Goal: Task Accomplishment & Management: Manage account settings

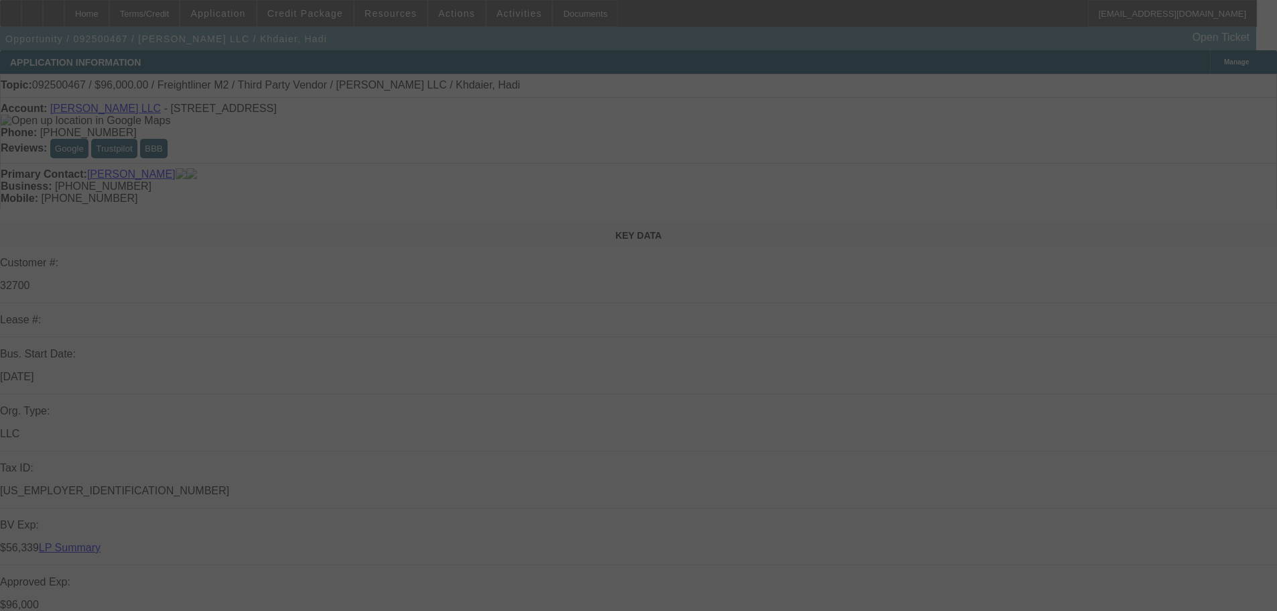
select select "0"
select select "2"
select select "0.1"
select select "4"
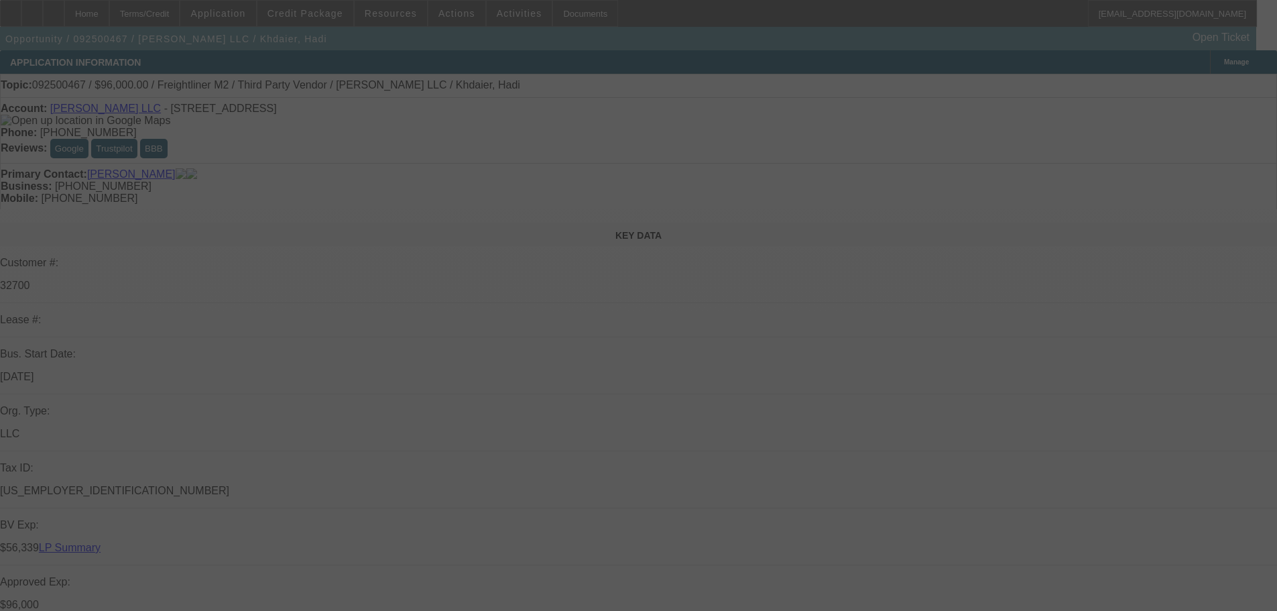
select select "0"
select select "2"
select select "0.1"
select select "4"
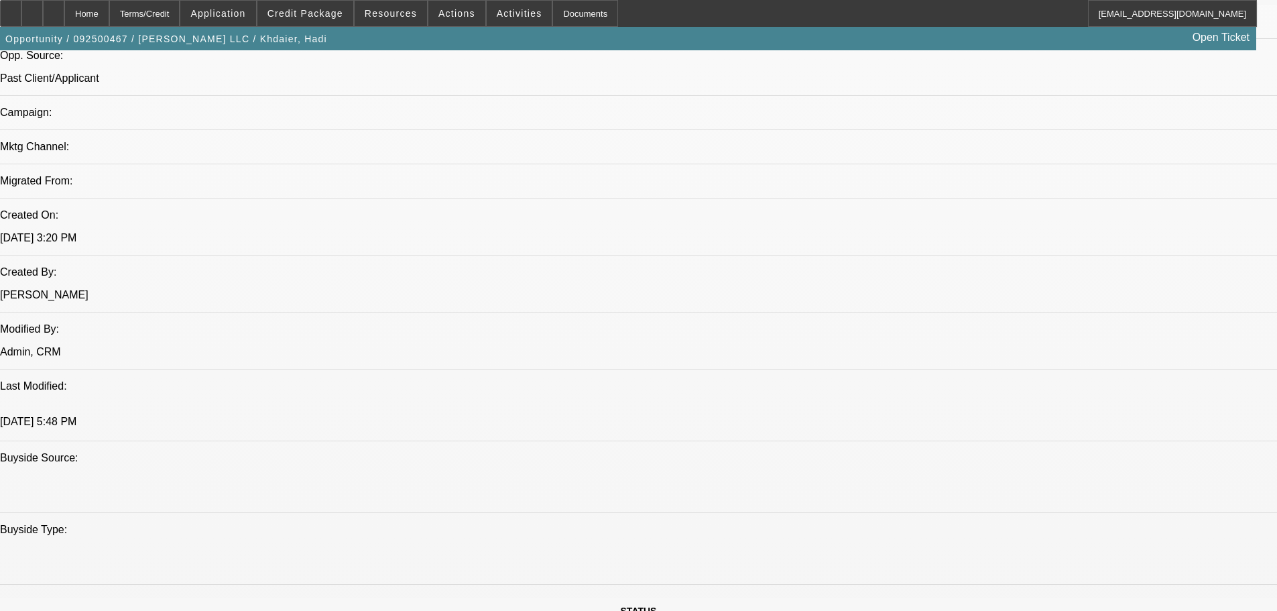
scroll to position [871, 0]
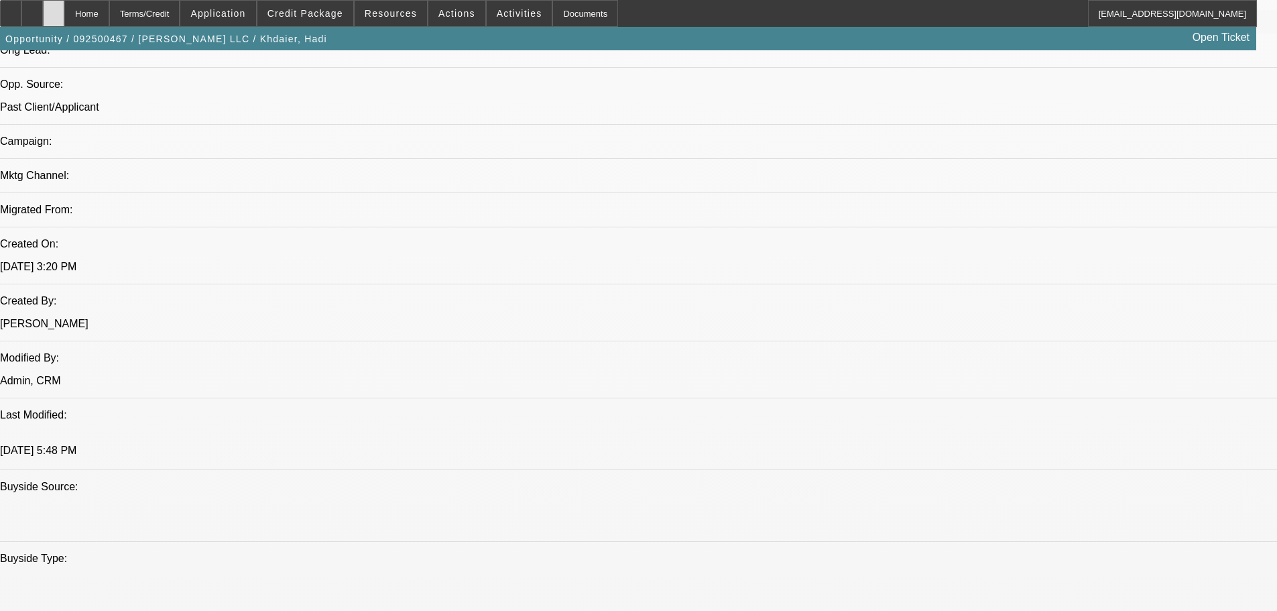
click at [54, 9] on icon at bounding box center [54, 9] width 0 height 0
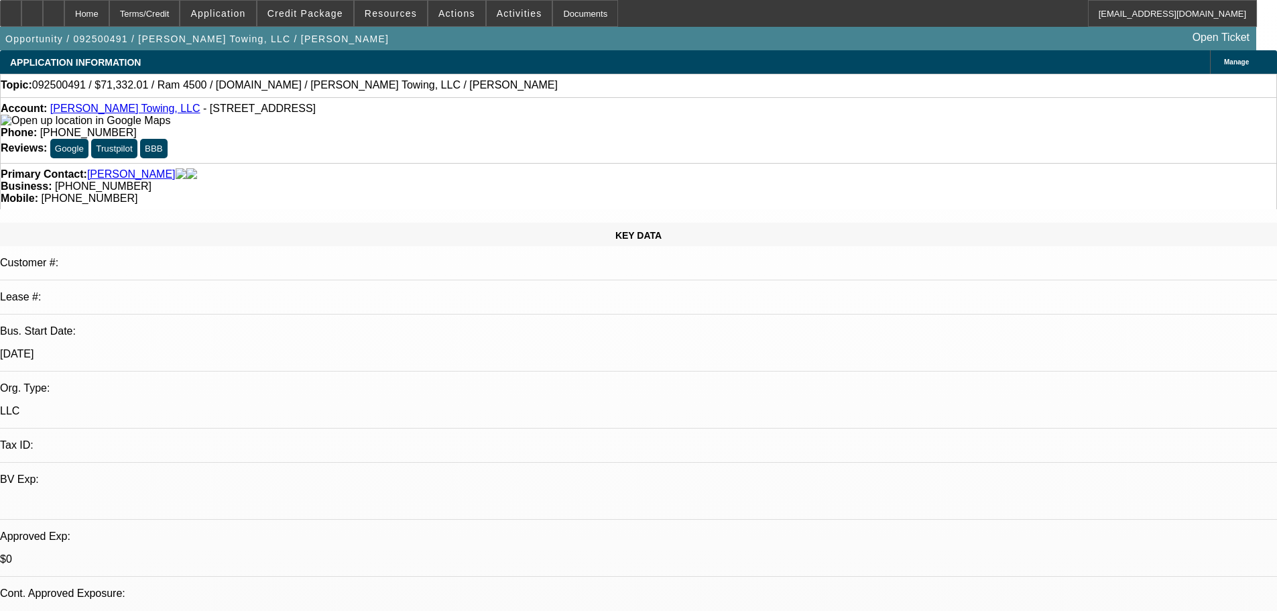
select select "0"
select select "2"
select select "0"
select select "6"
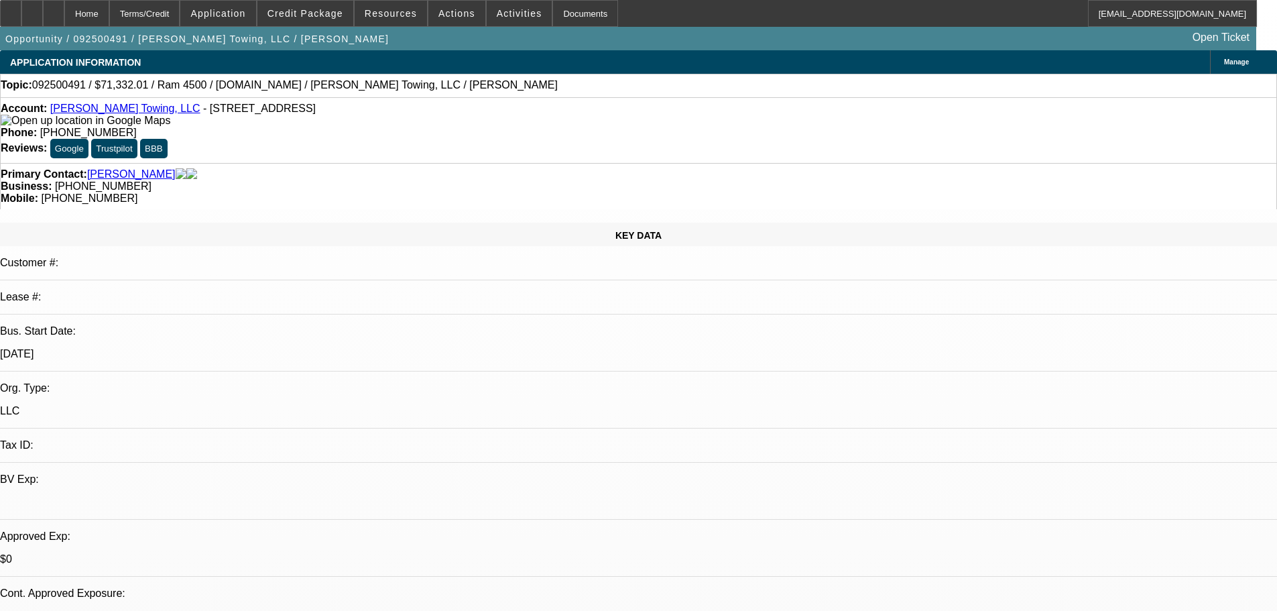
scroll to position [1609, 0]
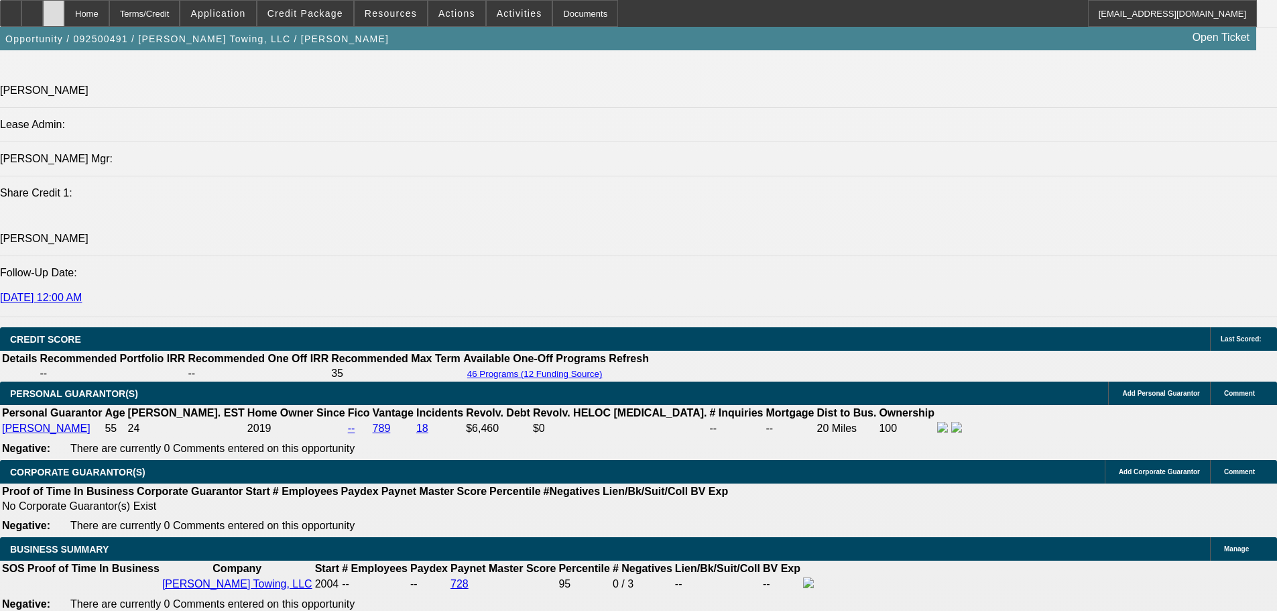
click at [64, 15] on div at bounding box center [53, 13] width 21 height 27
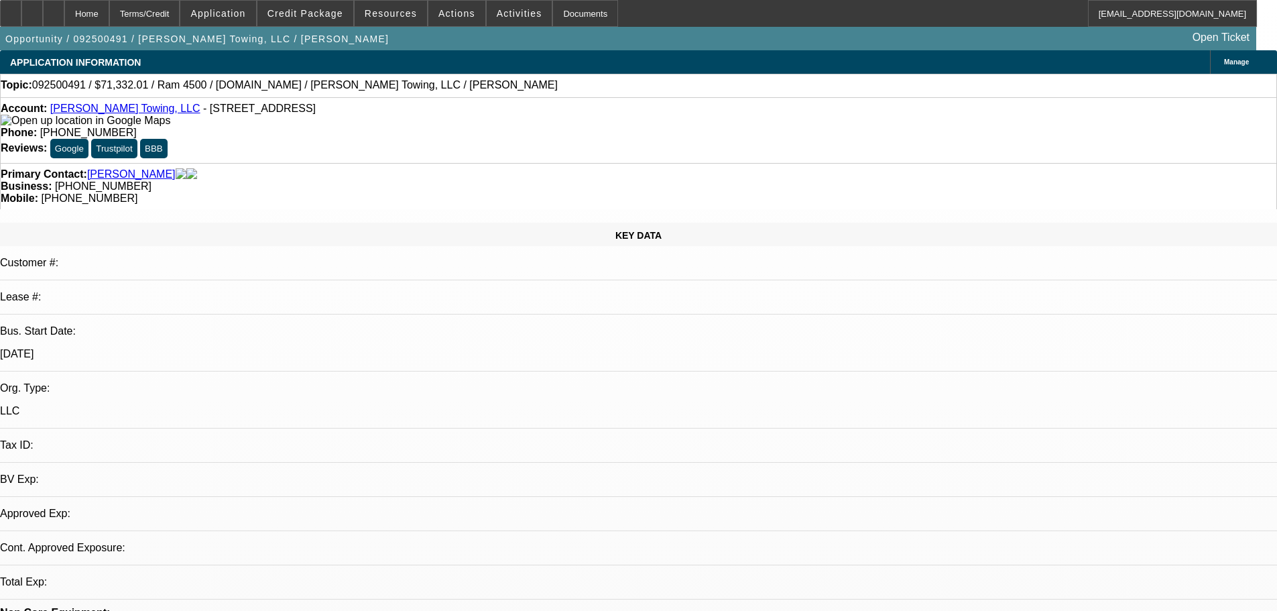
select select "0"
select select "1"
select select "2"
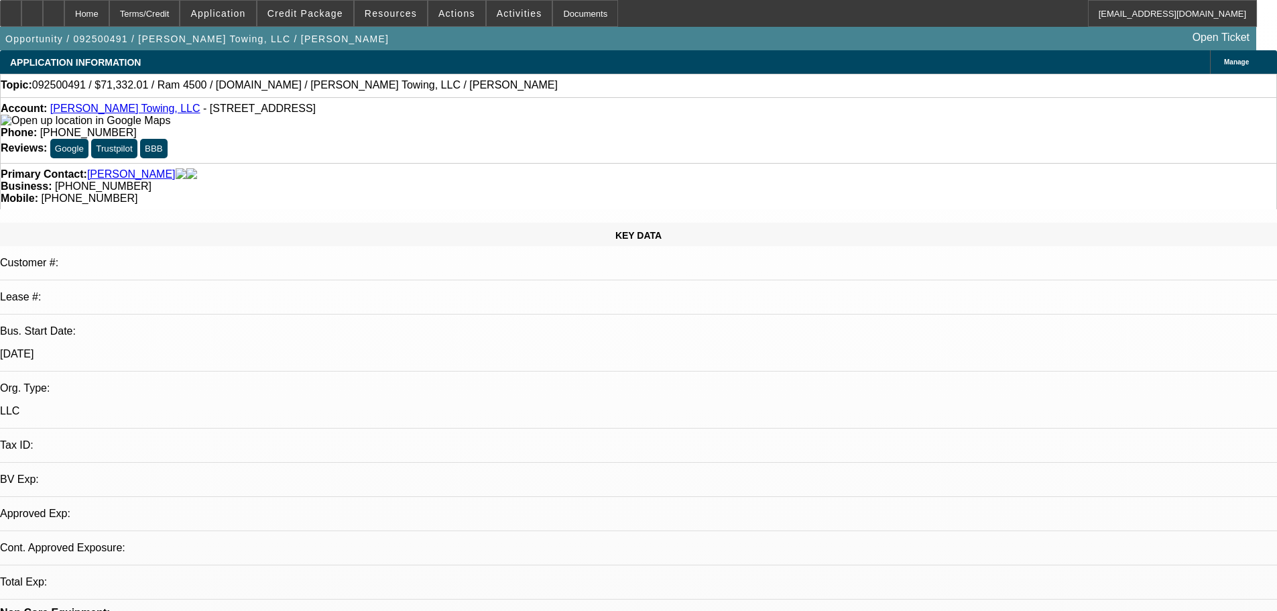
select select "6"
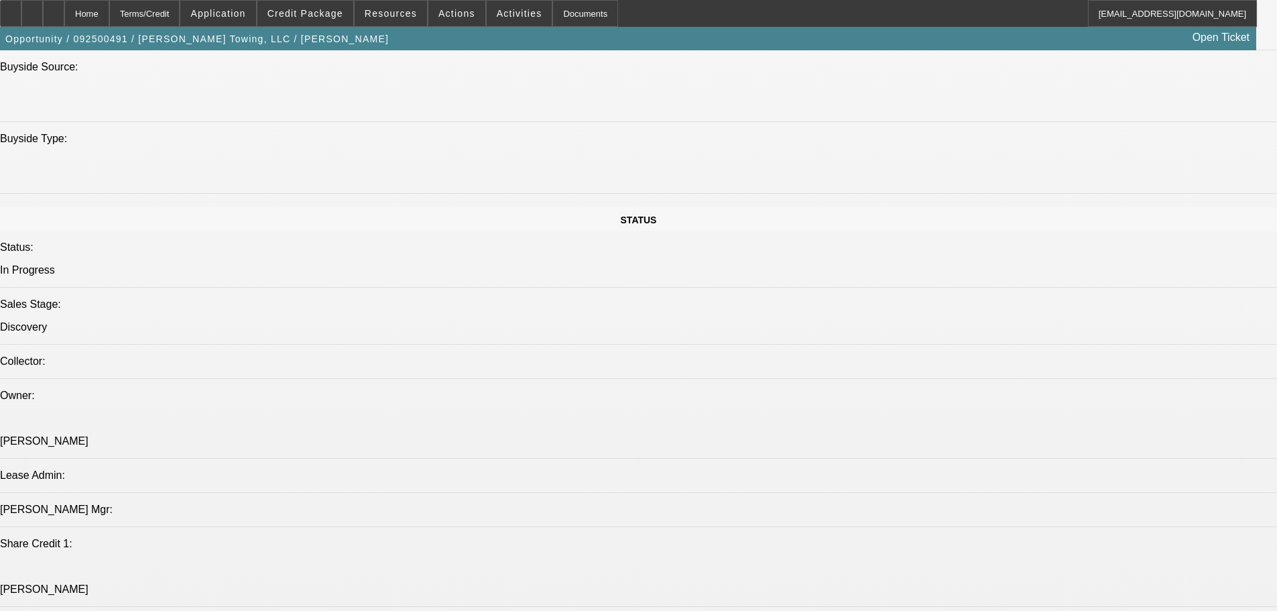
scroll to position [1475, 0]
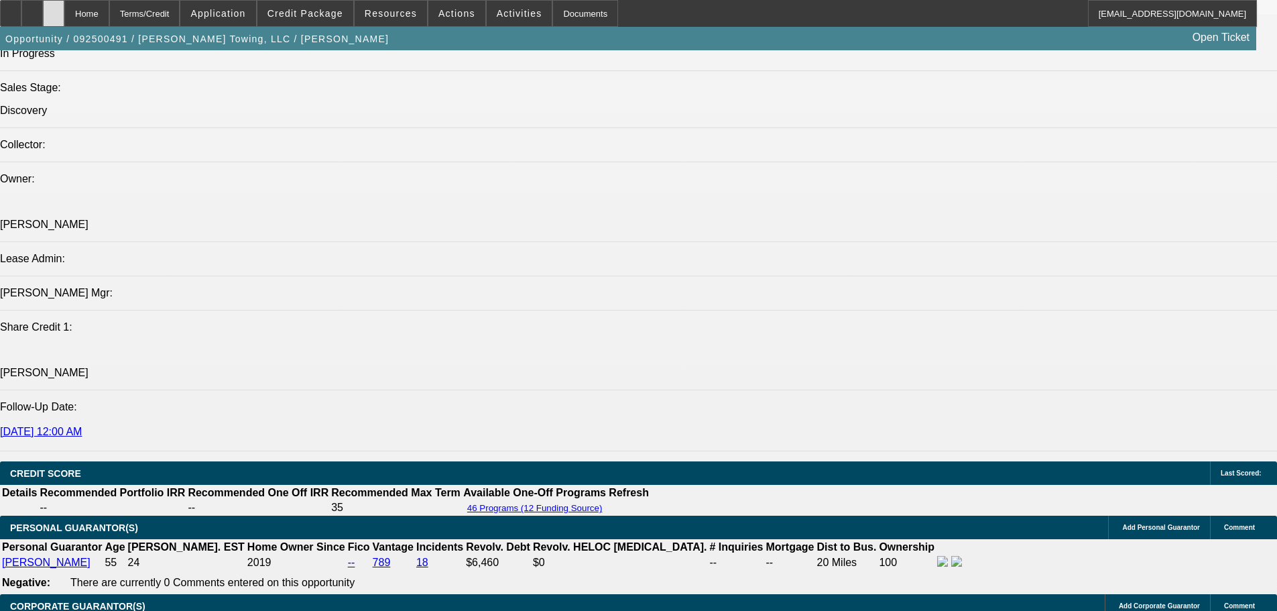
click at [64, 1] on div at bounding box center [53, 13] width 21 height 27
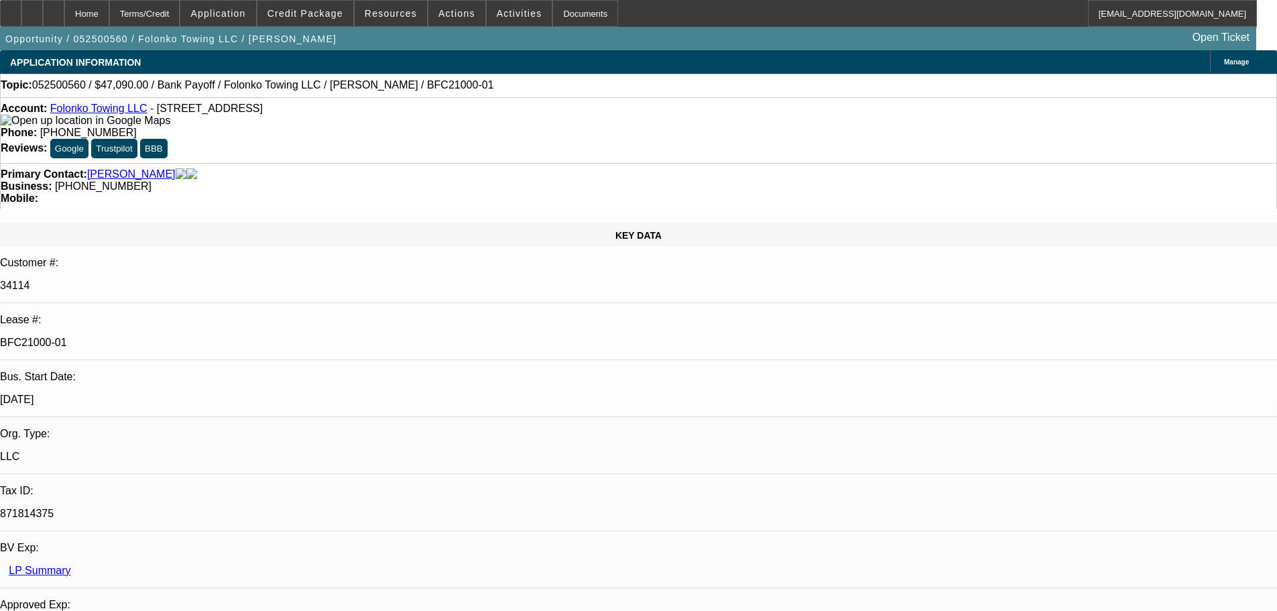
select select "0"
select select "2"
select select "0.1"
select select "4"
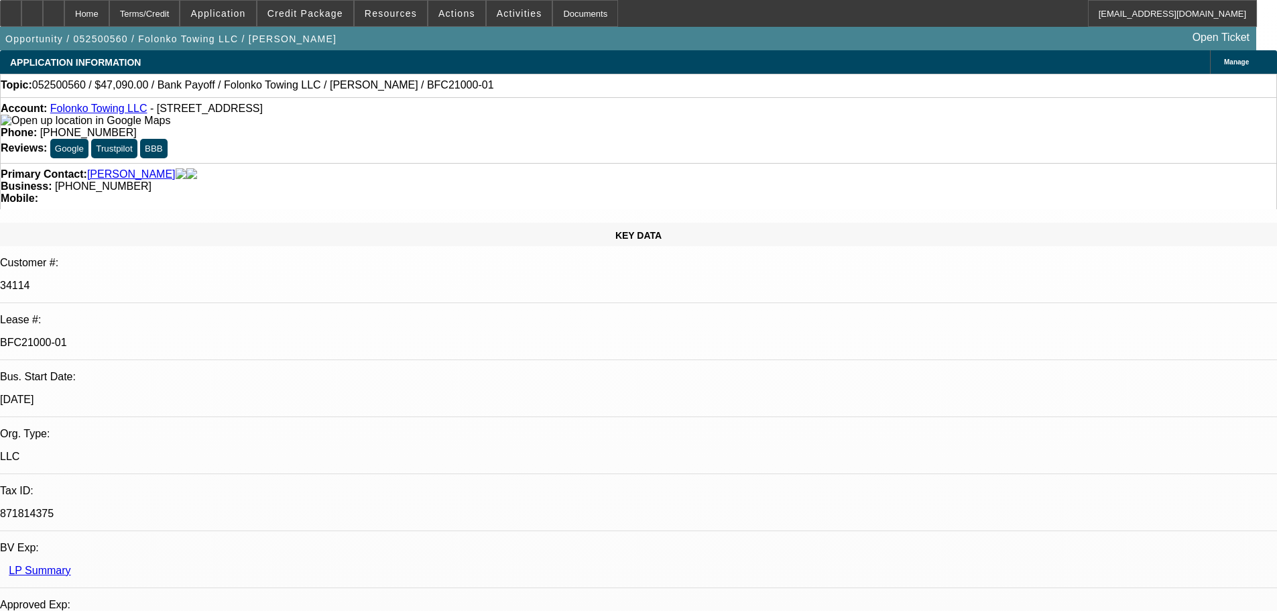
select select "0"
select select "2"
select select "0.1"
select select "4"
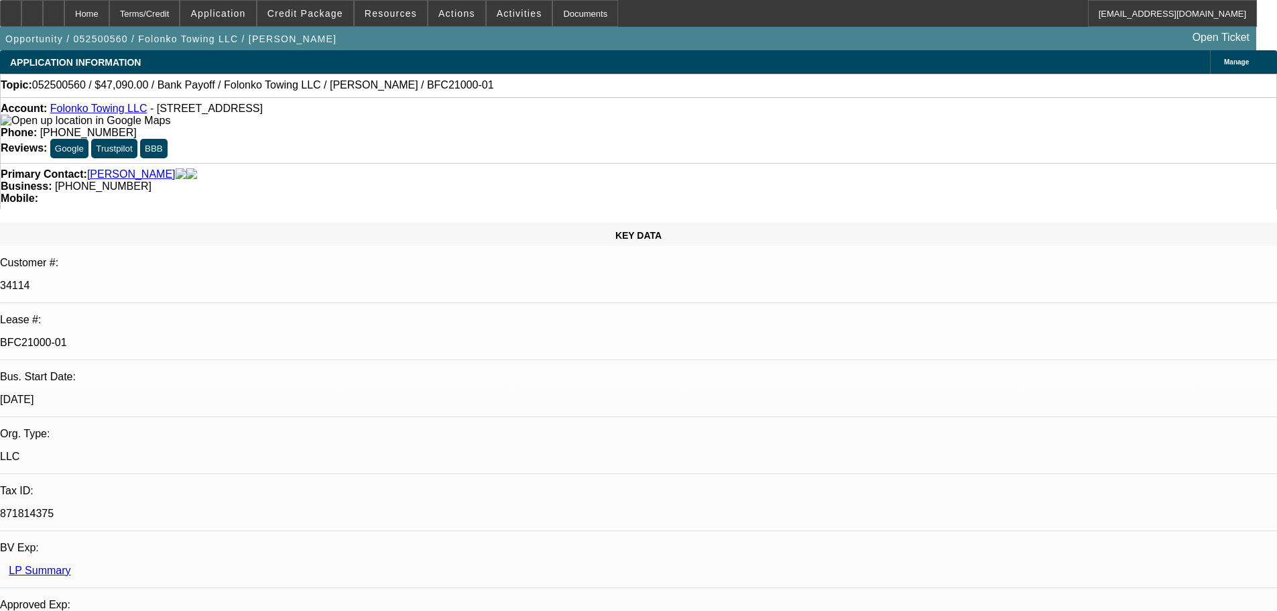
select select "0"
select select "2"
select select "0.1"
select select "4"
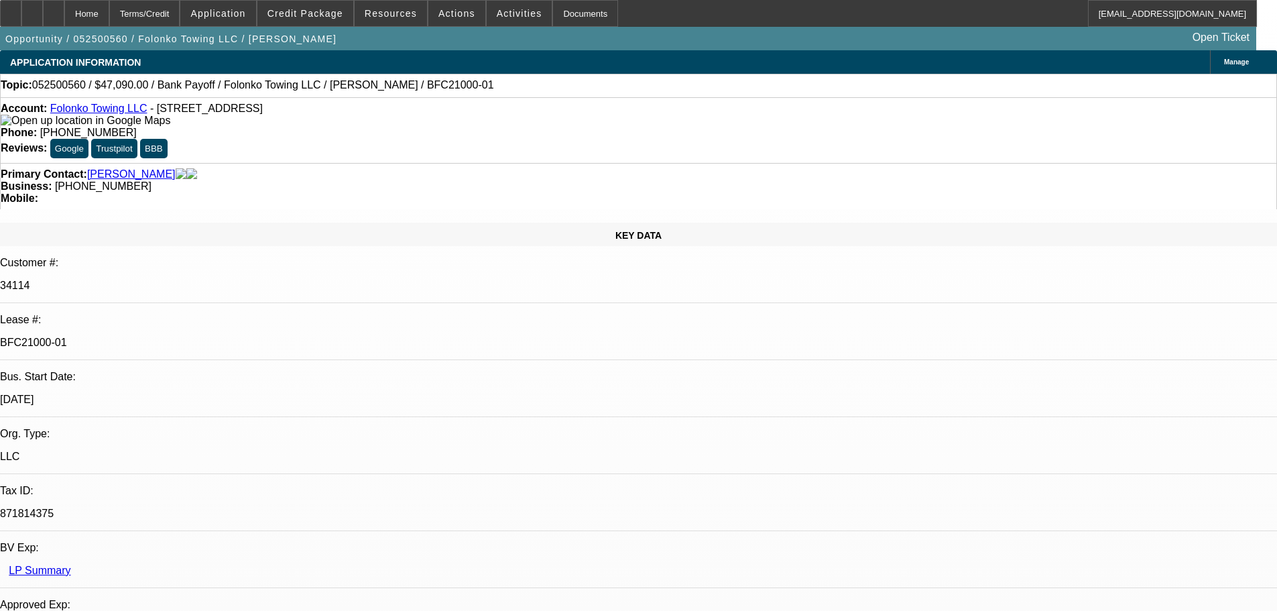
select select "0"
select select "2"
select select "0.1"
select select "4"
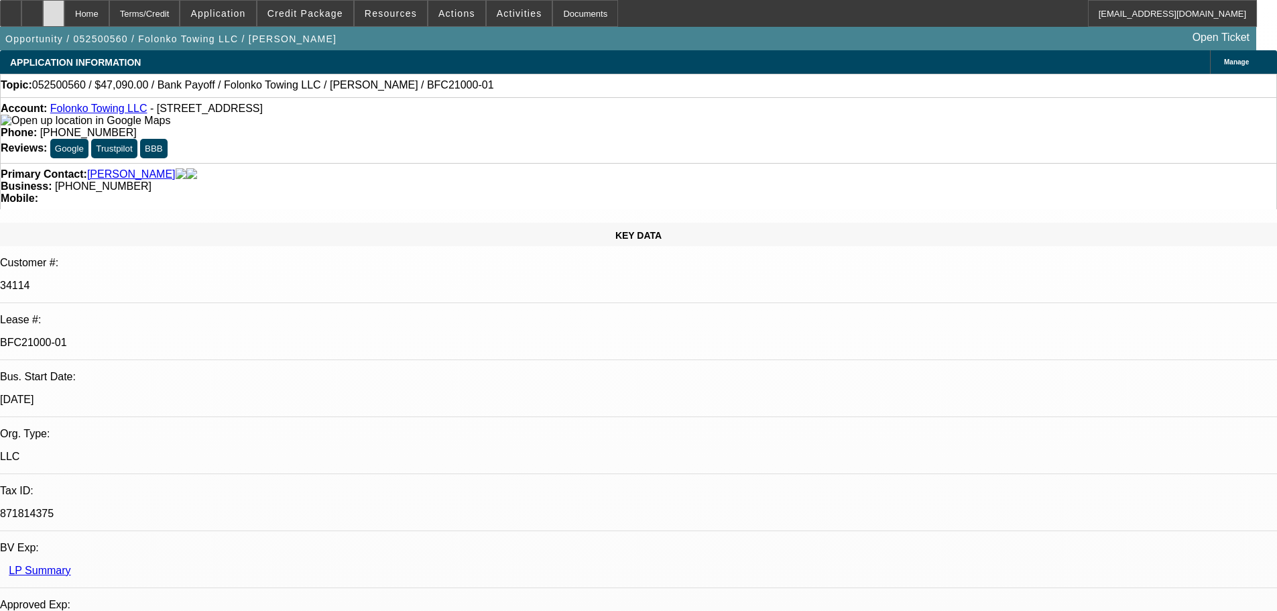
click at [64, 14] on div at bounding box center [53, 13] width 21 height 27
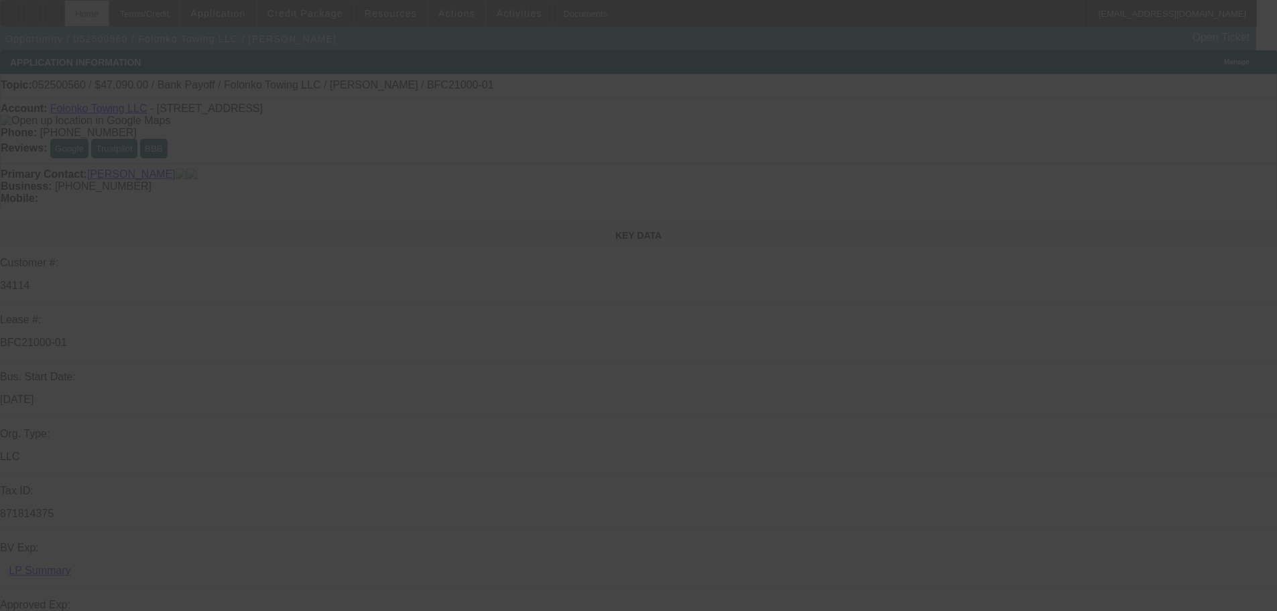
select select "0"
select select "2"
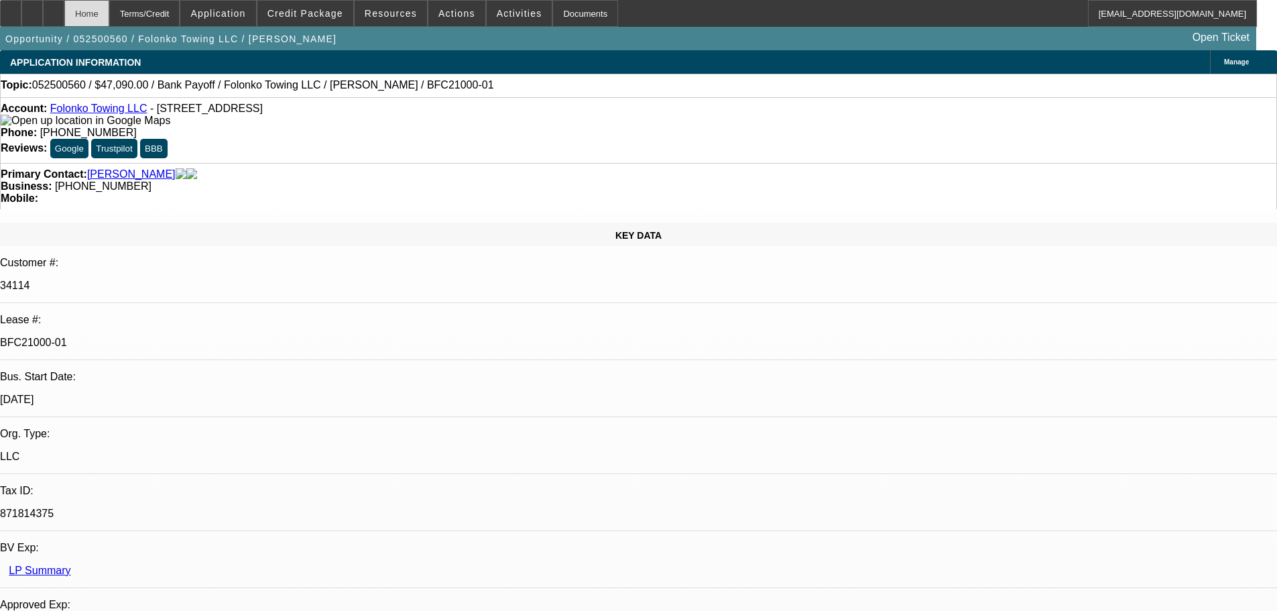
select select "2"
select select "0.1"
select select "4"
select select "0"
select select "2"
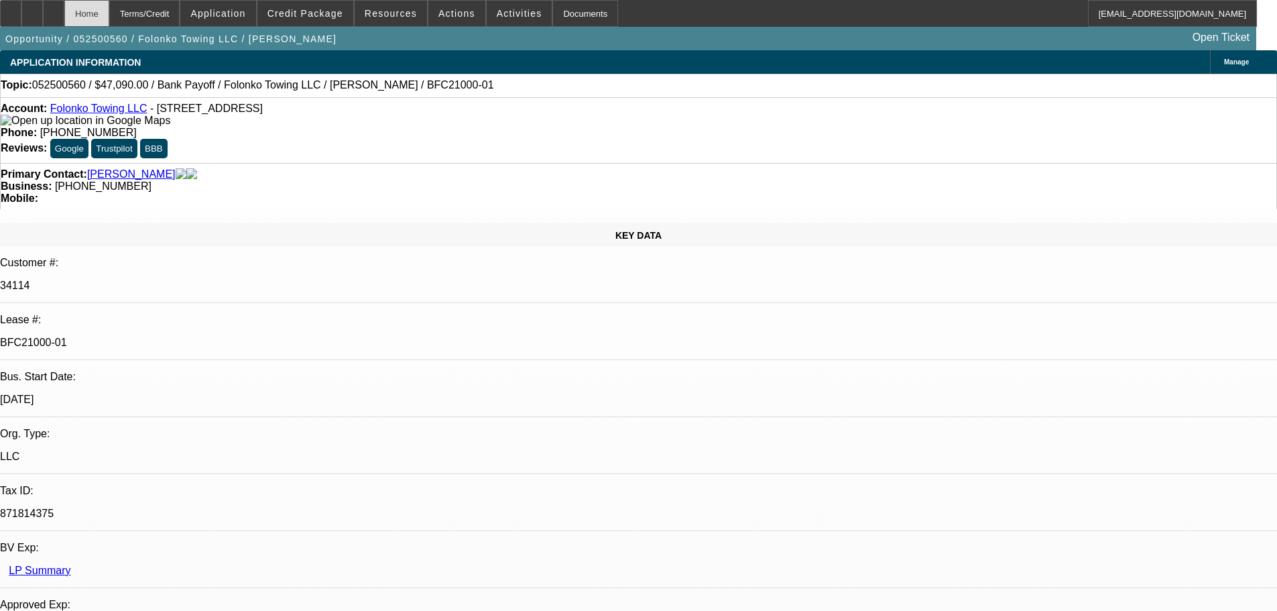
select select "2"
select select "0.1"
select select "4"
select select "0"
select select "2"
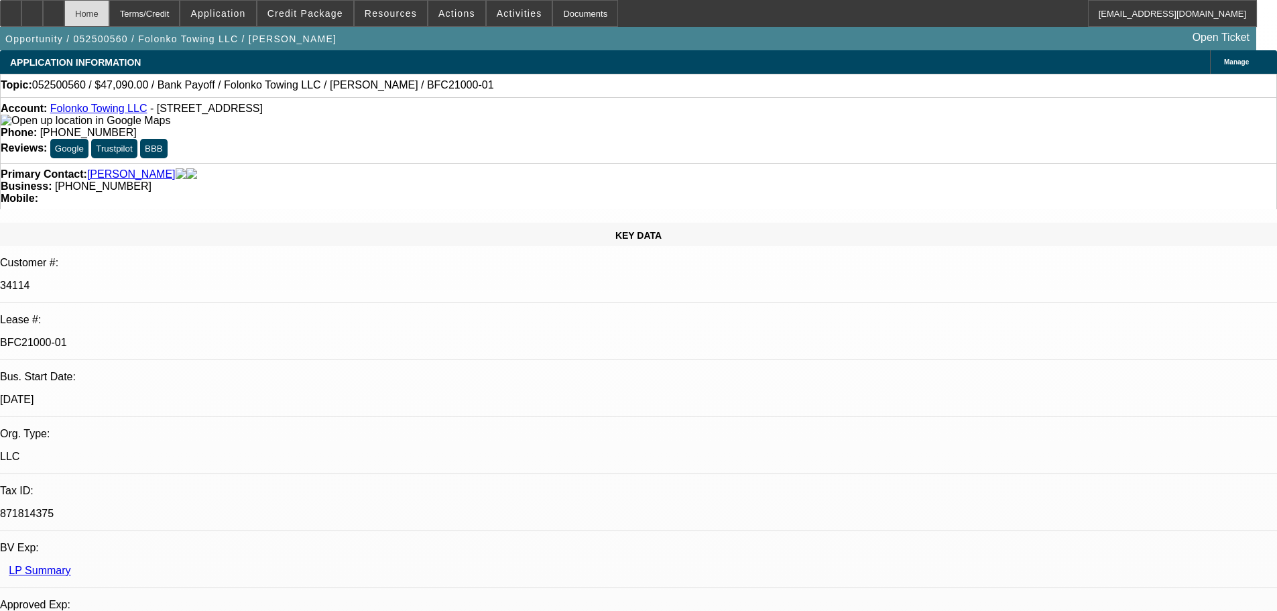
select select "2"
select select "0.1"
select select "4"
select select "0"
select select "2"
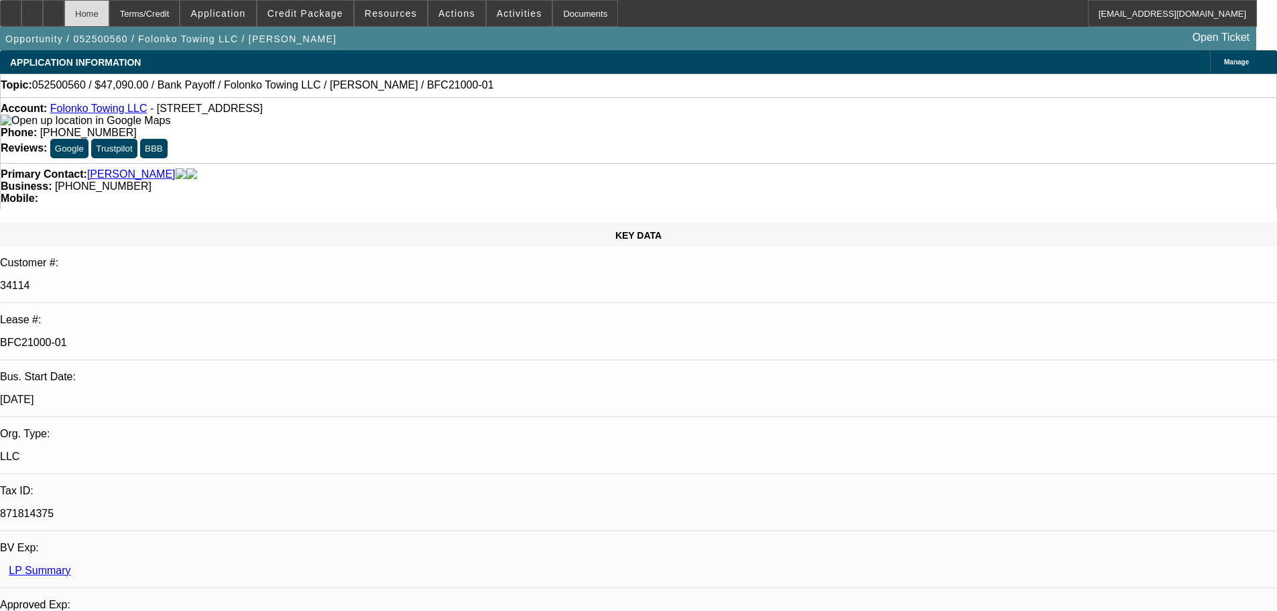
select select "2"
select select "0.1"
select select "4"
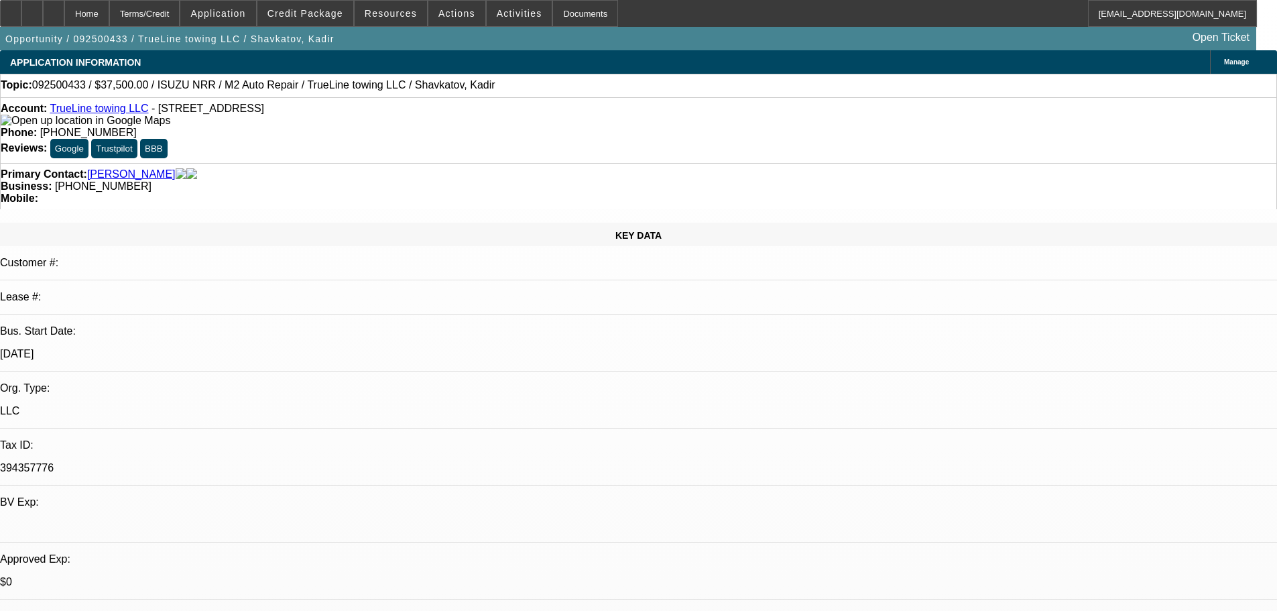
select select "0"
select select "2"
select select "0.1"
select select "4"
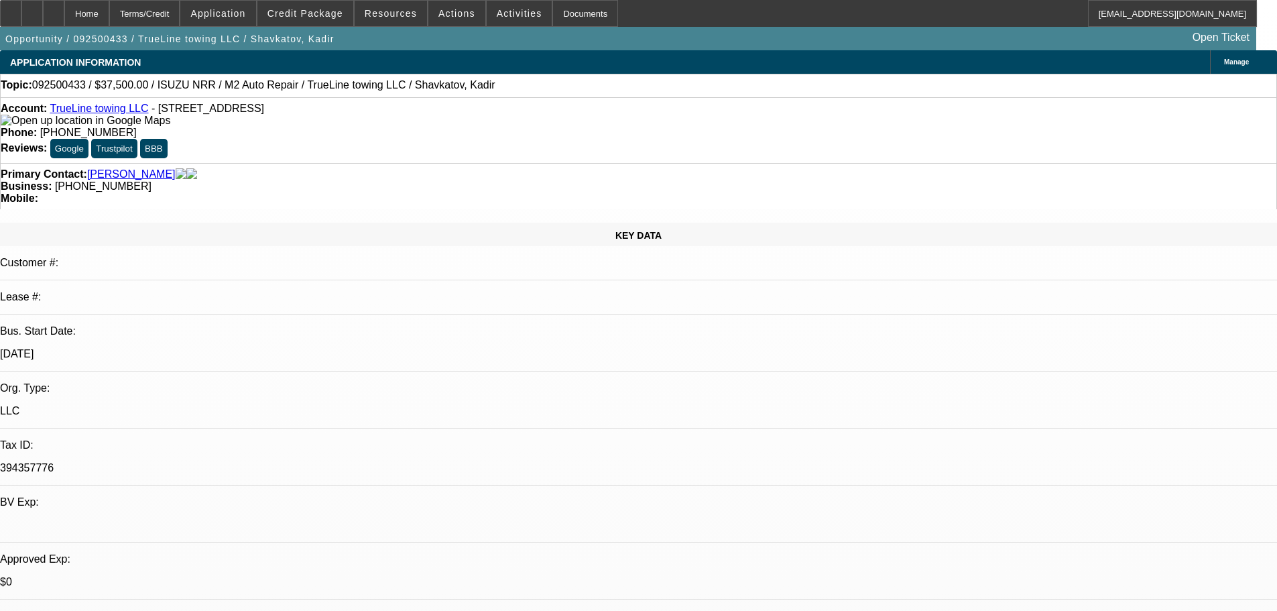
select select "0"
select select "2"
select select "0.1"
select select "4"
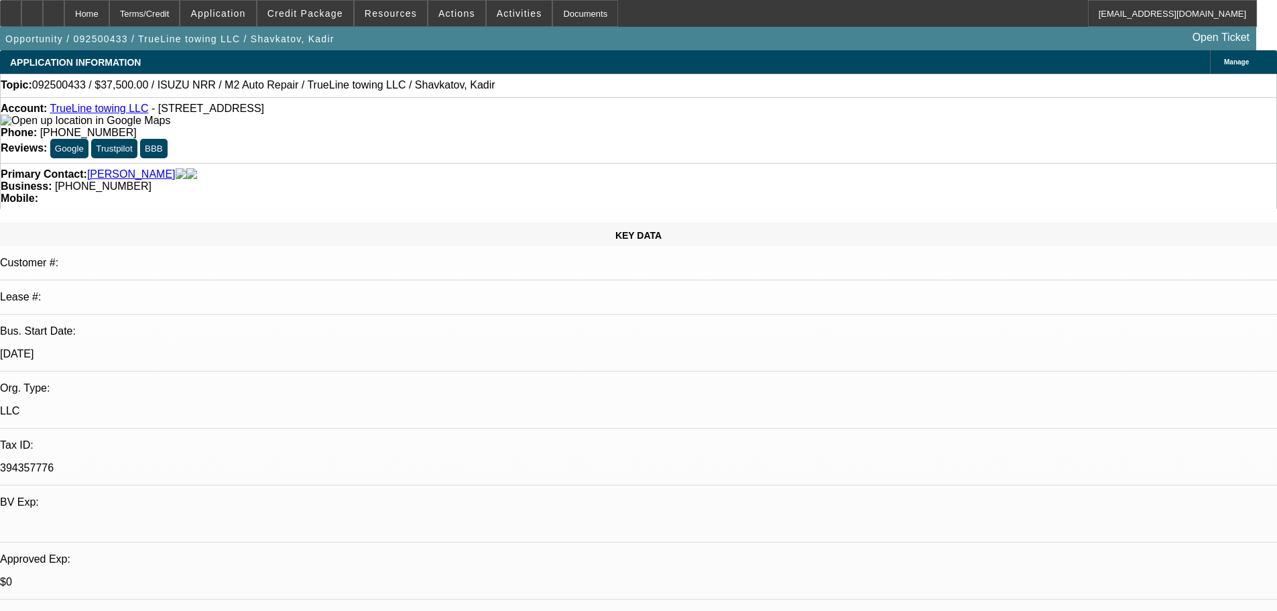
select select "0"
select select "2"
select select "0.1"
select select "4"
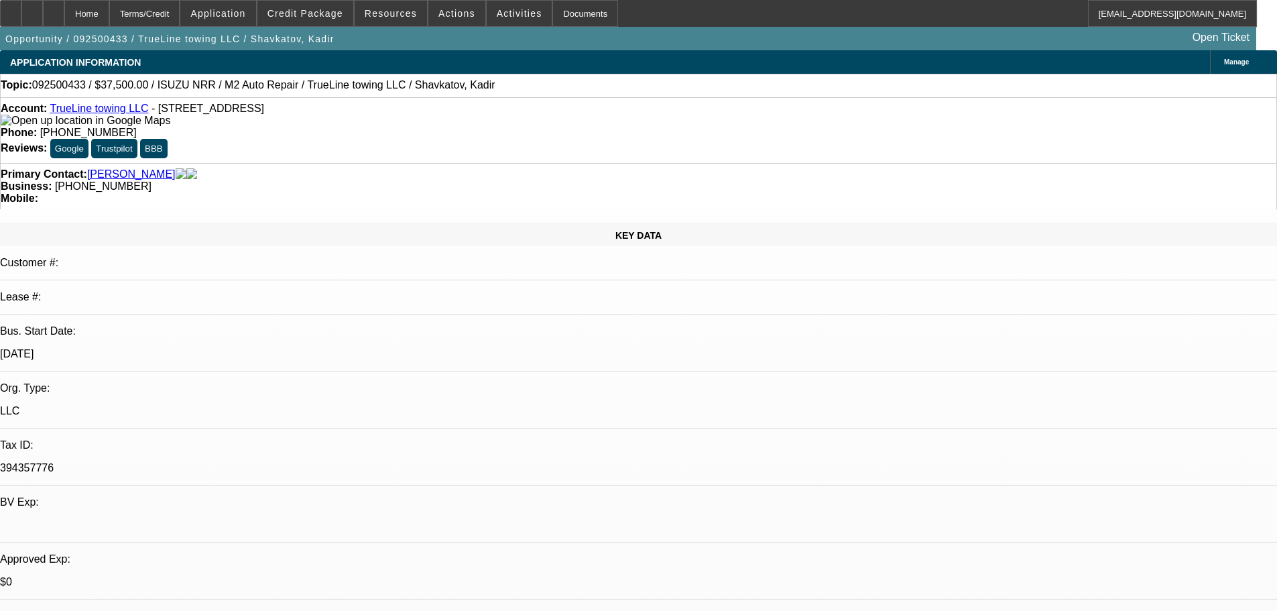
select select "0"
select select "2"
select select "0.1"
select select "4"
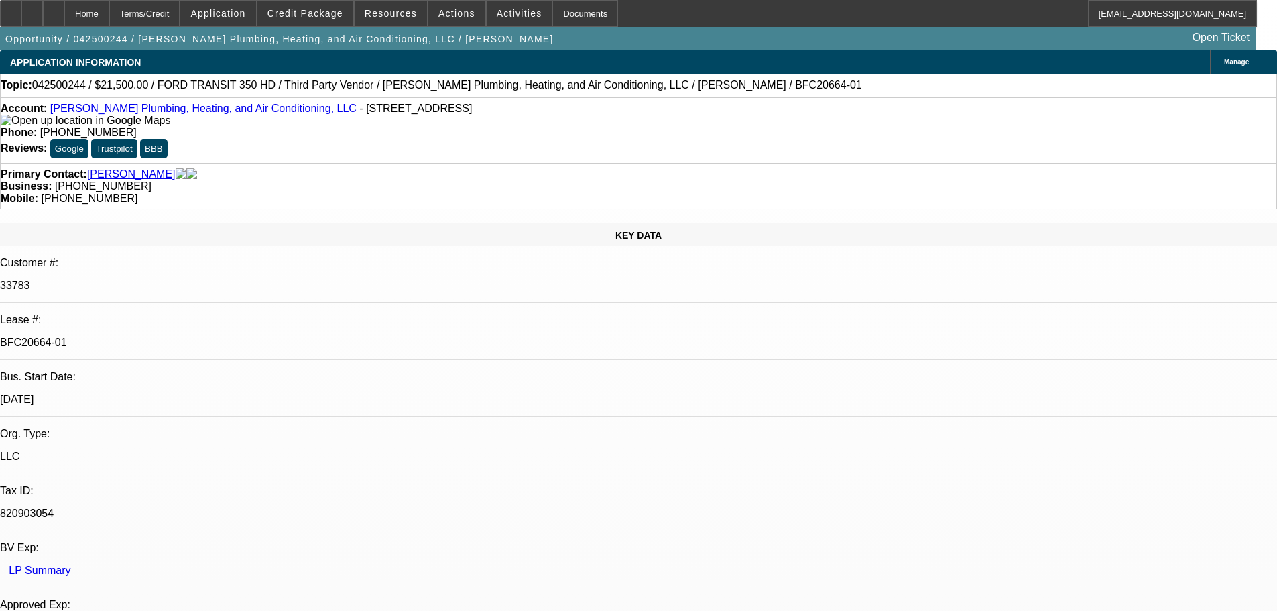
select select "0"
select select "2"
select select "0"
select select "6"
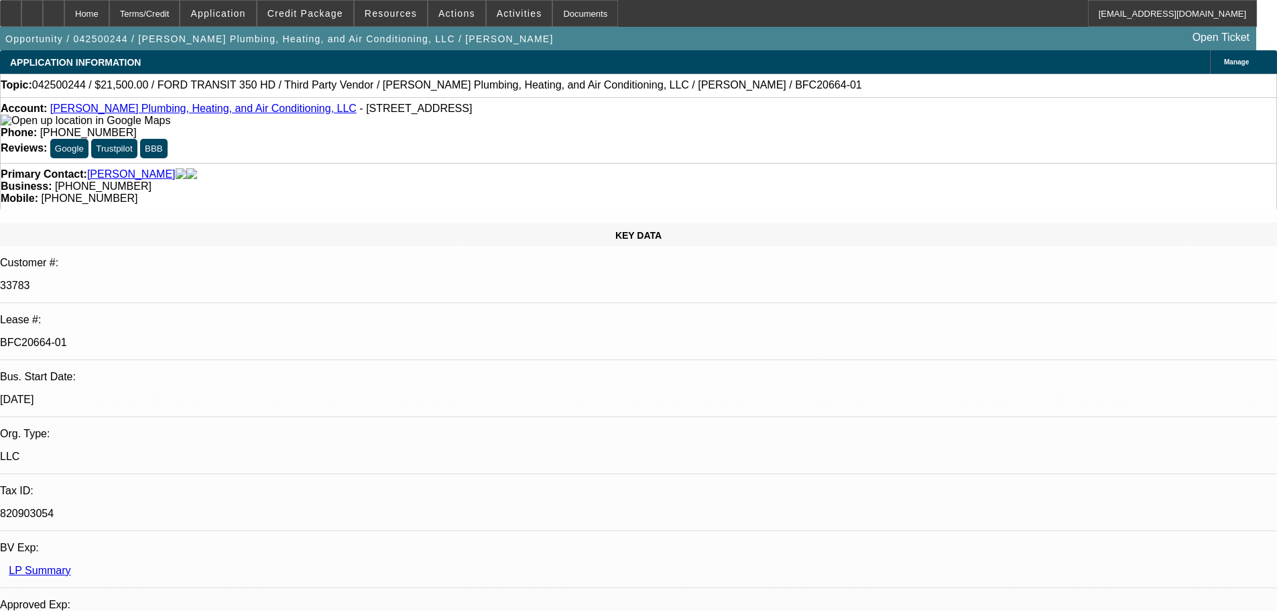
select select "0"
select select "2"
select select "0"
select select "6"
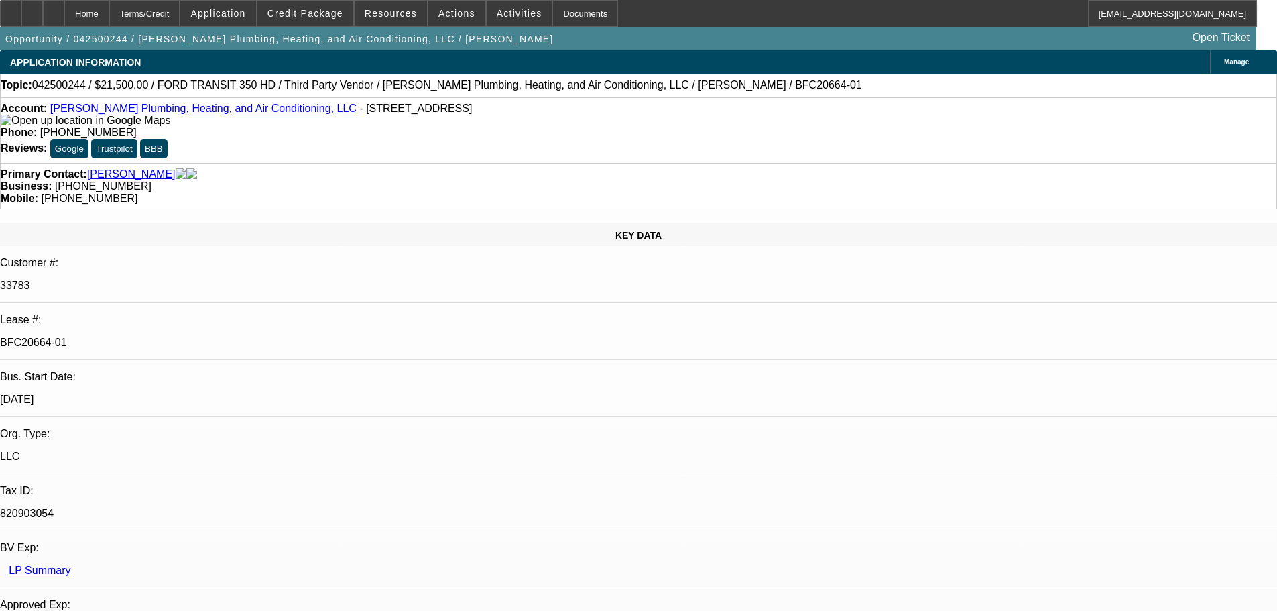
select select "0"
select select "3"
select select "0"
select select "6"
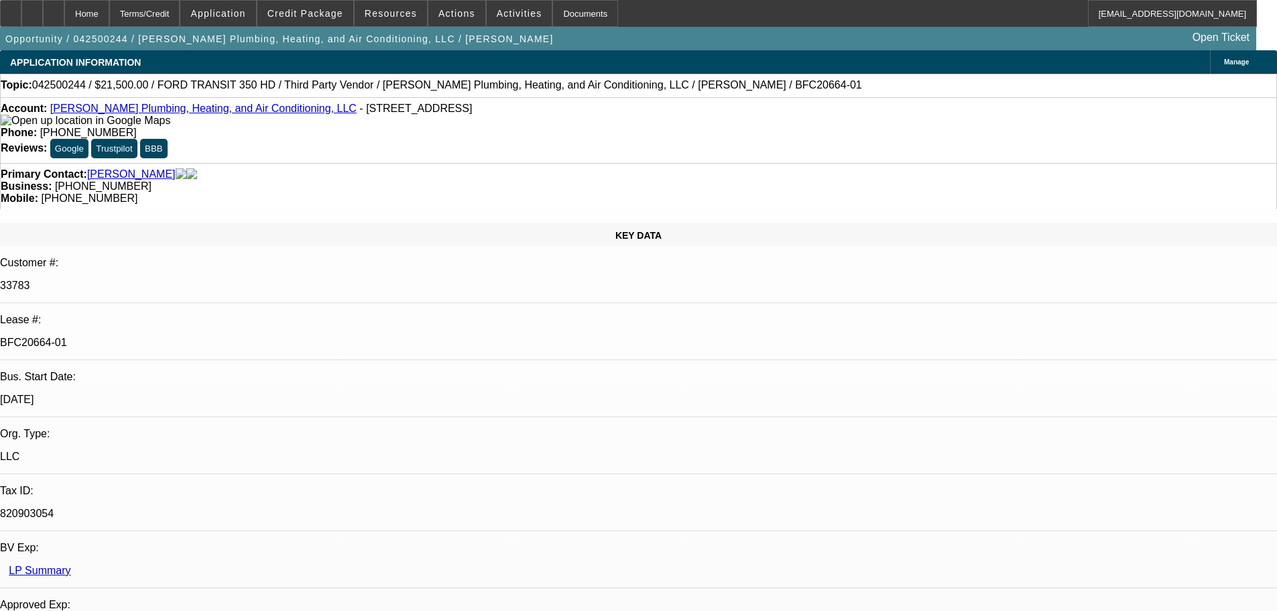
select select "0"
select select "3"
select select "0"
select select "6"
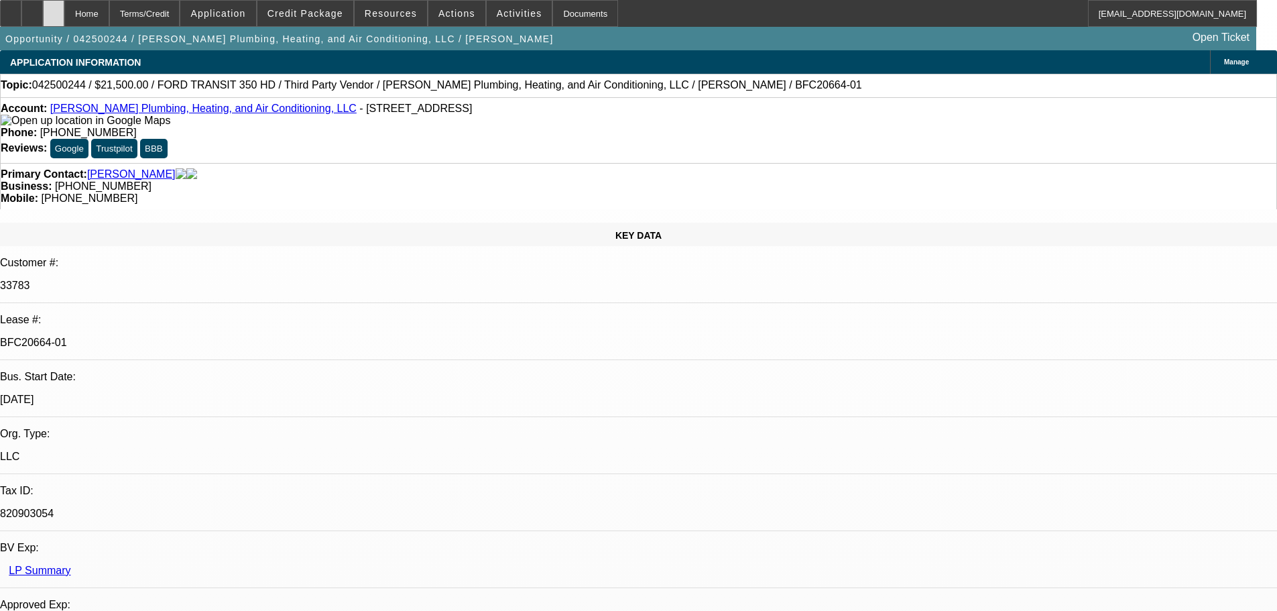
click at [64, 19] on div at bounding box center [53, 13] width 21 height 27
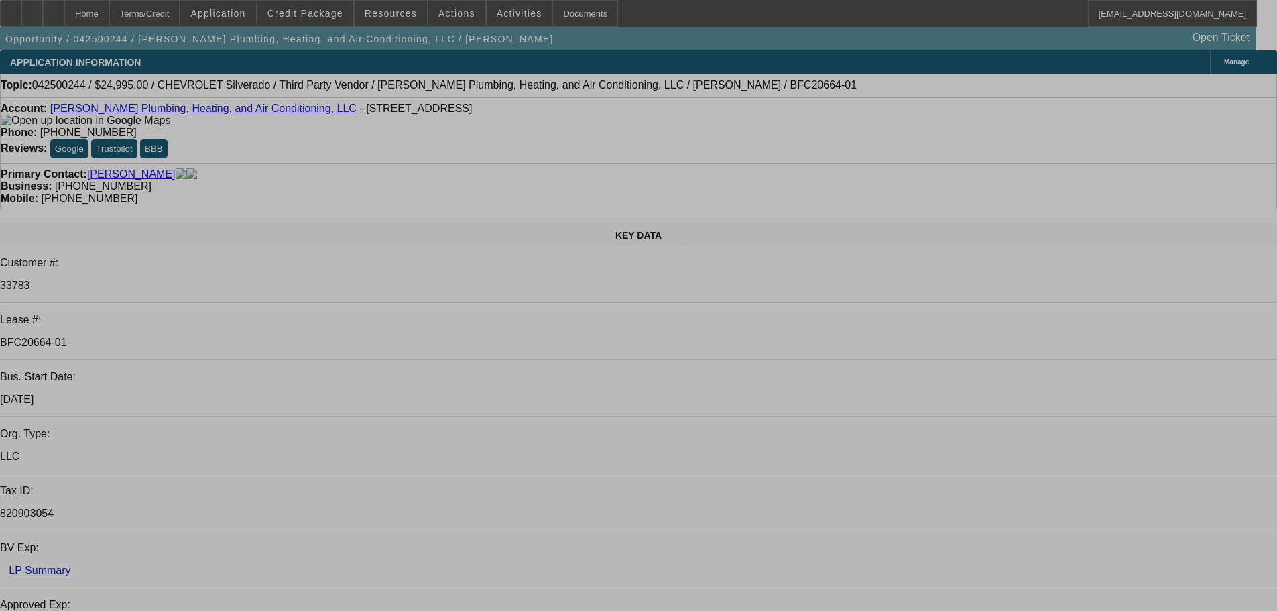
select select "0"
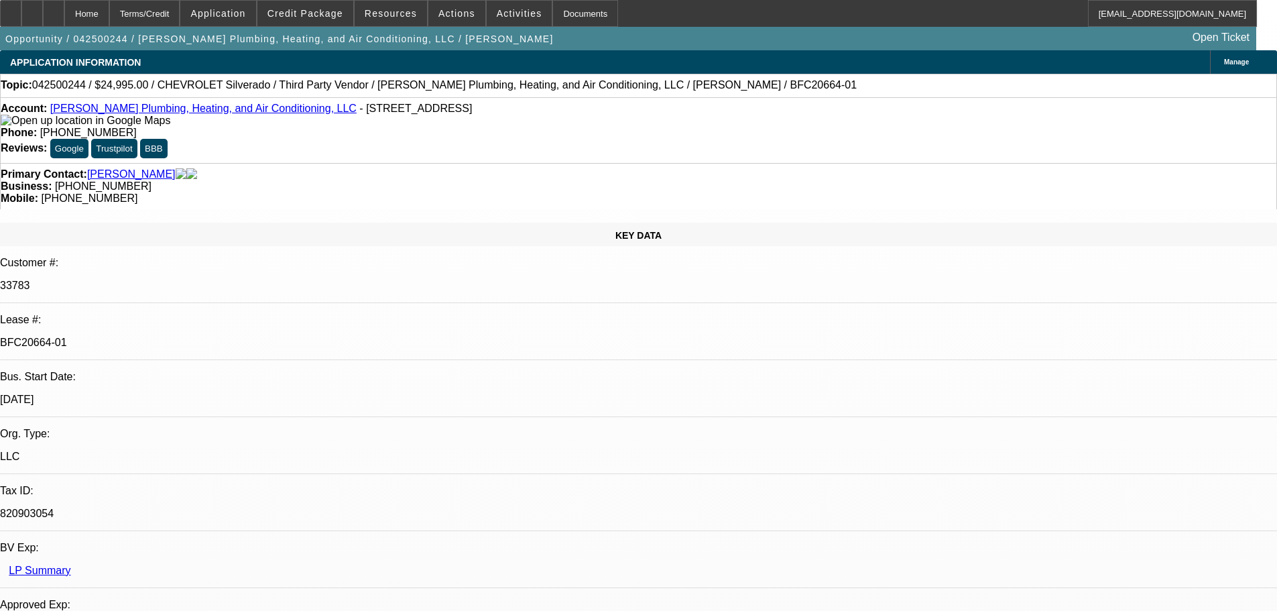
select select "0"
select select "3"
select select "0"
select select "6"
select select "0"
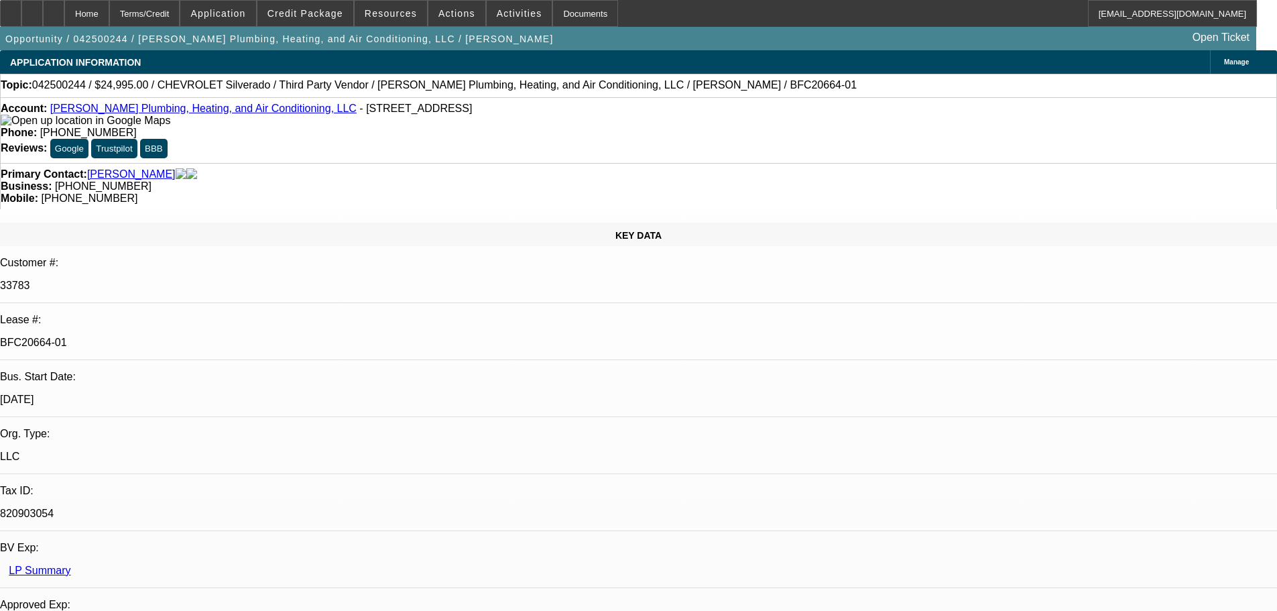
select select "0"
select select "3"
select select "0"
select select "6"
select select "0"
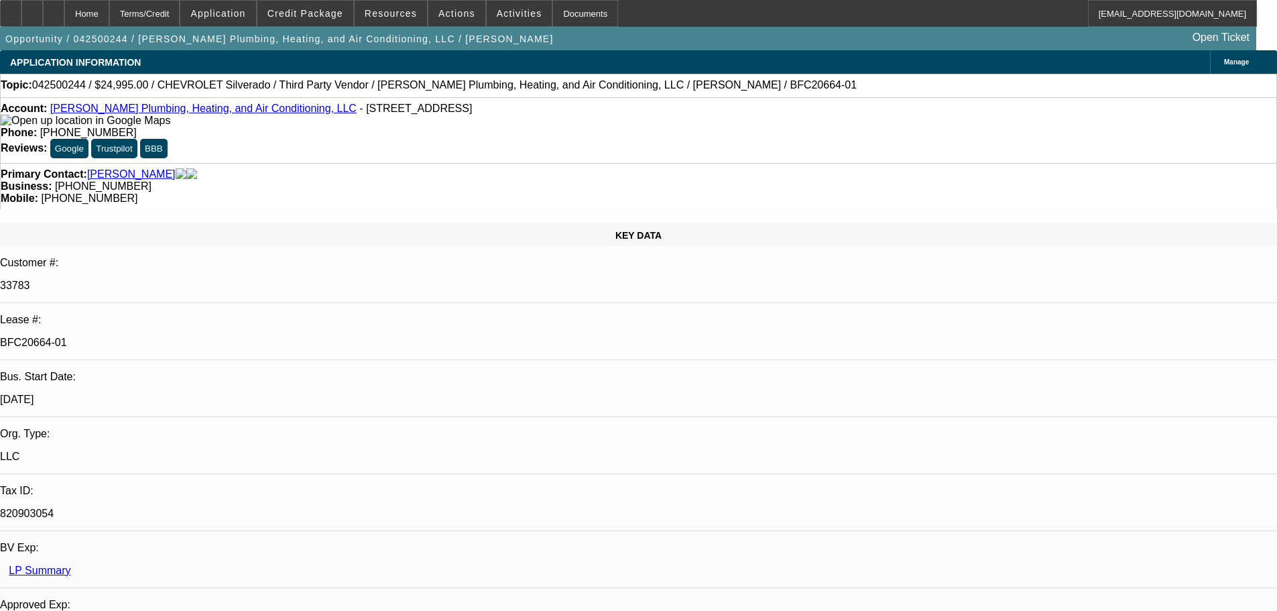
select select "0"
select select "2"
select select "0"
select select "6"
select select "0"
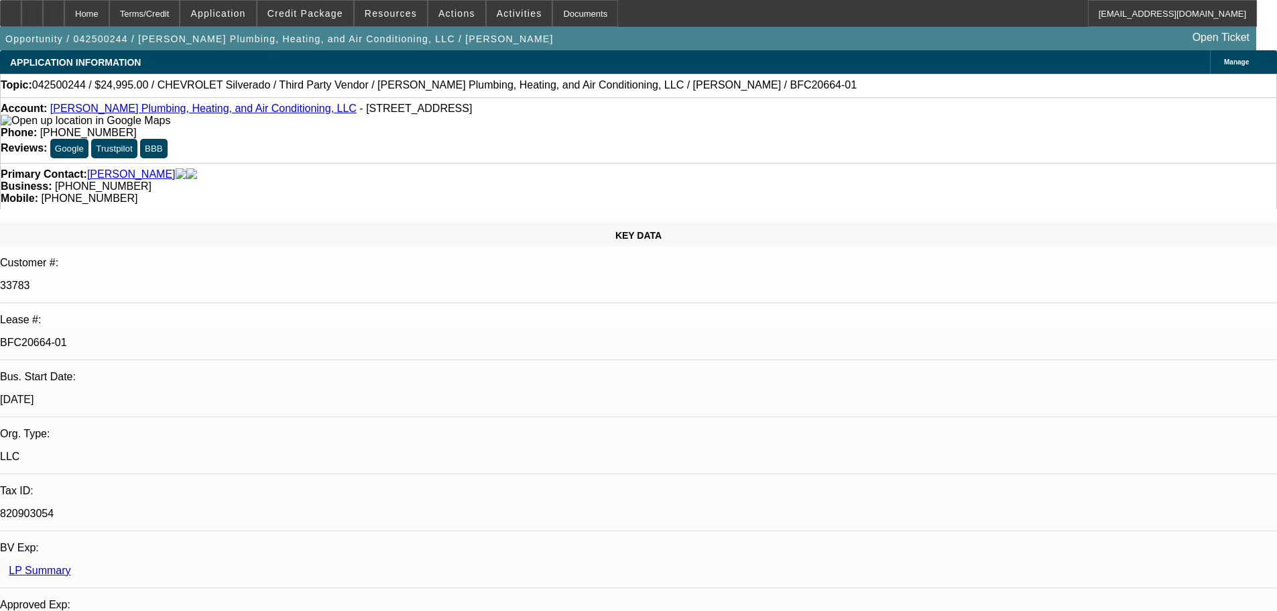
select select "0"
select select "3"
select select "0"
select select "6"
click at [64, 16] on div at bounding box center [53, 13] width 21 height 27
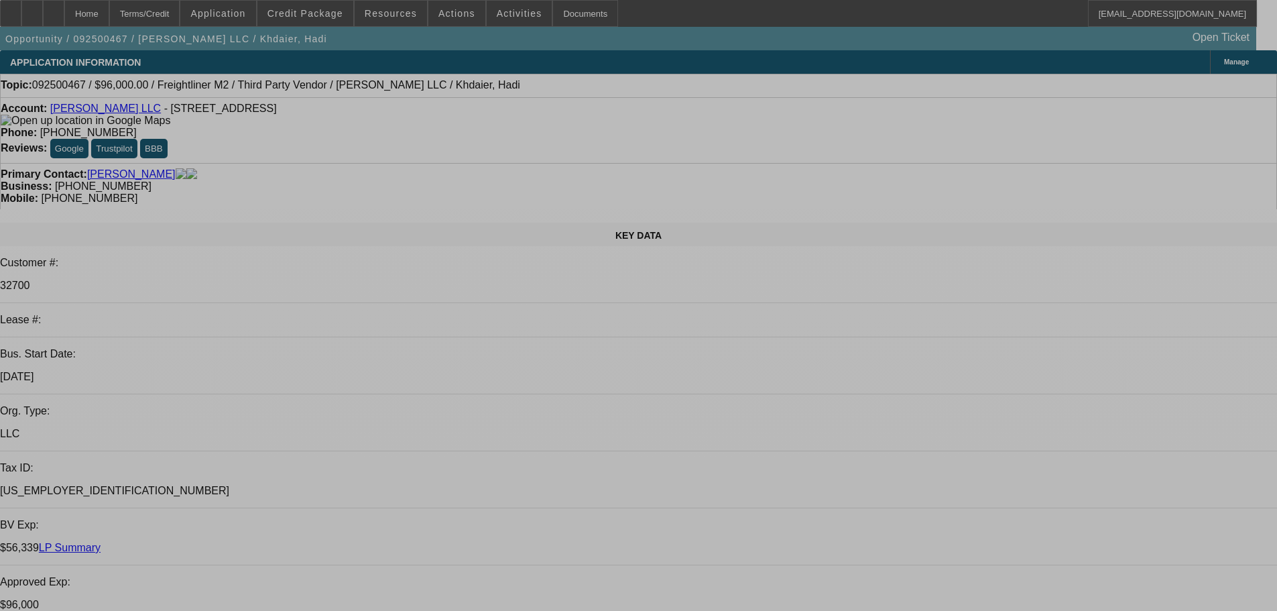
select select "0"
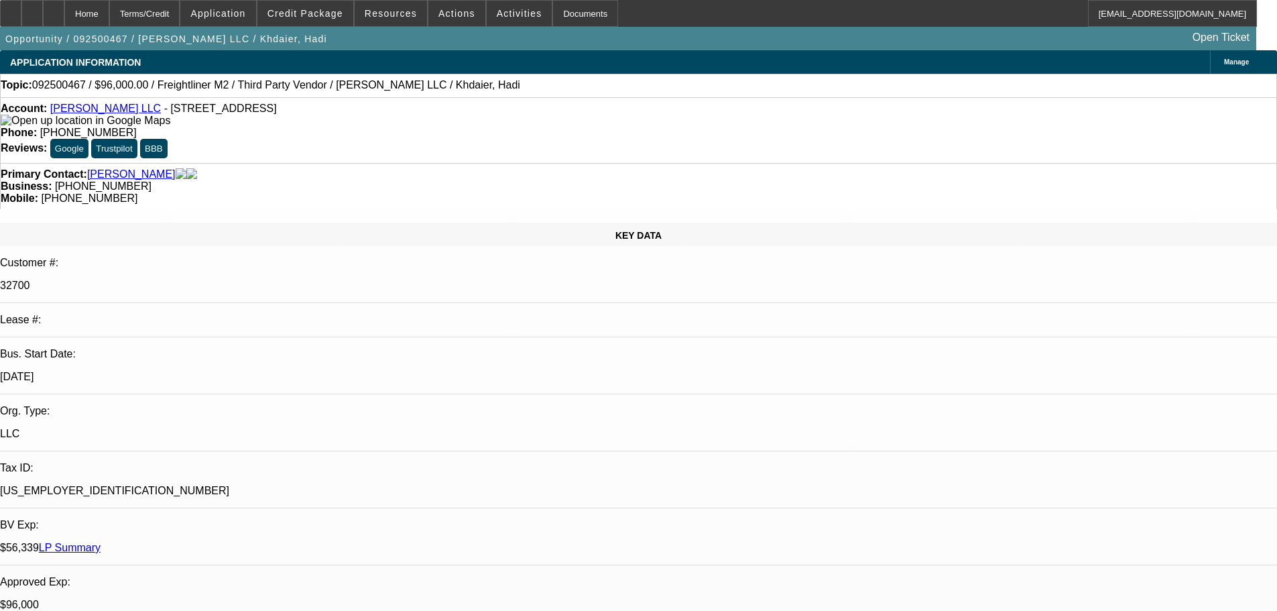
select select "2"
select select "0.1"
select select "4"
select select "0"
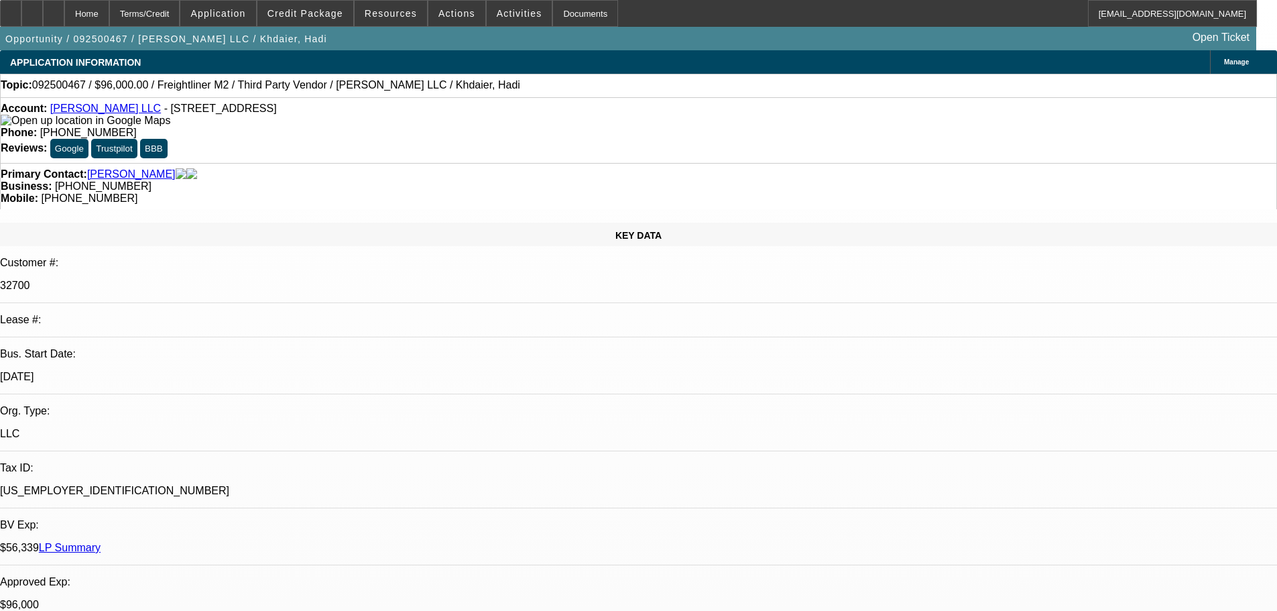
select select "2"
select select "0.1"
select select "4"
select select "0"
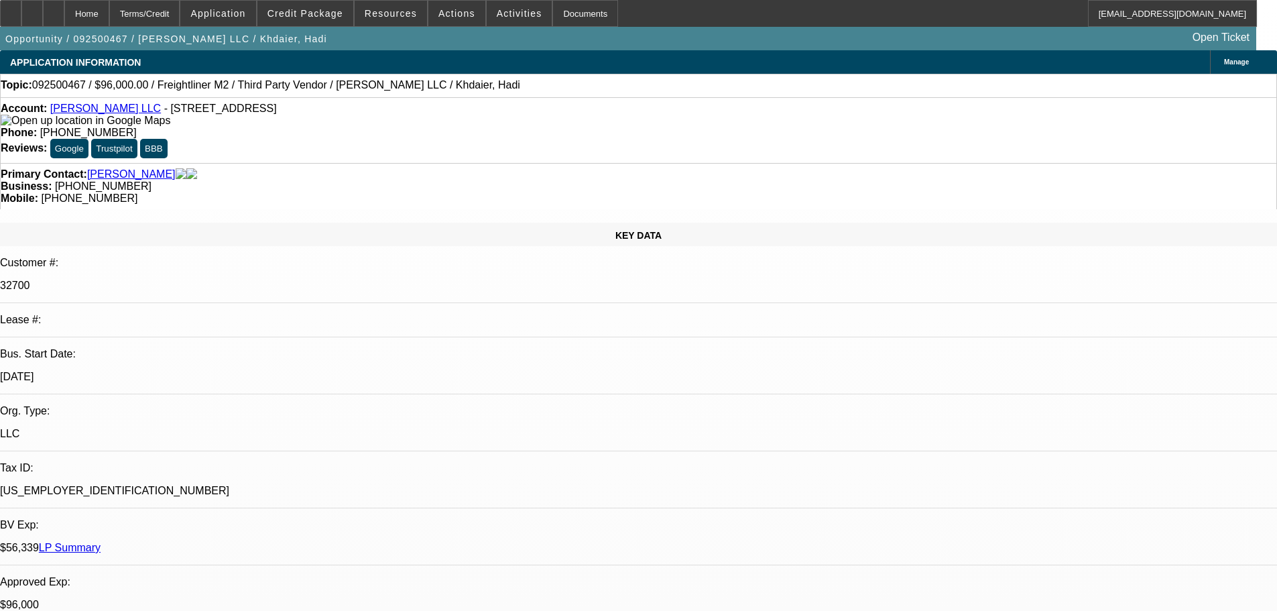
select select "2"
select select "0.1"
select select "4"
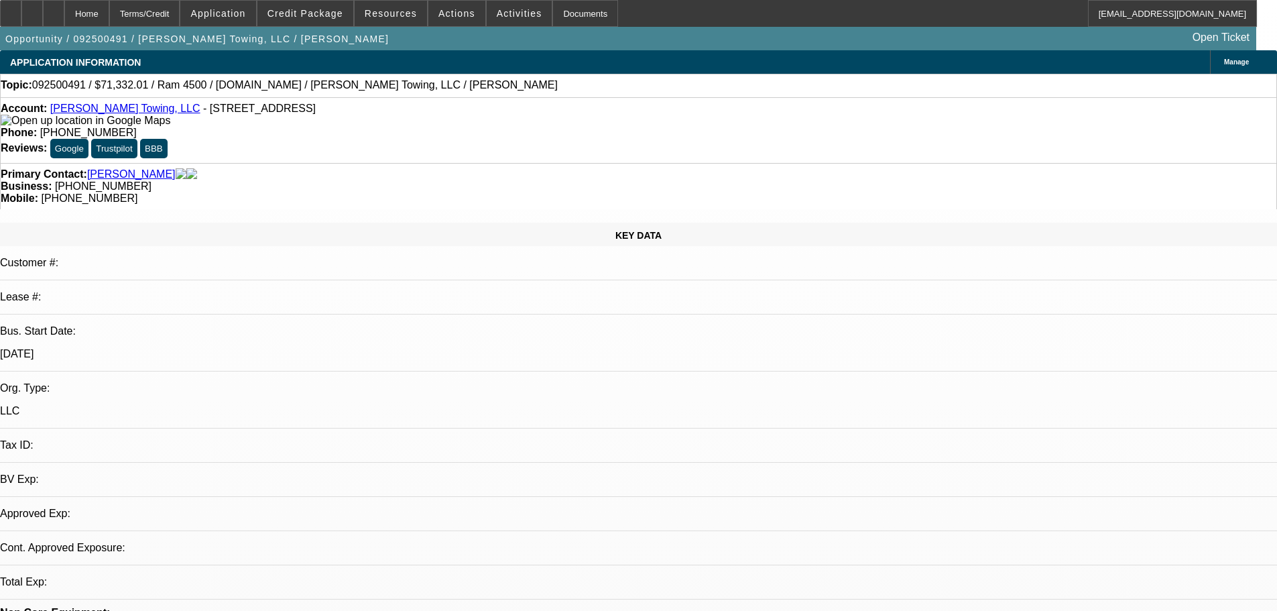
select select "0"
select select "2"
select select "6"
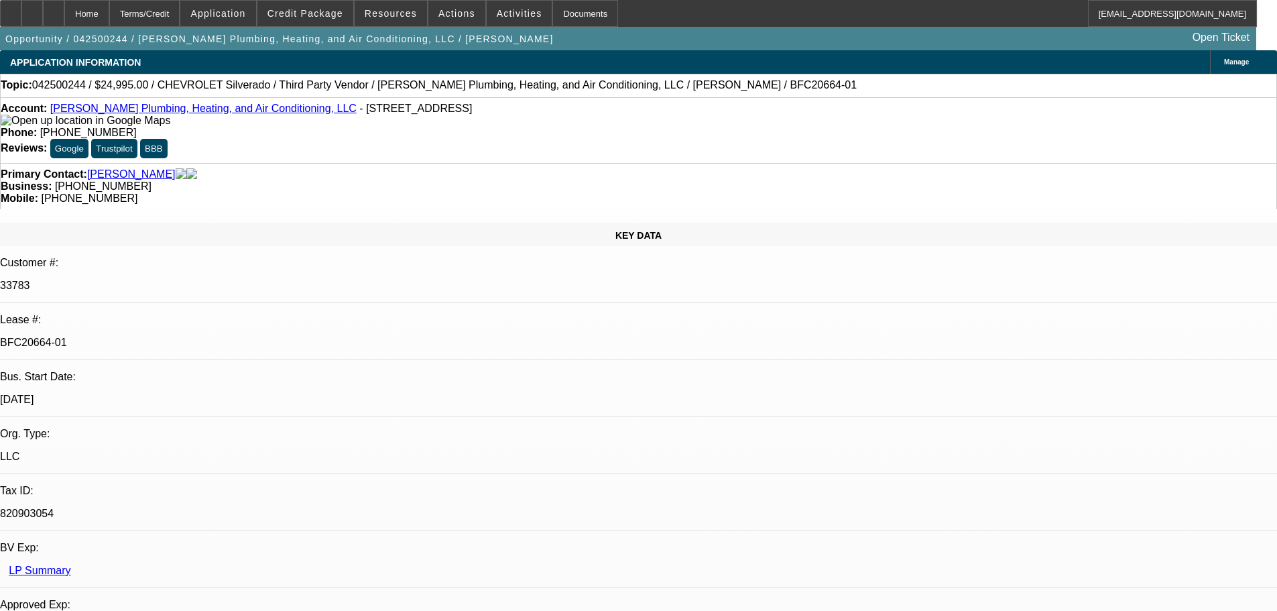
select select "0"
select select "3"
select select "0"
select select "6"
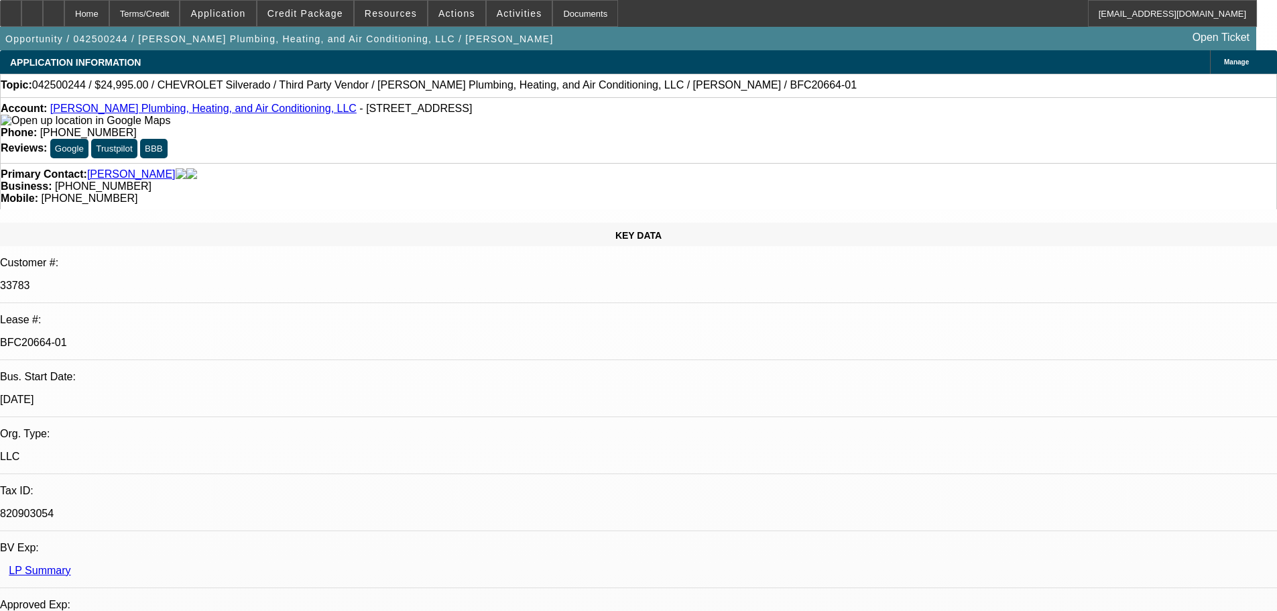
select select "0"
select select "3"
select select "0"
select select "6"
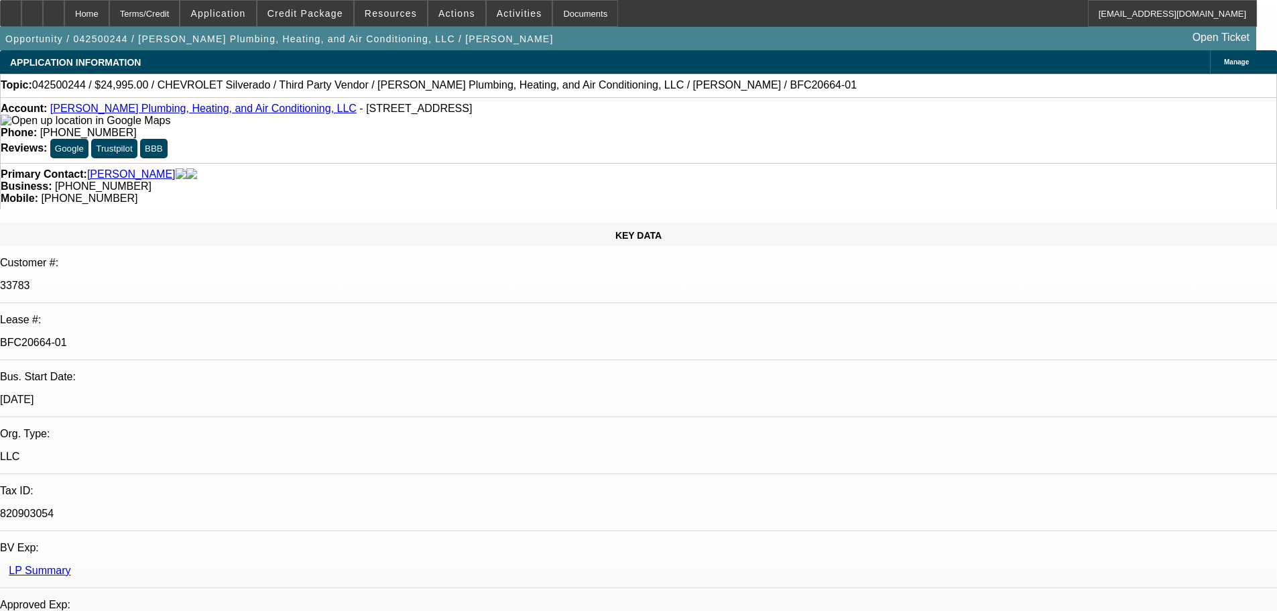
select select "0"
select select "2"
select select "0"
select select "6"
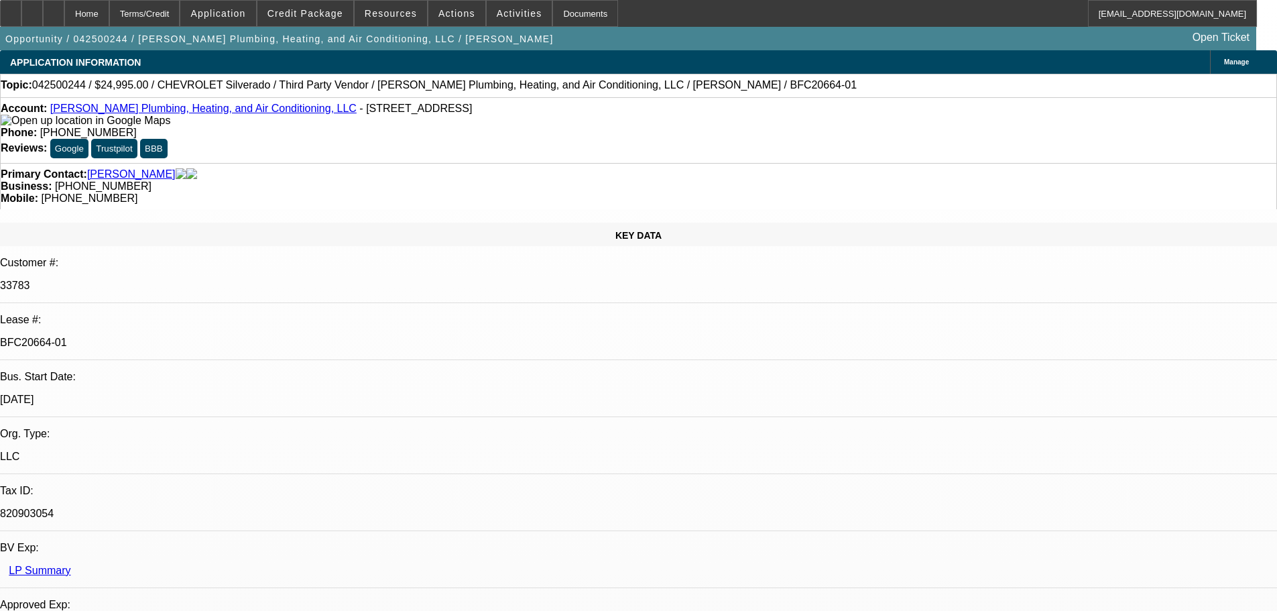
select select "0"
select select "3"
select select "0"
select select "6"
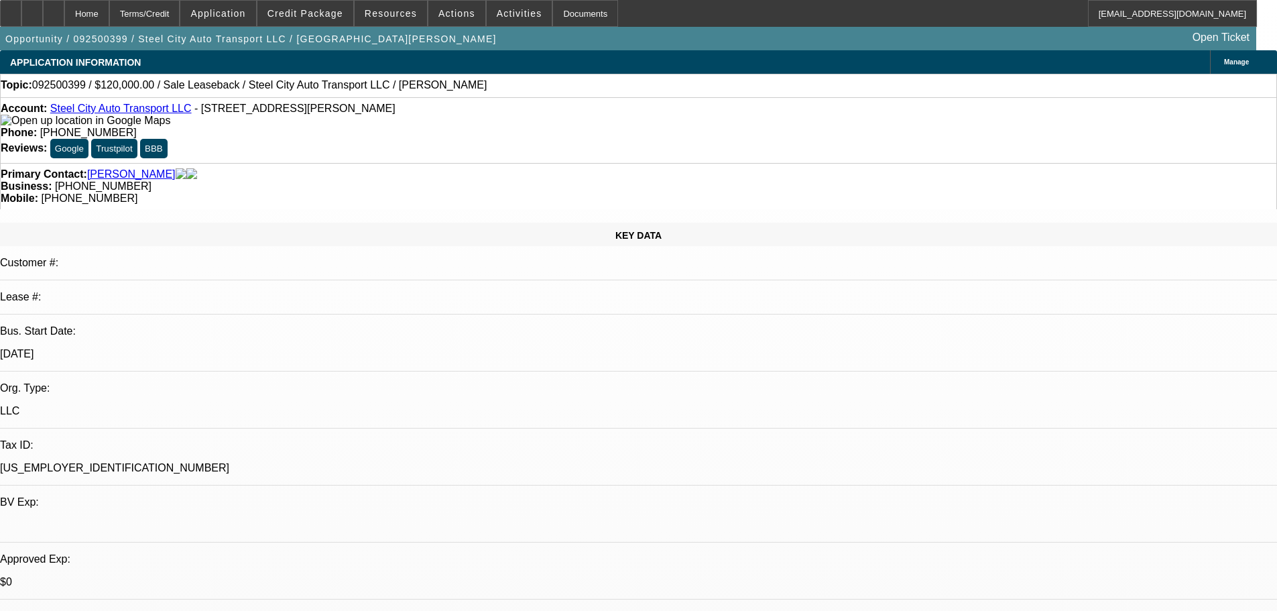
select select "0"
select select "2"
select select "0.1"
select select "4"
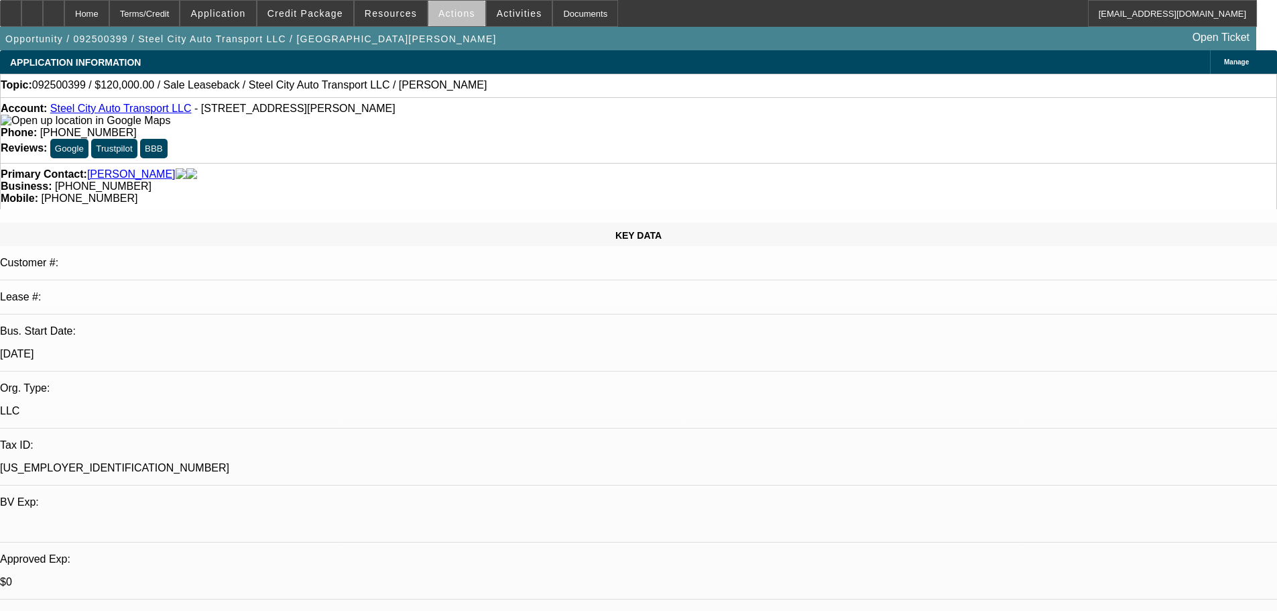
click at [452, 15] on span "Actions" at bounding box center [456, 13] width 37 height 11
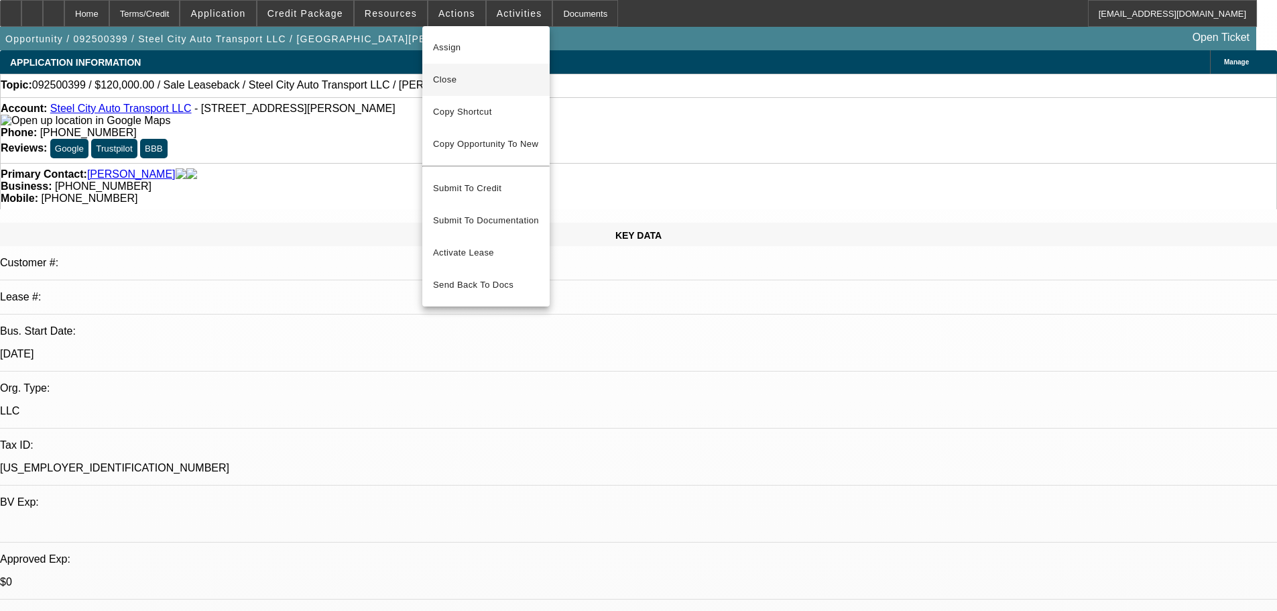
click at [456, 77] on span "Close" at bounding box center [486, 80] width 106 height 16
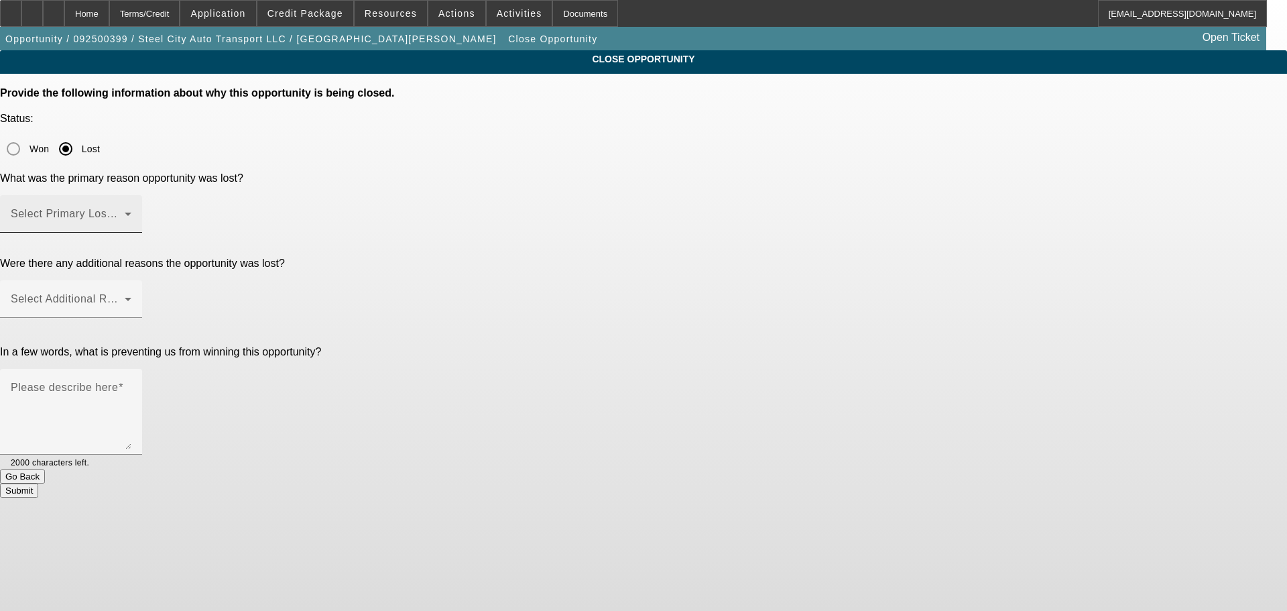
click at [131, 195] on div "Select Primary Lost Reason" at bounding box center [71, 214] width 121 height 38
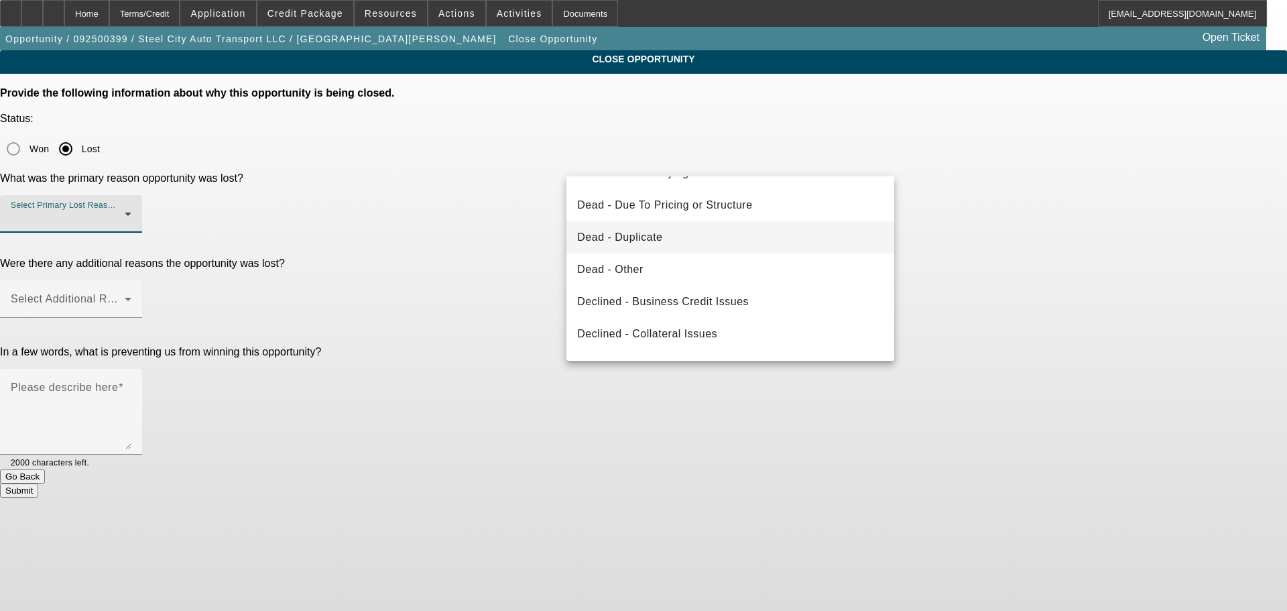
scroll to position [134, 0]
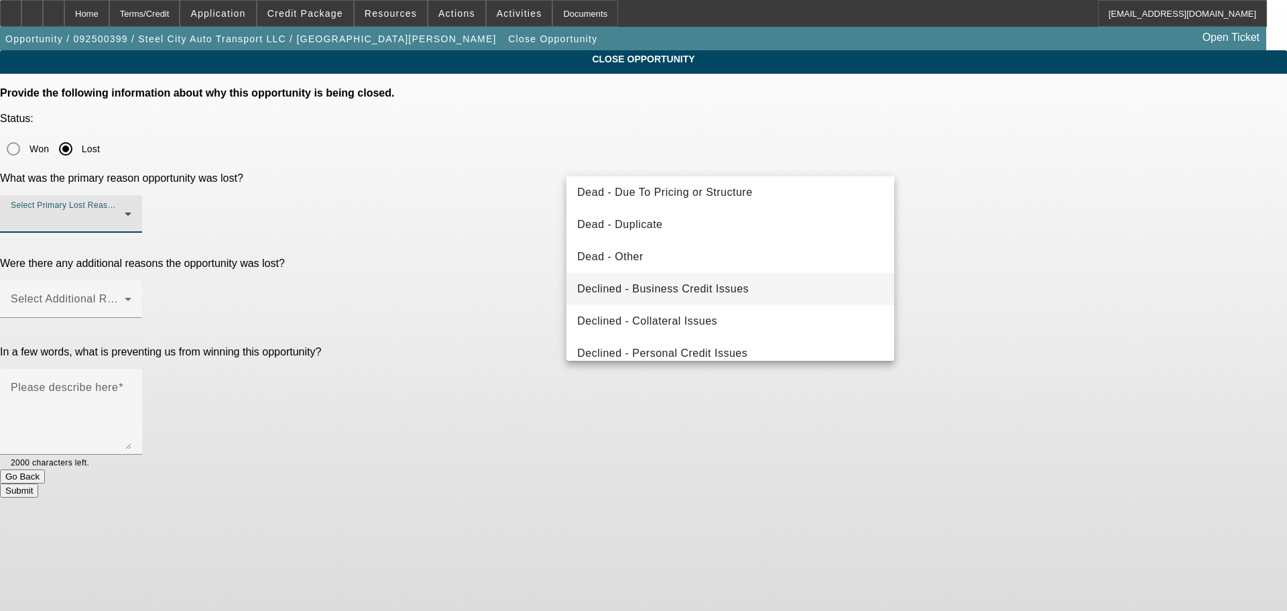
click at [741, 284] on span "Declined - Business Credit Issues" at bounding box center [663, 289] width 172 height 16
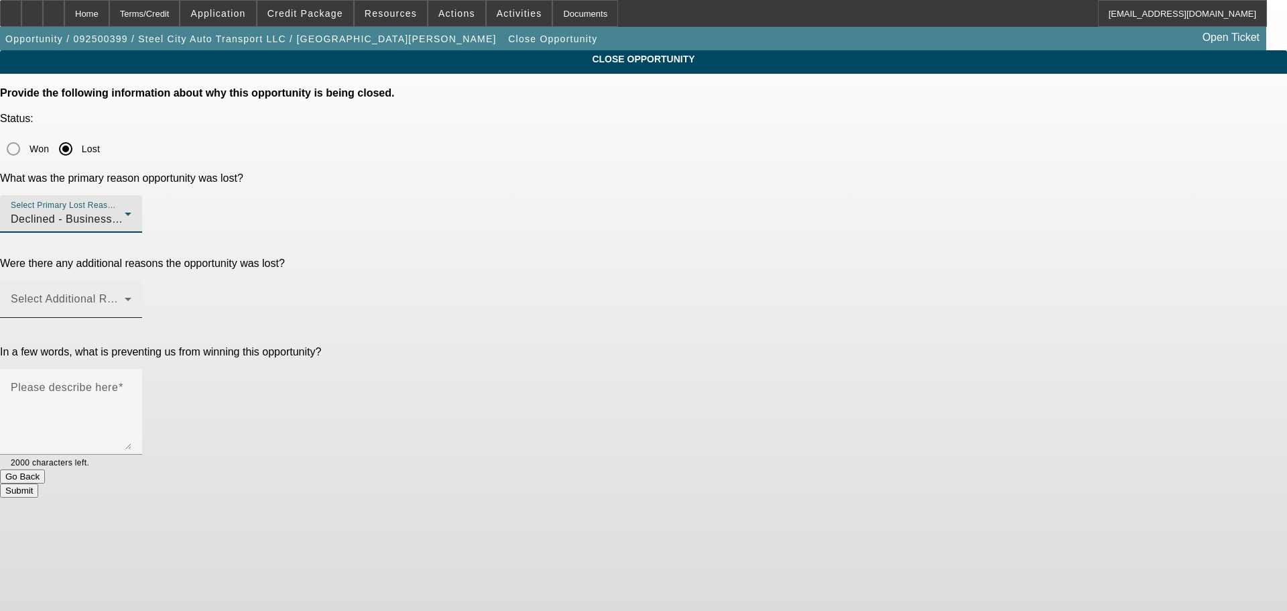
click at [125, 296] on span at bounding box center [68, 304] width 114 height 16
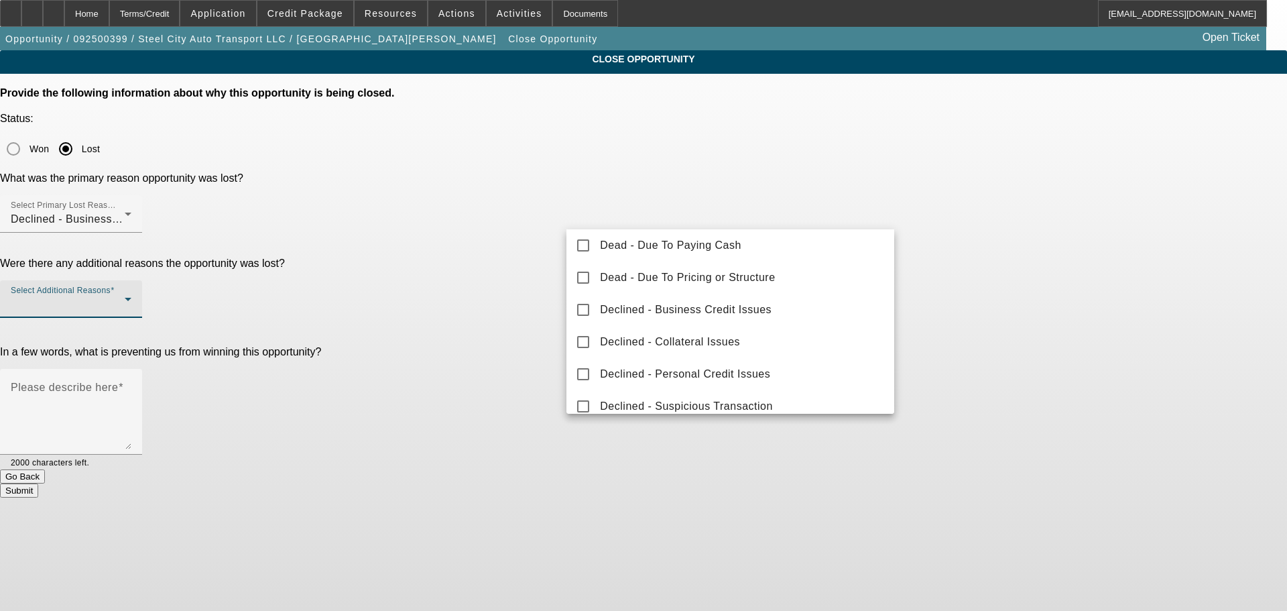
scroll to position [148, 0]
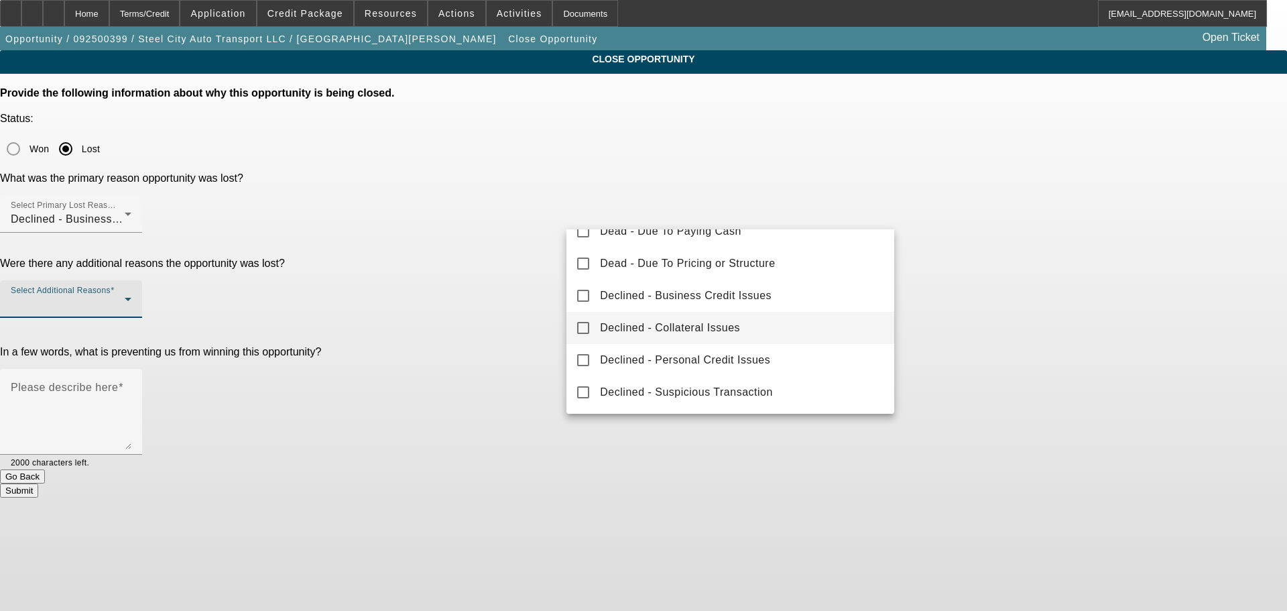
click at [712, 324] on span "Declined - Collateral Issues" at bounding box center [670, 328] width 140 height 16
click at [541, 312] on div at bounding box center [643, 305] width 1287 height 611
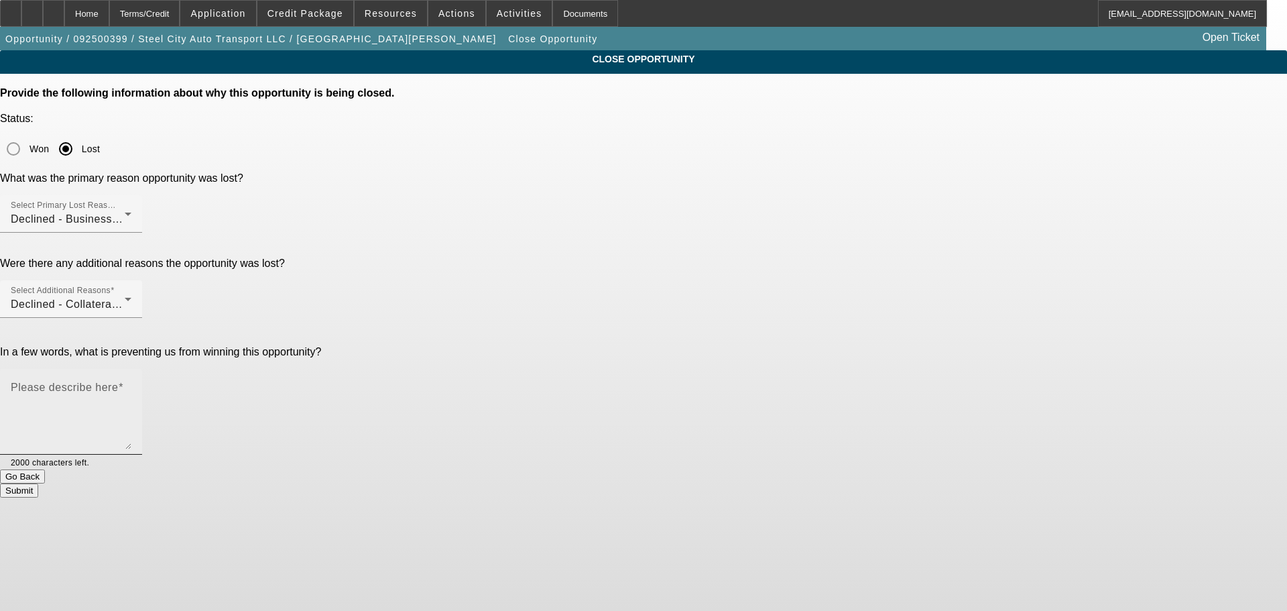
click at [131, 385] on textarea "Please describe here" at bounding box center [71, 417] width 121 height 64
type textarea "Sale lease back on a car carrier. terrible banks"
click at [38, 483] on button "Submit" at bounding box center [19, 490] width 38 height 14
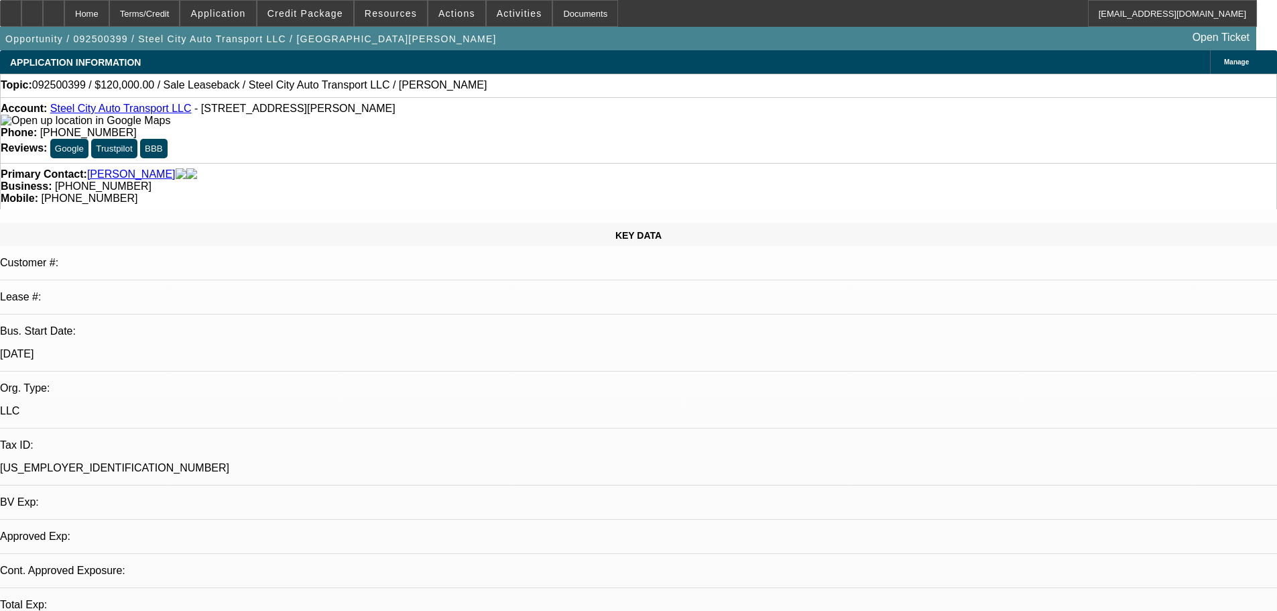
select select "0"
select select "2"
select select "0.1"
select select "4"
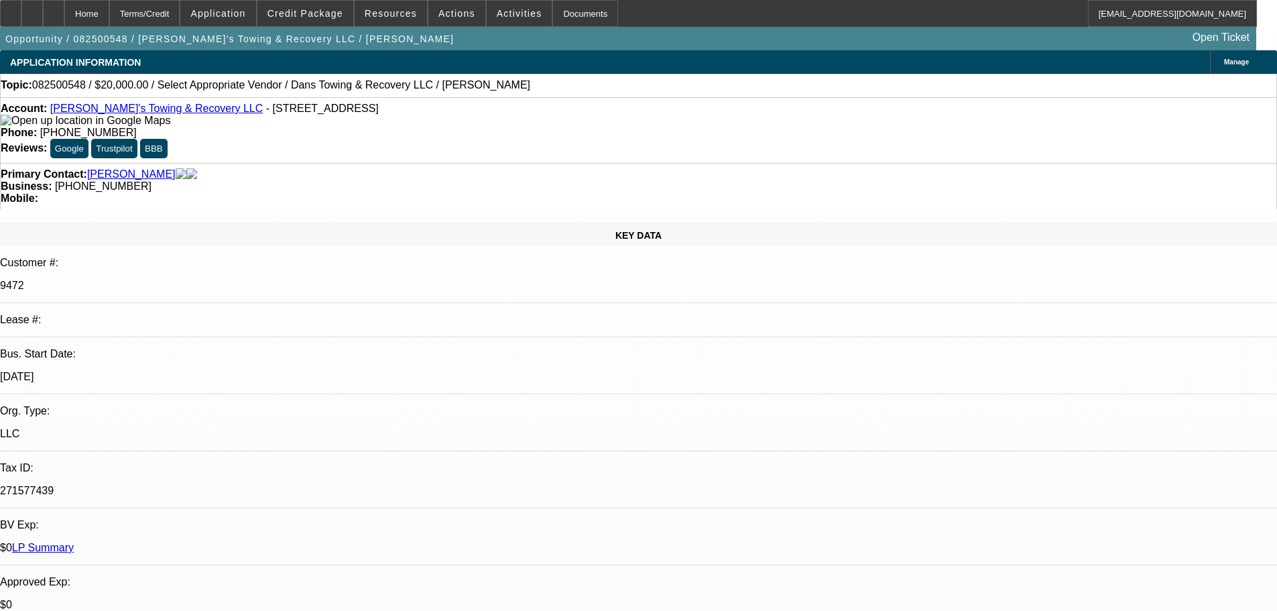
select select "0"
select select "2"
select select "0"
select select "6"
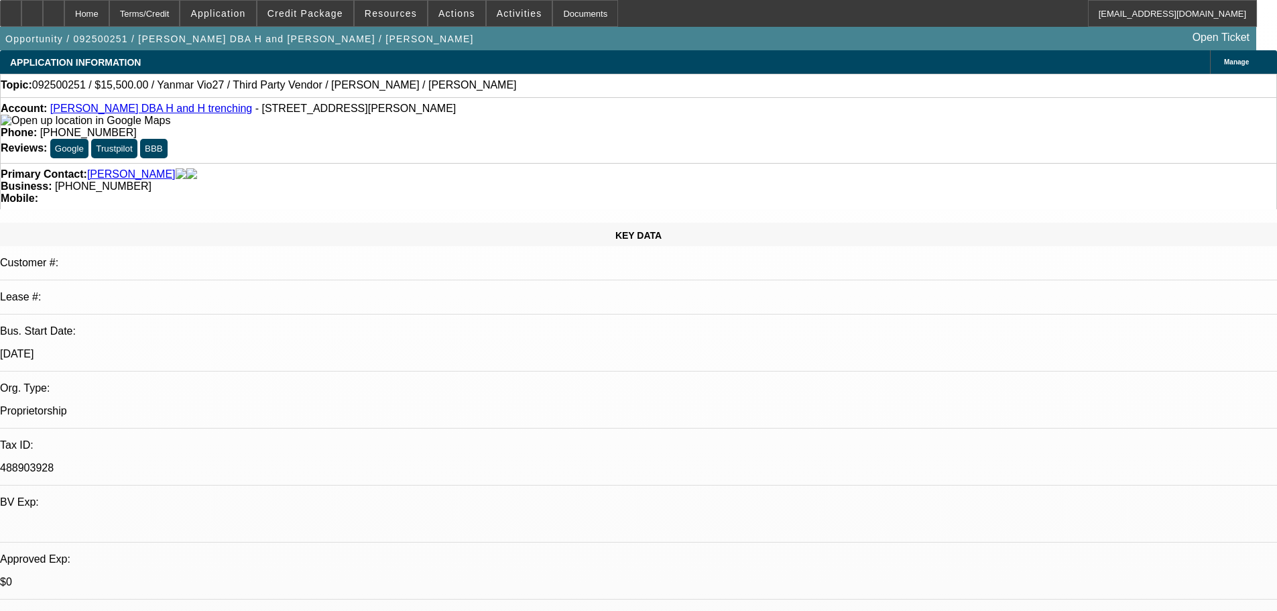
select select "0"
select select "6"
select select "0"
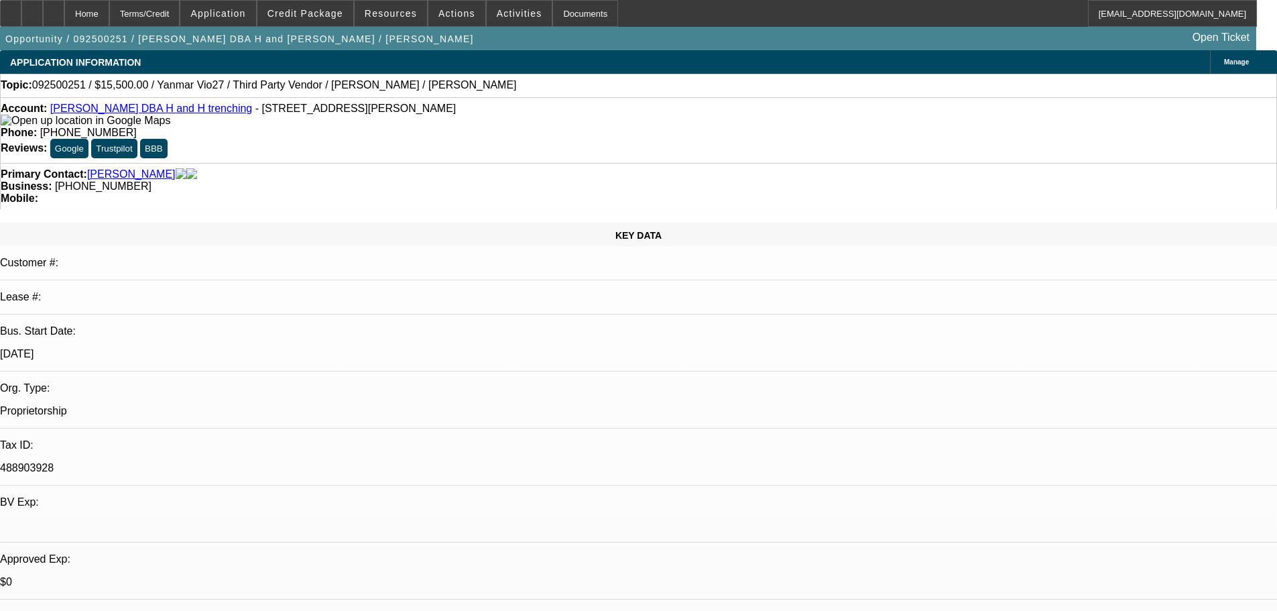
select select "0"
select select "0.1"
select select "4"
select select "0"
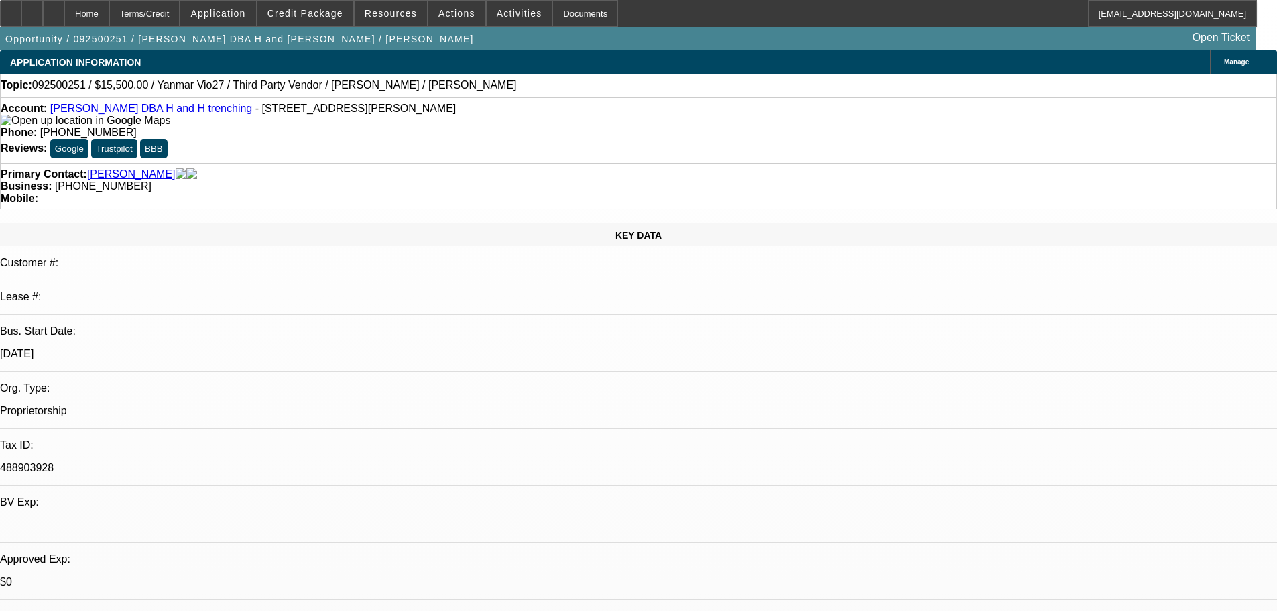
select select "0.1"
select select "4"
select select "0"
select select "0.1"
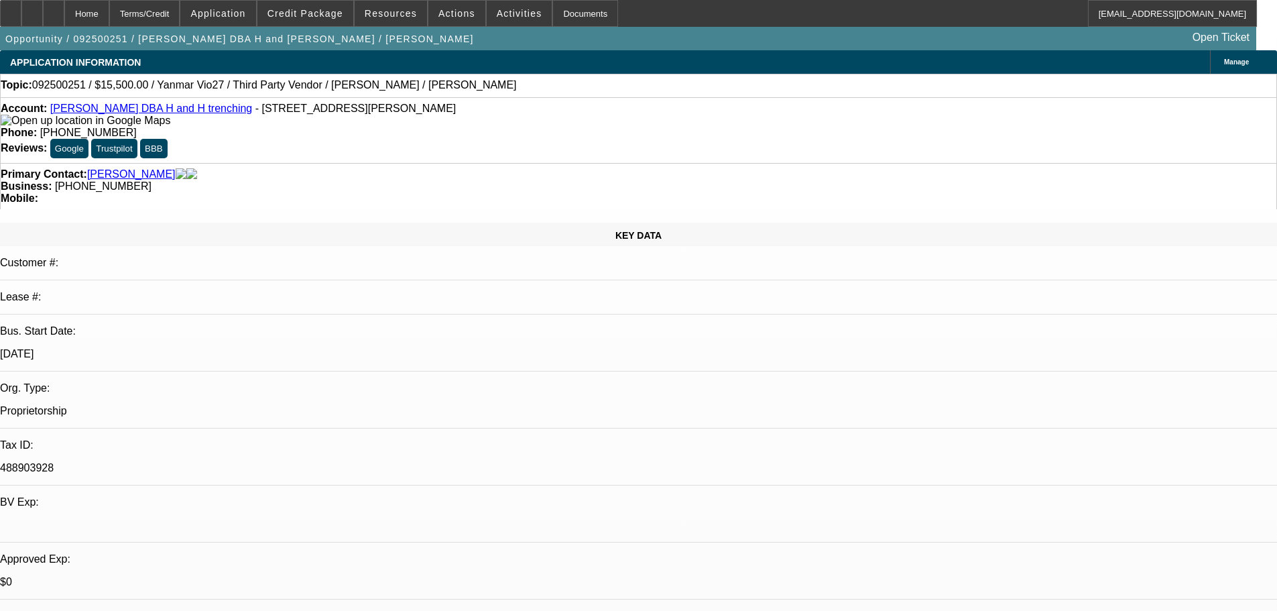
select select "4"
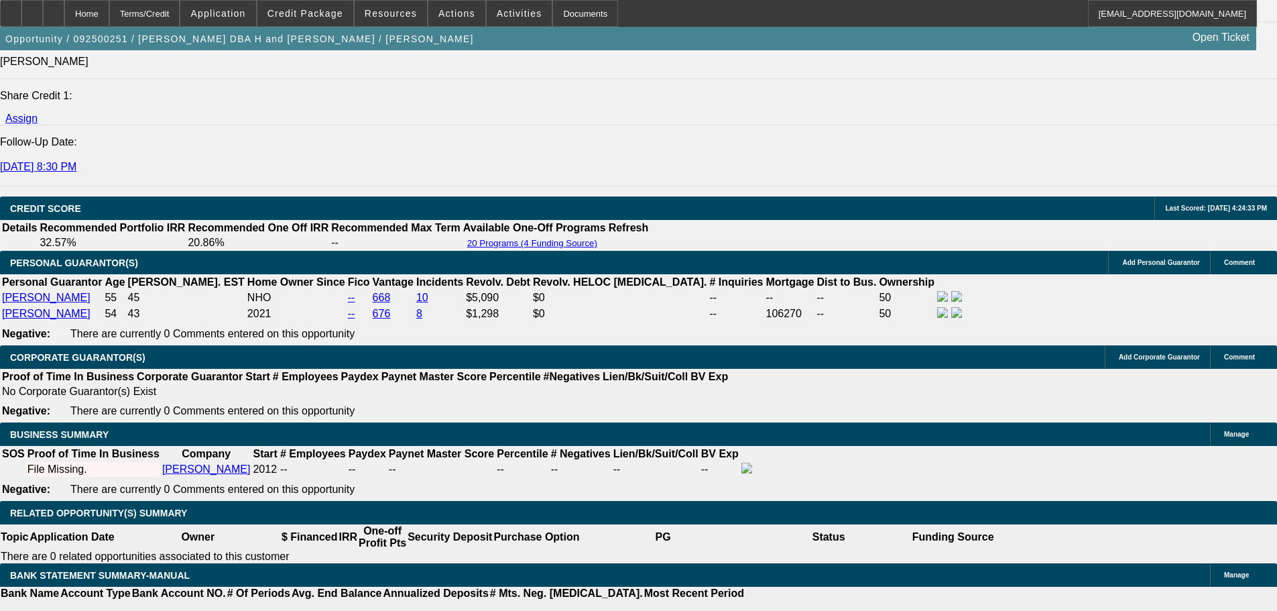
scroll to position [2011, 0]
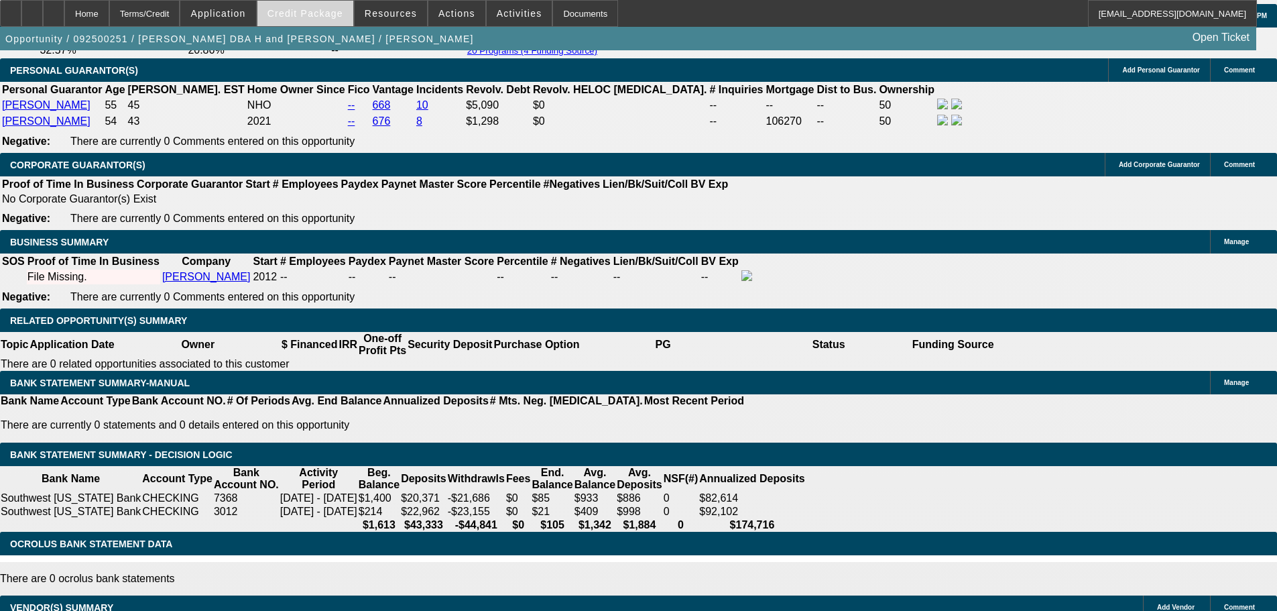
click at [341, 4] on span at bounding box center [305, 13] width 96 height 32
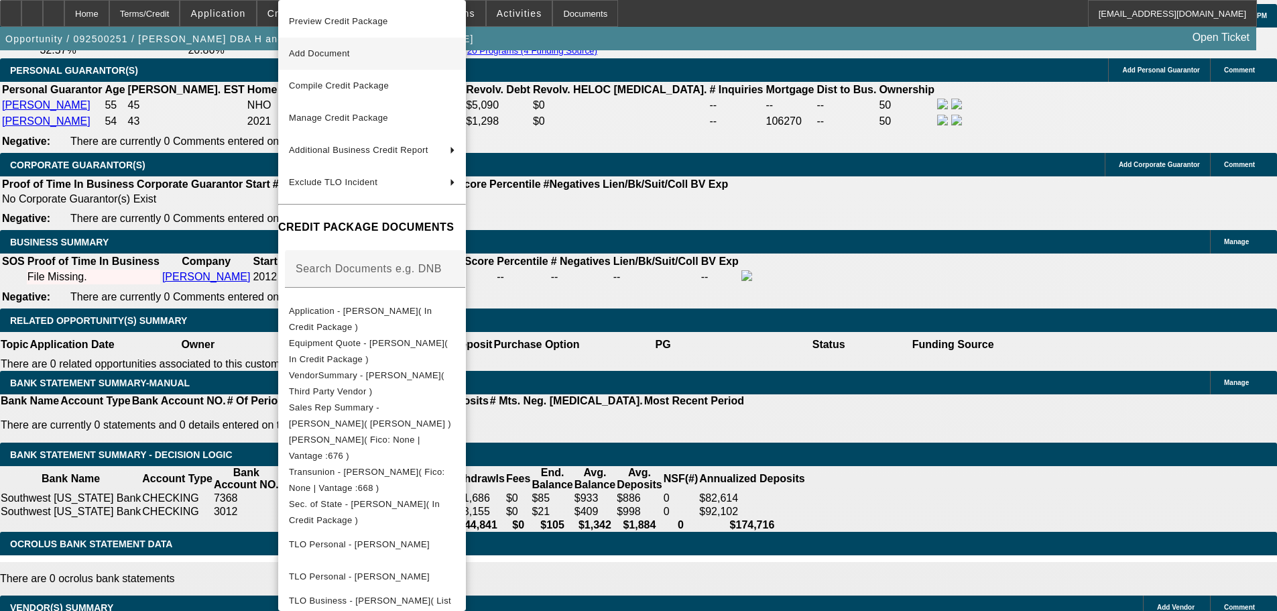
click at [338, 63] on button "Add Document" at bounding box center [372, 54] width 188 height 32
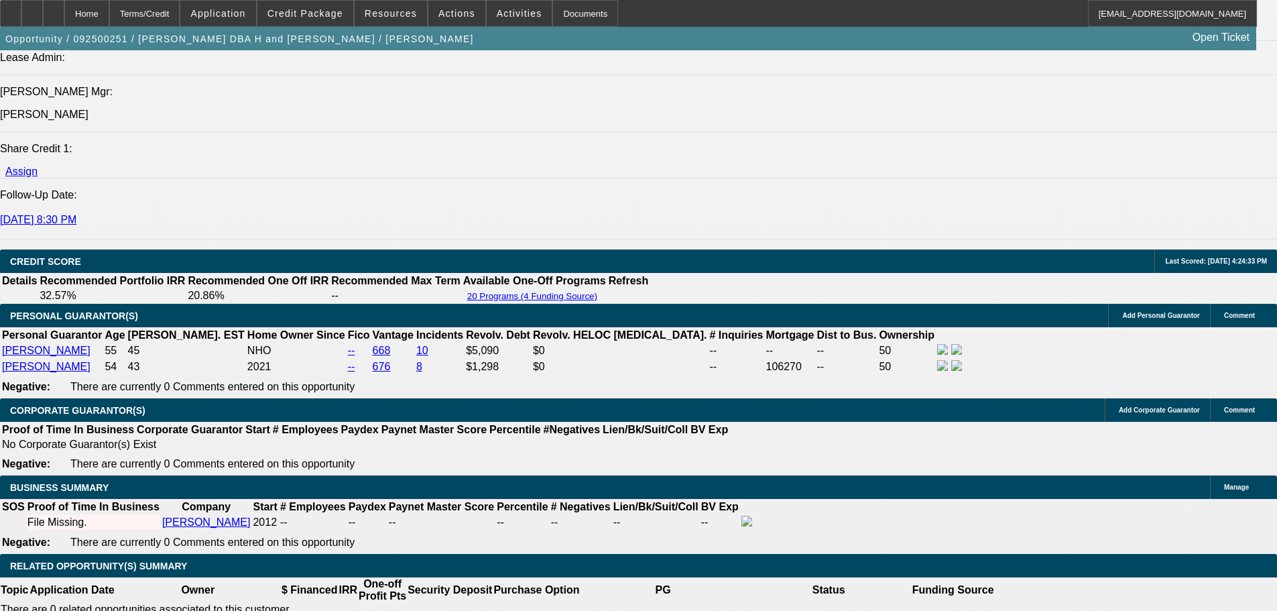
scroll to position [1877, 0]
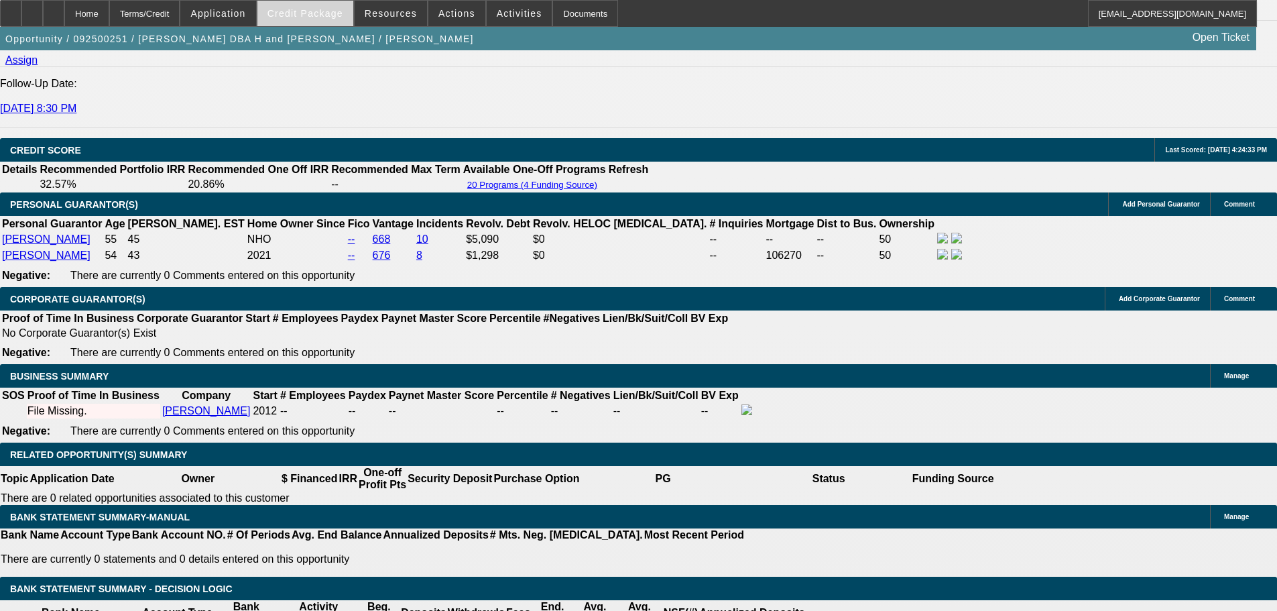
click at [312, 18] on span "Credit Package" at bounding box center [305, 13] width 76 height 11
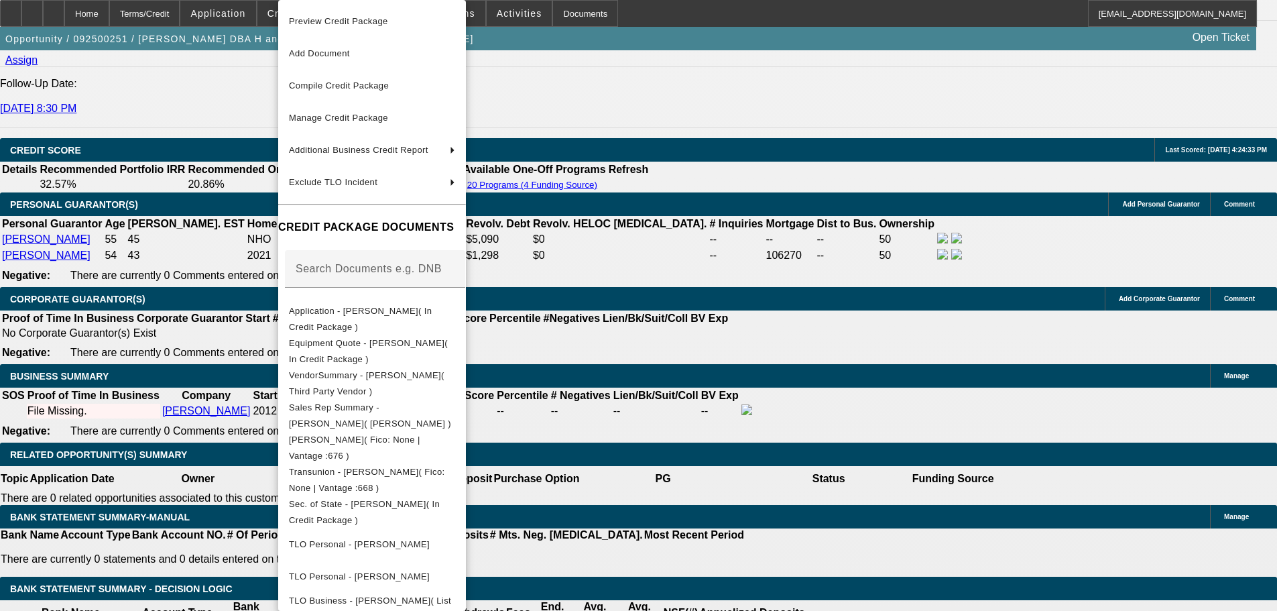
scroll to position [336, 0]
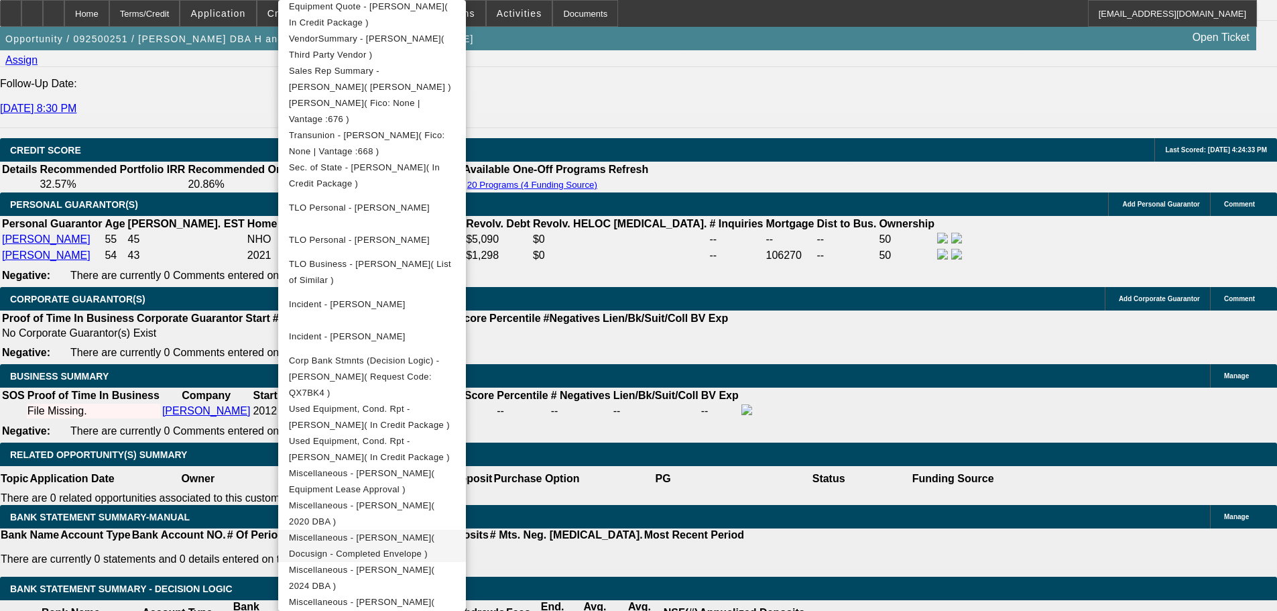
click at [402, 530] on span "Miscellaneous - Gary Hansen( Docusign - Completed Envelope )" at bounding box center [372, 546] width 166 height 32
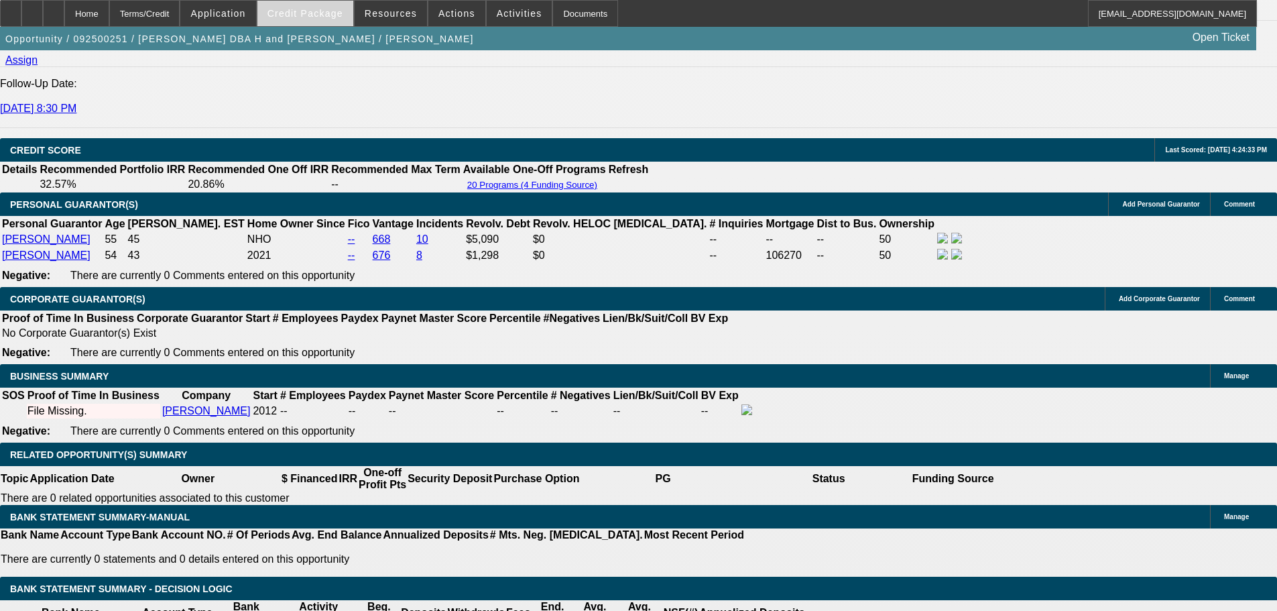
click at [302, 17] on span "Credit Package" at bounding box center [305, 13] width 76 height 11
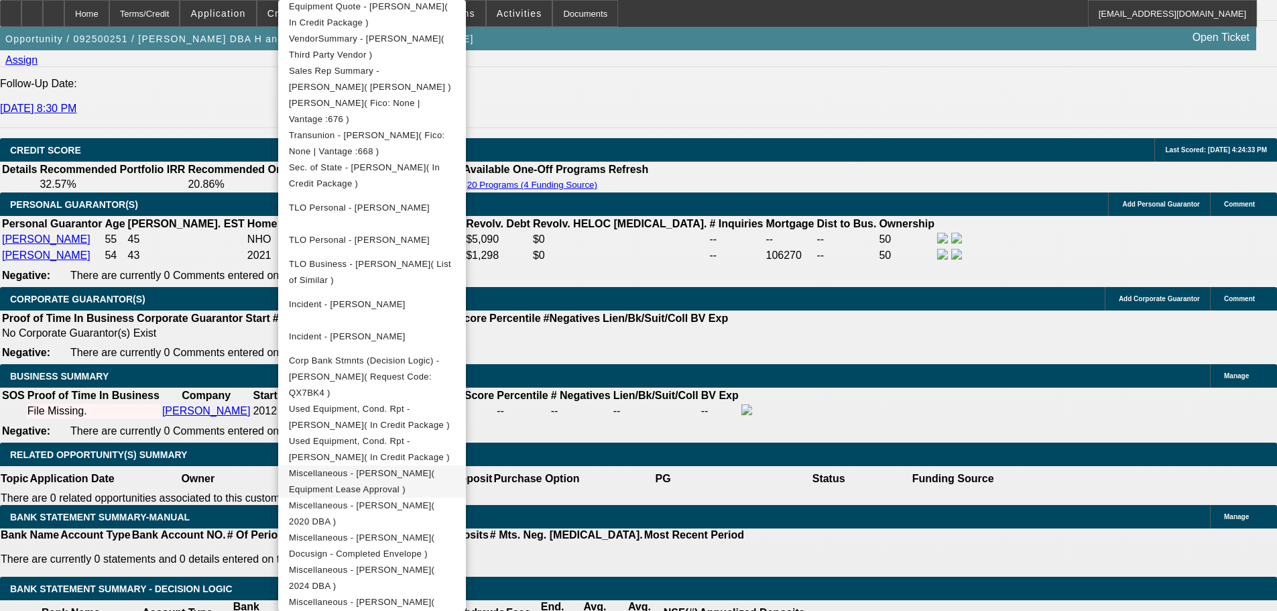
click at [440, 465] on span "Miscellaneous - [PERSON_NAME]( Equipment Lease Approval )" at bounding box center [372, 481] width 166 height 32
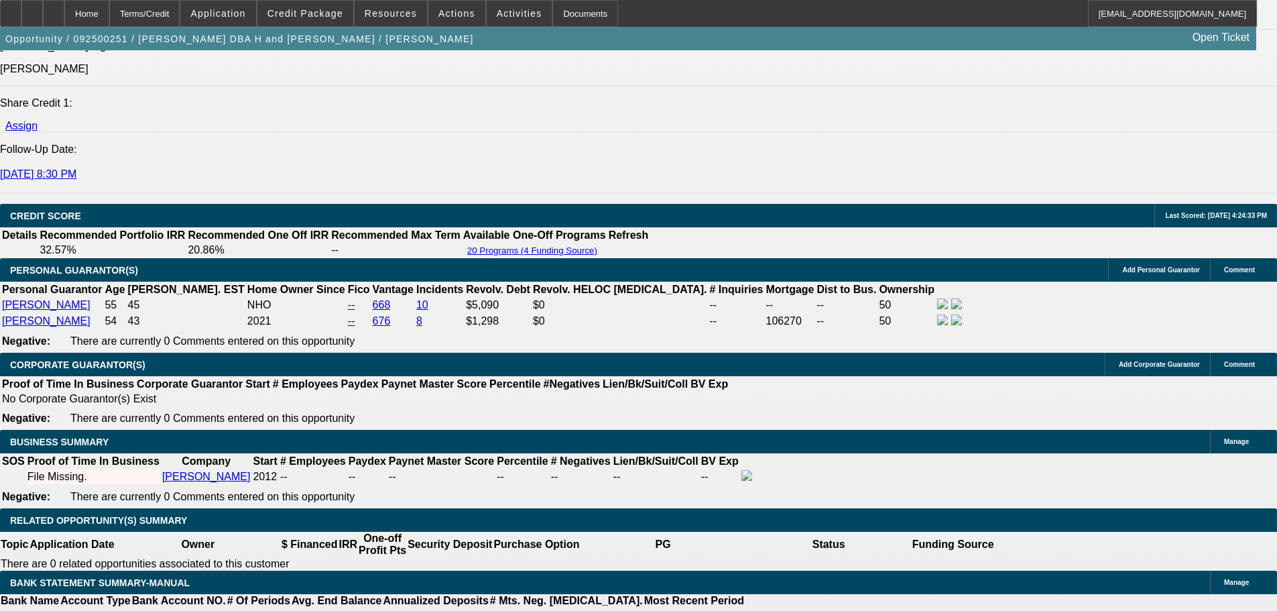
scroll to position [1810, 0]
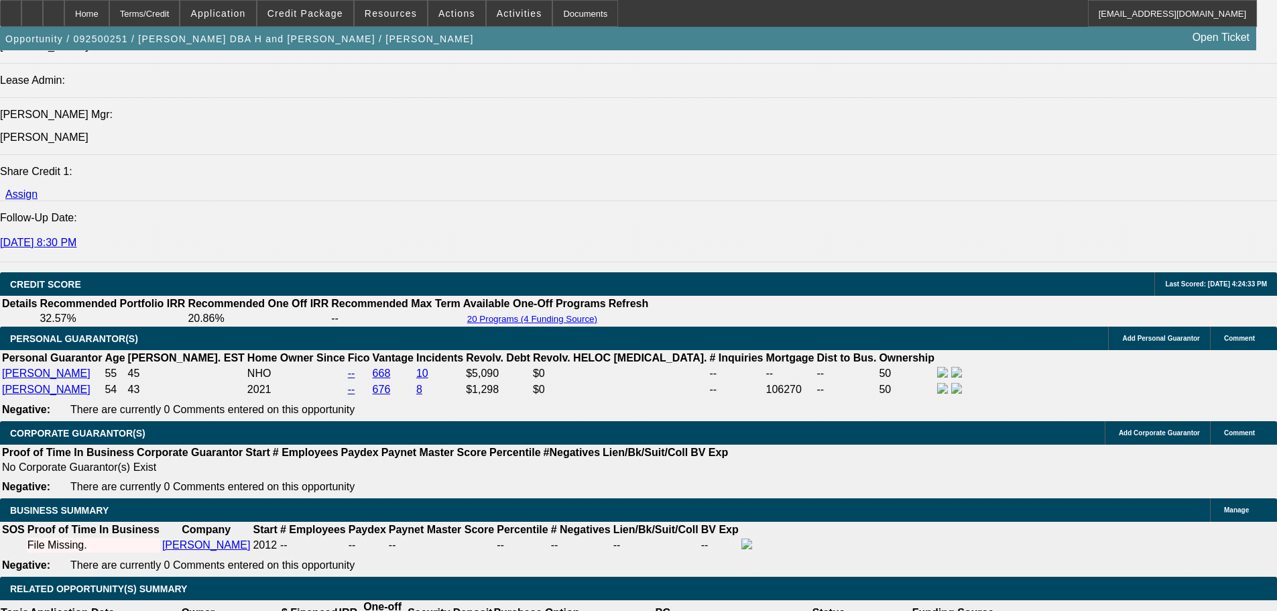
scroll to position [2078, 0]
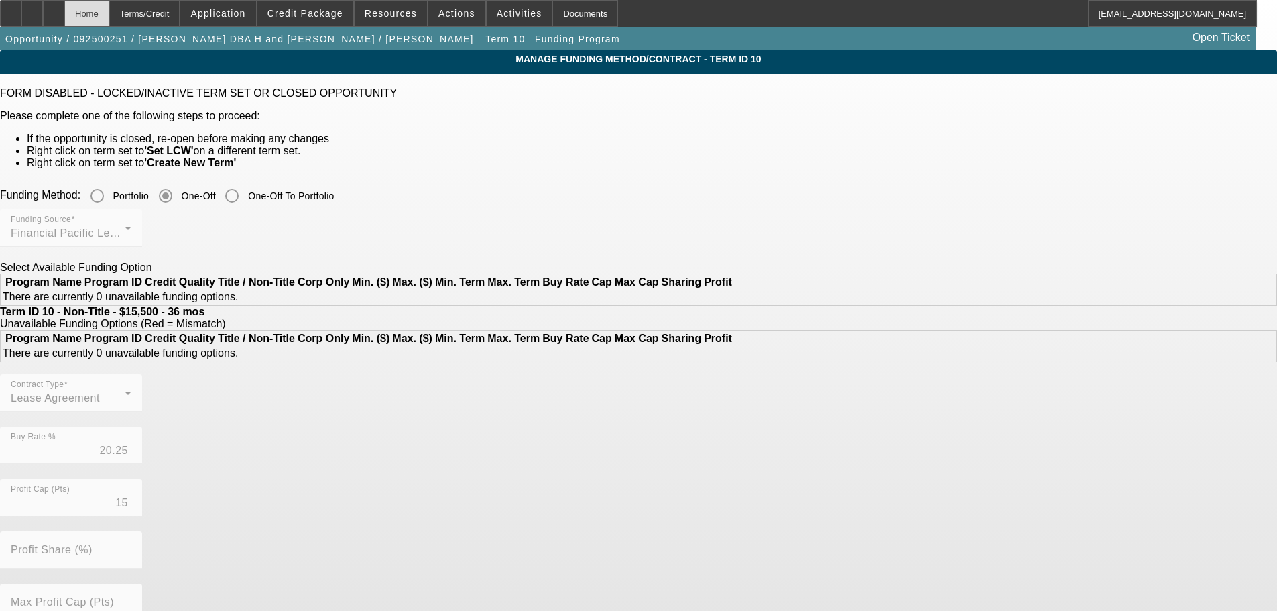
click at [105, 17] on div "Home" at bounding box center [86, 13] width 45 height 27
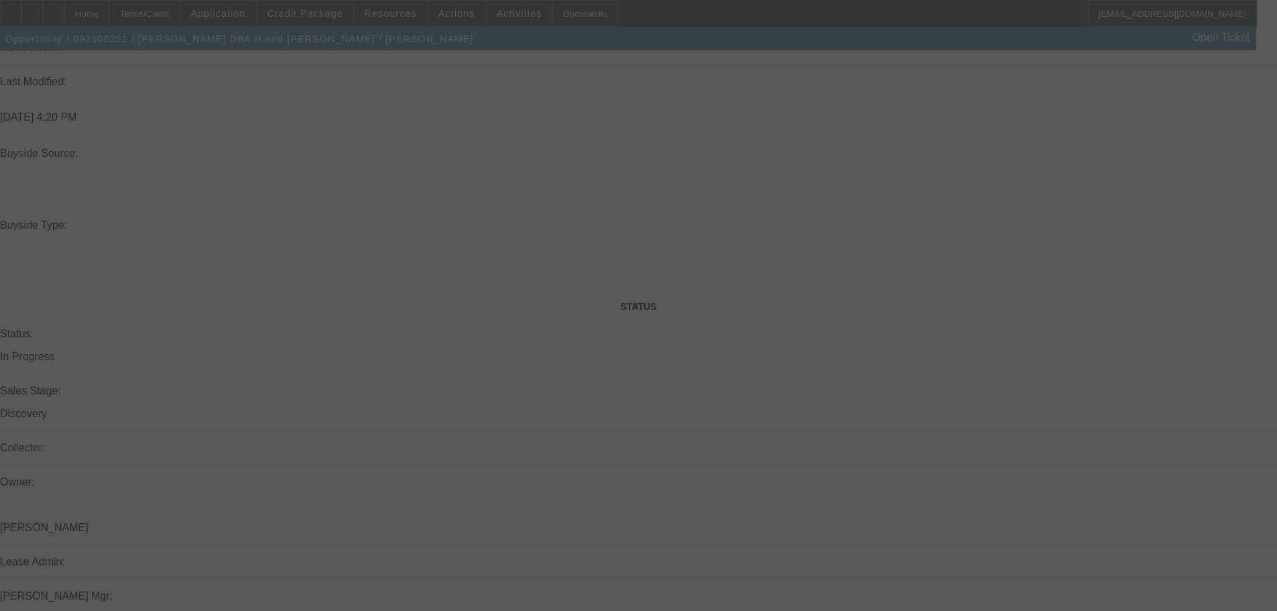
scroll to position [1623, 0]
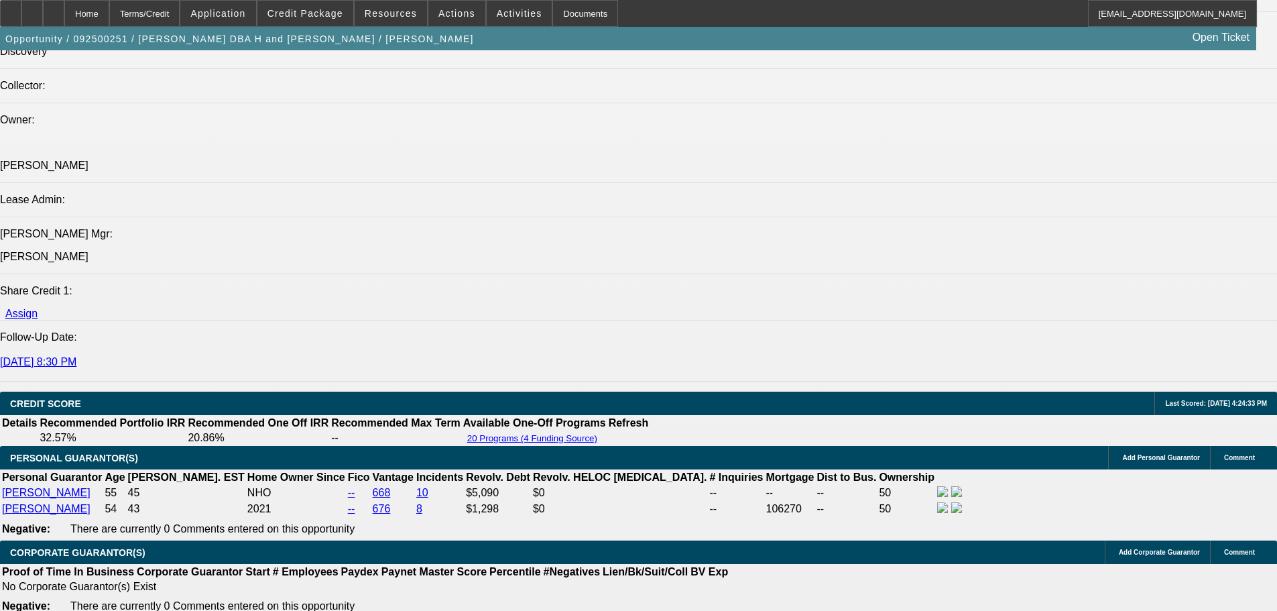
select select "0"
select select "6"
select select "0"
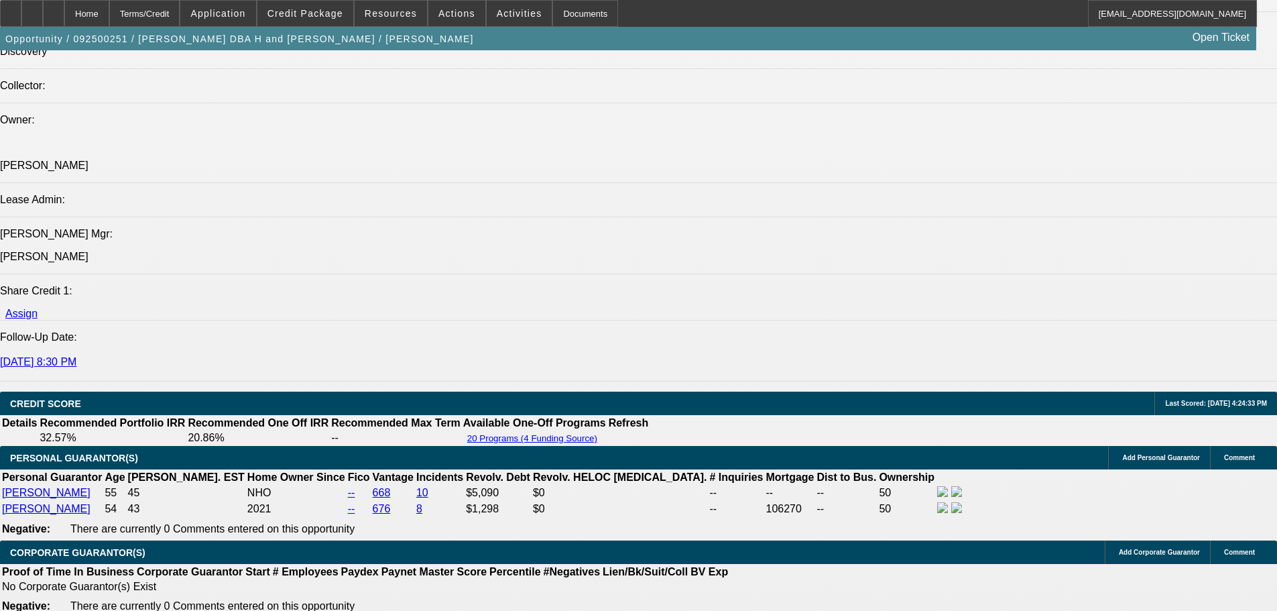
select select "0"
select select "0.1"
select select "4"
select select "0"
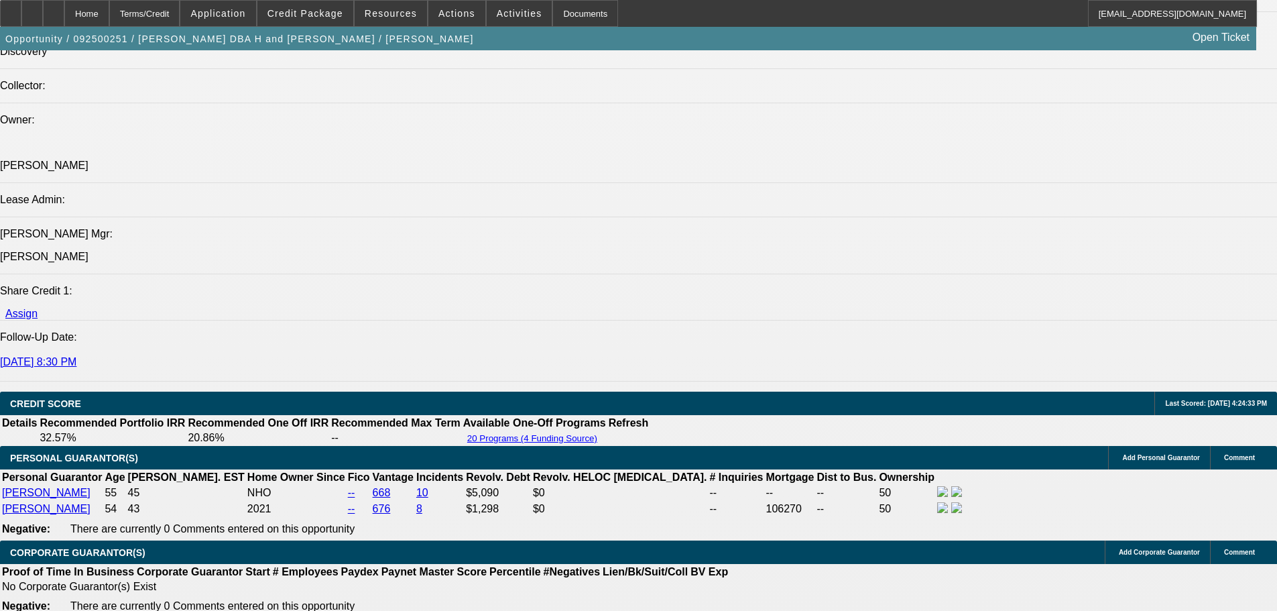
select select "0.1"
select select "4"
select select "0"
select select "0.1"
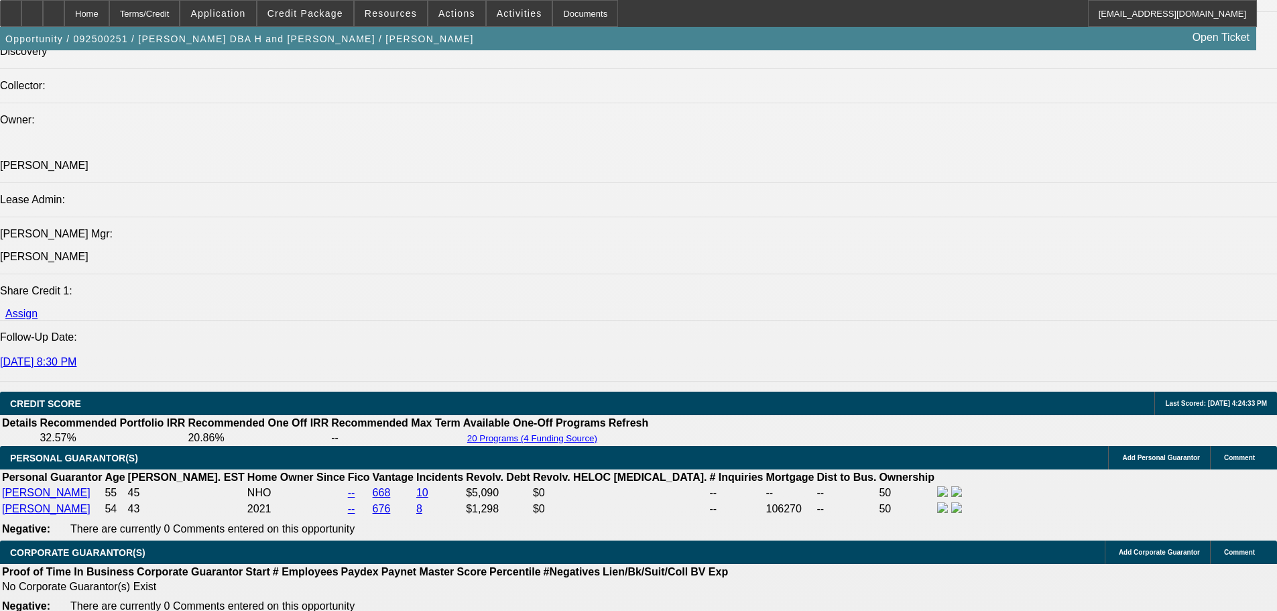
select select "4"
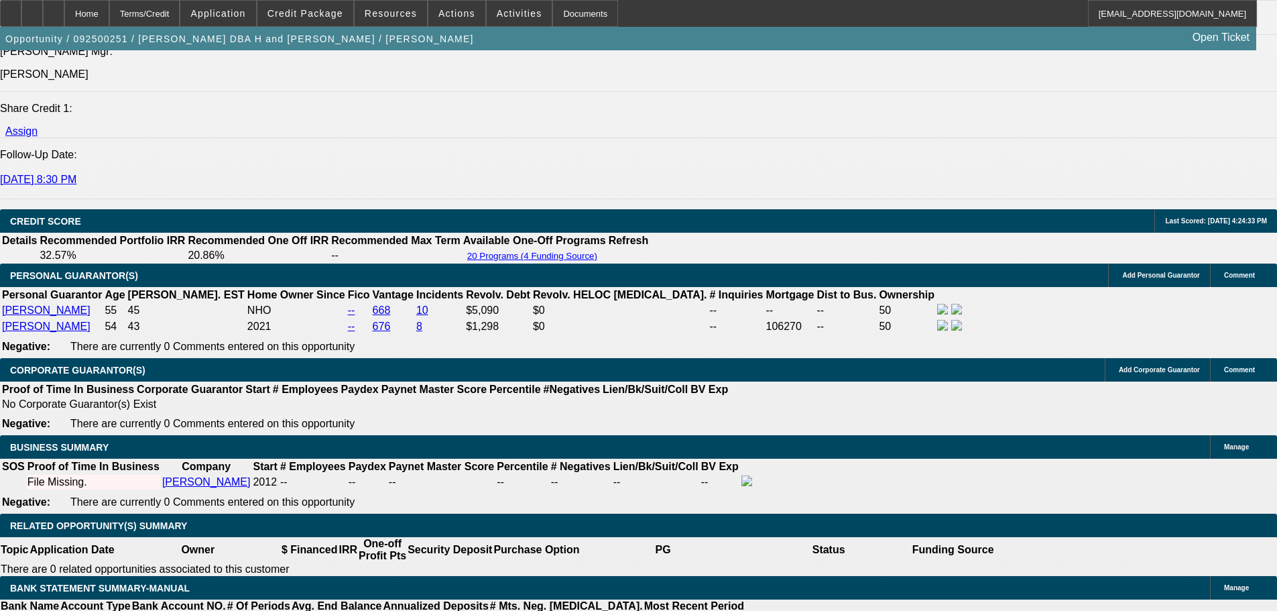
scroll to position [1802, 0]
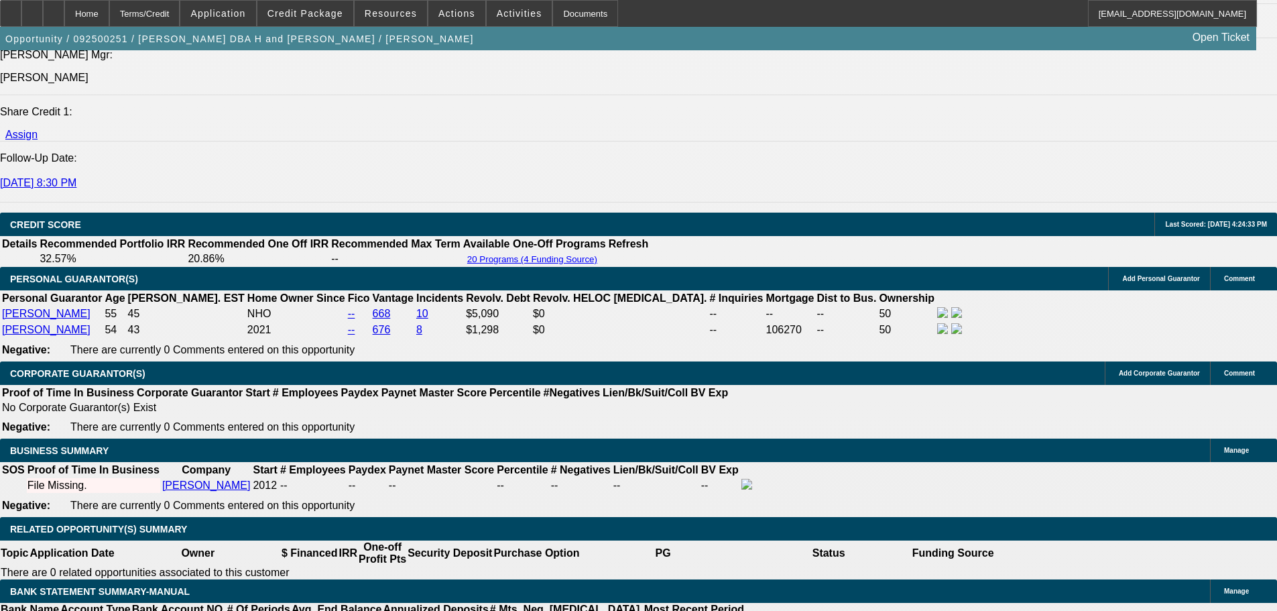
drag, startPoint x: 131, startPoint y: 240, endPoint x: 229, endPoint y: 217, distance: 99.8
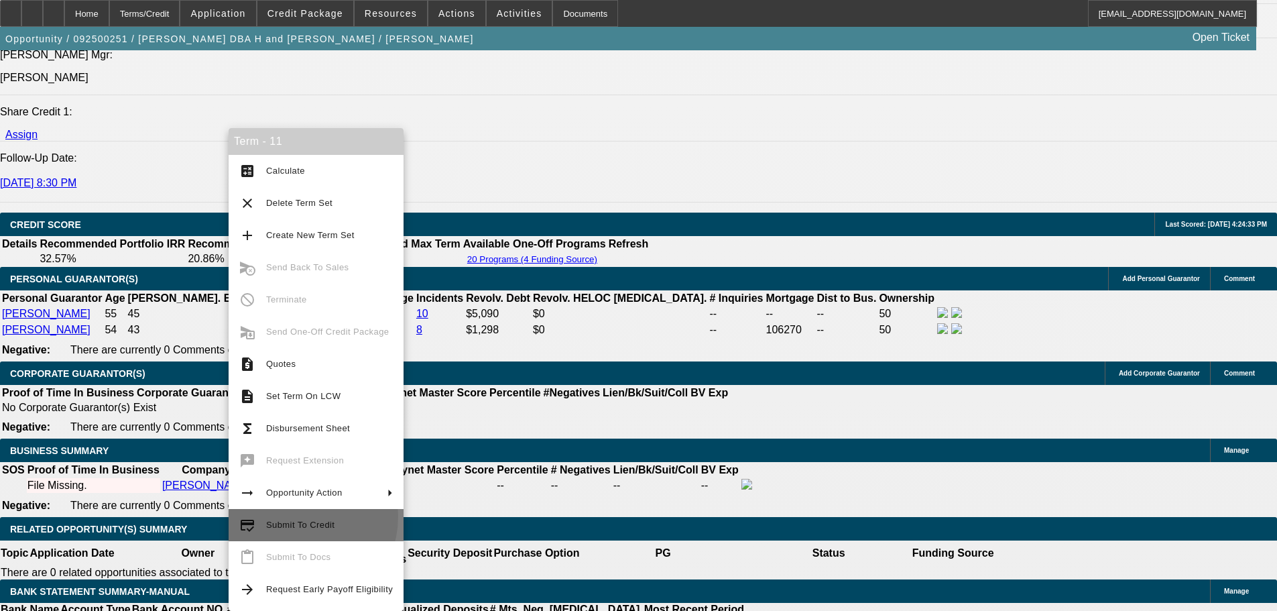
click at [295, 516] on button "credit_score Submit To Credit" at bounding box center [316, 525] width 175 height 32
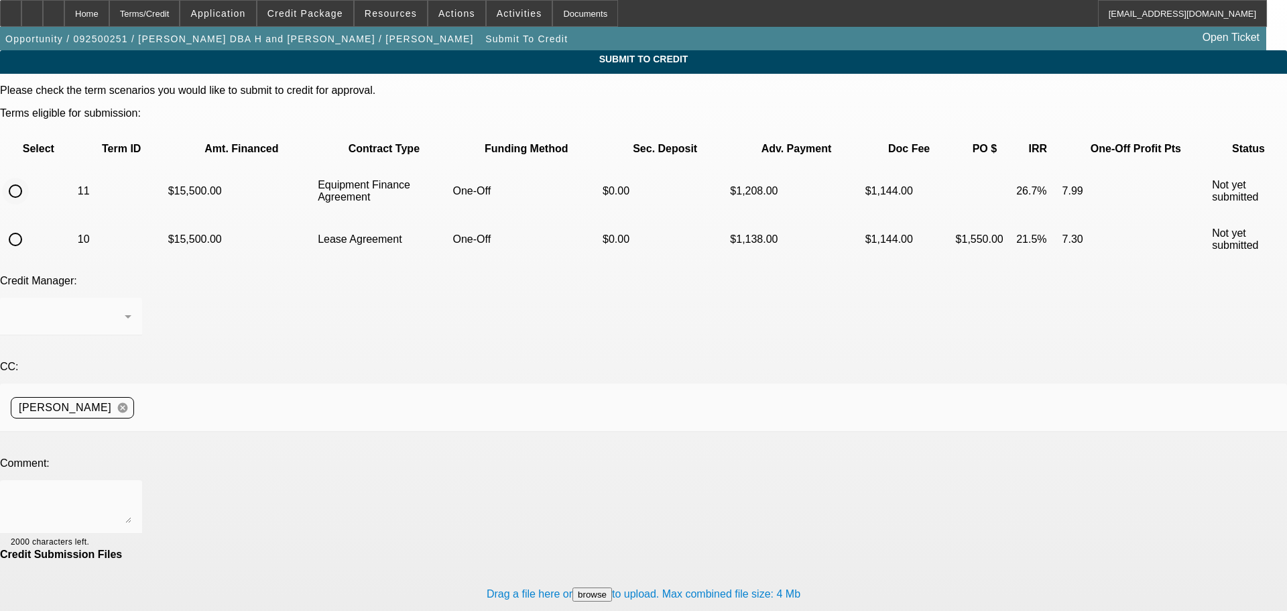
click at [29, 178] on input "radio" at bounding box center [15, 191] width 27 height 27
radio input "true"
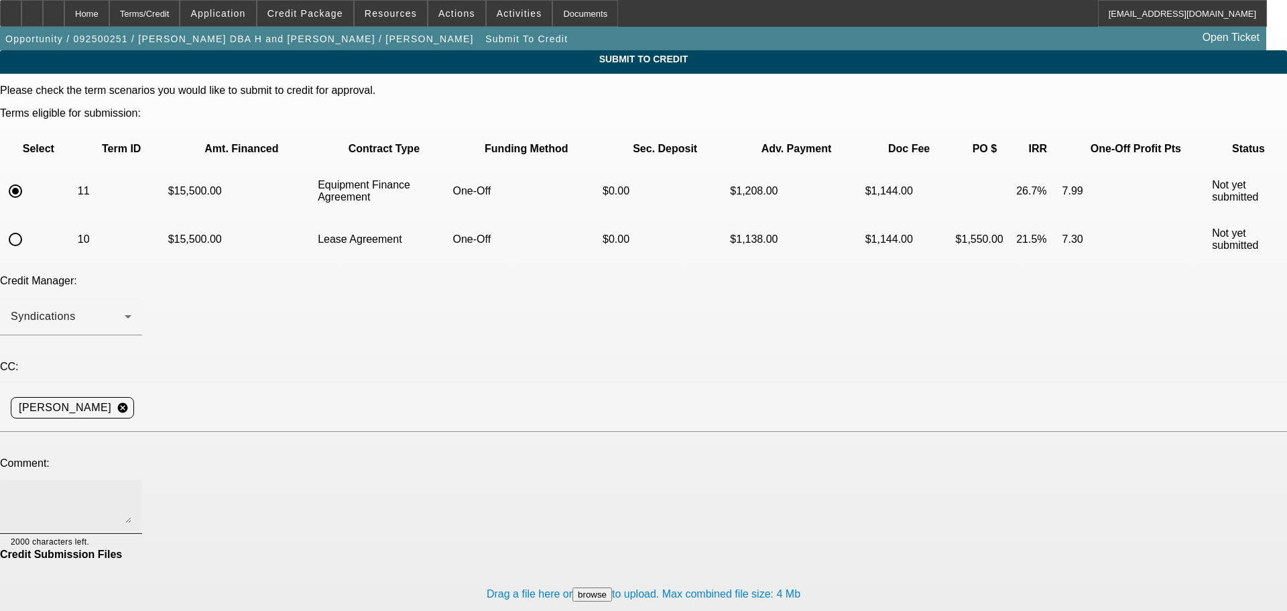
click at [131, 480] on div at bounding box center [71, 507] width 121 height 54
click at [131, 491] on textarea "Please send back to Finpac. Customer would like to go EFA. Approval letter in." at bounding box center [71, 507] width 121 height 32
type textarea "Please send back to Finpac. Customer would like to go EFA. Approval letter in. …"
click at [572, 275] on div "Credit Manager: Syndications" at bounding box center [643, 312] width 1287 height 75
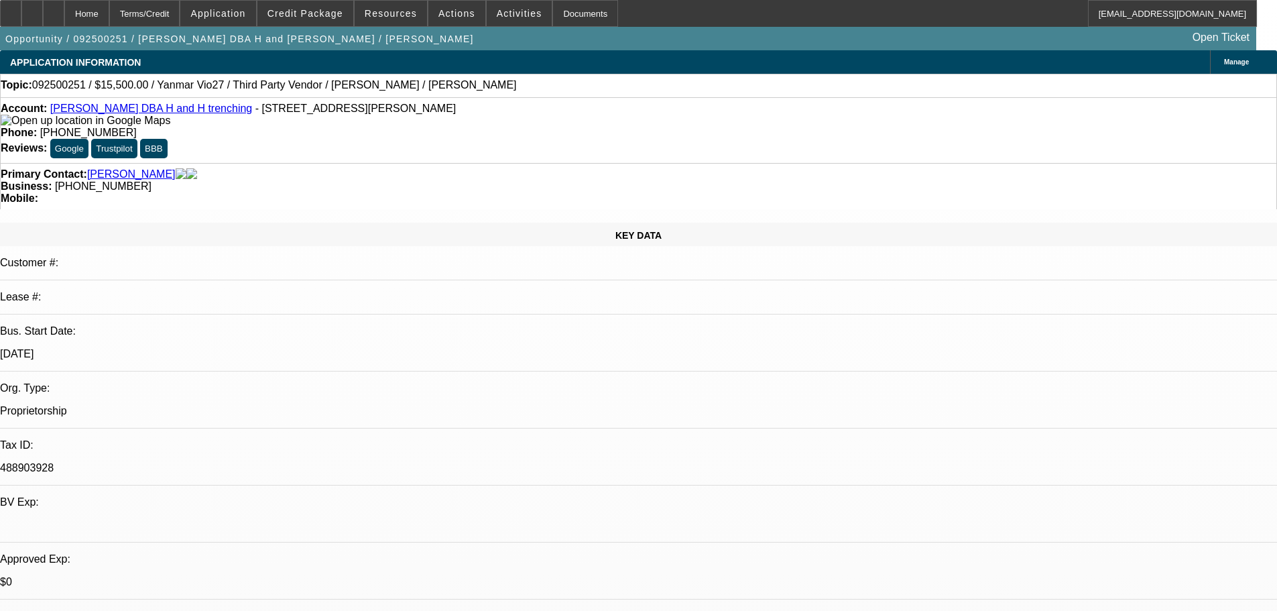
select select "0"
select select "6"
select select "0"
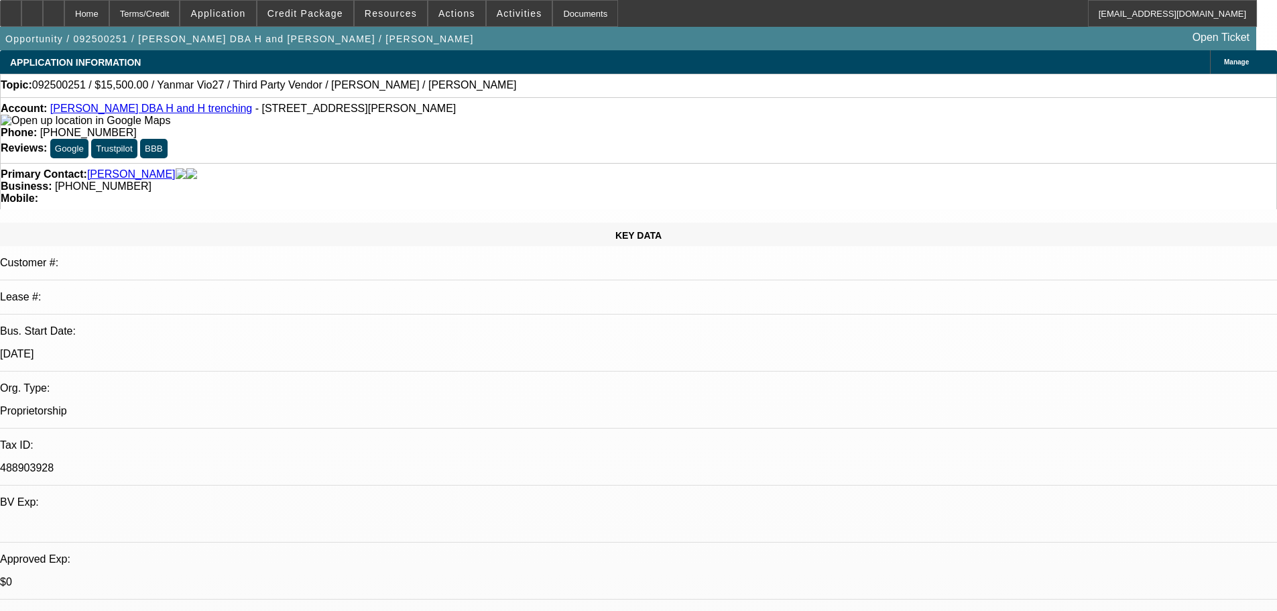
select select "0"
select select "0.1"
select select "4"
select select "0"
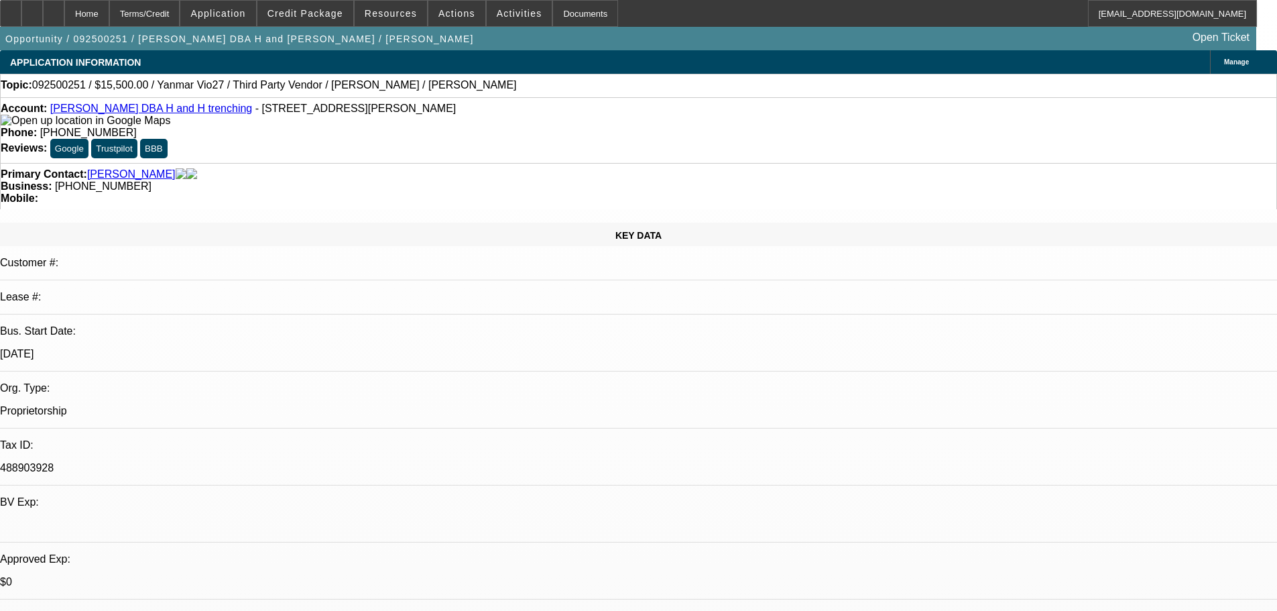
select select "0.1"
select select "4"
select select "0"
select select "0.1"
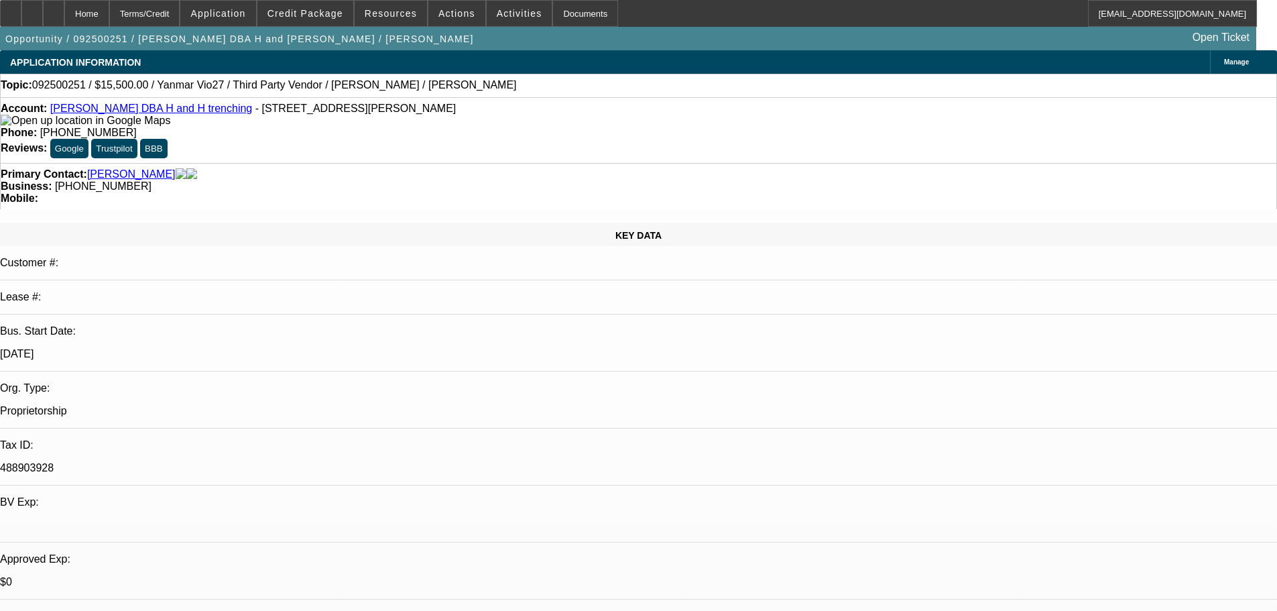
select select "4"
click at [54, 9] on icon at bounding box center [54, 9] width 0 height 0
select select "0"
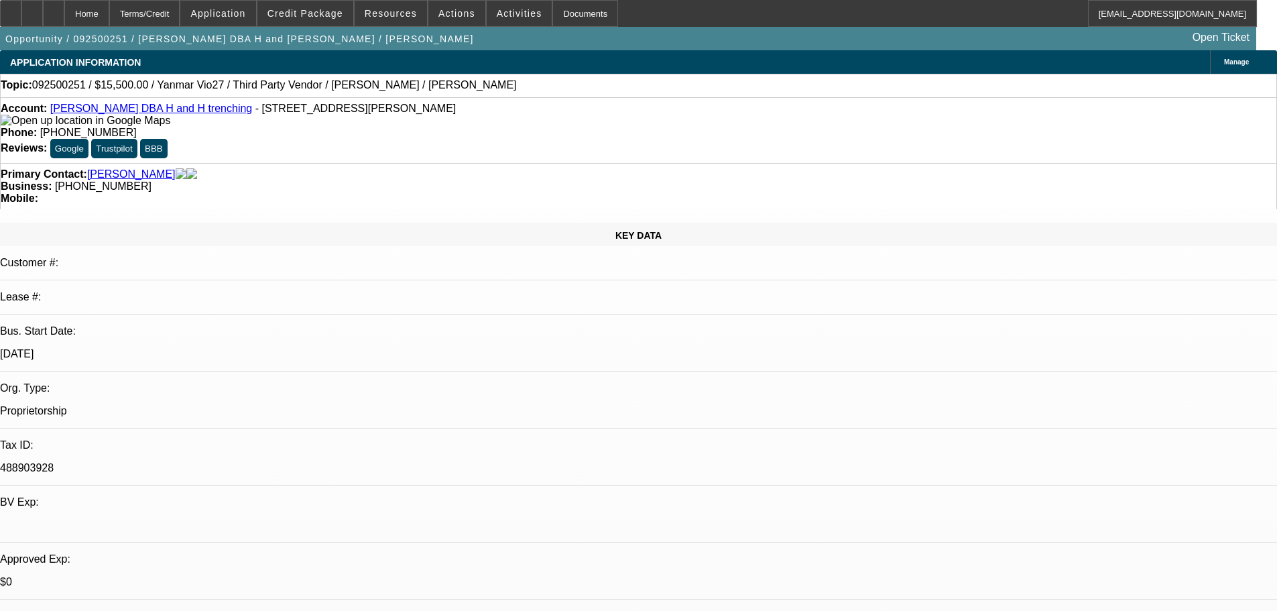
select select "6"
select select "0"
select select "0.1"
select select "4"
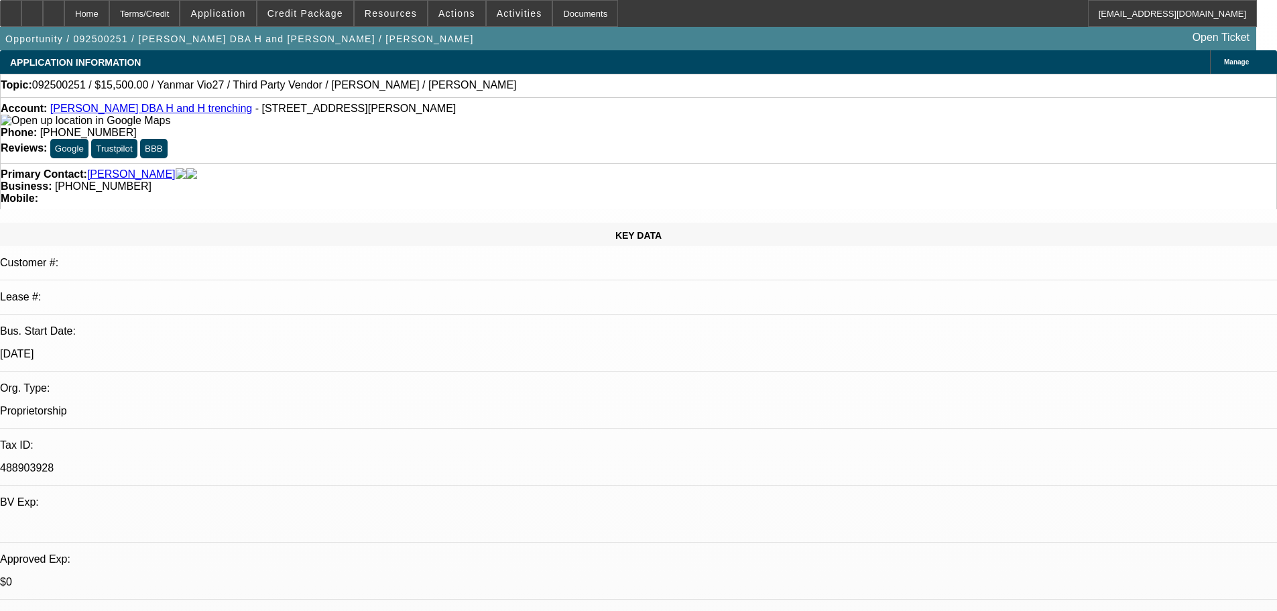
select select "0"
select select "0.1"
select select "4"
select select "0"
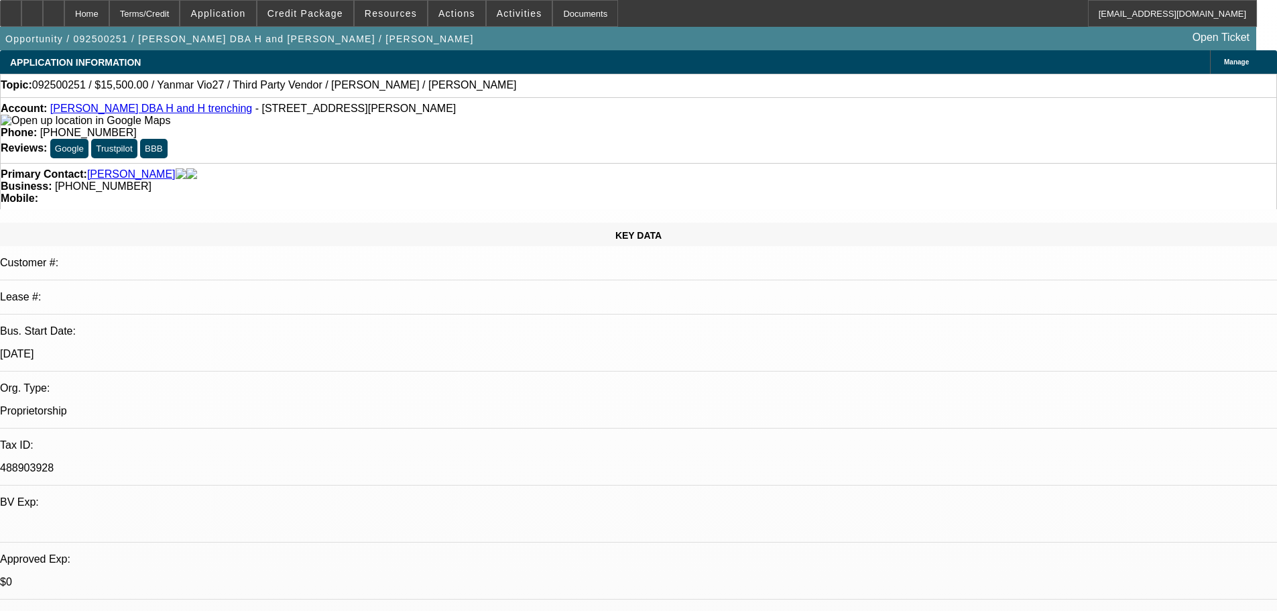
select select "0"
select select "0.1"
select select "4"
drag, startPoint x: 210, startPoint y: 115, endPoint x: 271, endPoint y: 113, distance: 60.3
click at [271, 113] on span "- [STREET_ADDRESS][PERSON_NAME]" at bounding box center [355, 108] width 201 height 11
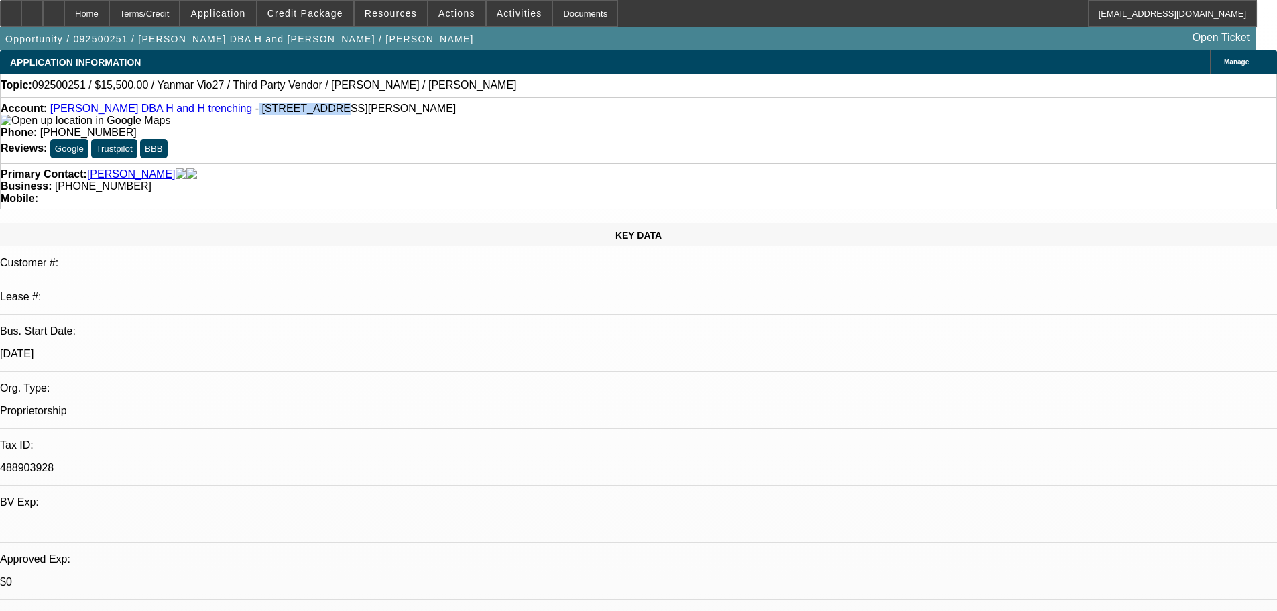
copy span "21806 Mink Dr"
drag, startPoint x: 317, startPoint y: 132, endPoint x: 311, endPoint y: 119, distance: 14.7
click at [317, 132] on div "Account: [PERSON_NAME] DBA H and H trenching - [STREET_ADDRESS][PERSON_NAME] Ph…" at bounding box center [638, 130] width 1277 height 66
drag, startPoint x: 304, startPoint y: 111, endPoint x: 437, endPoint y: 111, distance: 132.7
click at [437, 111] on div "Account: [PERSON_NAME] DBA H and H trenching - [STREET_ADDRESS][PERSON_NAME] Ph…" at bounding box center [638, 130] width 1277 height 66
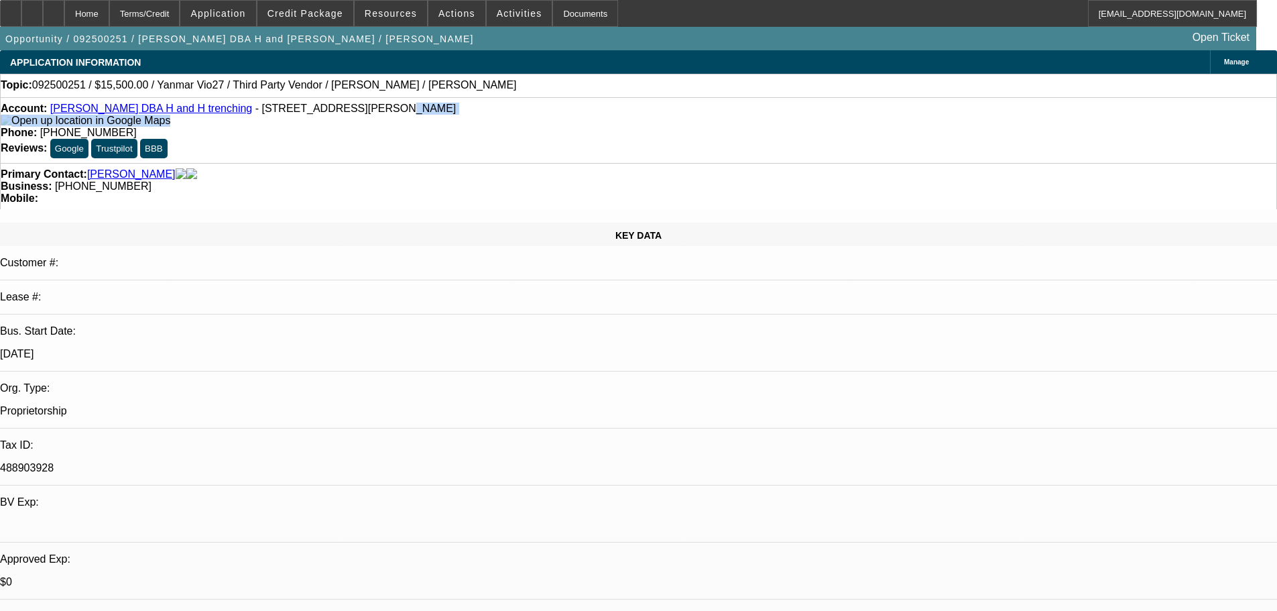
click at [394, 127] on div "Account: [PERSON_NAME] DBA H and H trenching - [STREET_ADDRESS][PERSON_NAME]" at bounding box center [639, 115] width 1276 height 24
drag, startPoint x: 305, startPoint y: 112, endPoint x: 389, endPoint y: 105, distance: 84.1
click at [389, 105] on div "Account: [PERSON_NAME] DBA H and H trenching - [STREET_ADDRESS][PERSON_NAME] Ph…" at bounding box center [638, 130] width 1277 height 66
copy span "Neosho, MO 64850"
drag, startPoint x: 119, startPoint y: 124, endPoint x: 291, endPoint y: 346, distance: 280.9
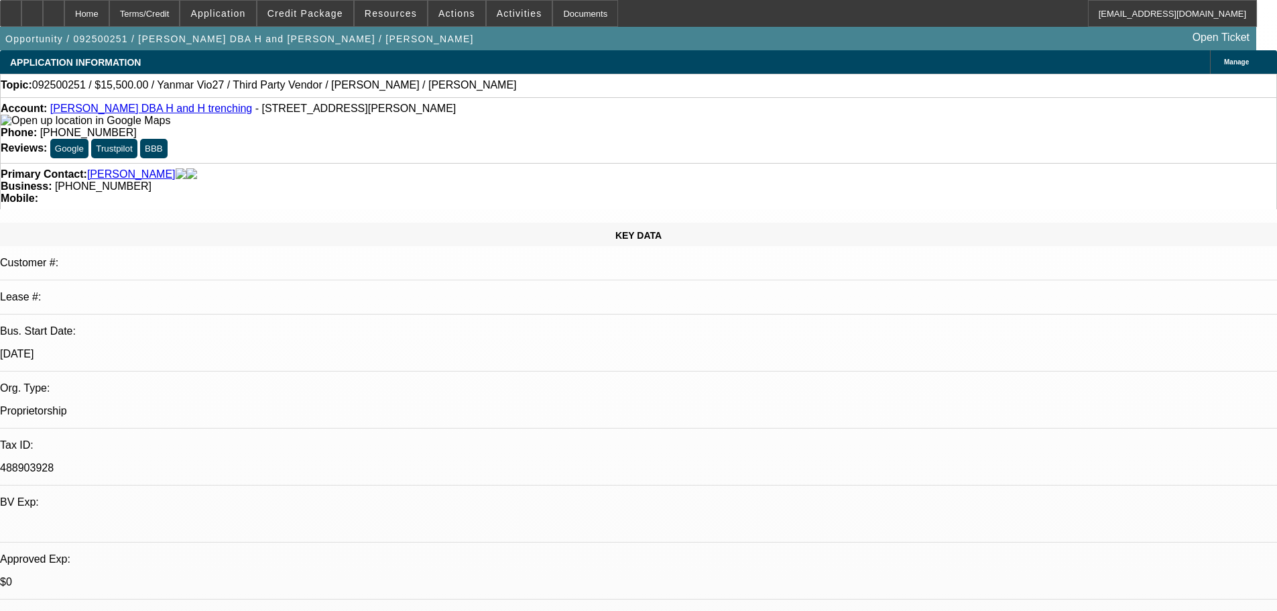
click at [119, 124] on div "Account: [PERSON_NAME] DBA H and H trenching - [STREET_ADDRESS][PERSON_NAME]" at bounding box center [639, 115] width 1276 height 24
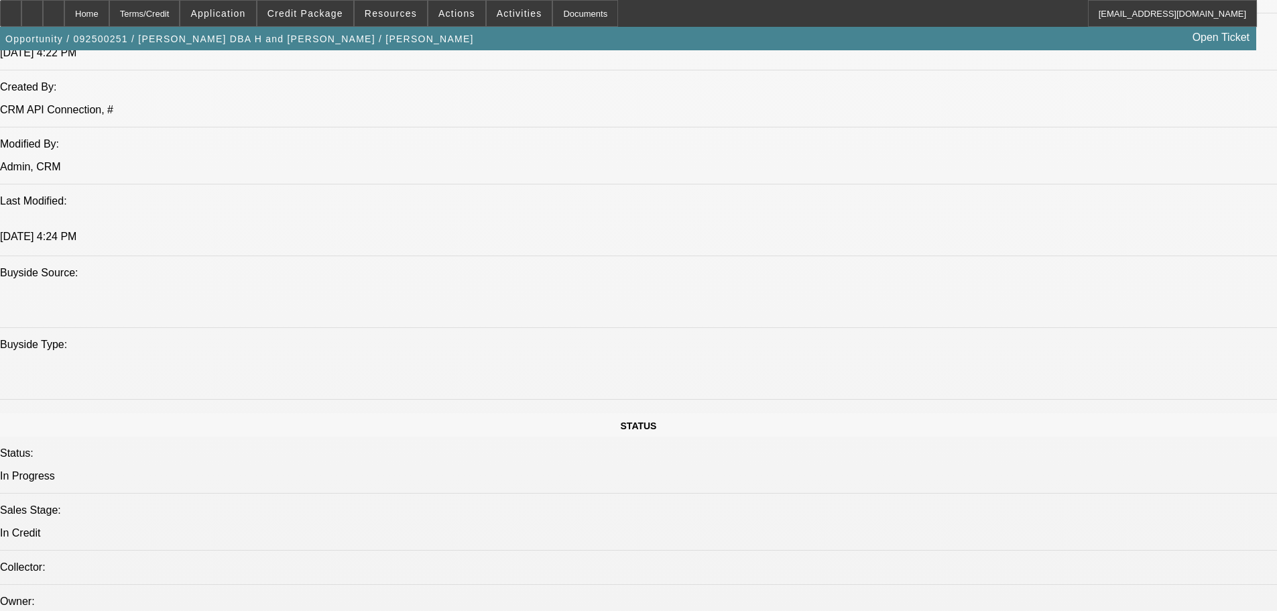
scroll to position [1274, 0]
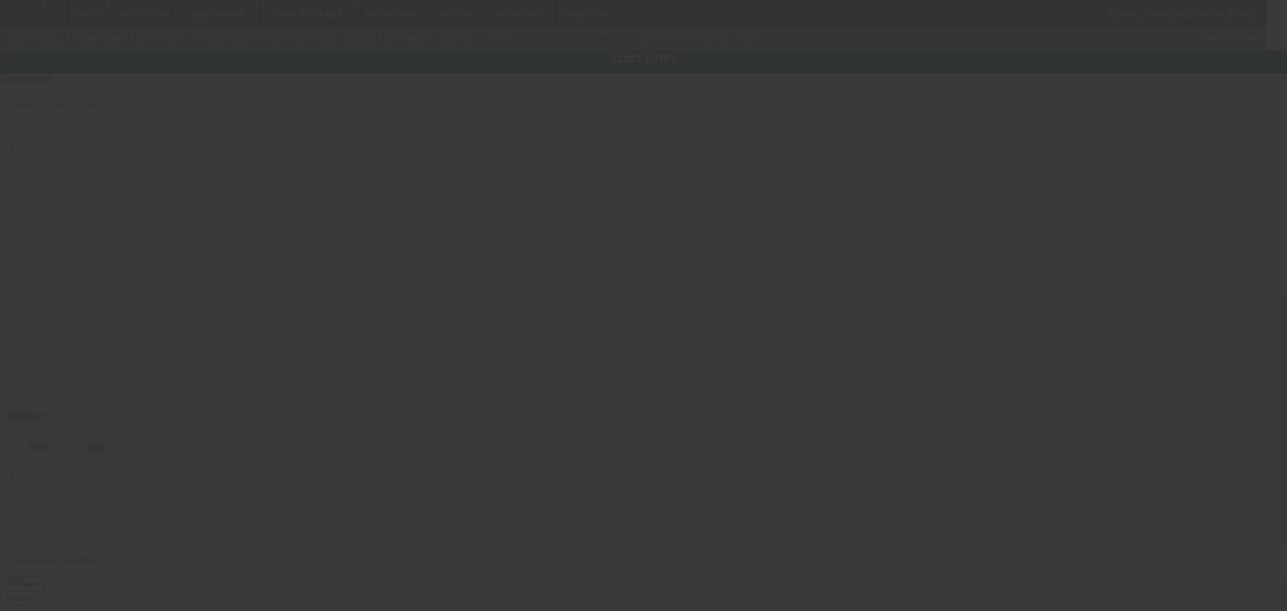
type input "Yanmar"
type input "Vio27"
radio input "true"
type textarea "Make: [PERSON_NAME]; Model: Vio27-5B"
type input "21806"
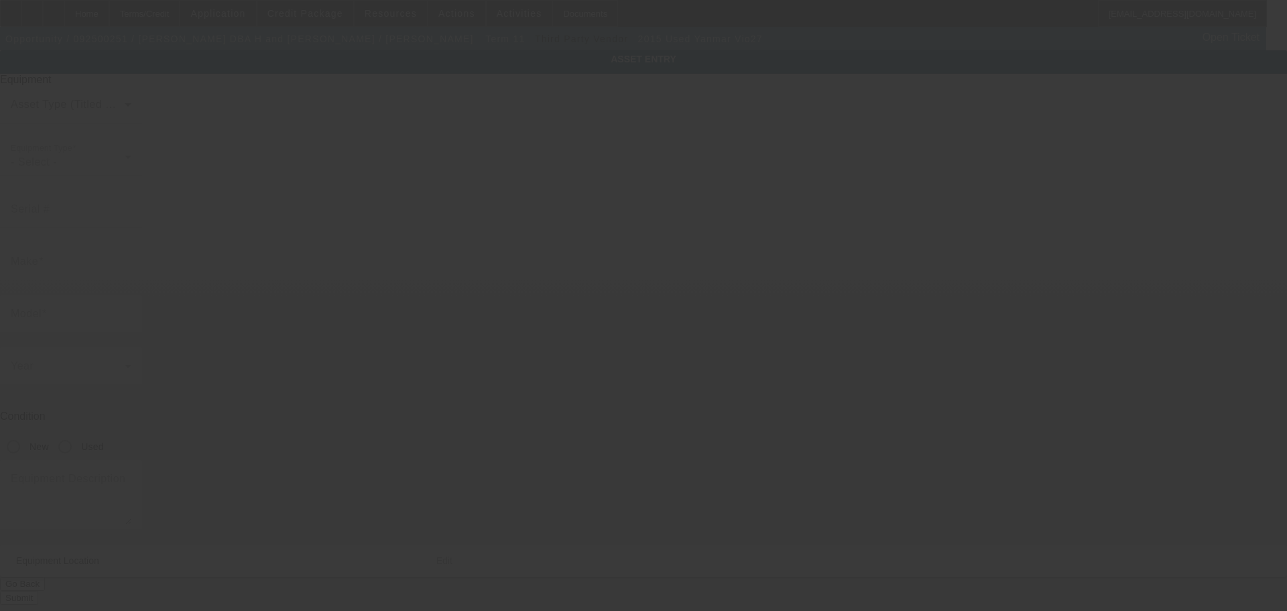
type input "Mink dr"
type input "Neosho"
type input "63850"
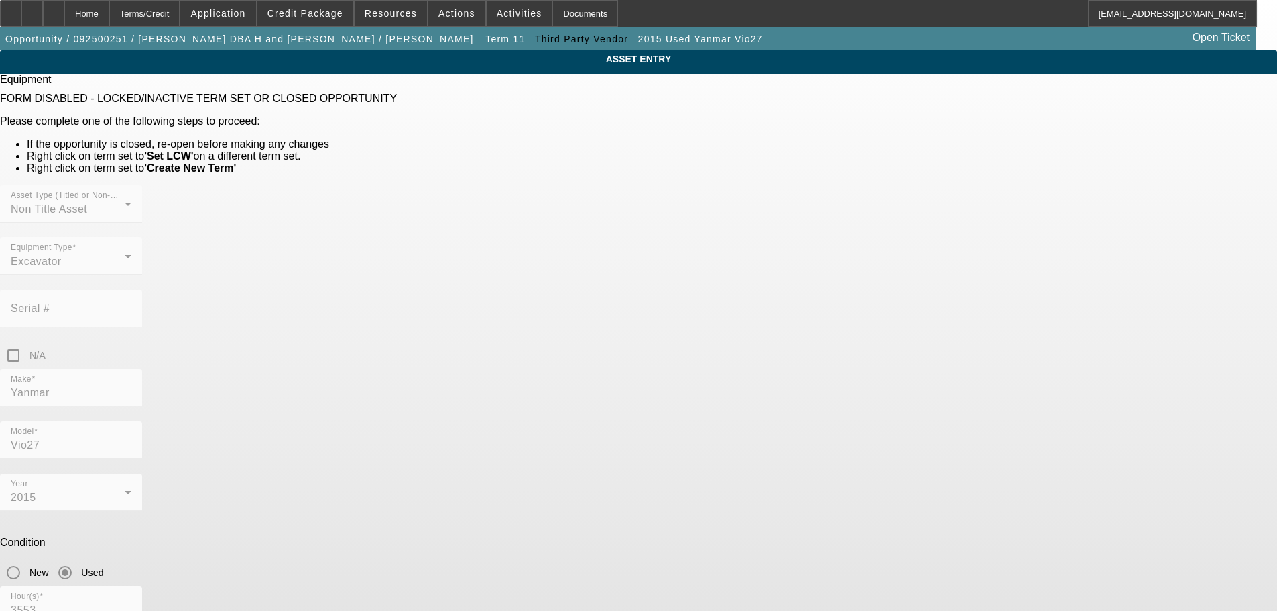
click at [835, 296] on div "ASSET ENTRY Equipment FORM DISABLED - LOCKED/INACTIVE TERM SET OR CLOSED OPPORT…" at bounding box center [638, 429] width 1277 height 759
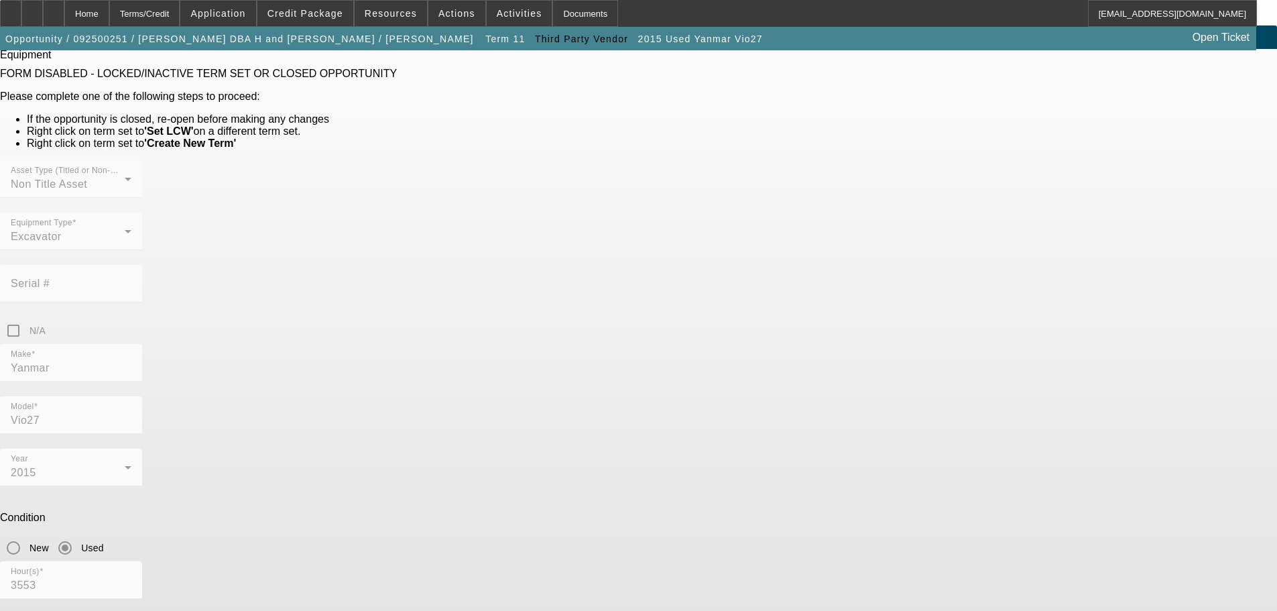
scroll to position [38, 0]
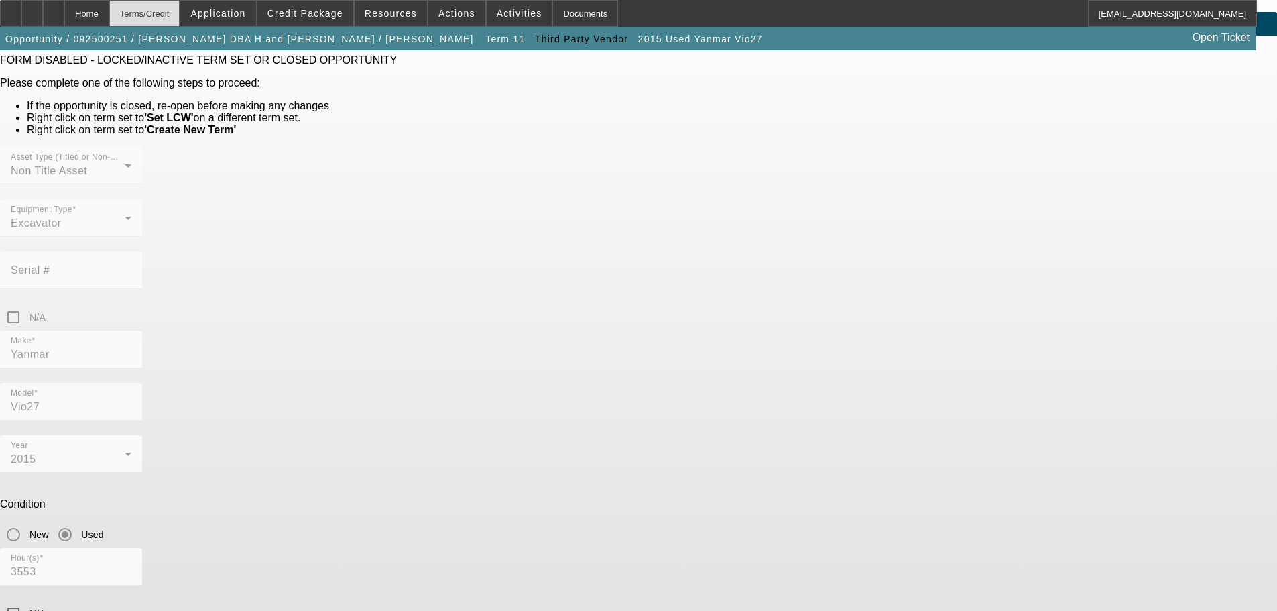
click at [152, 9] on div "Terms/Credit" at bounding box center [144, 13] width 71 height 27
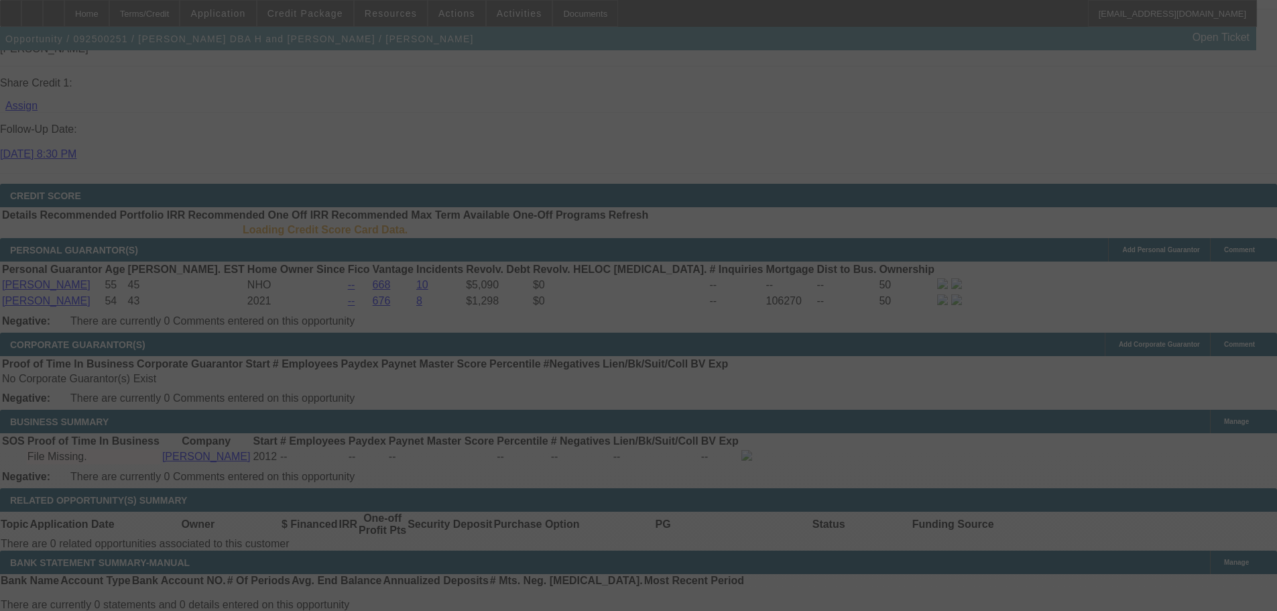
scroll to position [1826, 0]
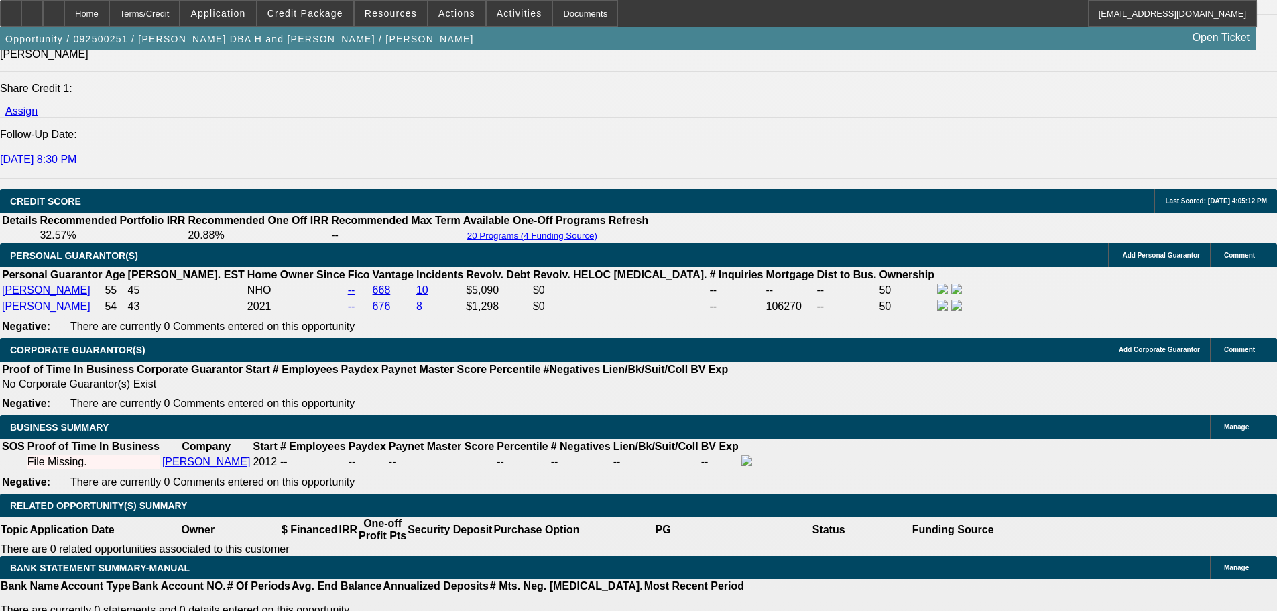
select select "0"
select select "6"
select select "0"
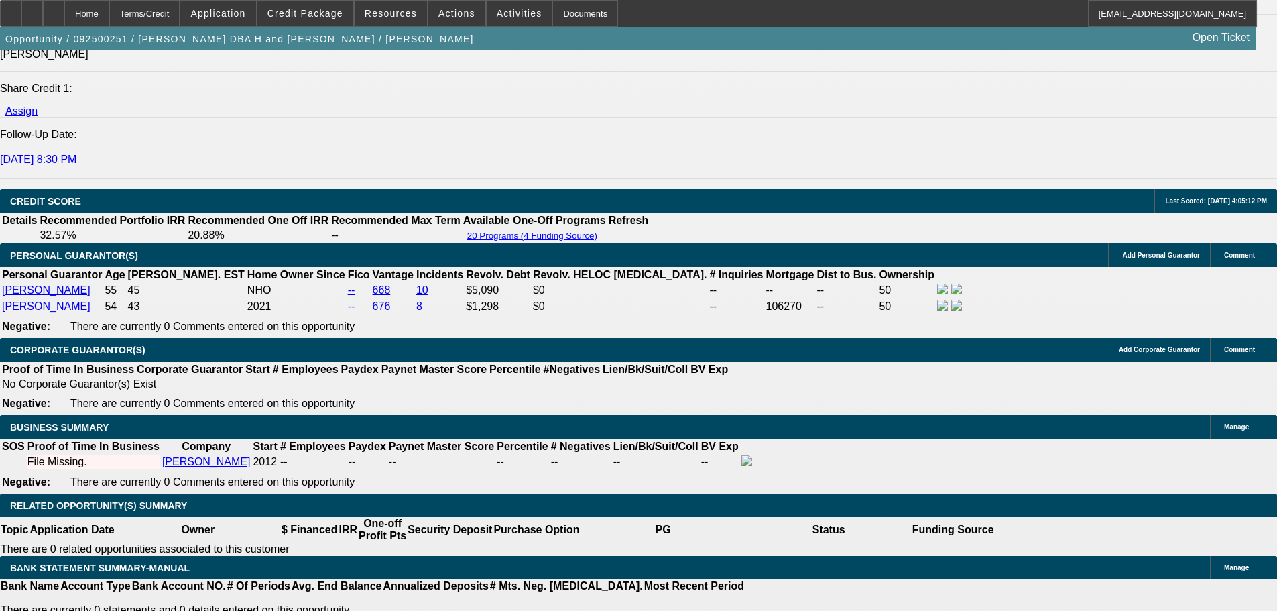
select select "0"
select select "0.1"
select select "4"
select select "0"
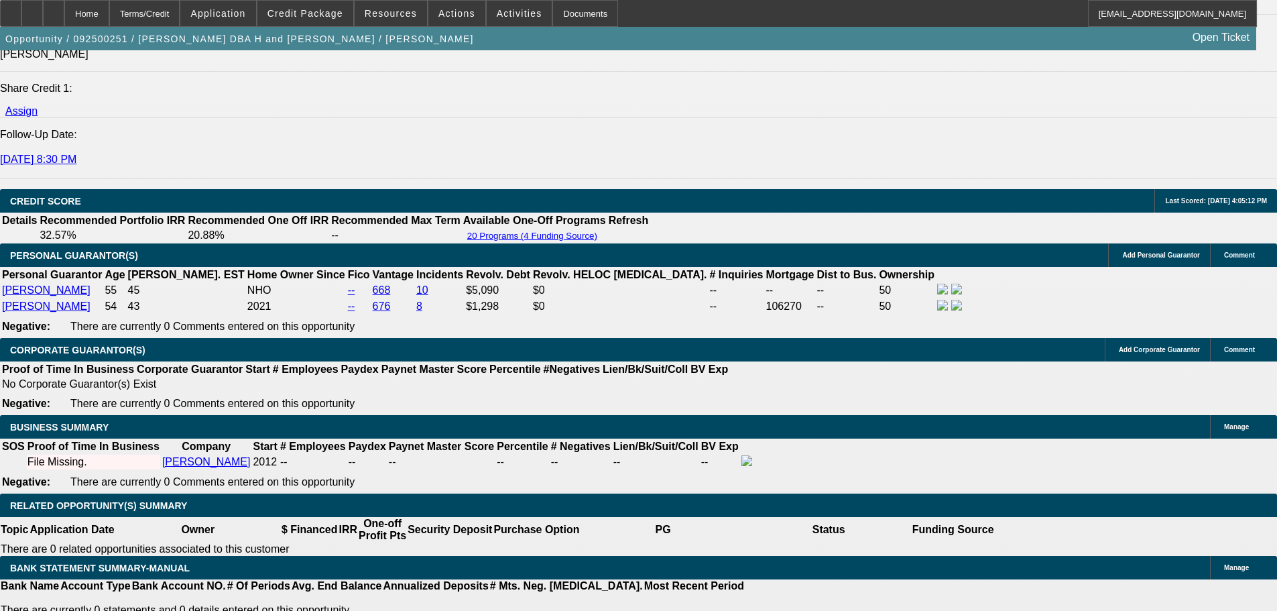
select select "0.1"
select select "4"
select select "0"
select select "0.1"
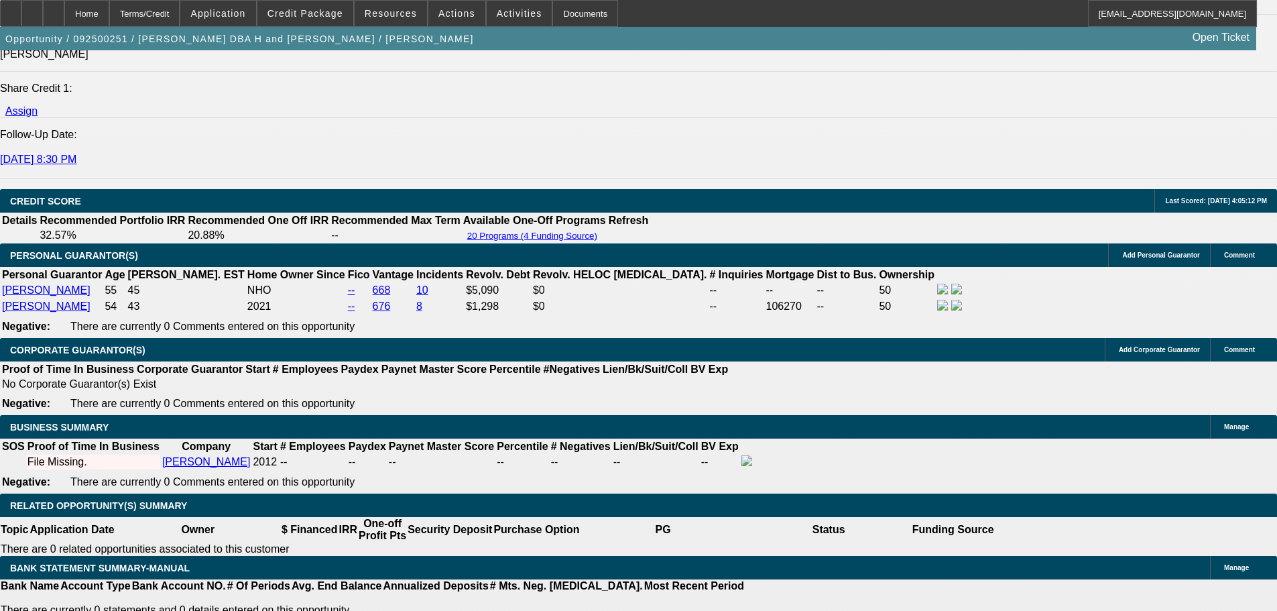
select select "4"
click at [313, 12] on span "Credit Package" at bounding box center [305, 13] width 76 height 11
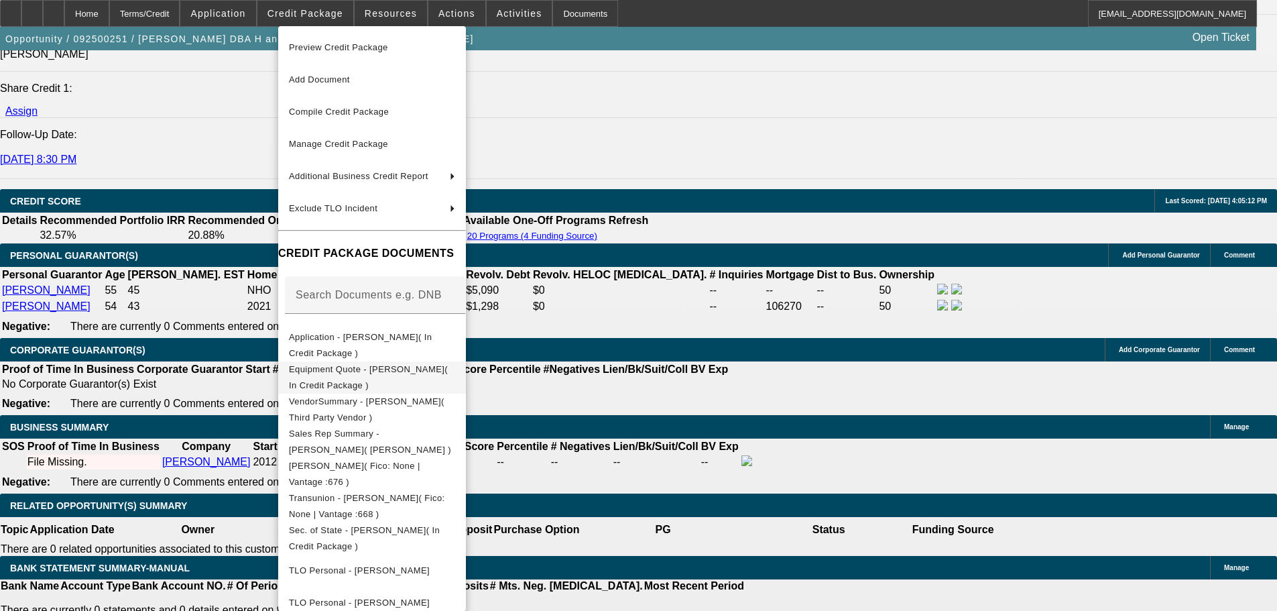
click at [357, 365] on span "Equipment Quote - Gary Hansen( In Credit Package )" at bounding box center [372, 377] width 166 height 32
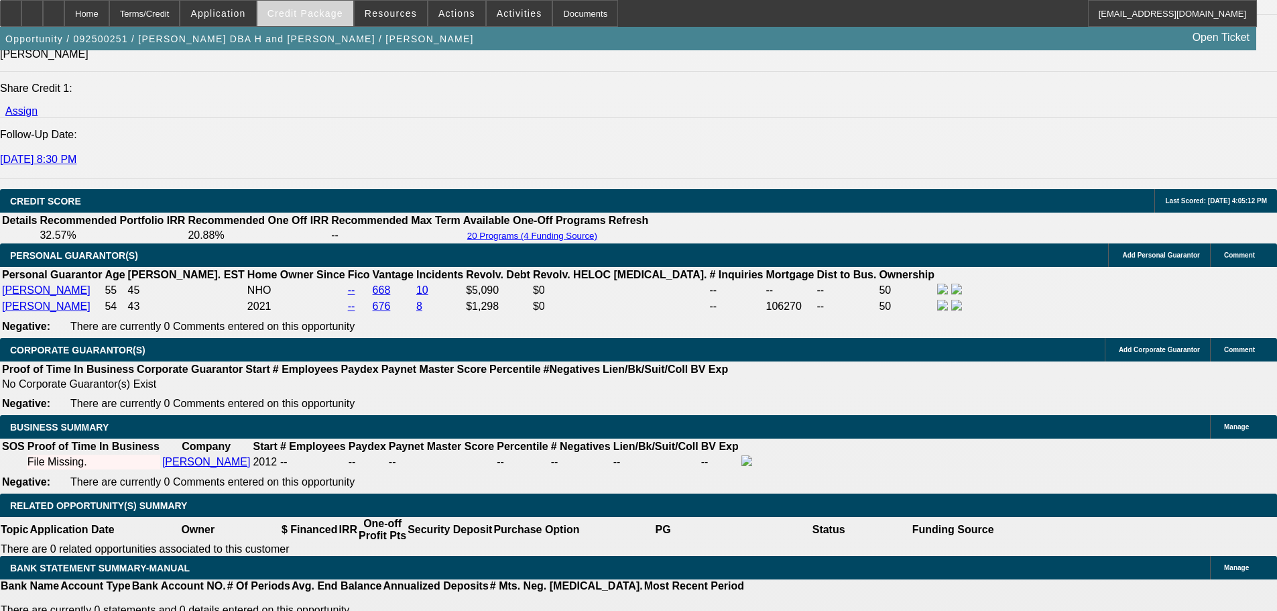
click at [320, 21] on span at bounding box center [305, 13] width 96 height 32
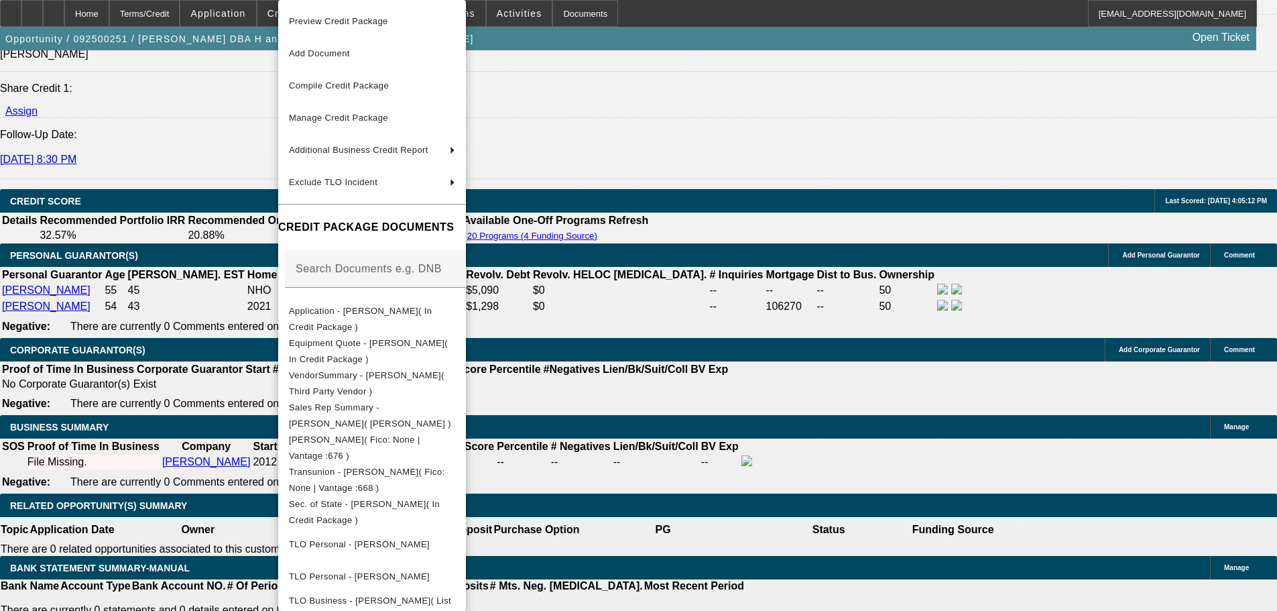
scroll to position [336, 0]
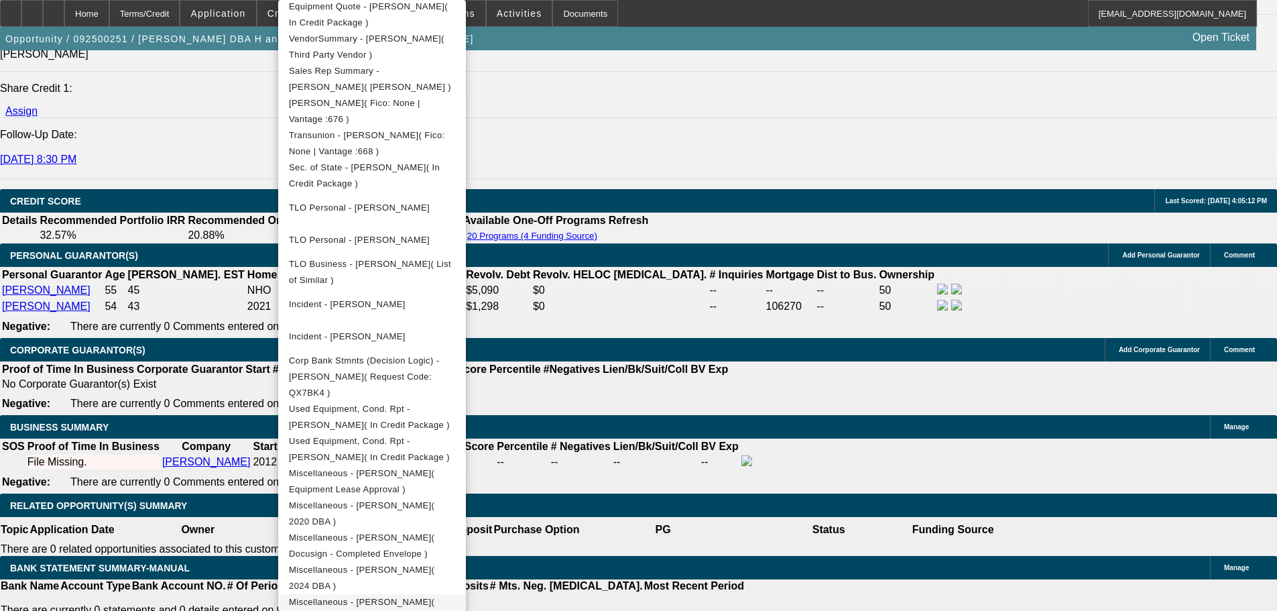
click at [434, 597] on span "Miscellaneous - Gary Hansen( Original Invoice )" at bounding box center [361, 610] width 145 height 26
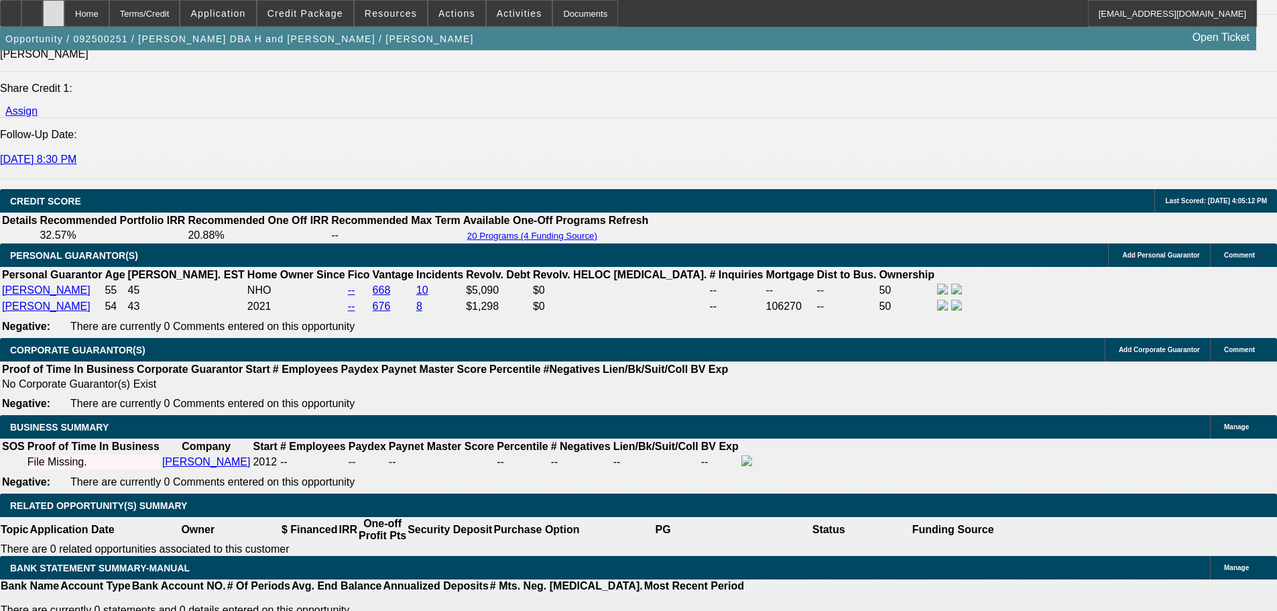
click at [54, 9] on icon at bounding box center [54, 9] width 0 height 0
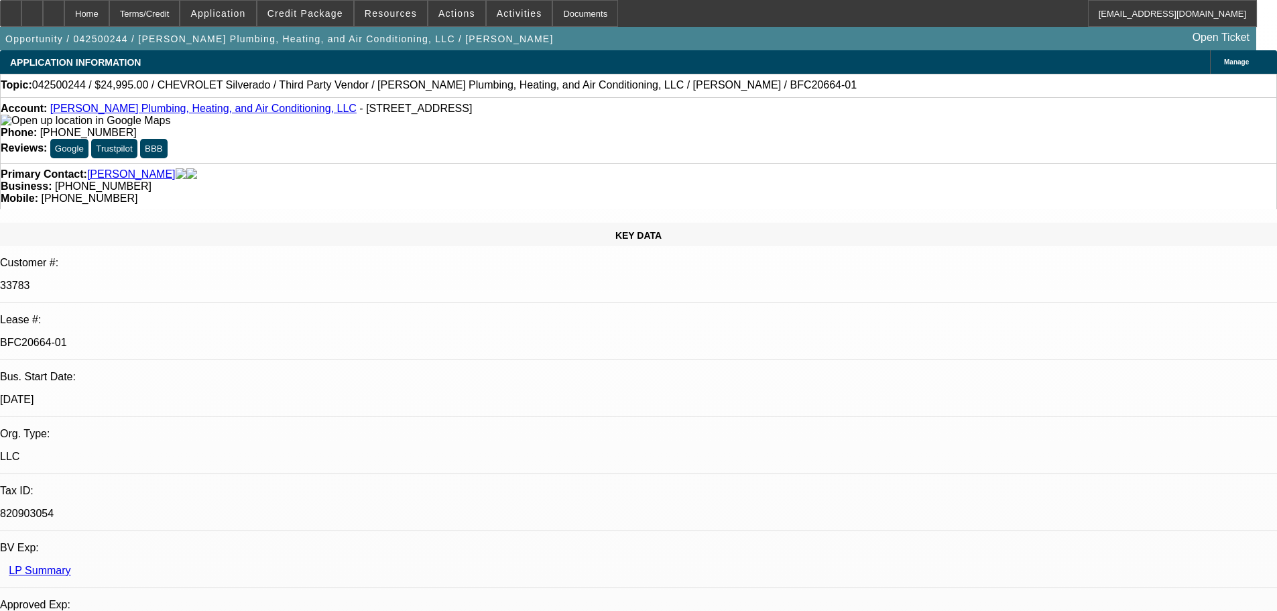
select select "0"
select select "3"
select select "0"
select select "6"
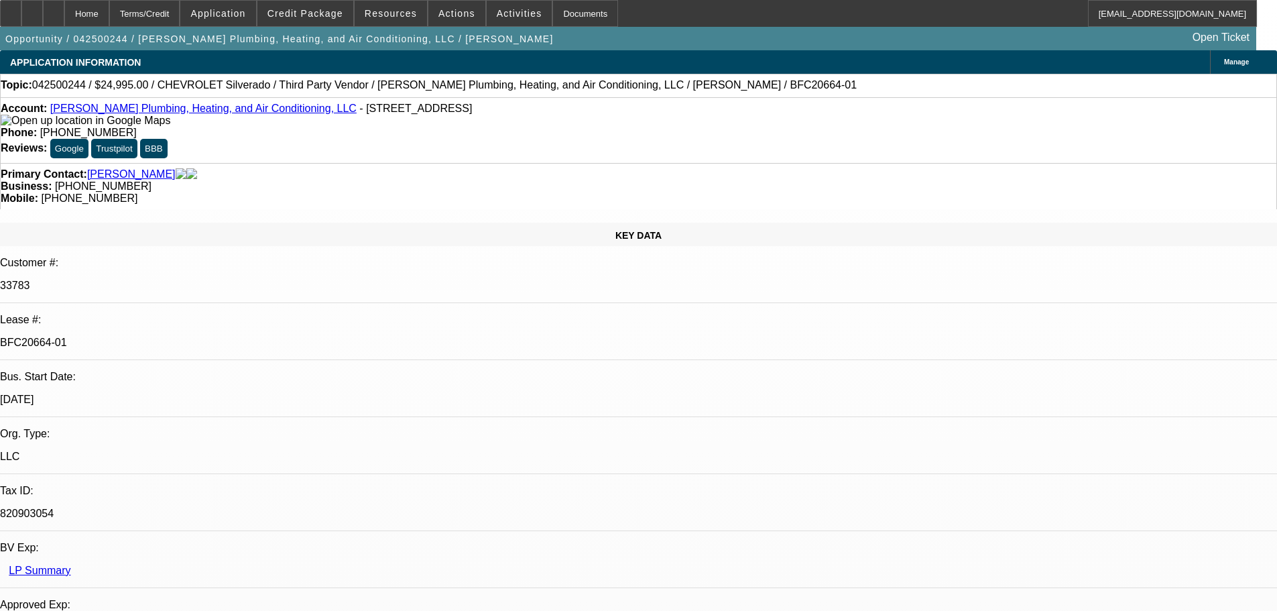
select select "0"
select select "3"
select select "0"
select select "6"
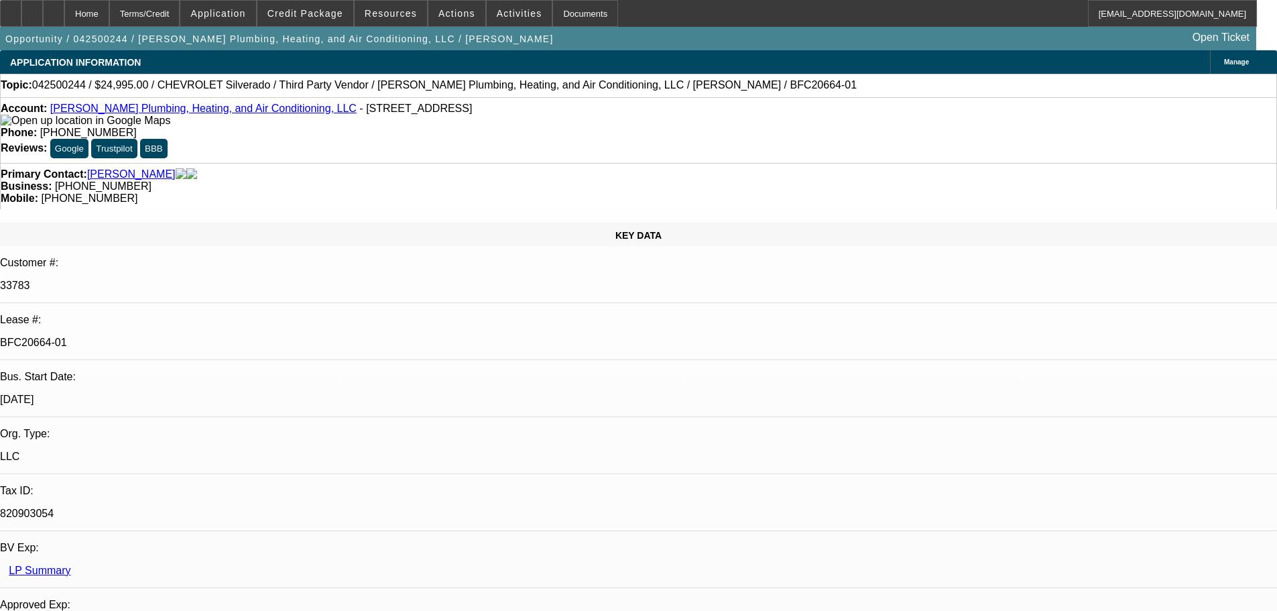
select select "0"
select select "2"
select select "0"
select select "6"
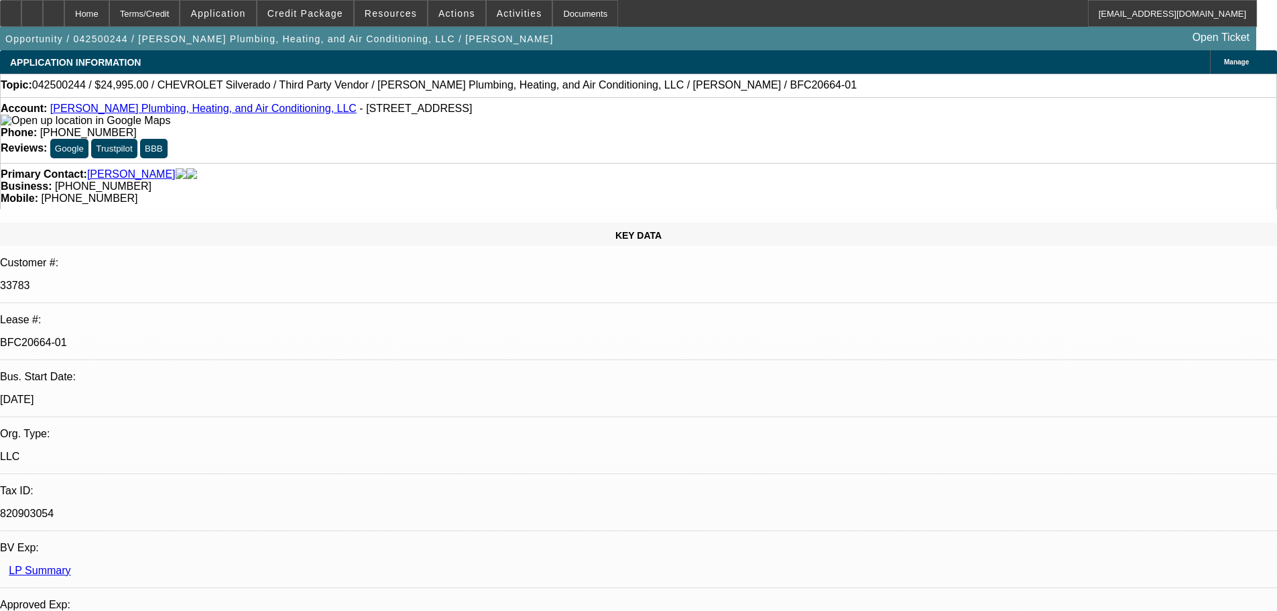
select select "0"
select select "3"
select select "0"
select select "6"
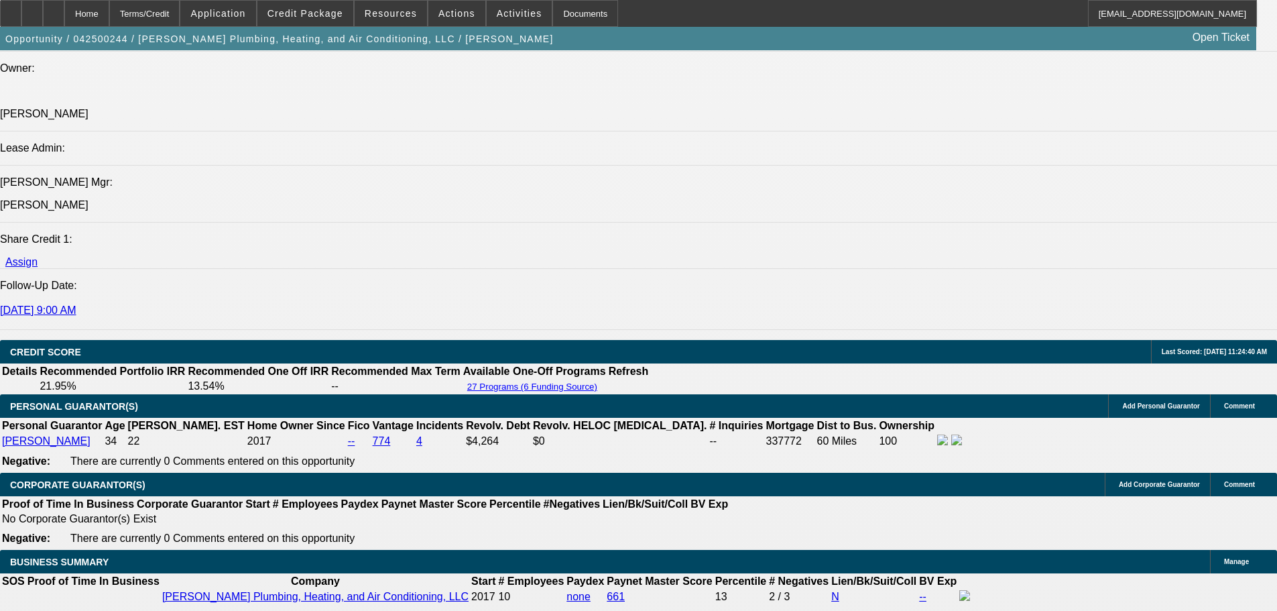
scroll to position [1676, 0]
click at [64, 10] on div at bounding box center [53, 13] width 21 height 27
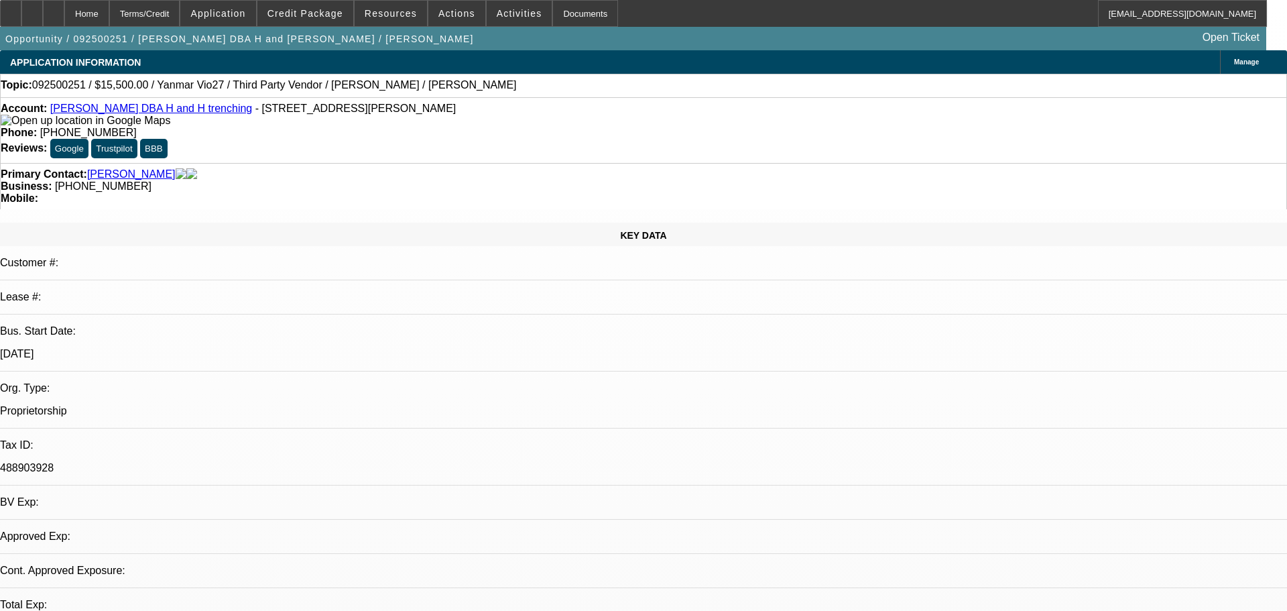
select select "0"
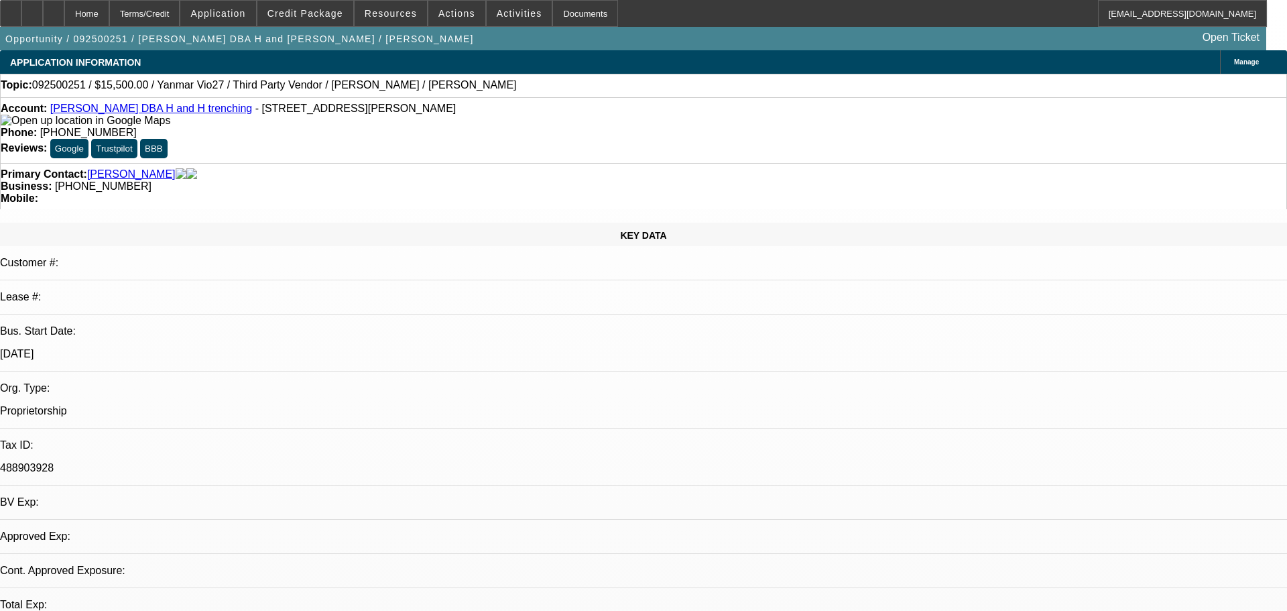
select select "0.1"
select select "0"
select select "0.1"
select select "0"
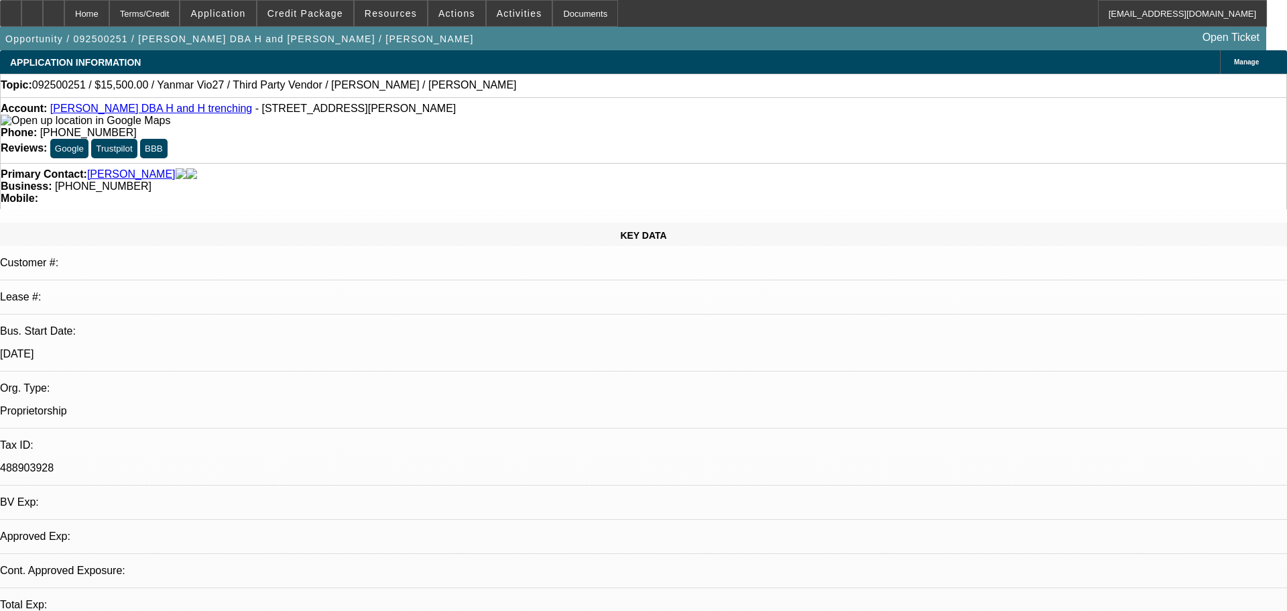
select select "0"
select select "0.1"
select select "1"
select select "6"
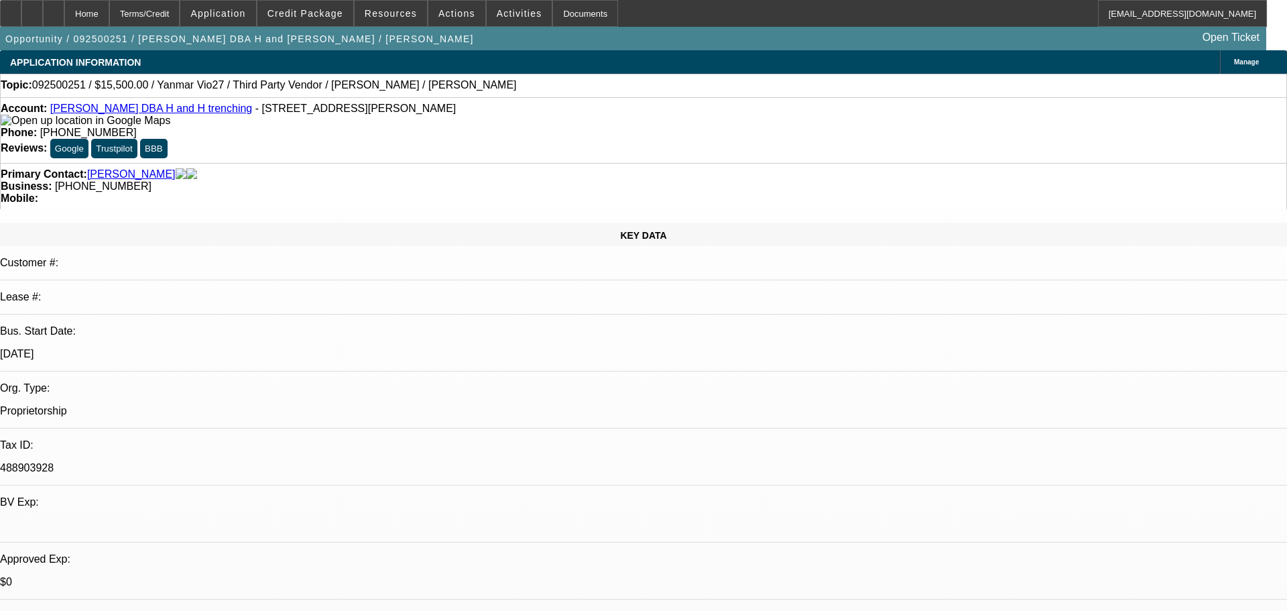
select select "1"
select select "4"
select select "1"
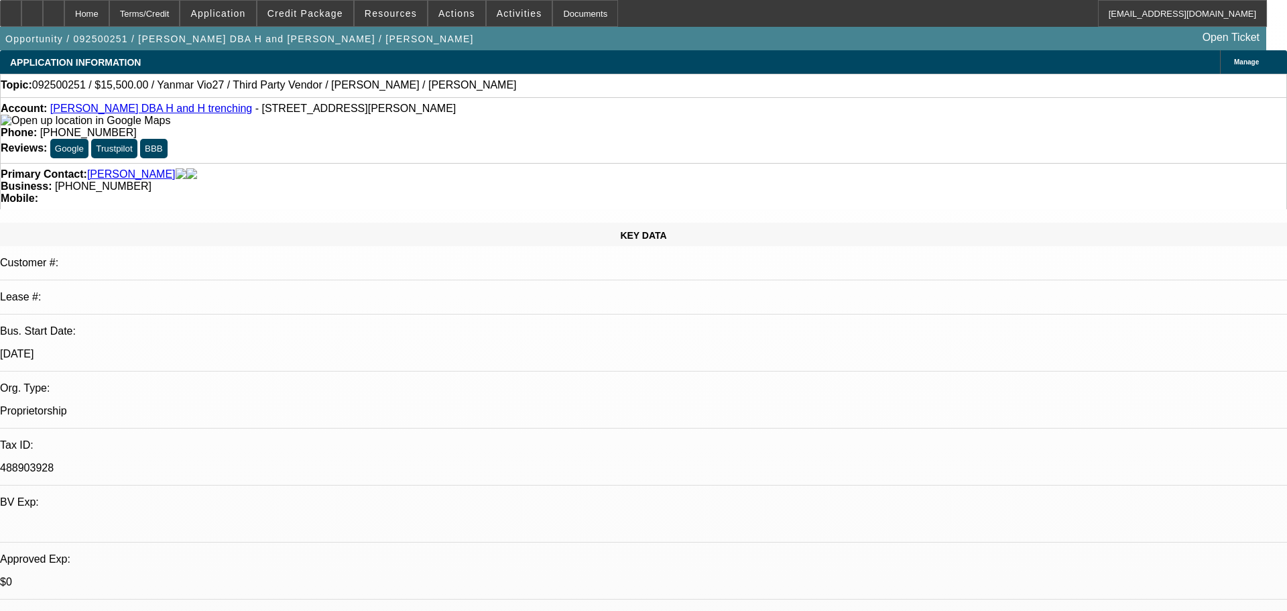
select select "4"
select select "1"
select select "4"
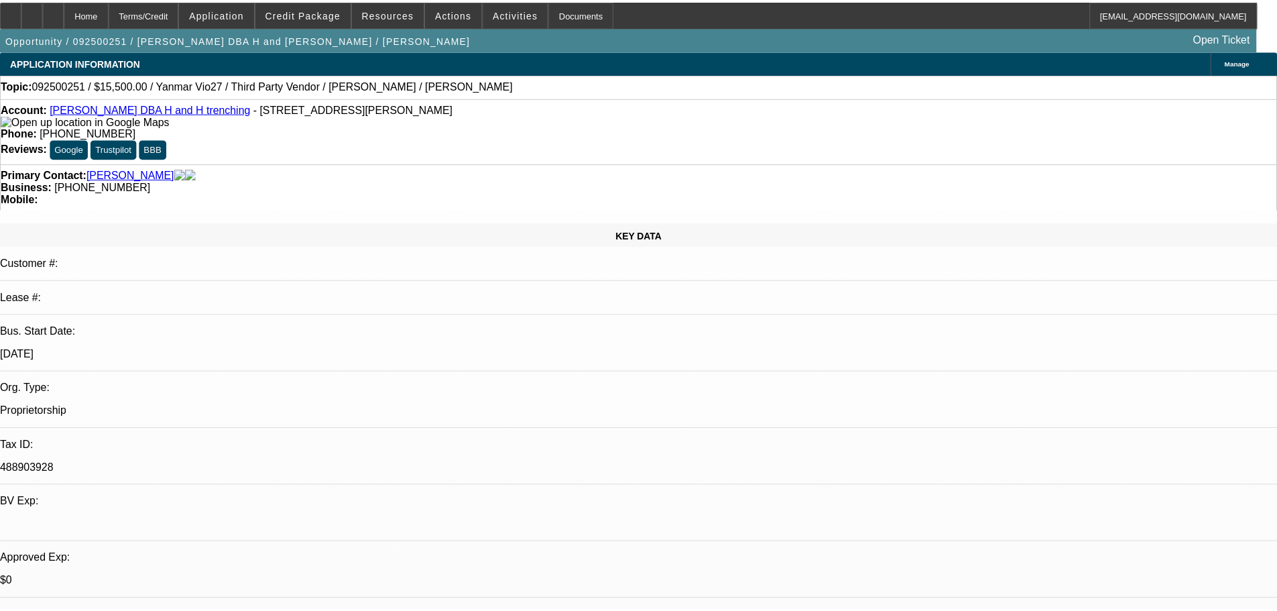
scroll to position [1826, 0]
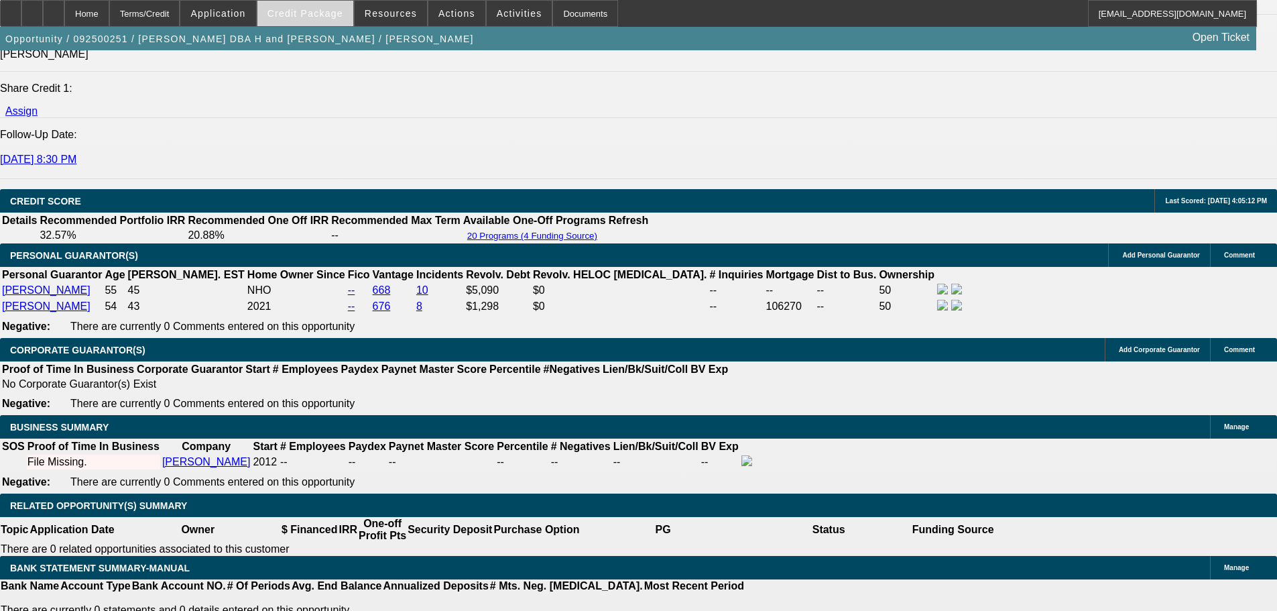
click at [315, 17] on span "Credit Package" at bounding box center [305, 13] width 76 height 11
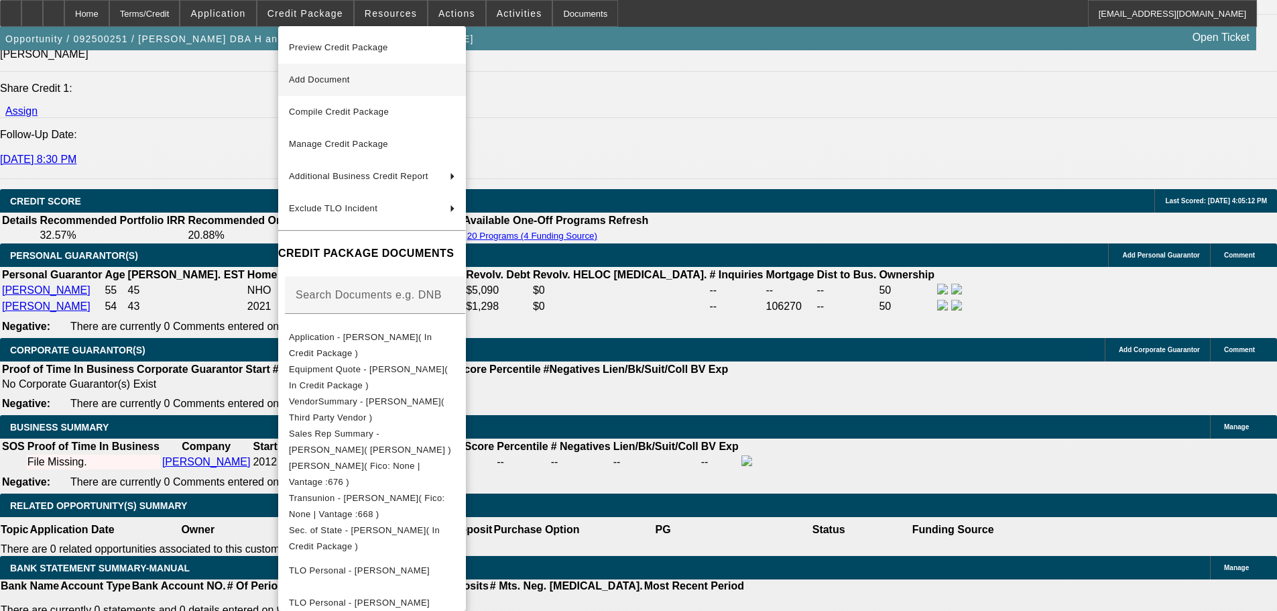
click at [324, 80] on span "Add Document" at bounding box center [319, 79] width 61 height 10
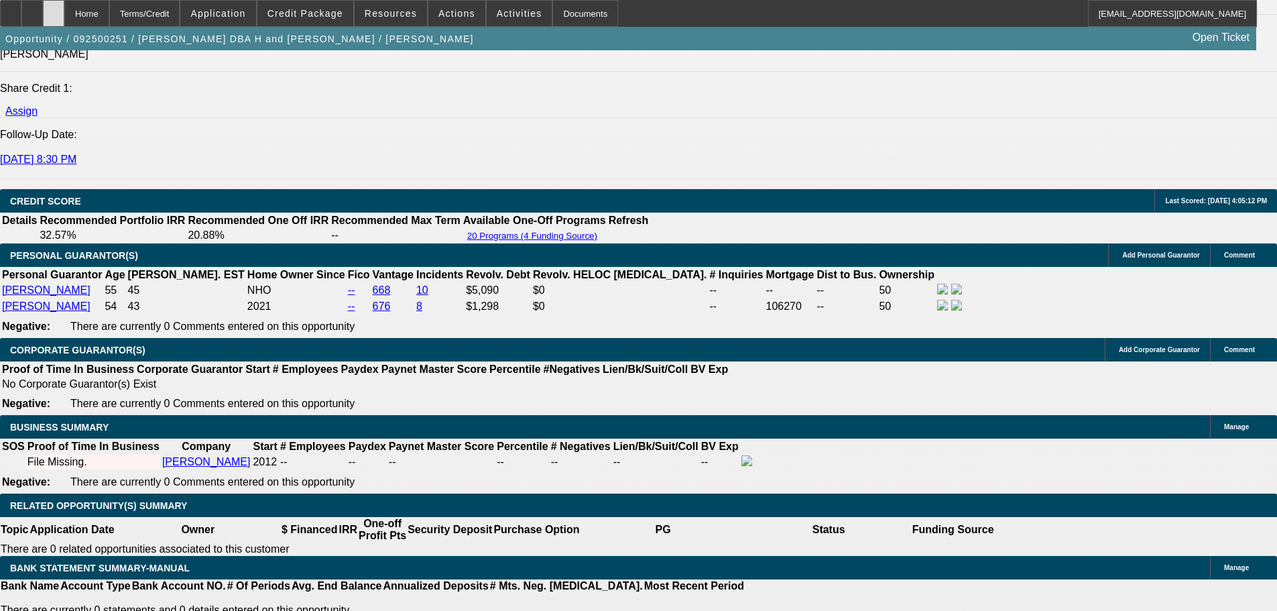
click at [64, 19] on div at bounding box center [53, 13] width 21 height 27
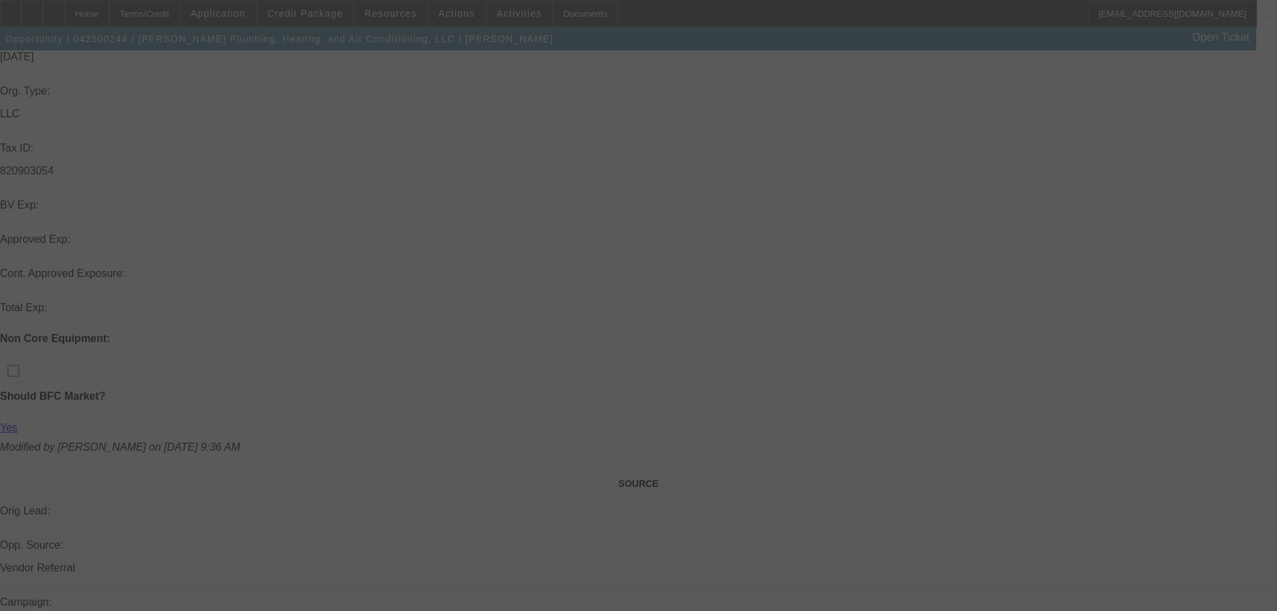
scroll to position [469, 0]
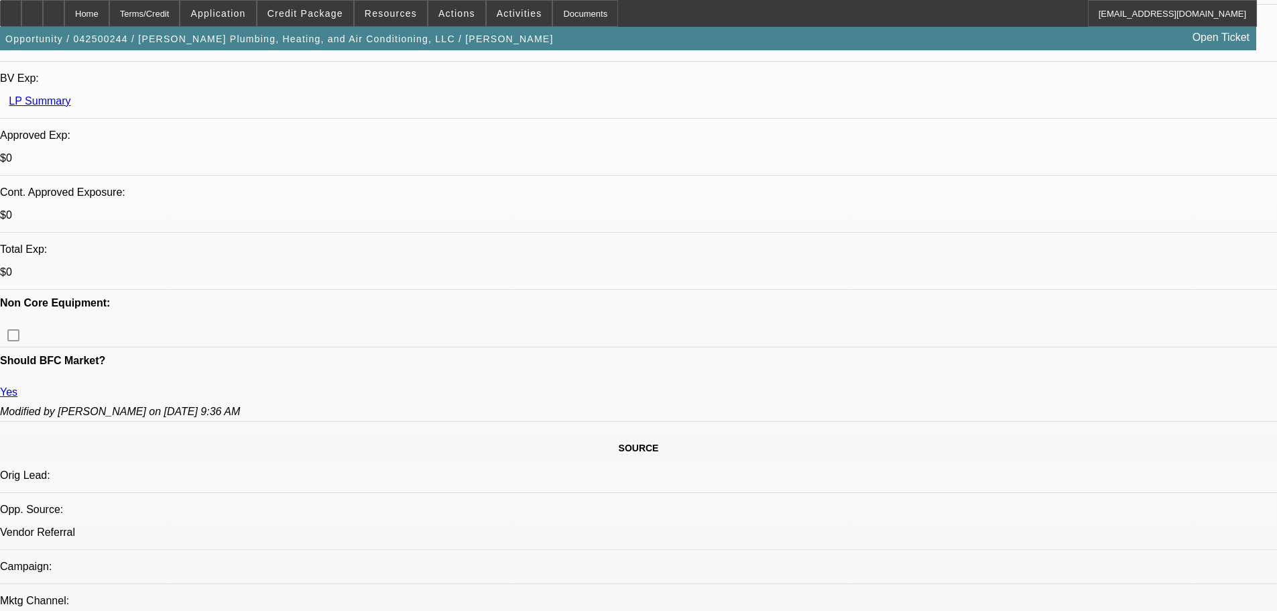
select select "0"
select select "3"
select select "0"
select select "6"
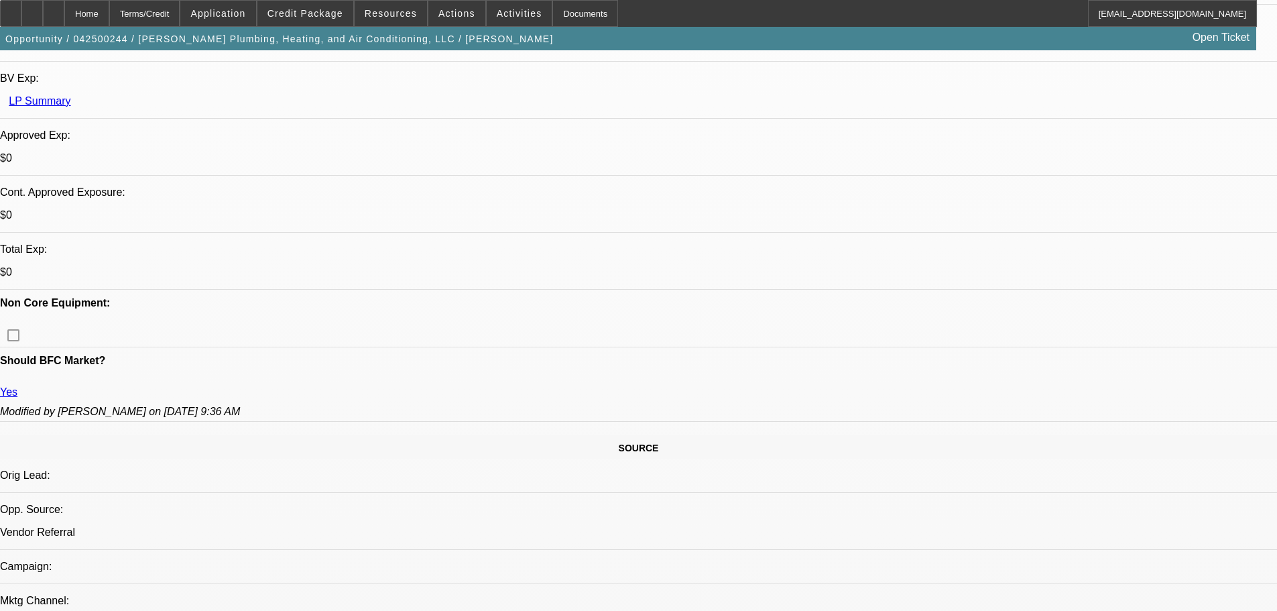
select select "0"
select select "3"
select select "0"
select select "6"
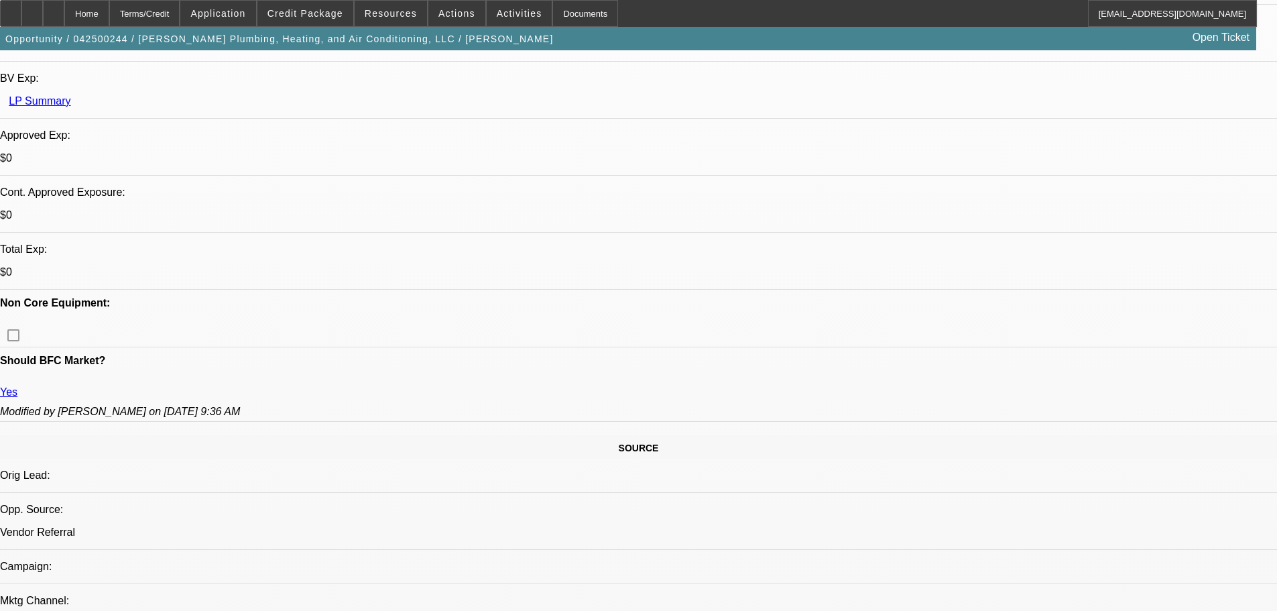
select select "0"
select select "2"
select select "0"
select select "6"
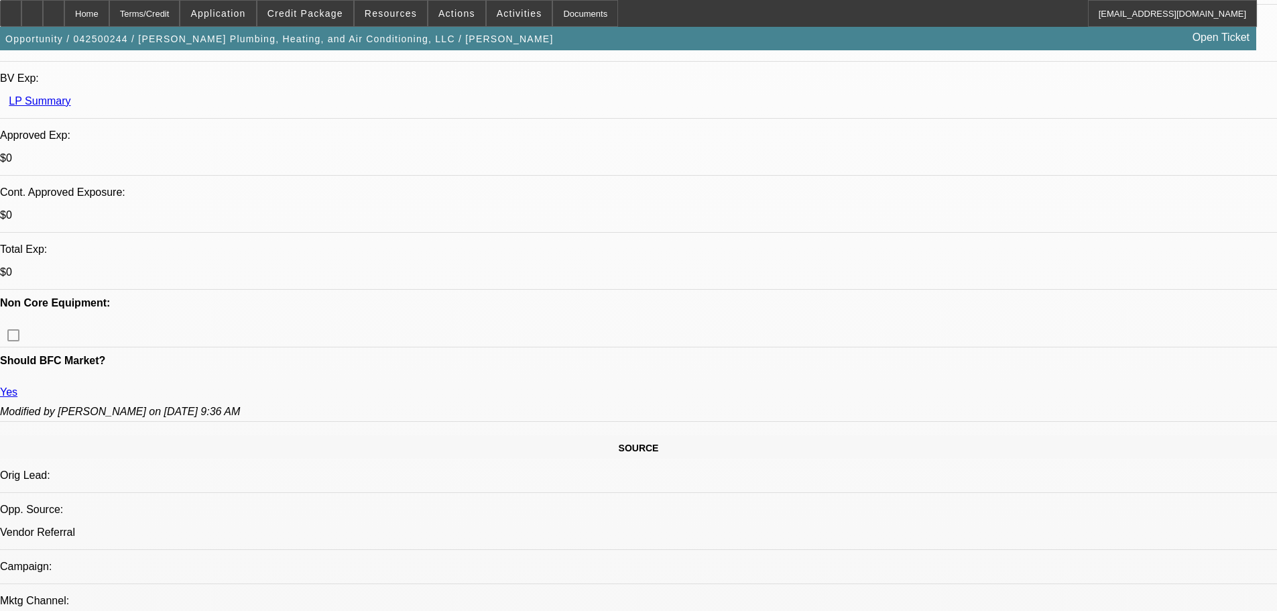
select select "0"
select select "3"
select select "0"
select select "6"
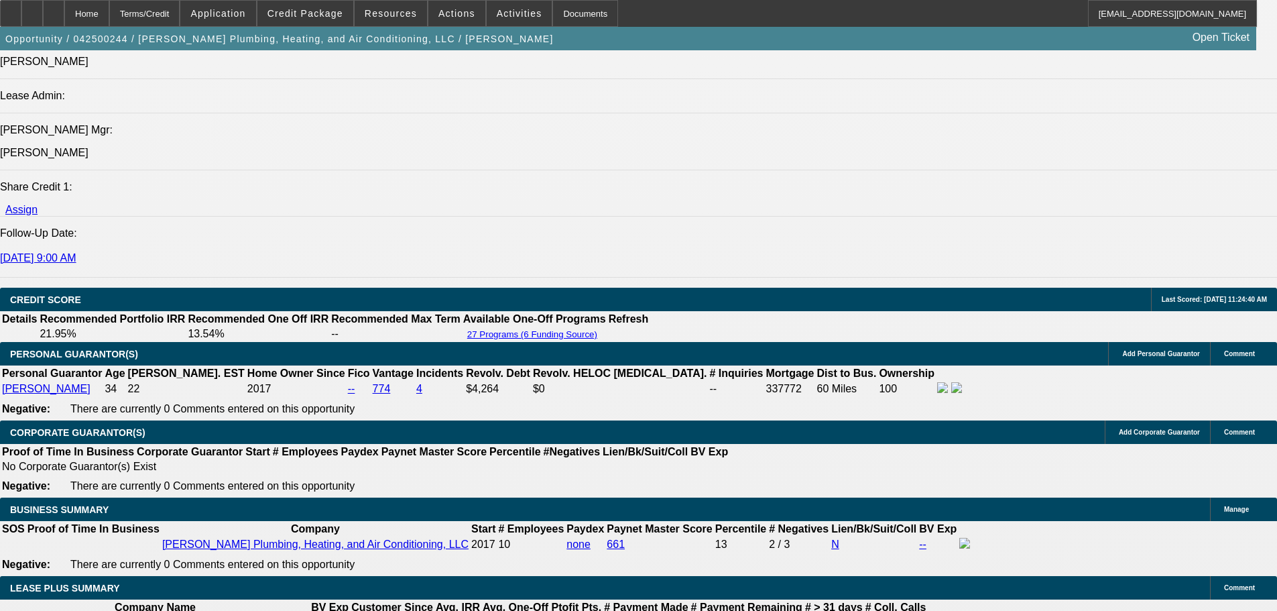
scroll to position [1609, 0]
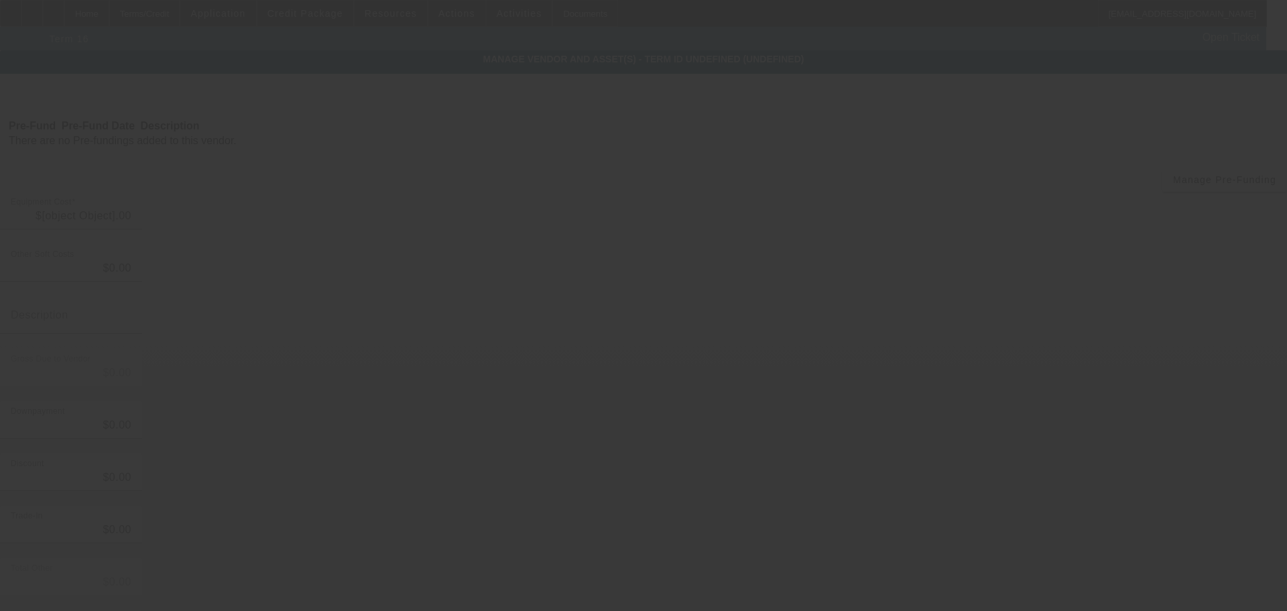
type input "$24,995.00"
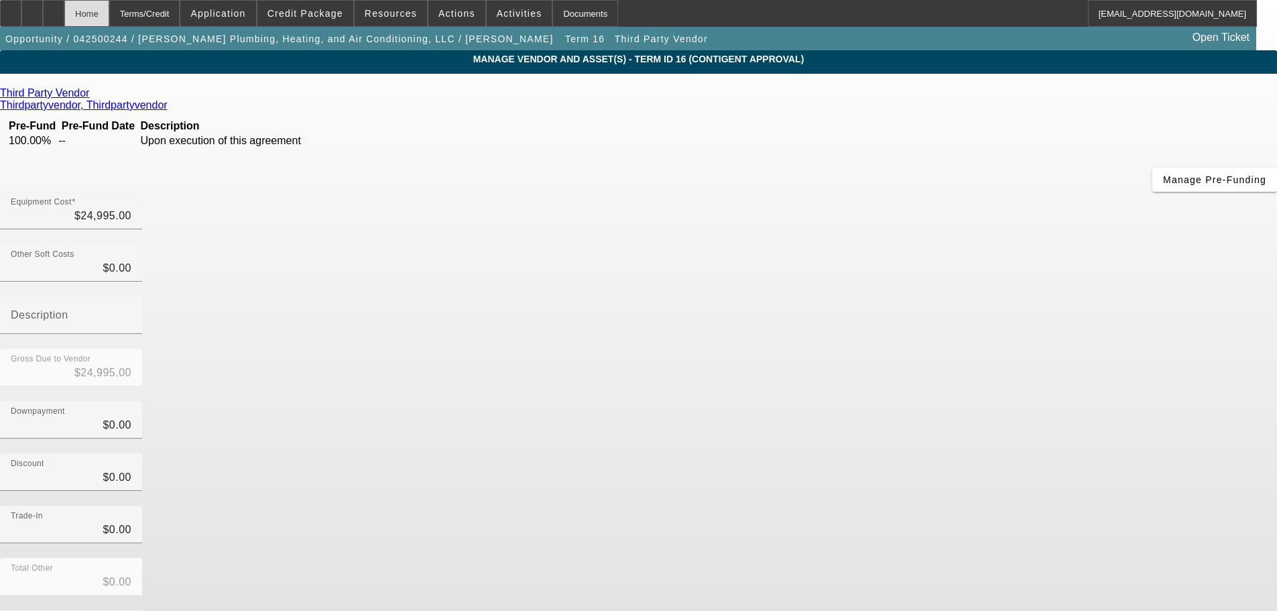
click at [109, 20] on div "Home" at bounding box center [86, 13] width 45 height 27
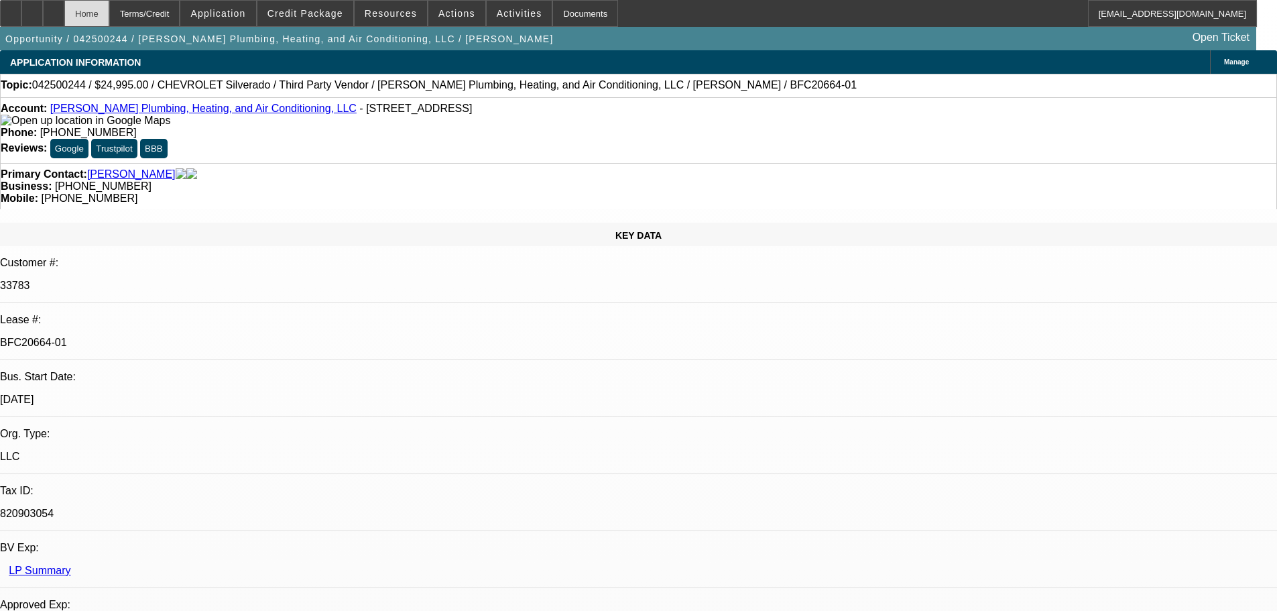
select select "0"
select select "3"
select select "0"
select select "6"
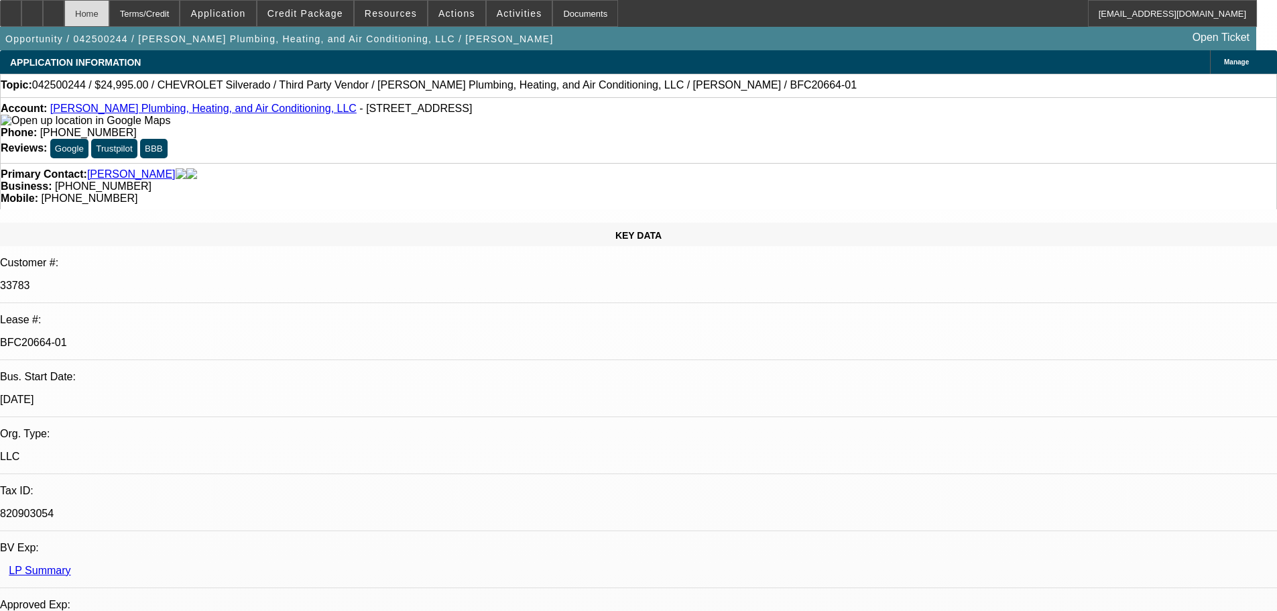
select select "0"
select select "3"
select select "0"
select select "6"
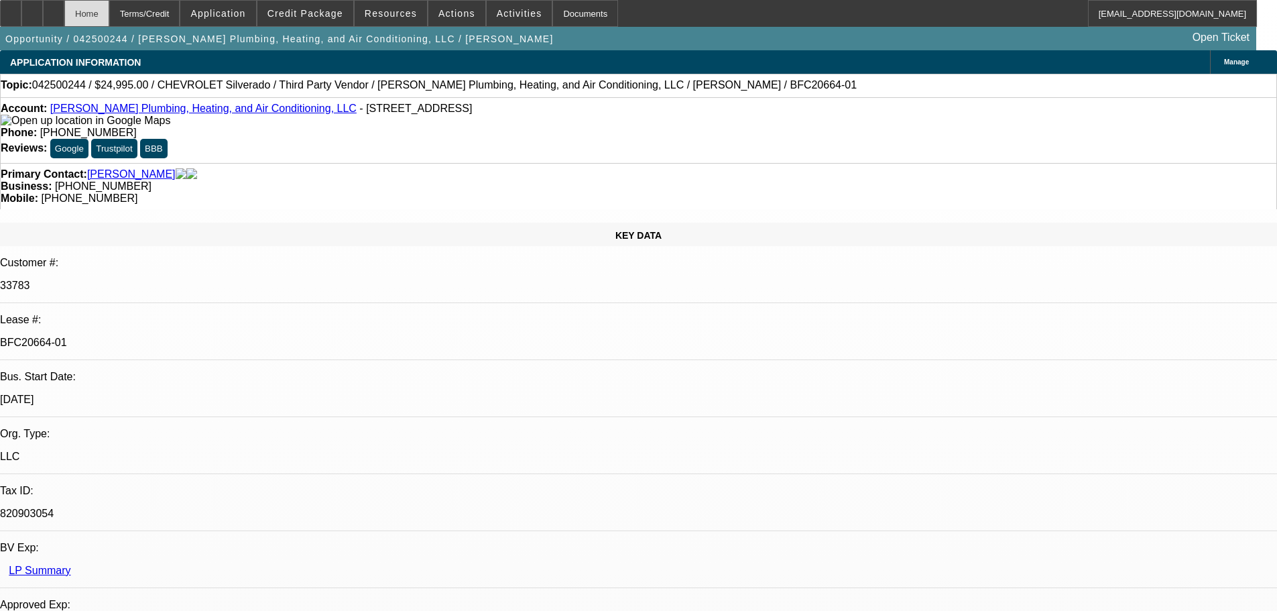
select select "0"
select select "2"
select select "0"
select select "6"
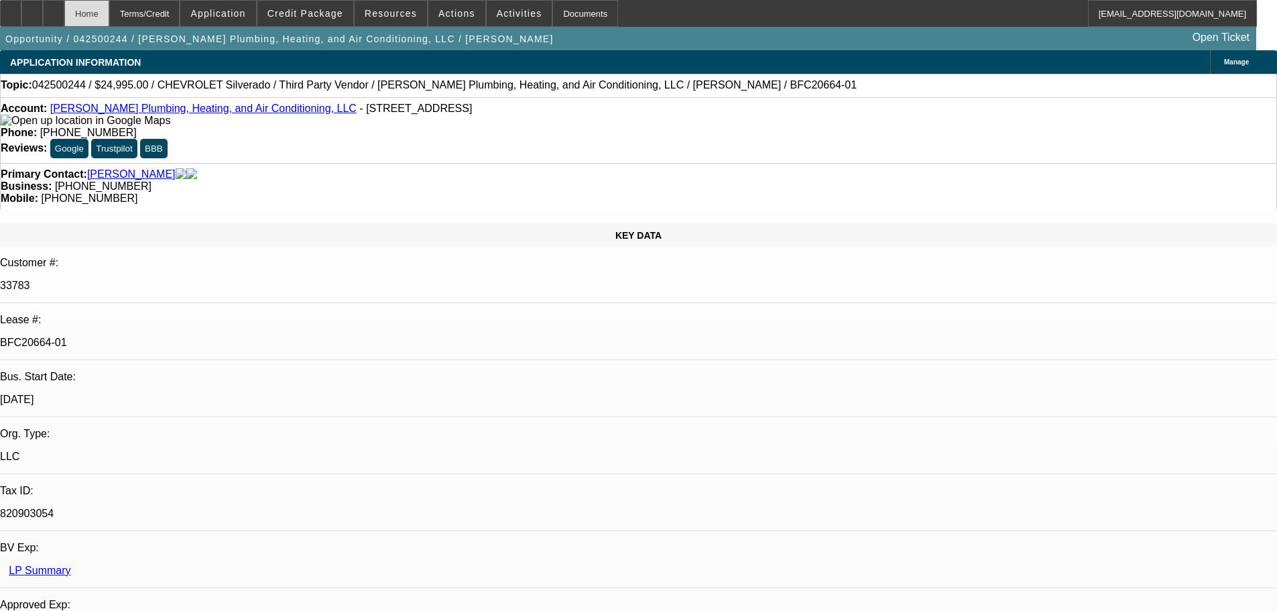
select select "0"
select select "3"
select select "0"
select select "6"
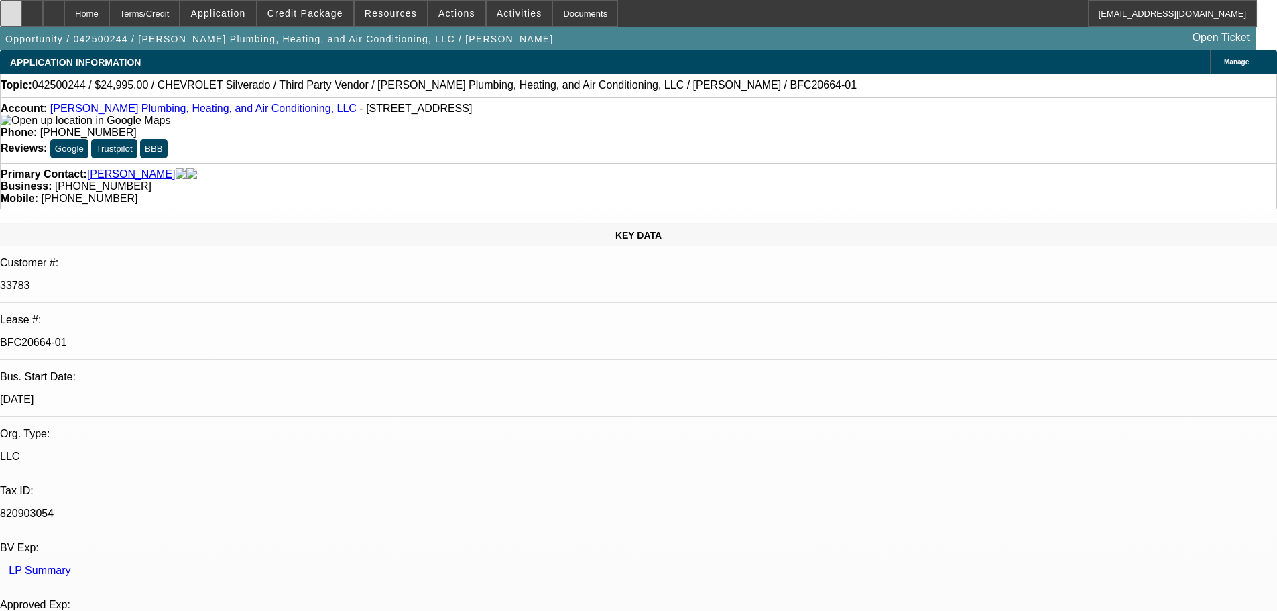
click at [21, 9] on div at bounding box center [10, 13] width 21 height 27
click at [315, 5] on span at bounding box center [305, 13] width 96 height 32
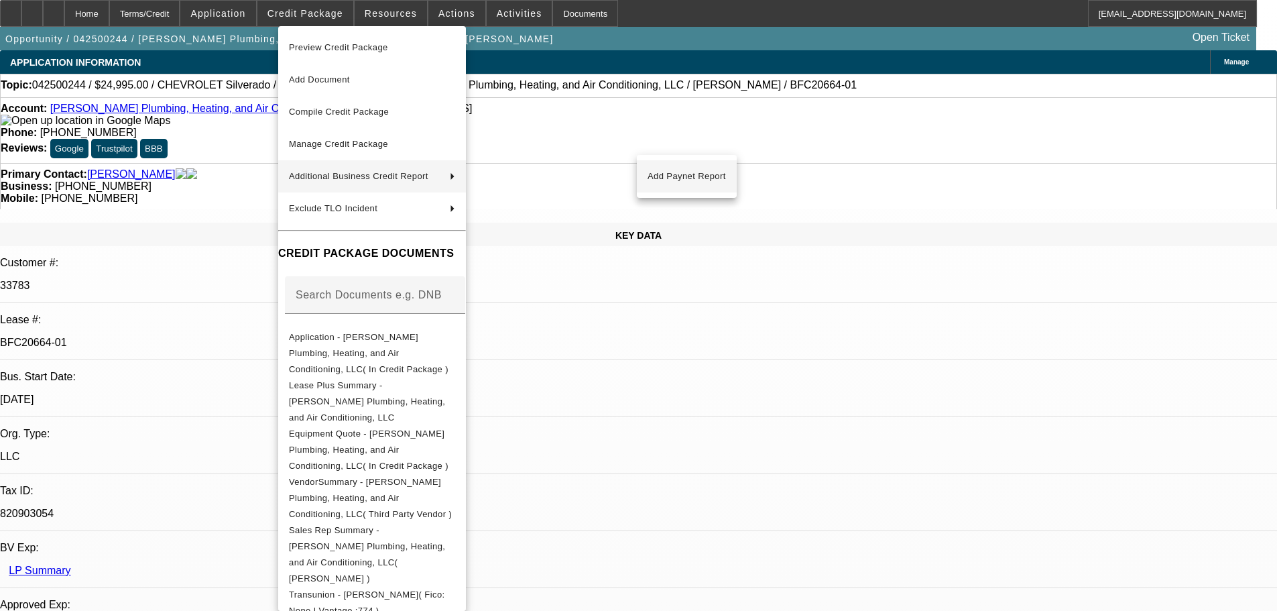
click at [711, 174] on span "Add Paynet Report" at bounding box center [687, 176] width 78 height 16
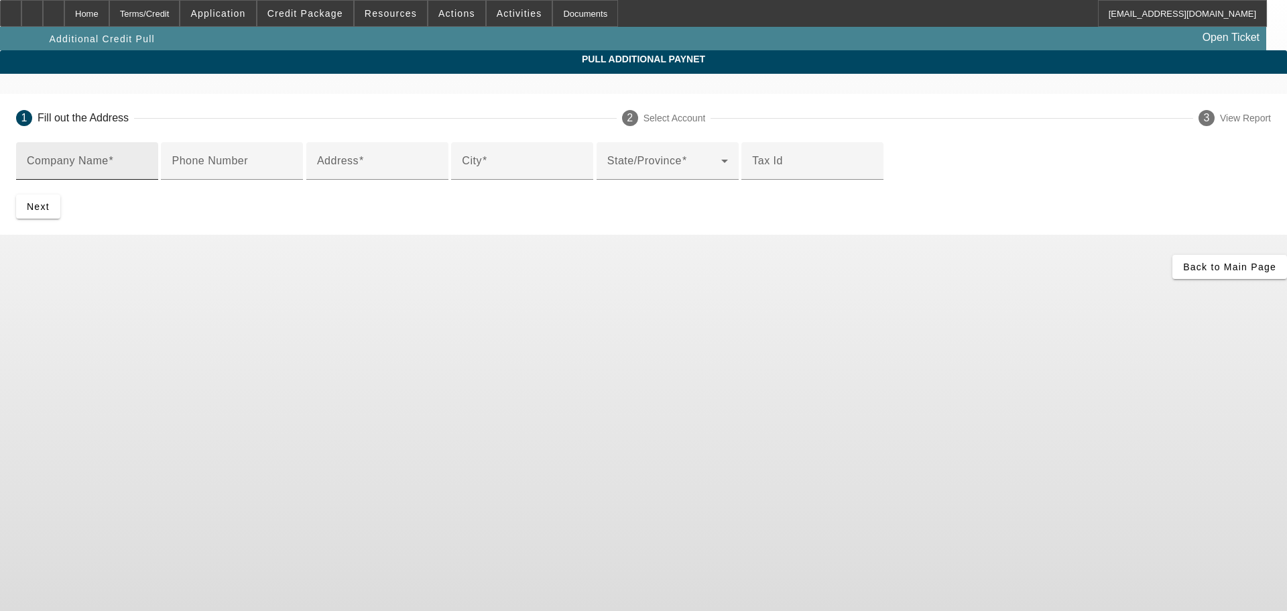
click at [147, 159] on div "Company Name" at bounding box center [87, 161] width 121 height 38
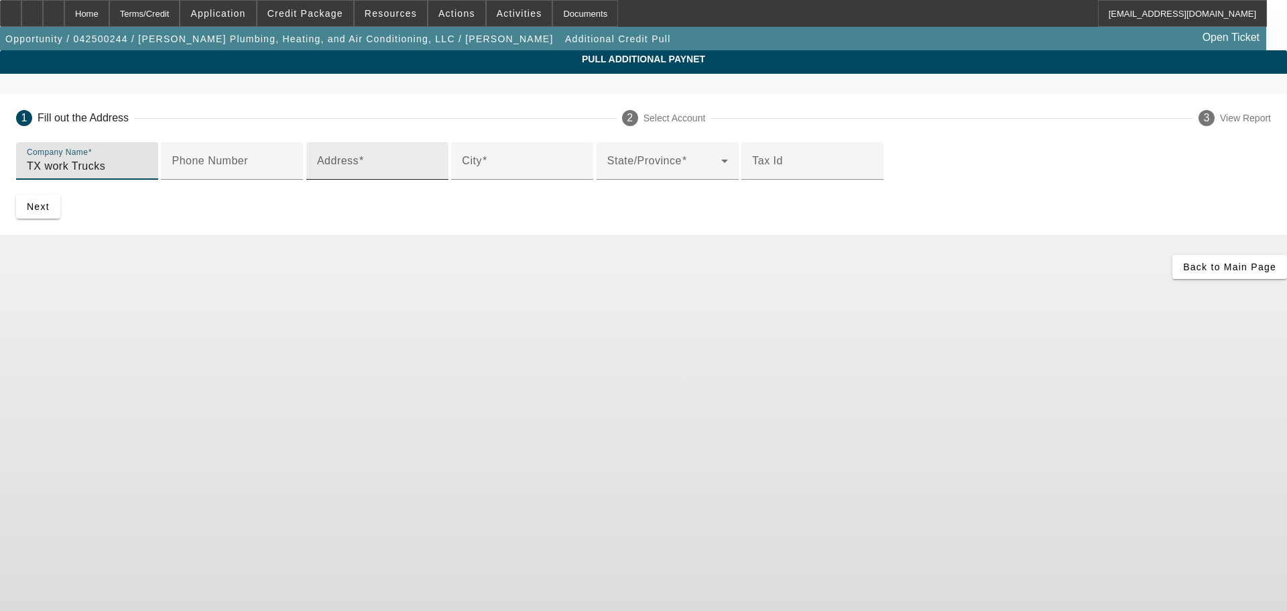
type input "TX work Trucks"
click at [362, 174] on input "Address" at bounding box center [377, 166] width 121 height 16
click at [359, 166] on span at bounding box center [361, 160] width 5 height 11
click at [343, 174] on input "Address" at bounding box center [377, 166] width 121 height 16
paste input "5101 E University Dr #300"
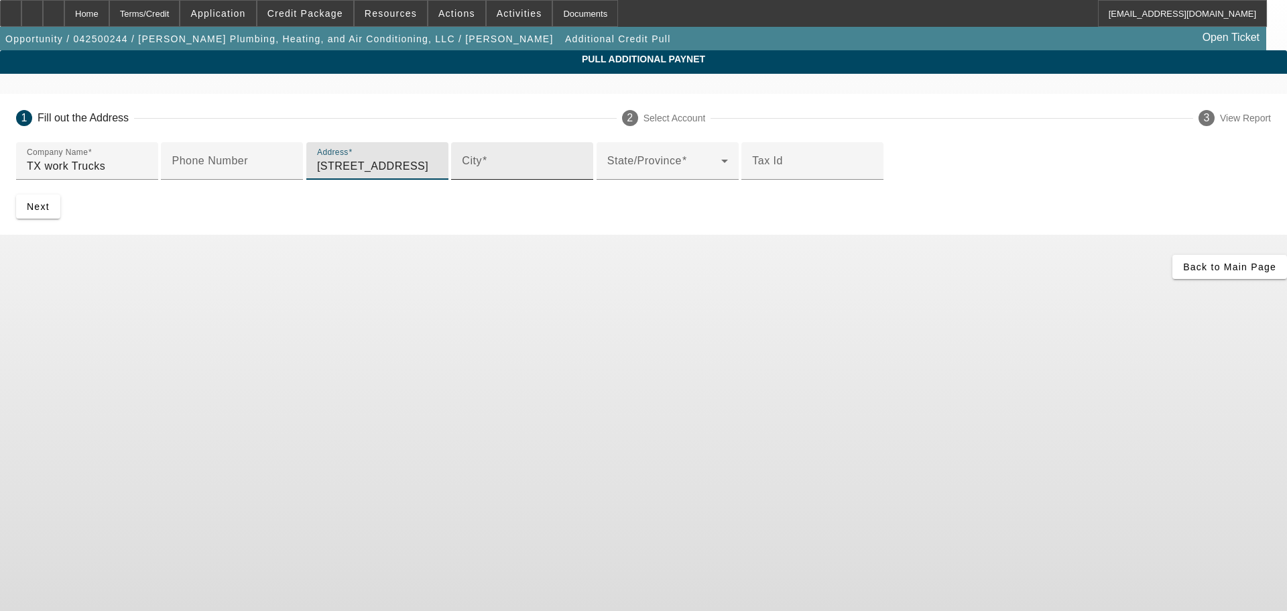
type input "5101 E University Dr #300"
click at [462, 180] on div "City" at bounding box center [522, 161] width 121 height 38
type input "Denton"
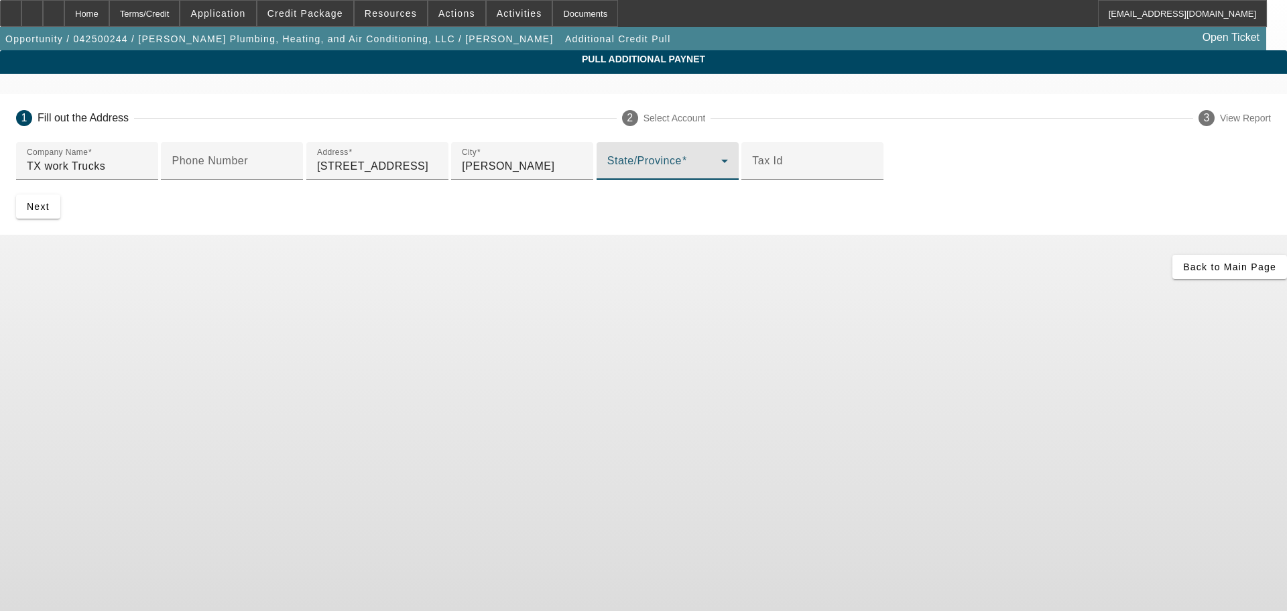
click at [607, 174] on span at bounding box center [664, 166] width 114 height 16
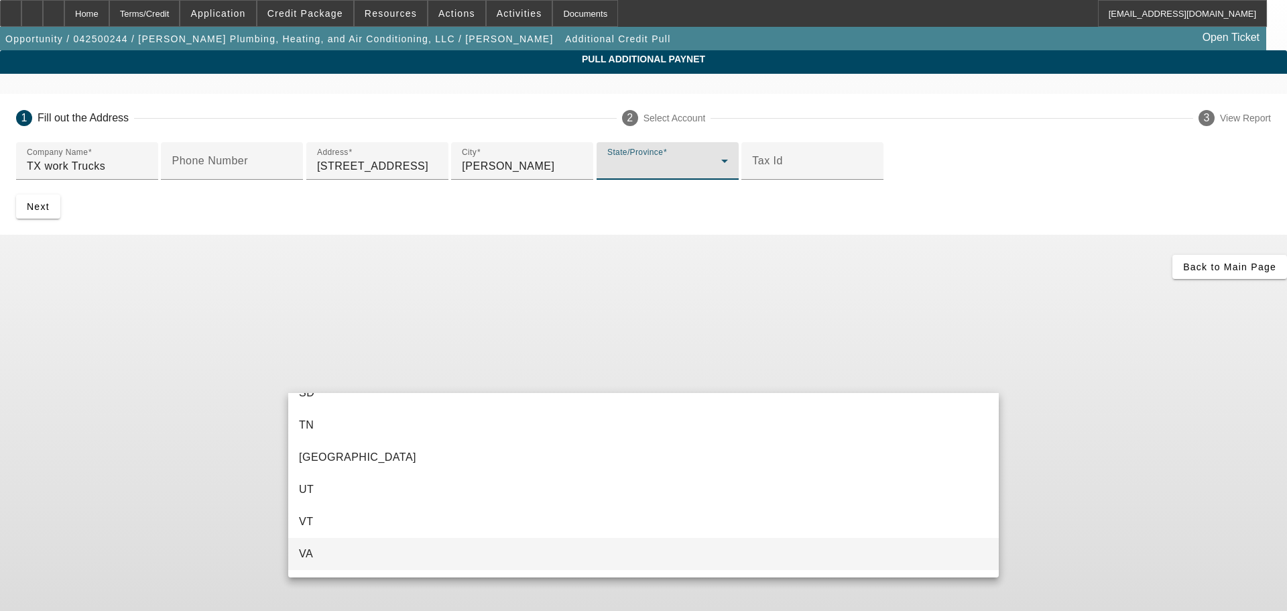
scroll to position [1274, 0]
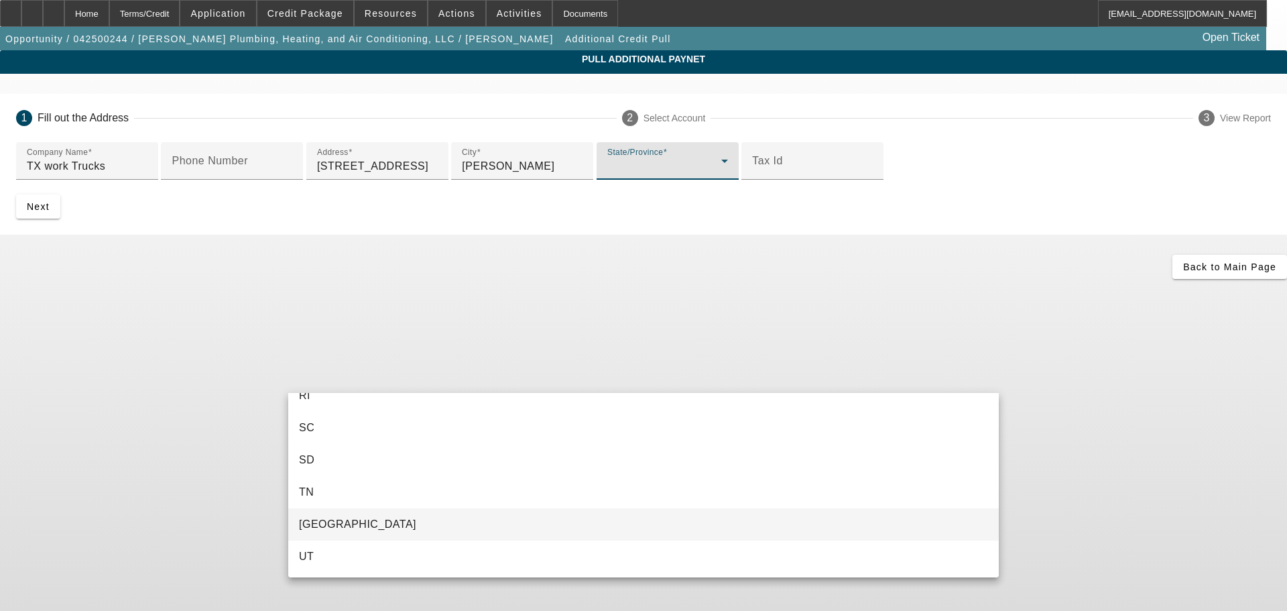
click at [351, 526] on mat-option "TX" at bounding box center [643, 524] width 711 height 32
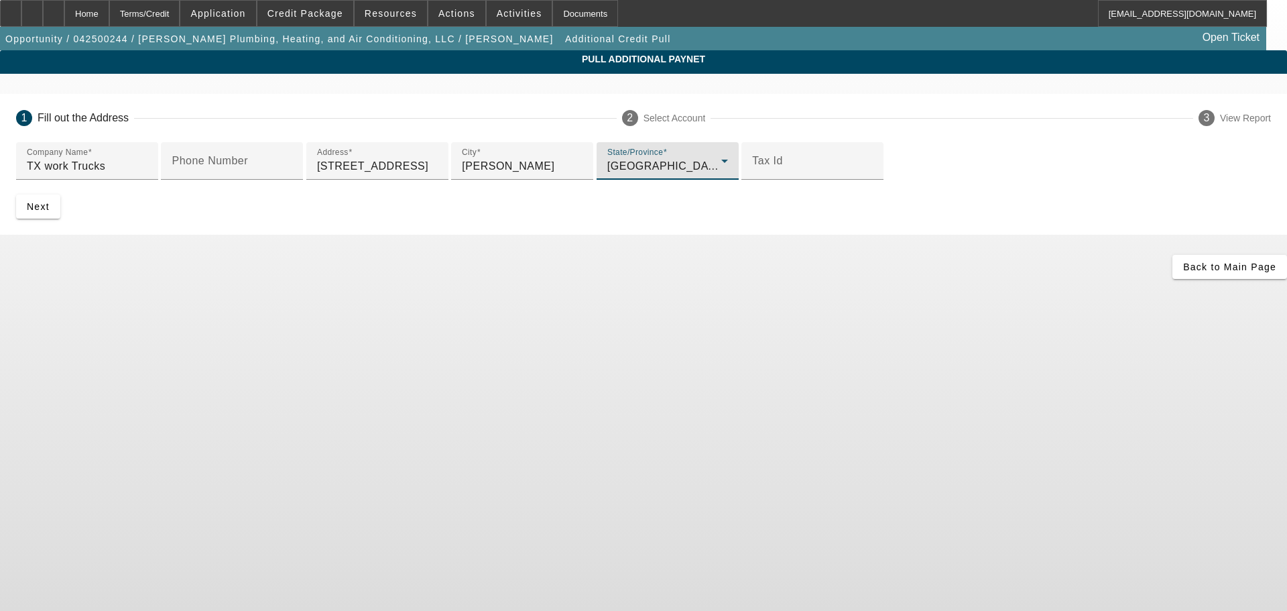
click at [147, 279] on app-additional-credit-pull "Pull Additional Paynet 1 Fill out the Address 2 Select Account 3 View Report Co…" at bounding box center [643, 164] width 1287 height 229
click at [60, 223] on span "submit" at bounding box center [38, 206] width 44 height 32
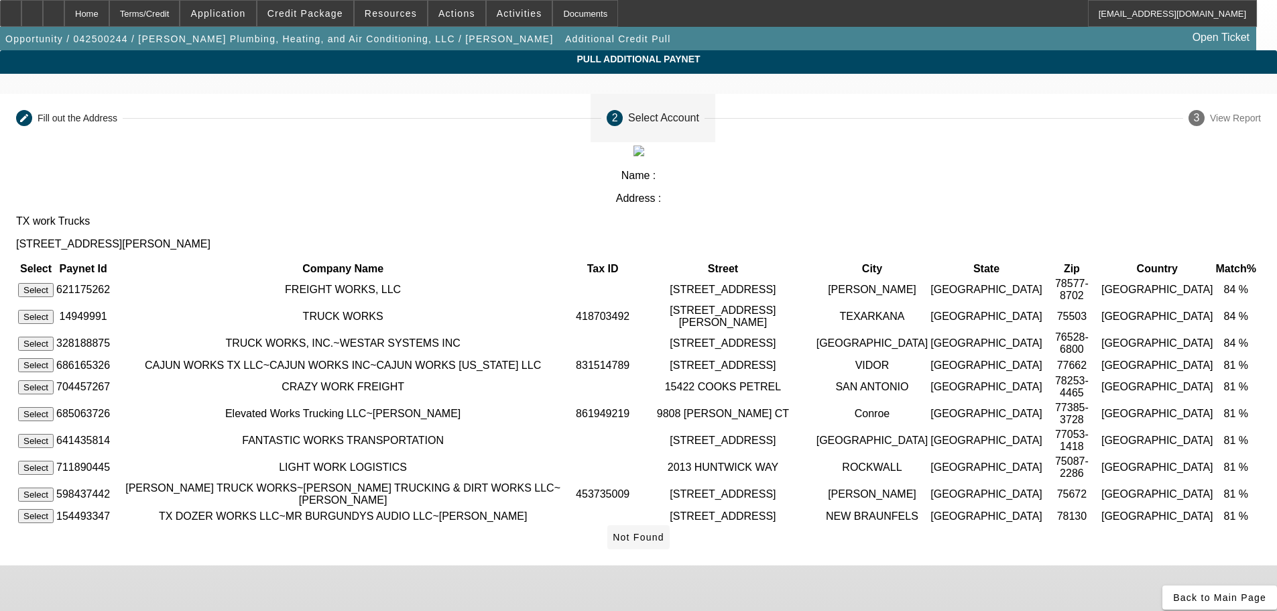
click at [613, 532] on icon at bounding box center [613, 537] width 0 height 11
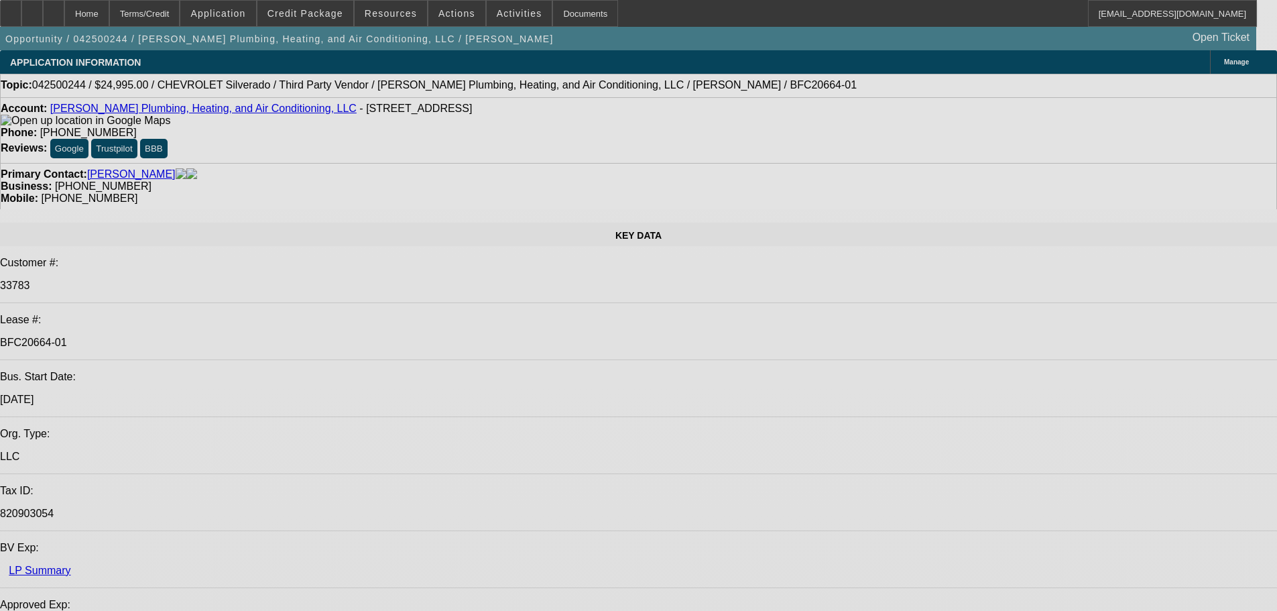
select select "0"
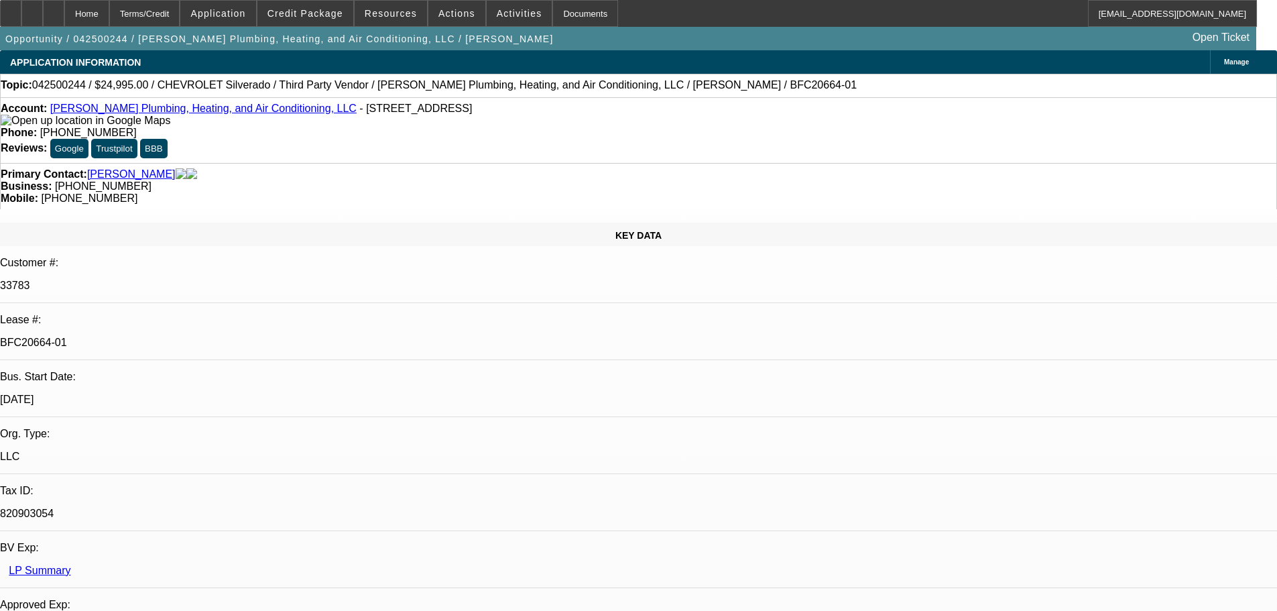
select select "0"
select select "3"
select select "0"
select select "6"
select select "0"
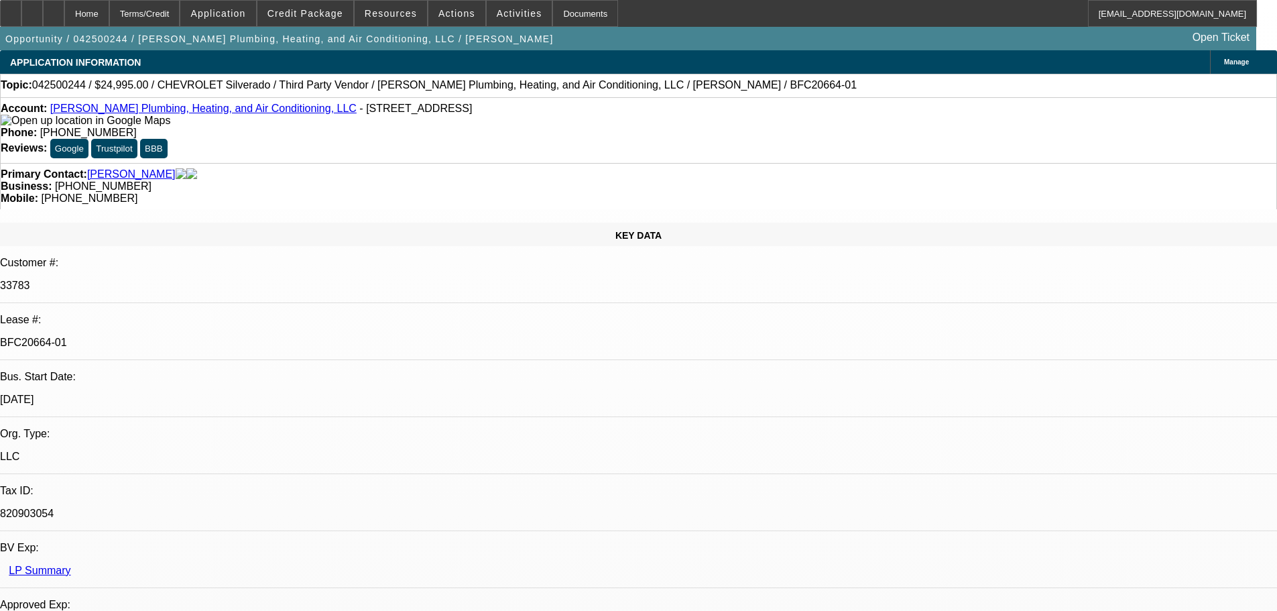
select select "0"
select select "3"
select select "0"
select select "6"
select select "0"
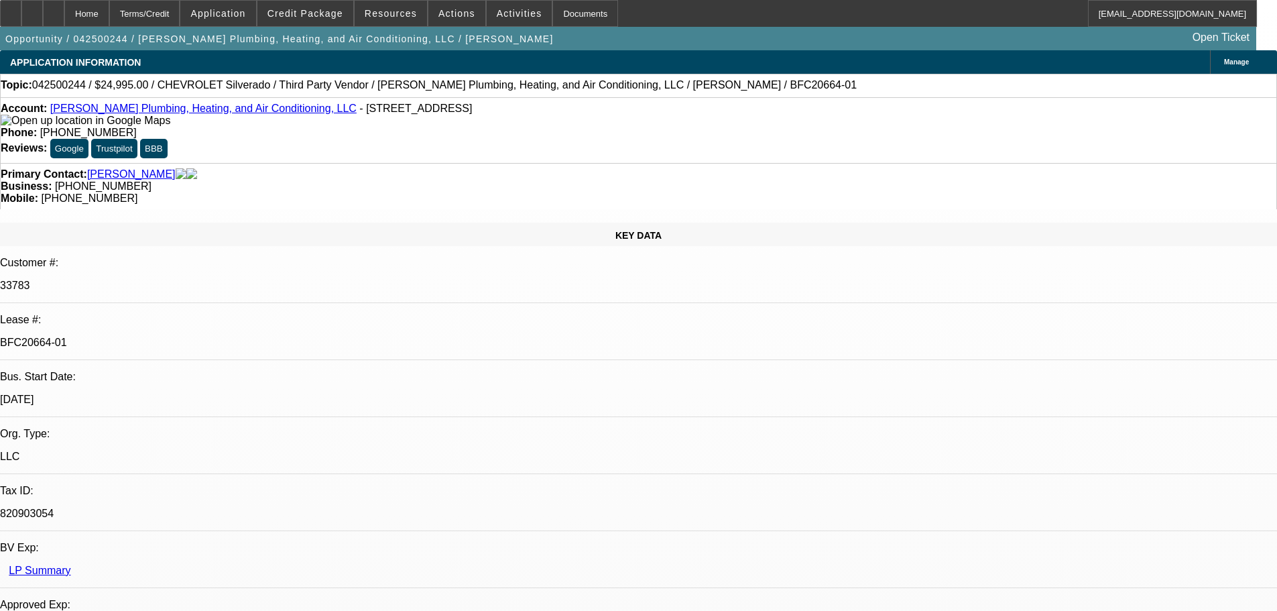
select select "0"
select select "2"
select select "0"
select select "6"
select select "0"
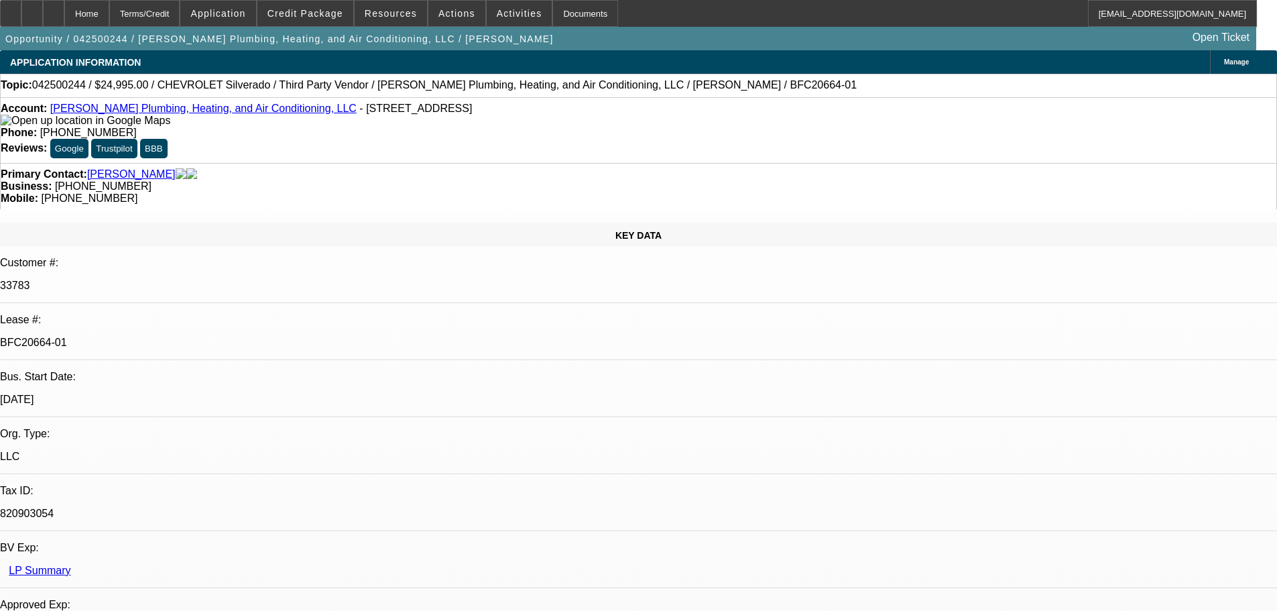
select select "0"
select select "3"
select select "0"
select select "6"
drag, startPoint x: 58, startPoint y: 113, endPoint x: 271, endPoint y: 111, distance: 213.2
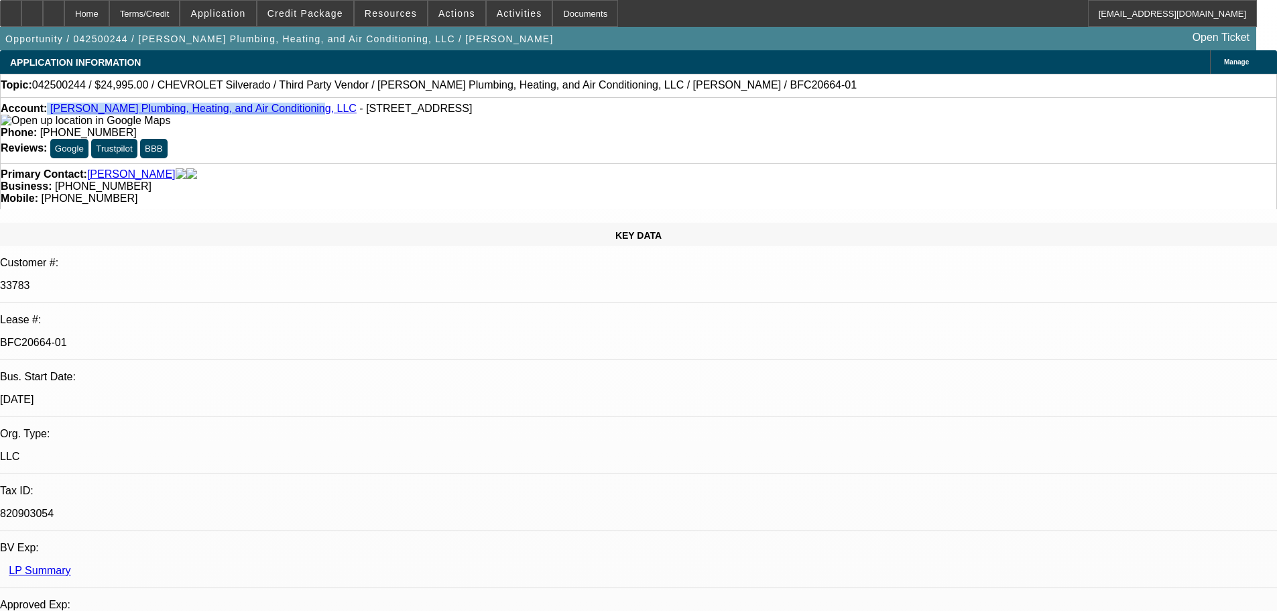
click at [271, 111] on div "Account: Sanders Plumbing, Heating, and Air Conditioning, LLC - 216 SE 2nd St, …" at bounding box center [639, 115] width 1276 height 24
copy div "Sanders Plumbing, Heating, and Air Conditioning, LLC"
drag, startPoint x: 278, startPoint y: 113, endPoint x: 412, endPoint y: 109, distance: 134.1
click at [412, 109] on div "Account: Sanders Plumbing, Heating, and Air Conditioning, LLC - 216 SE 2nd St, …" at bounding box center [639, 115] width 1276 height 24
copy span "216 SE 2nd St, Tulia, TX 79088"
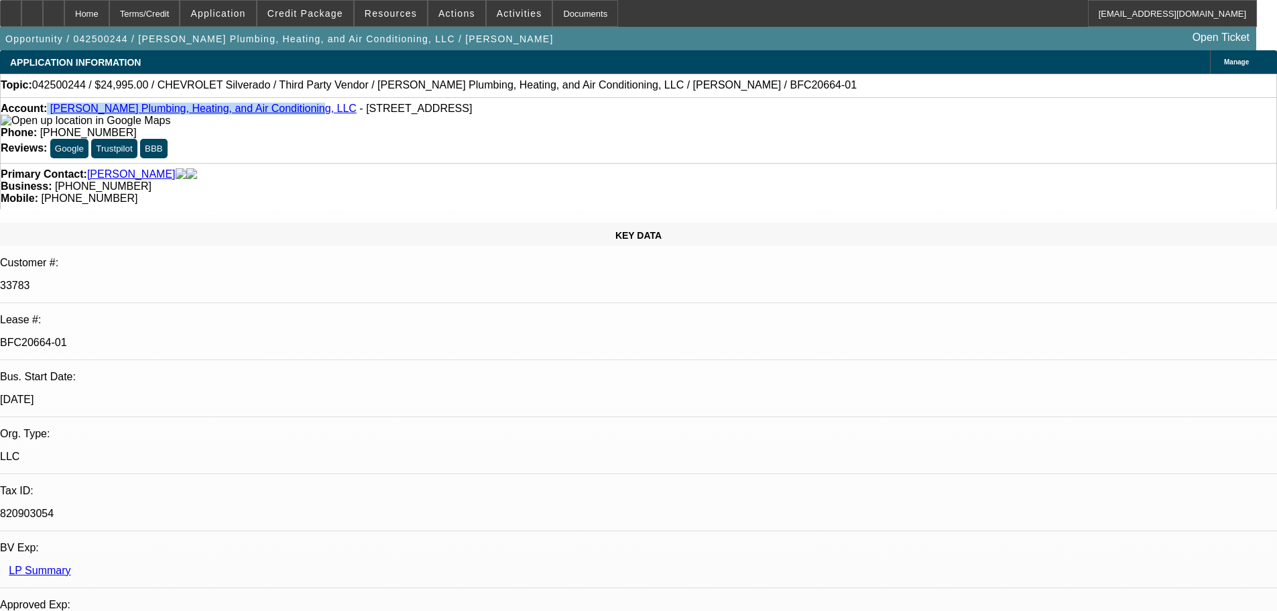
click at [612, 127] on div "Phone: (806) 995-3280" at bounding box center [639, 133] width 1276 height 12
click at [339, 15] on span "Credit Package" at bounding box center [305, 13] width 76 height 11
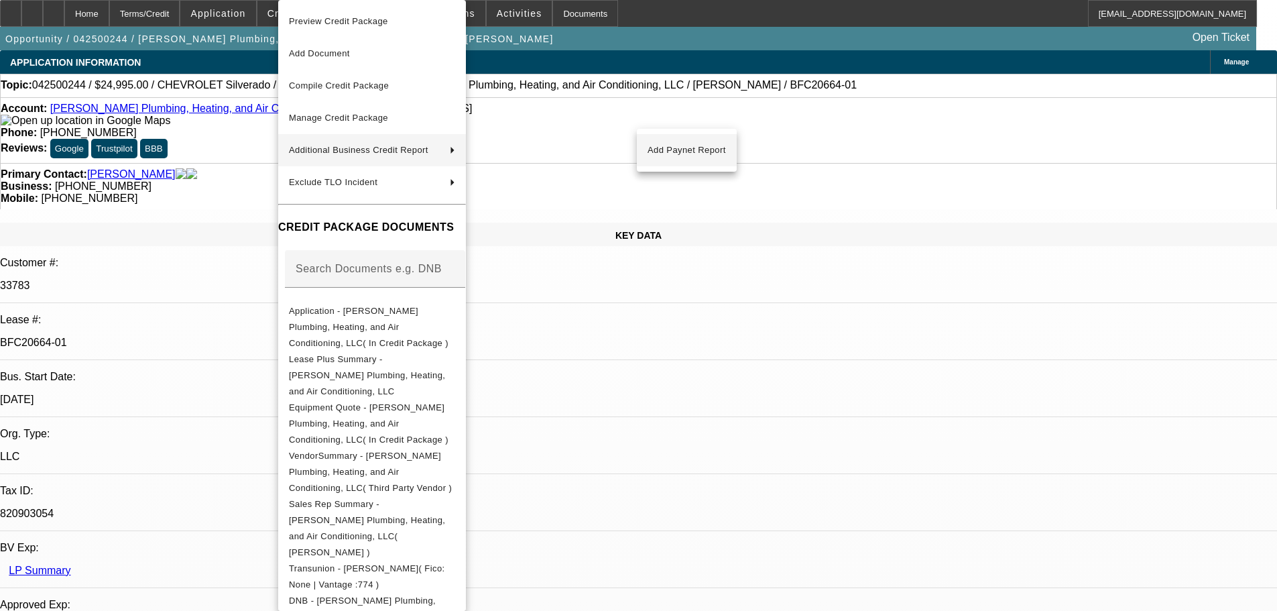
click at [670, 152] on span "Add Paynet Report" at bounding box center [687, 150] width 78 height 16
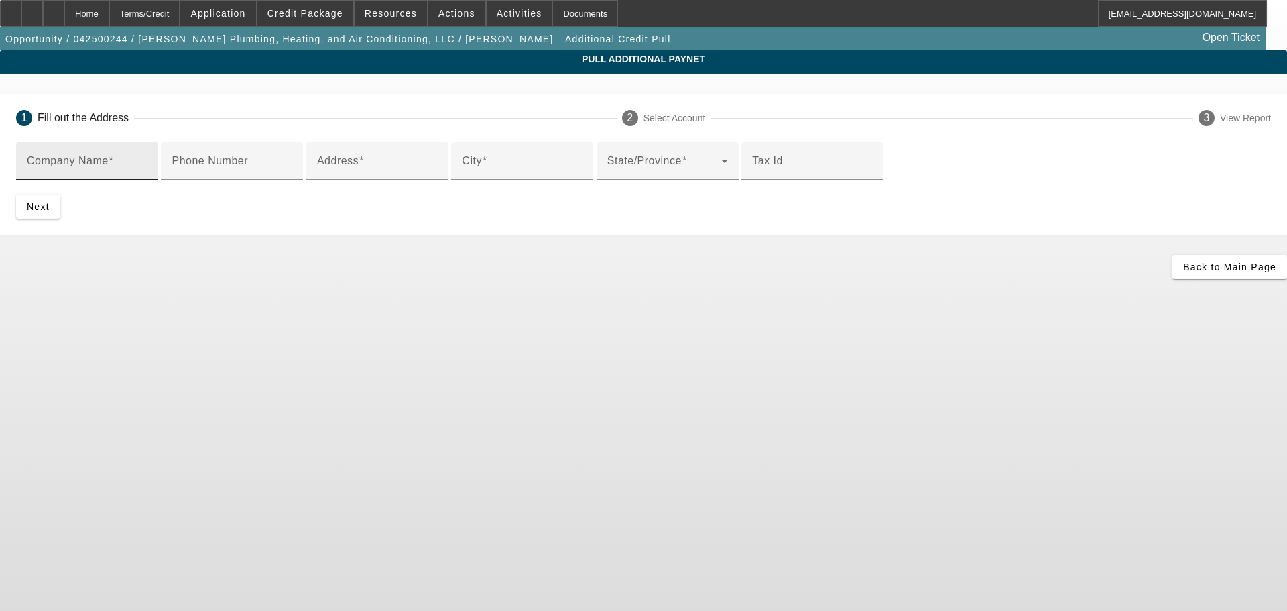
click at [147, 162] on input "Company Name" at bounding box center [87, 166] width 121 height 16
type input "modish motors"
click at [370, 174] on input "Address" at bounding box center [377, 166] width 121 height 16
paste input "5101 E UNIVERSITY DR STE 300"
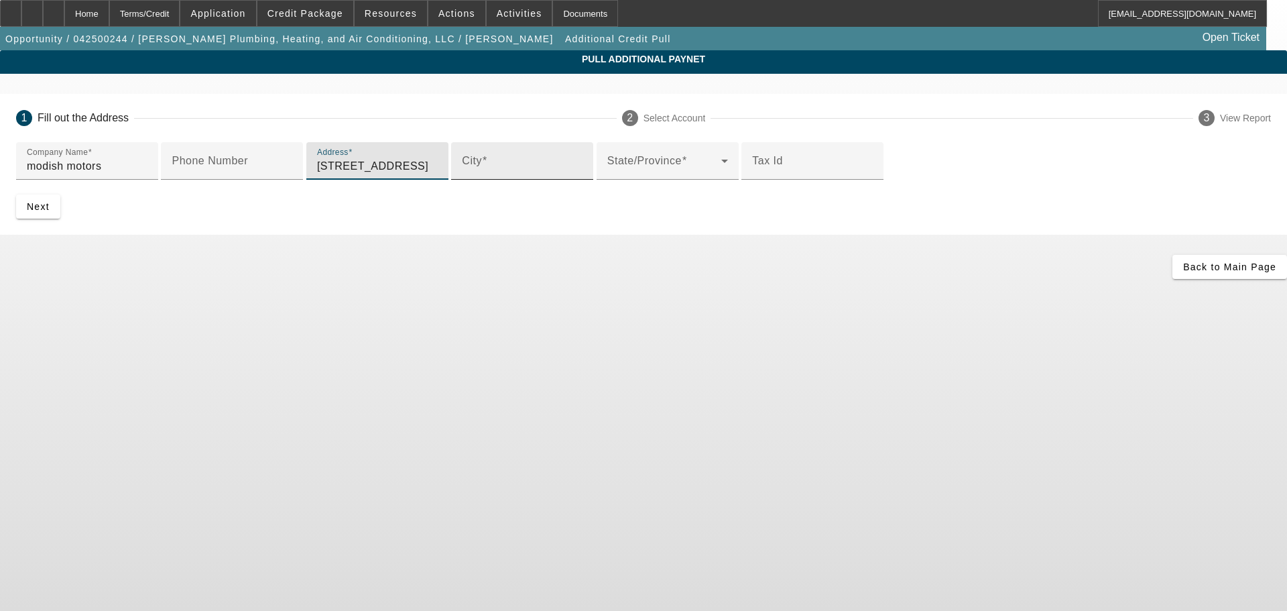
type input "5101 E UNIVERSITY DR STE 300"
click at [462, 180] on div "City" at bounding box center [522, 161] width 121 height 38
type input "Denton"
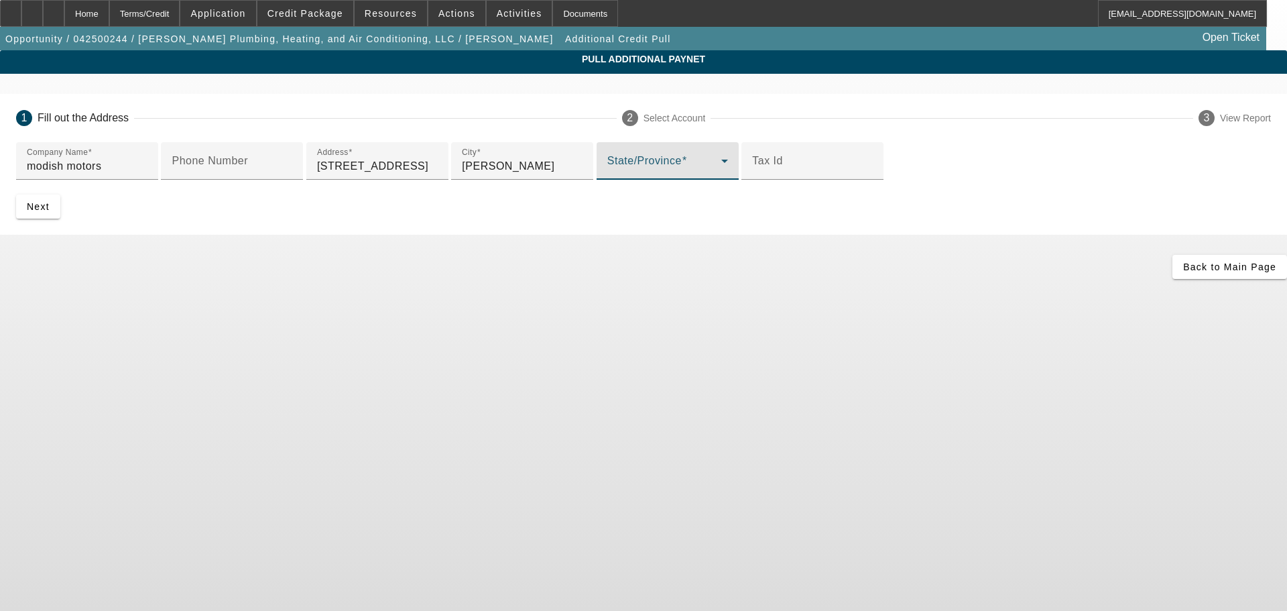
click at [607, 180] on div "State/Province" at bounding box center [667, 161] width 121 height 38
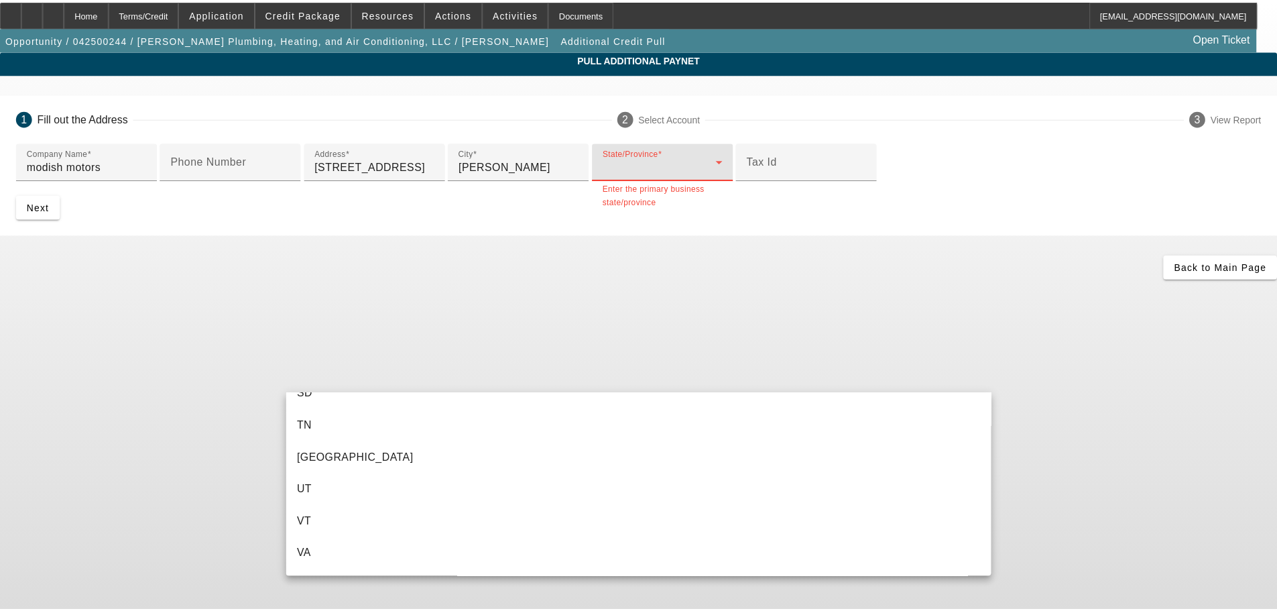
scroll to position [1341, 0]
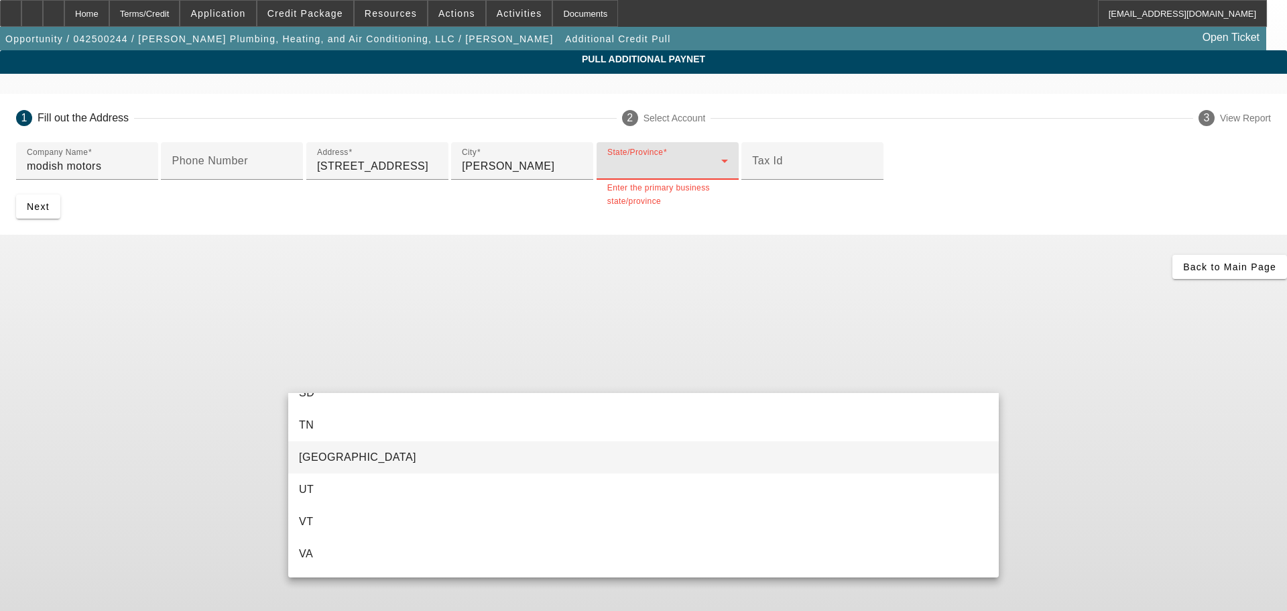
click at [334, 456] on mat-option "TX" at bounding box center [643, 457] width 711 height 32
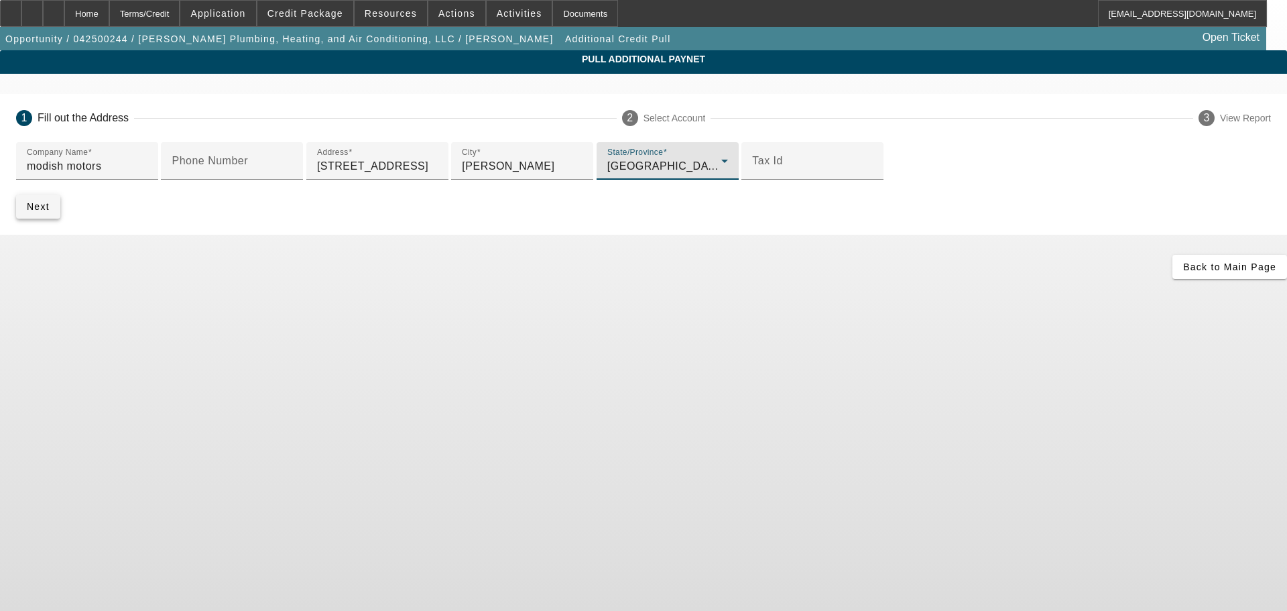
click at [60, 223] on span "submit" at bounding box center [38, 206] width 44 height 32
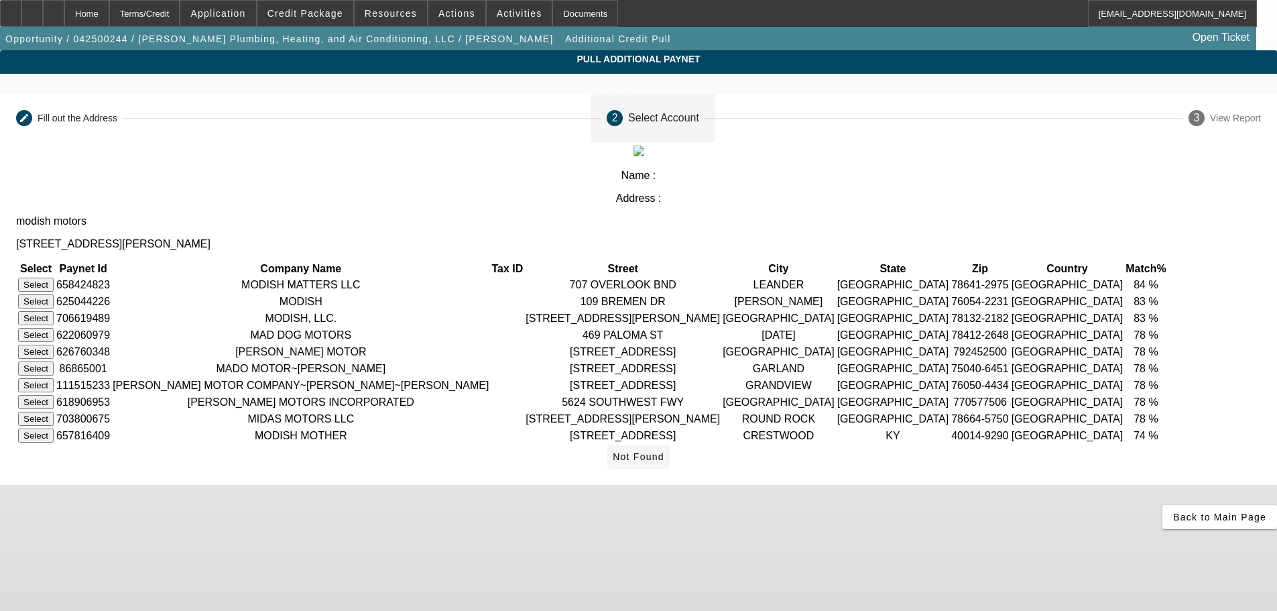
click at [664, 462] on span "Not Found" at bounding box center [639, 456] width 52 height 11
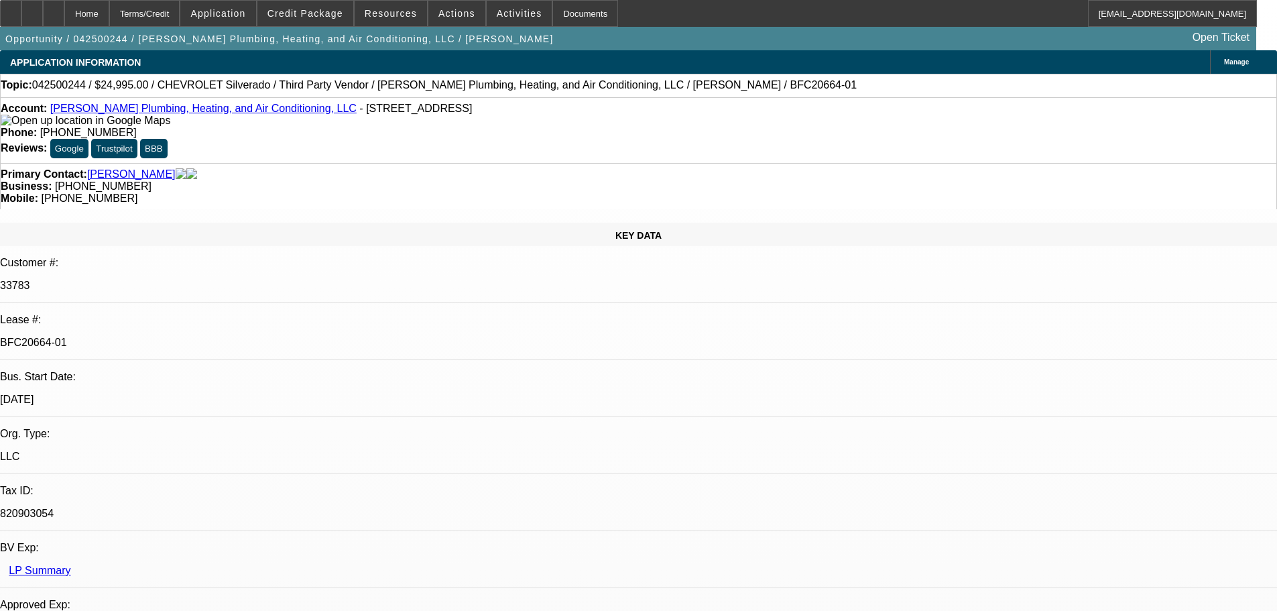
select select "0"
select select "3"
select select "0"
select select "6"
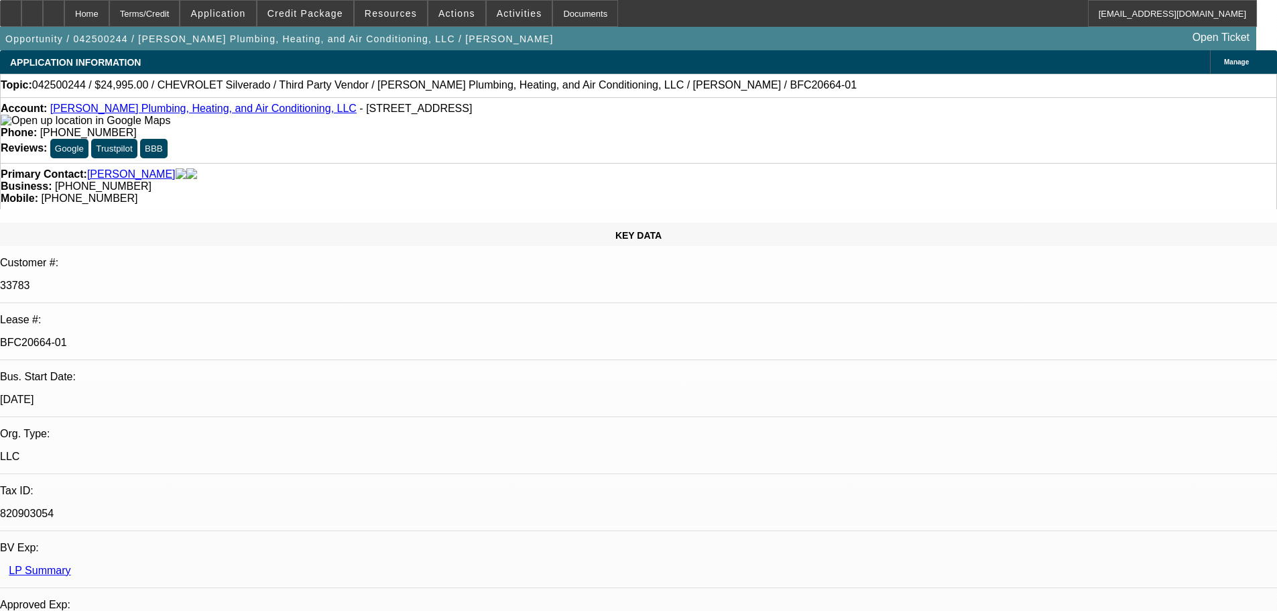
select select "0"
select select "3"
select select "0"
select select "6"
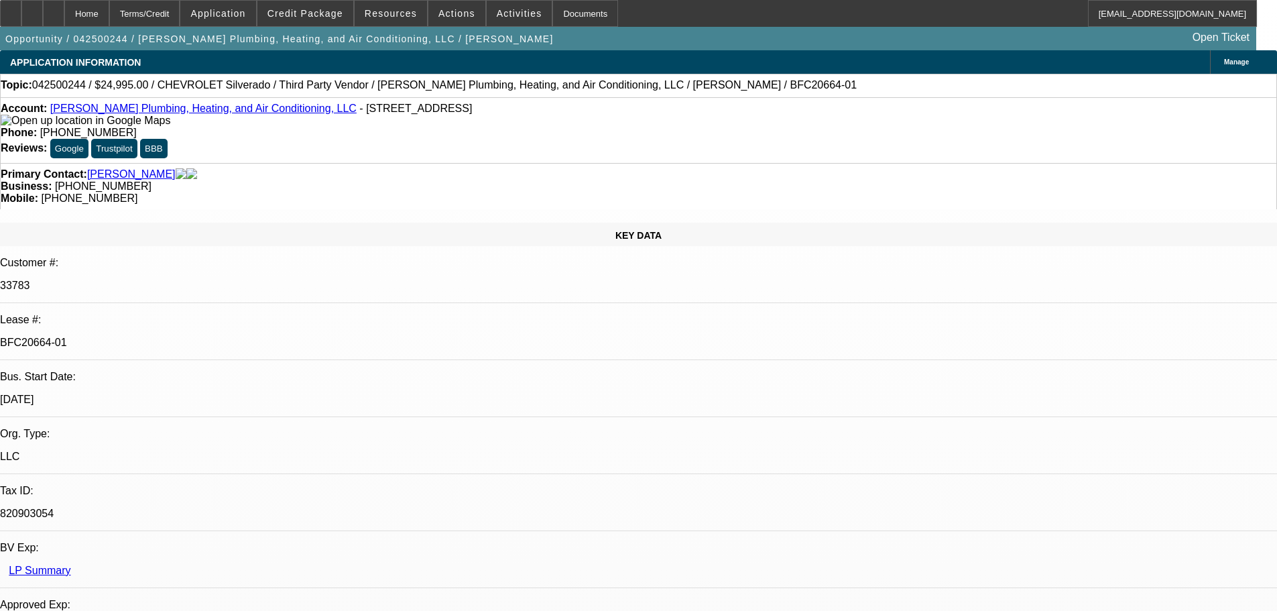
select select "0"
select select "2"
select select "0"
select select "6"
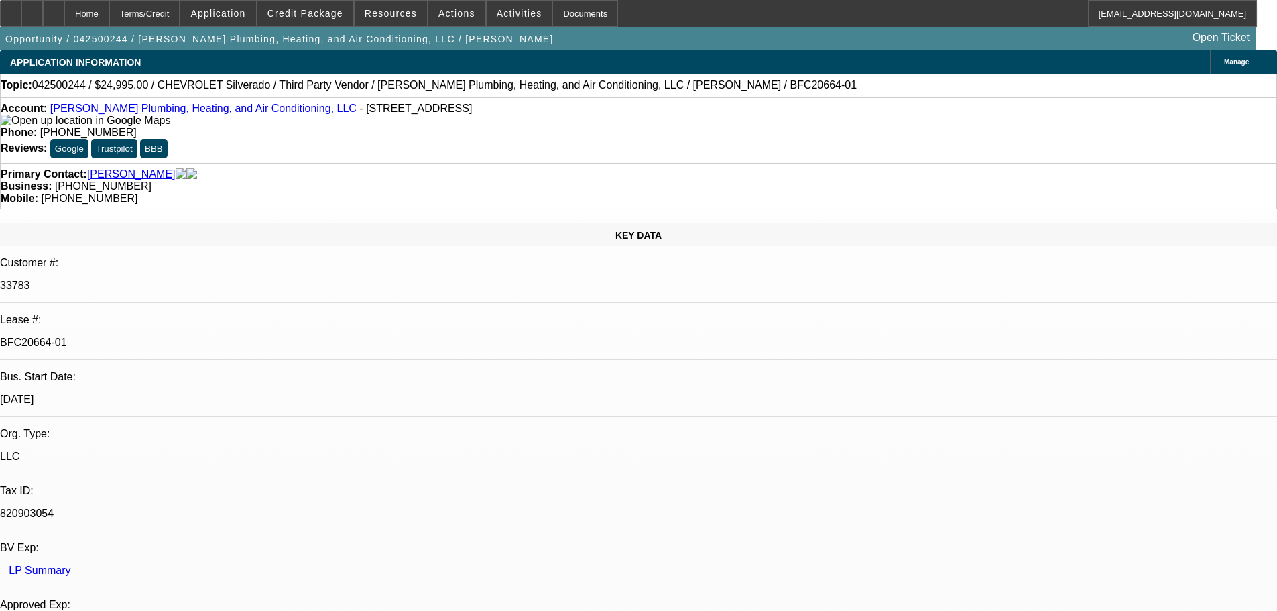
select select "0"
select select "3"
select select "0"
select select "6"
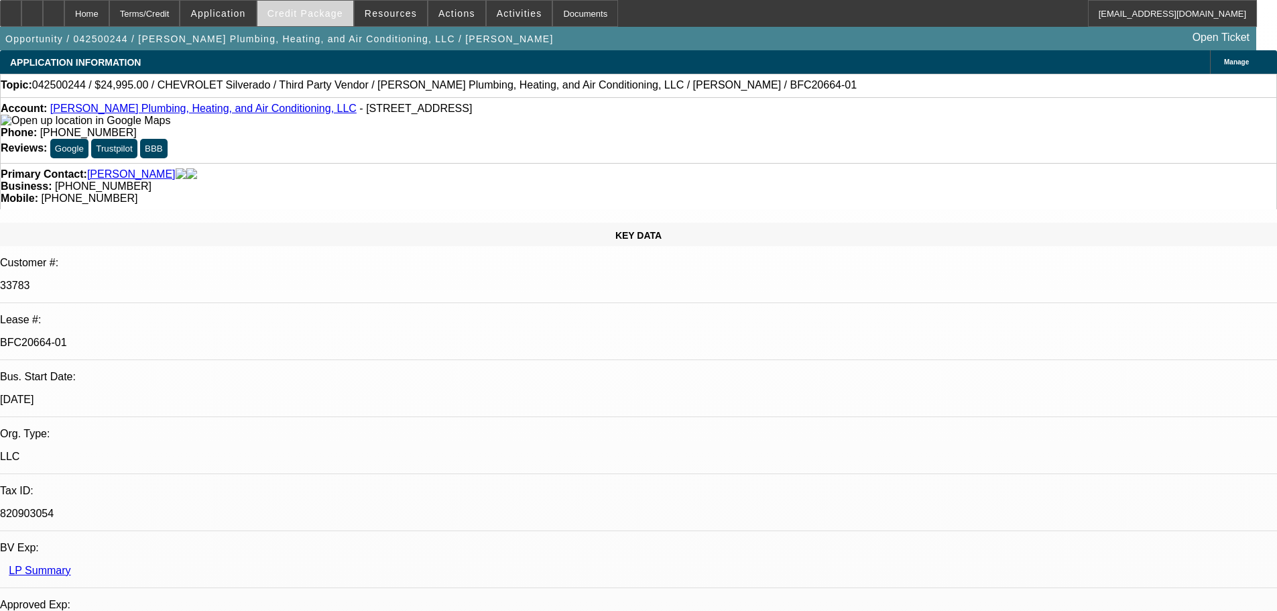
click at [304, 9] on span "Credit Package" at bounding box center [305, 13] width 76 height 11
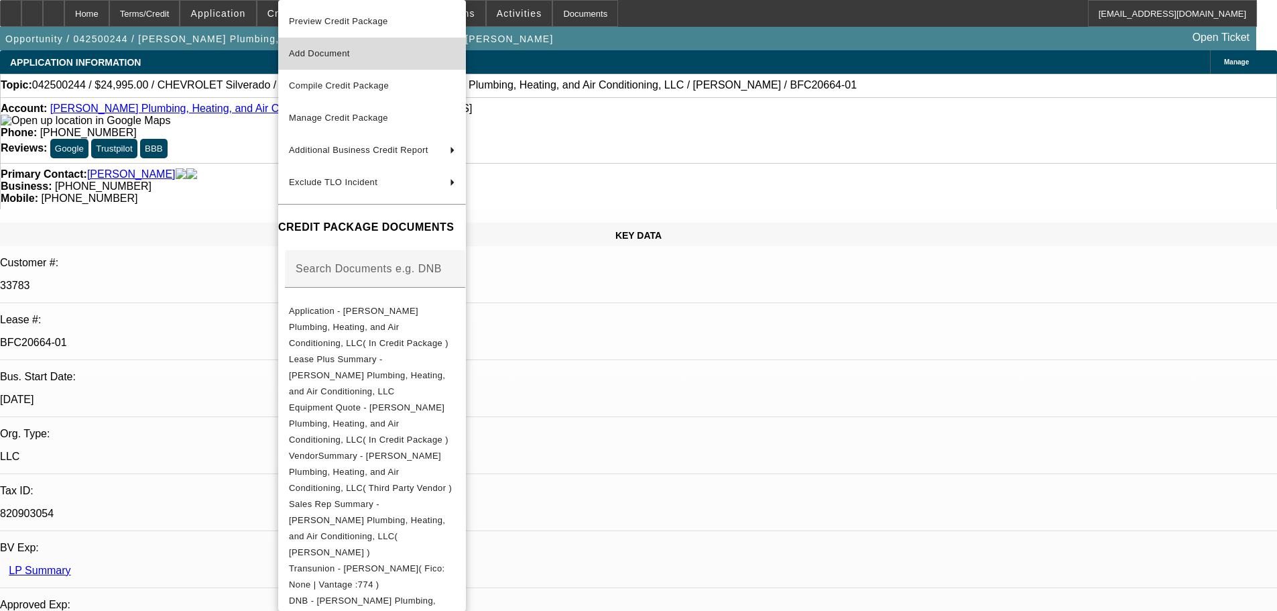
click at [359, 56] on span "Add Document" at bounding box center [372, 54] width 166 height 16
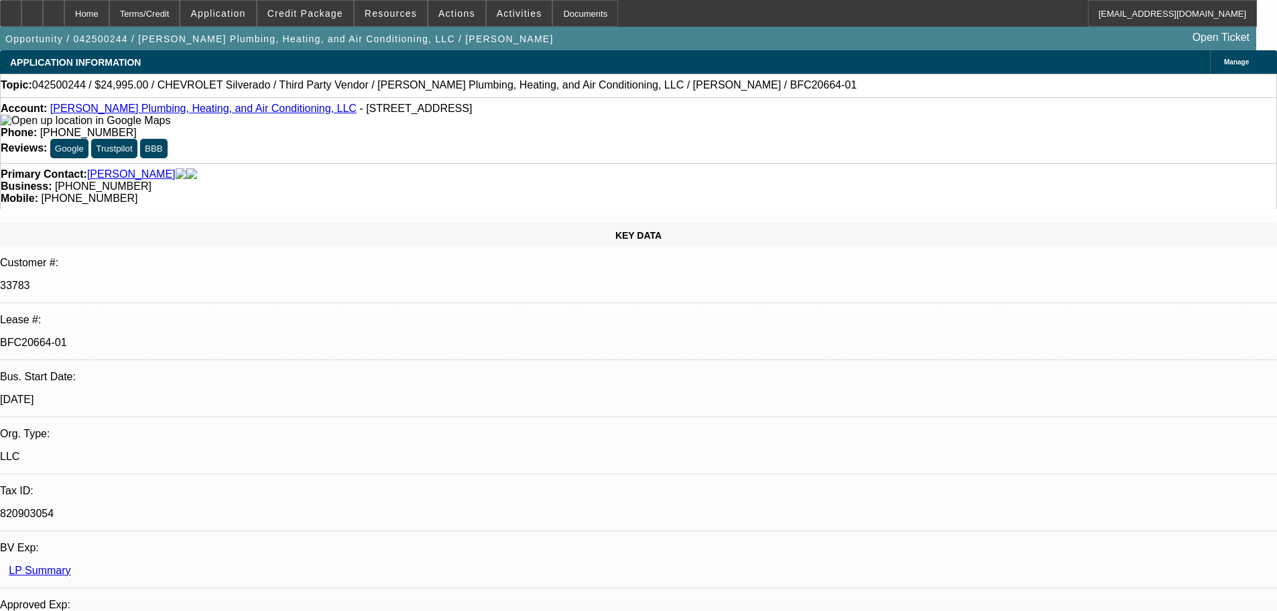
radio input "true"
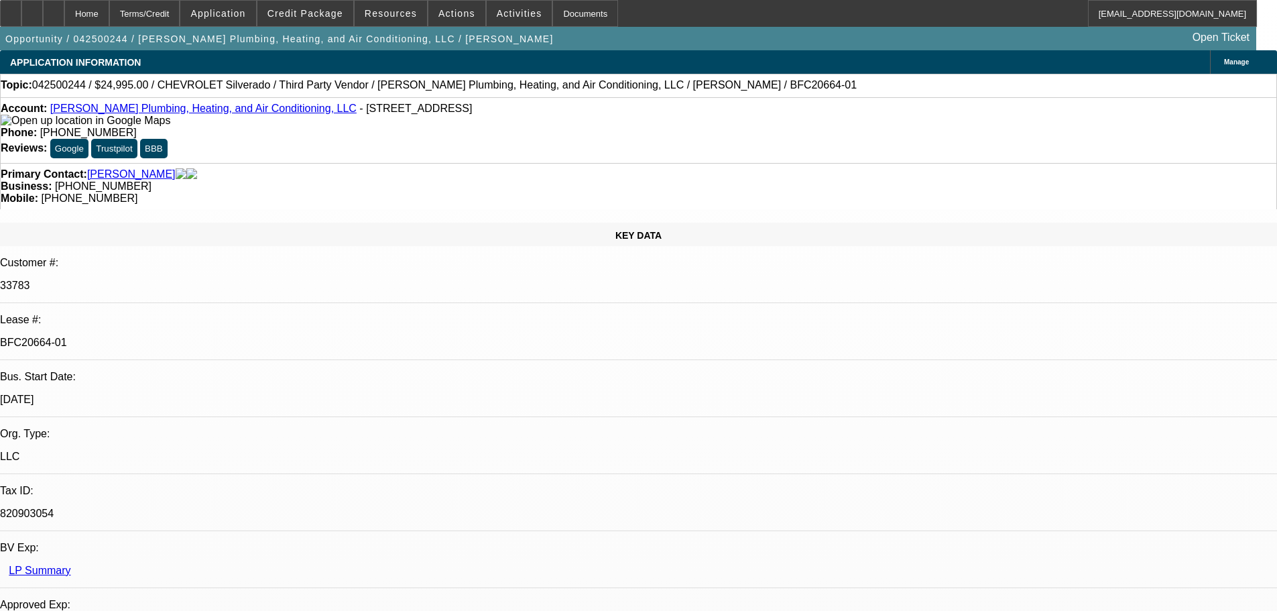
type textarea "Vendor deal - getting invoice and dealers license"
radio input "true"
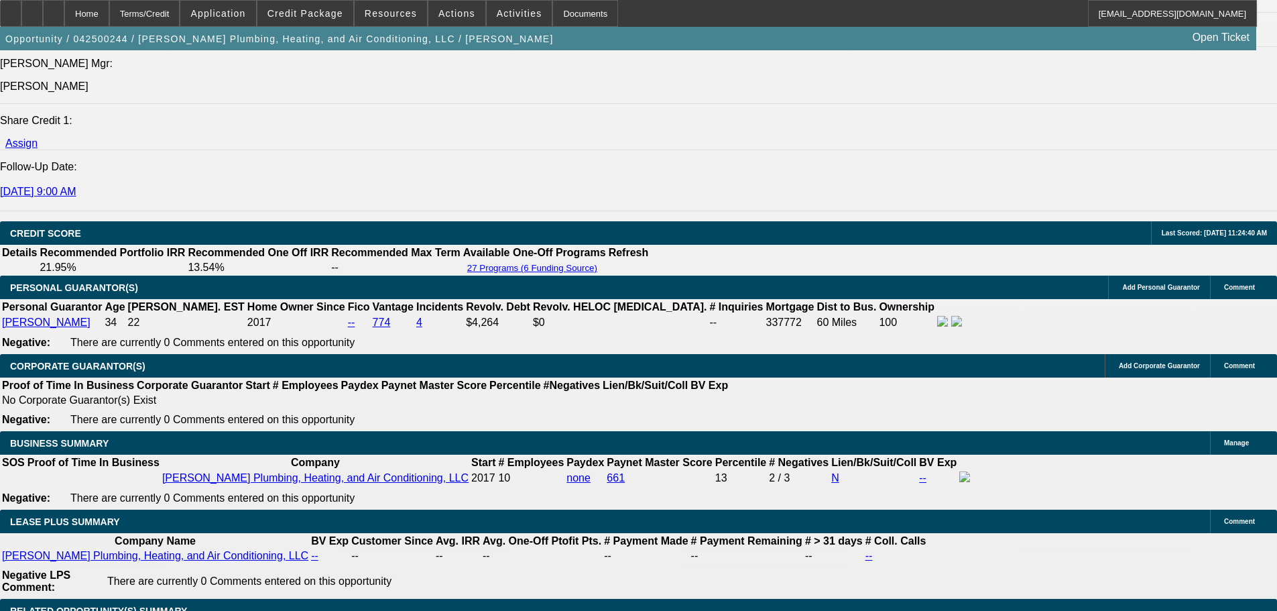
scroll to position [1676, 0]
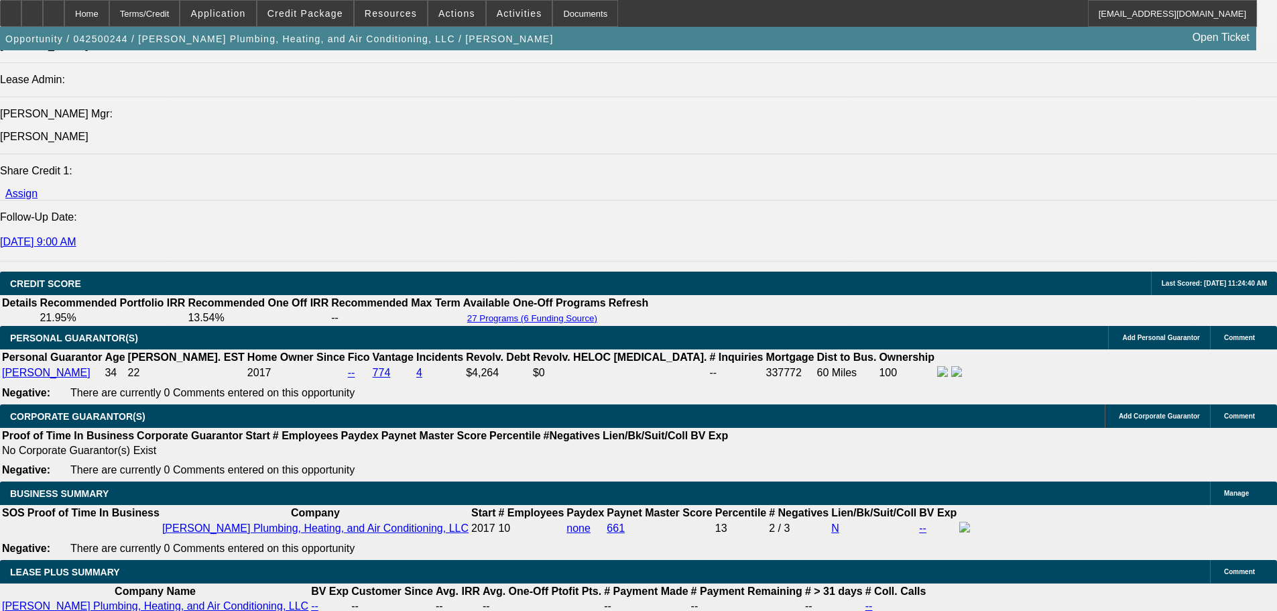
scroll to position [1877, 0]
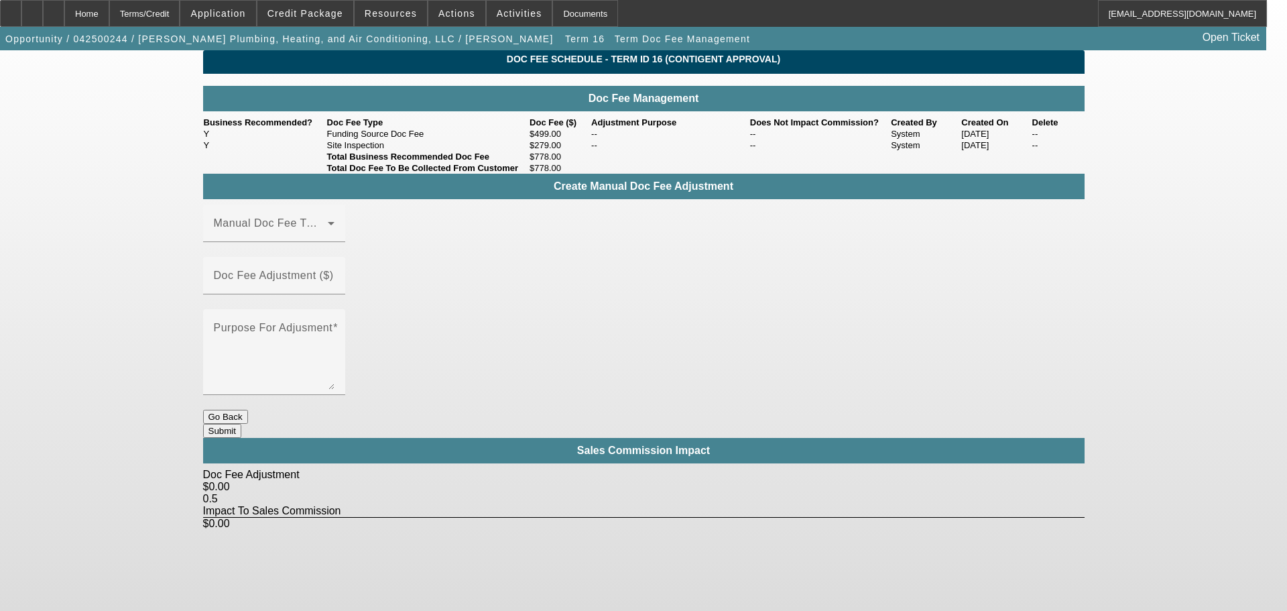
click at [248, 410] on button "Go Back" at bounding box center [225, 417] width 45 height 14
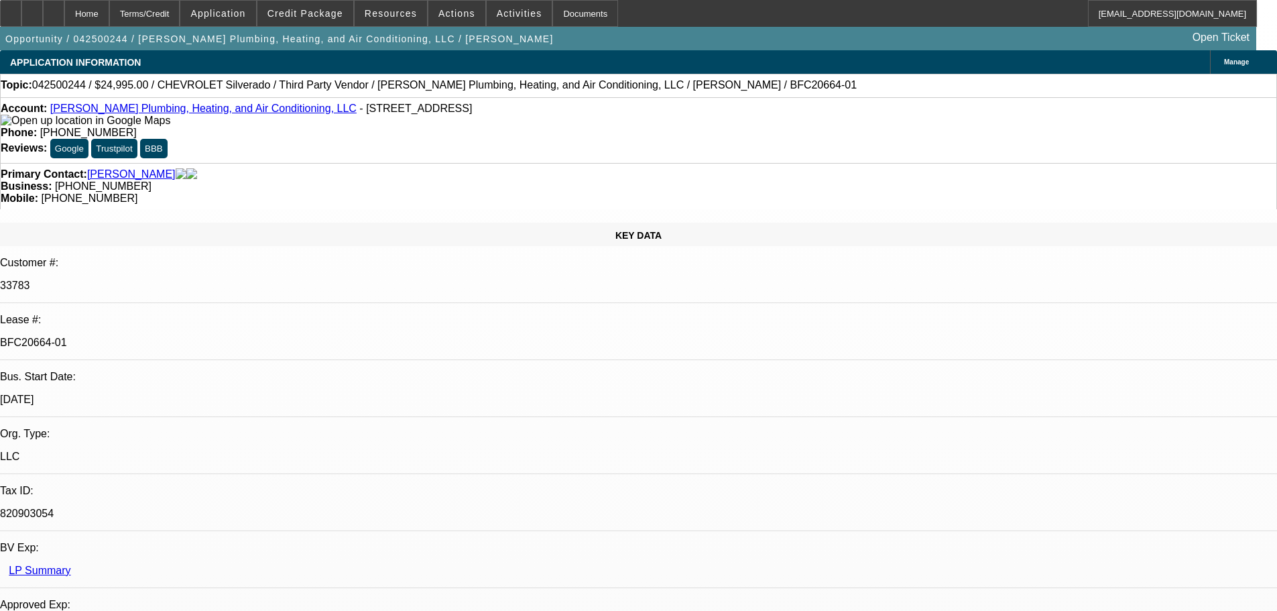
select select "0"
select select "3"
select select "0"
select select "6"
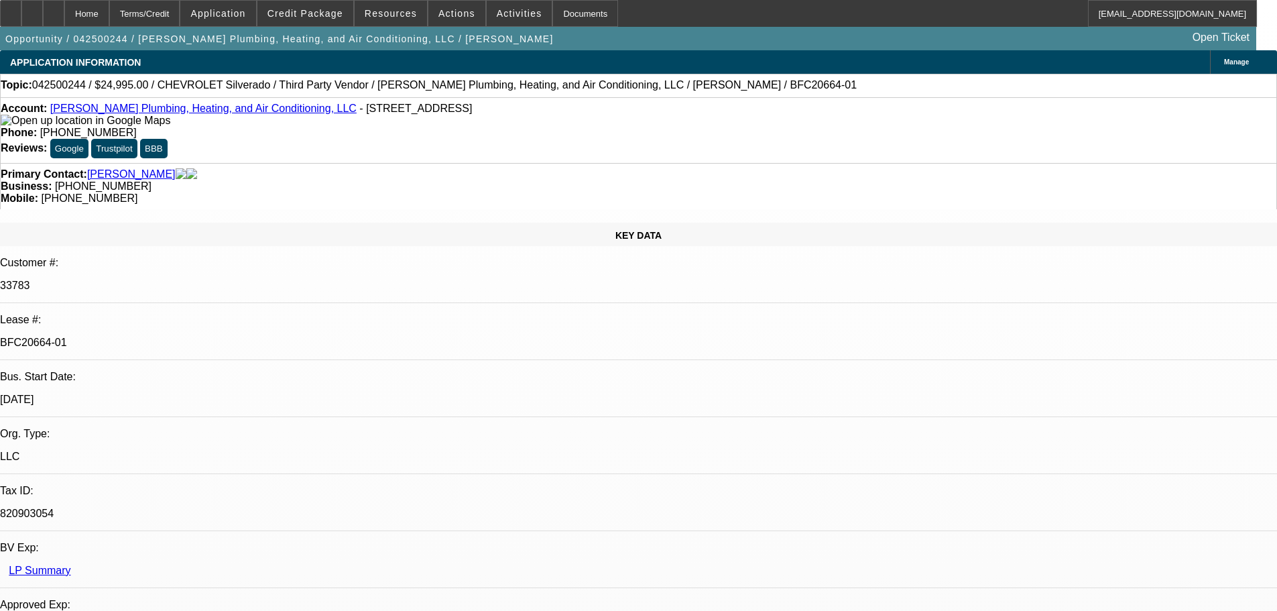
select select "0"
select select "3"
select select "0"
select select "6"
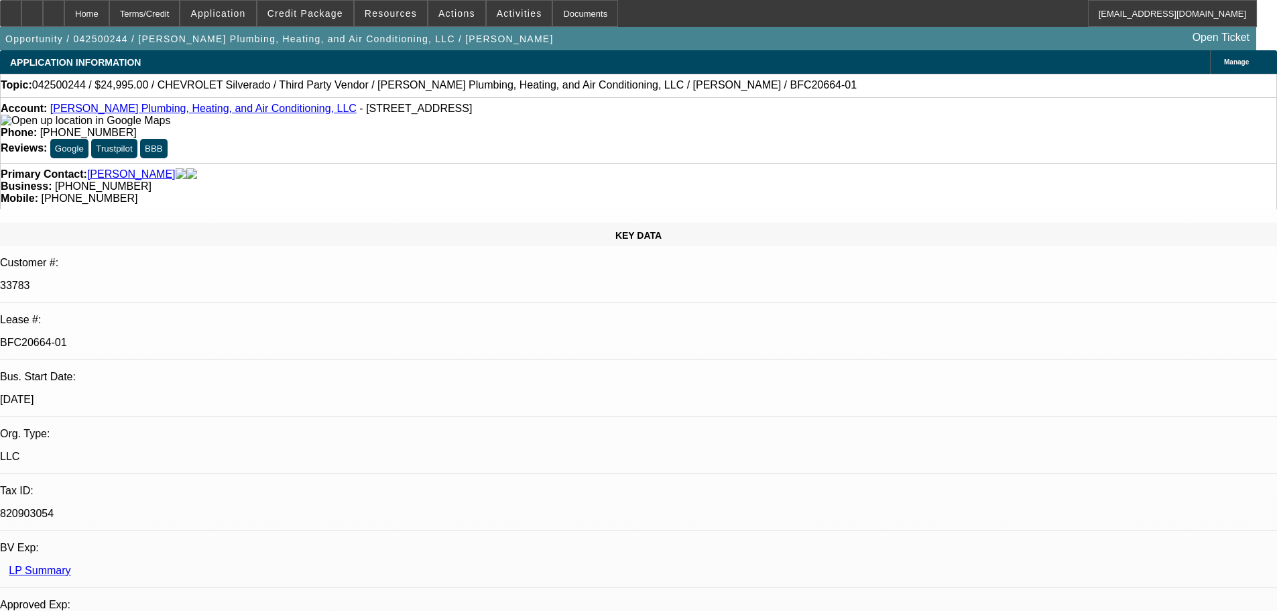
select select "0"
select select "2"
select select "0"
select select "6"
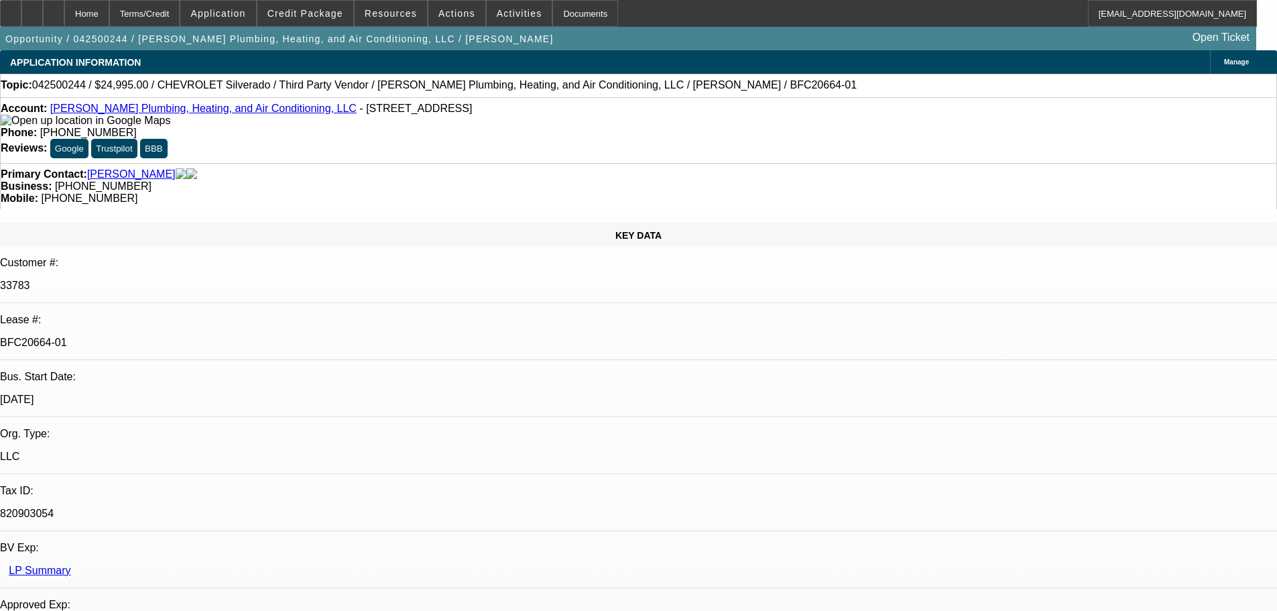
select select "0"
select select "3"
select select "0"
select select "6"
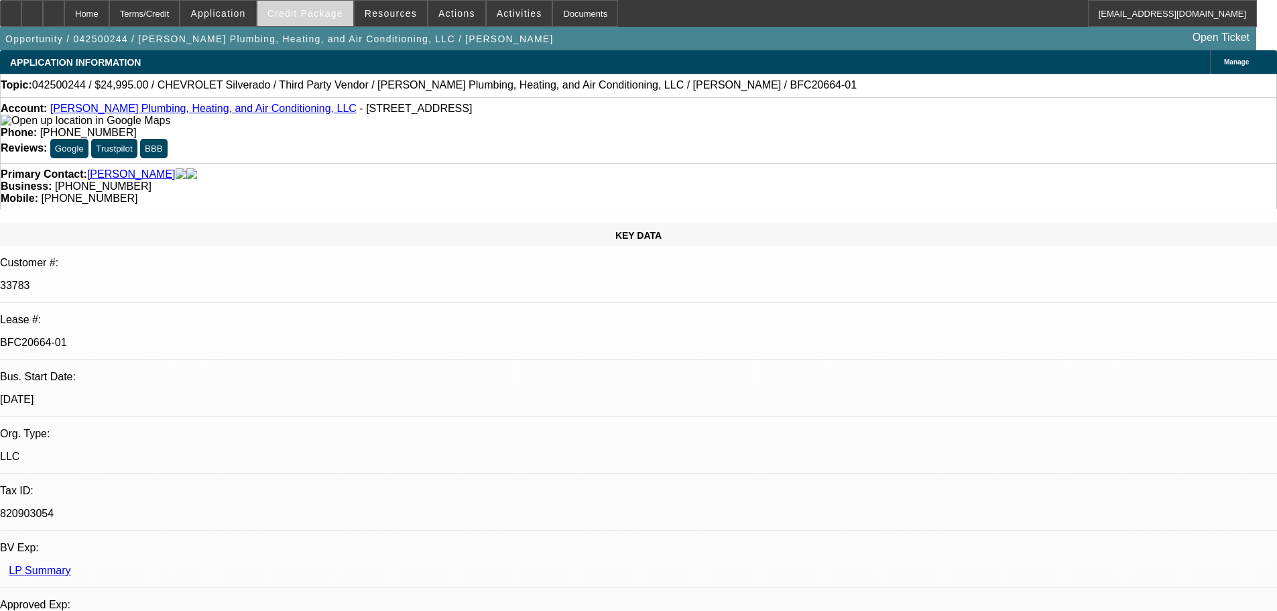
click at [296, 18] on span "Credit Package" at bounding box center [305, 13] width 76 height 11
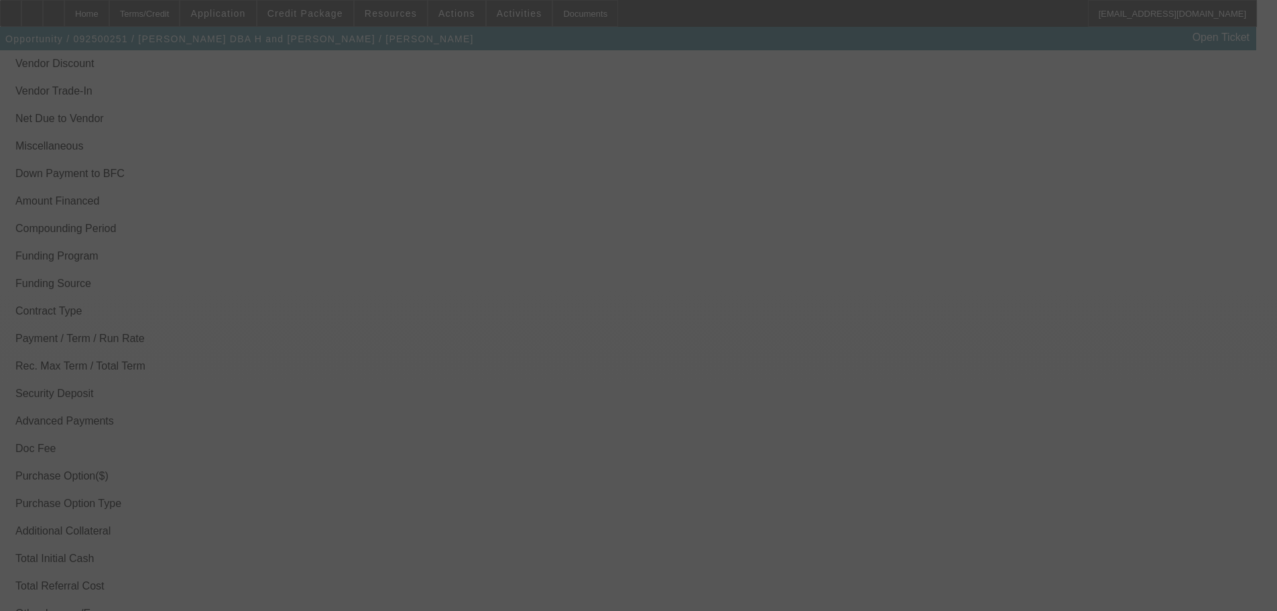
scroll to position [1908, 0]
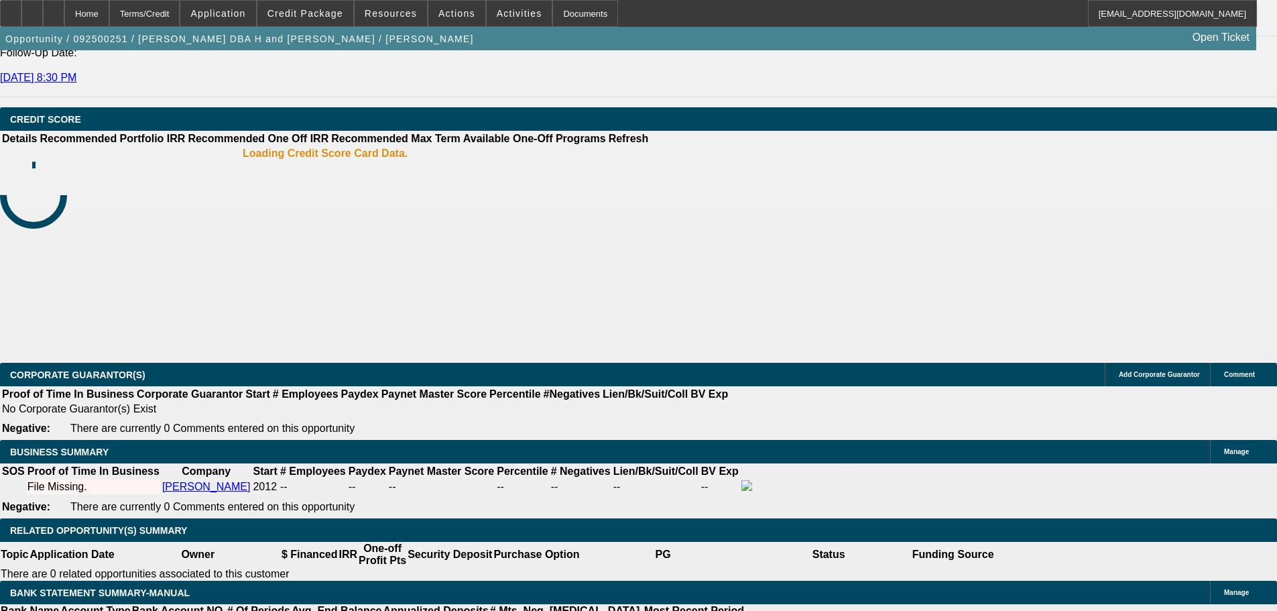
select select "0"
select select "6"
select select "0"
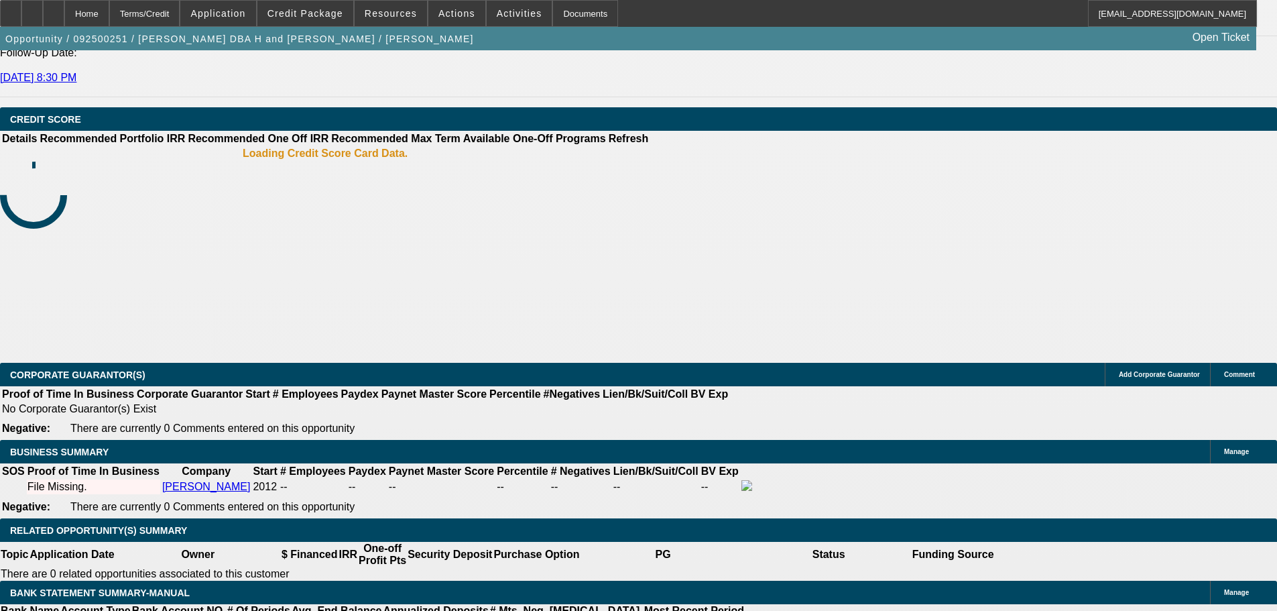
select select "0"
select select "6"
select select "0"
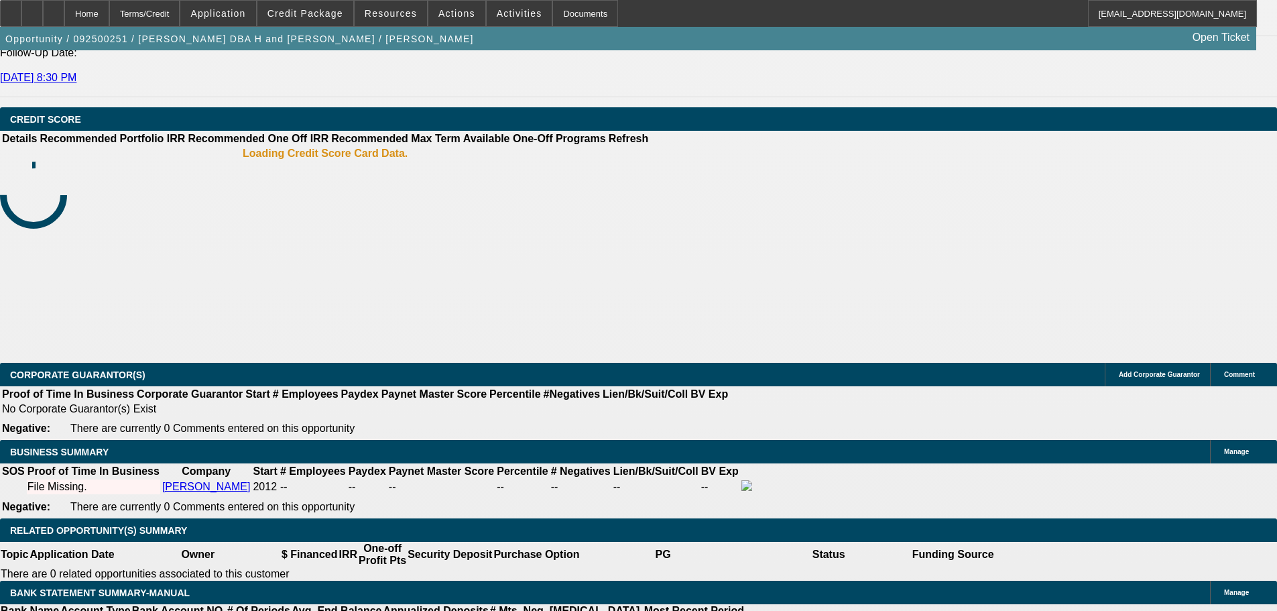
select select "0.1"
select select "4"
select select "0"
select select "0.1"
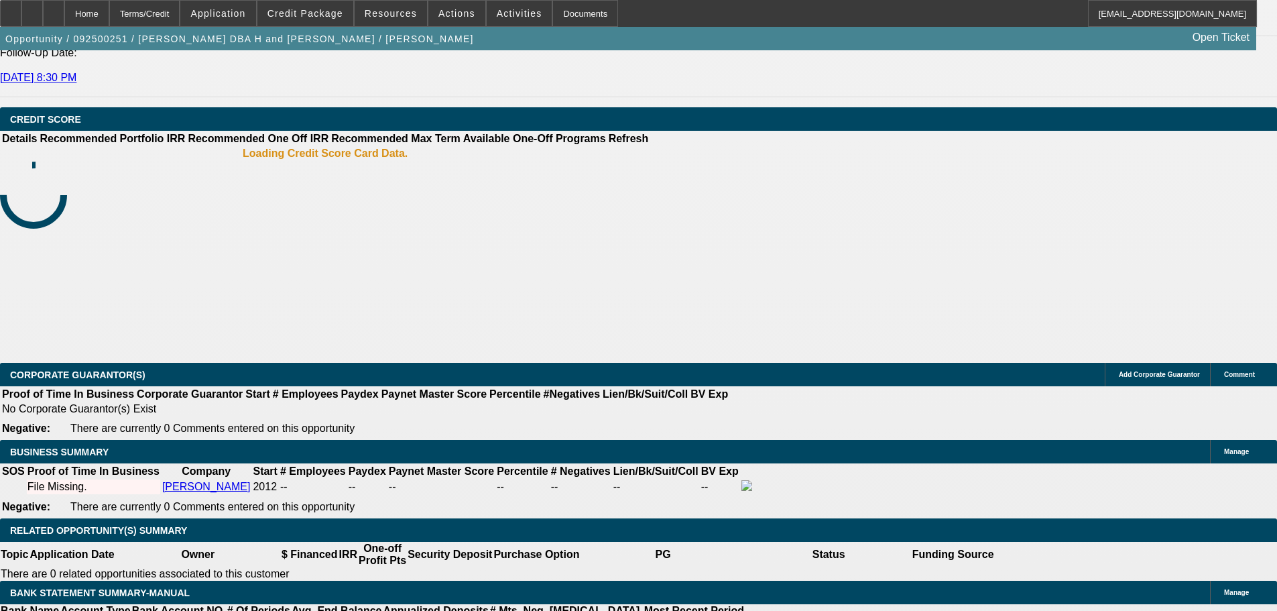
select select "4"
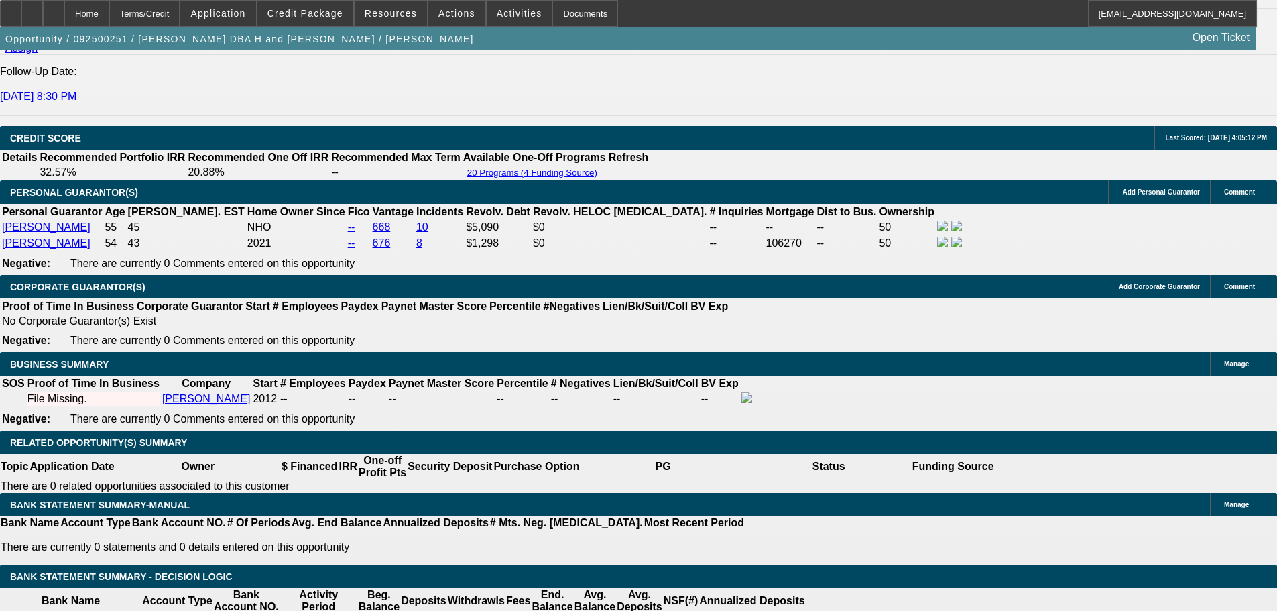
scroll to position [1826, 0]
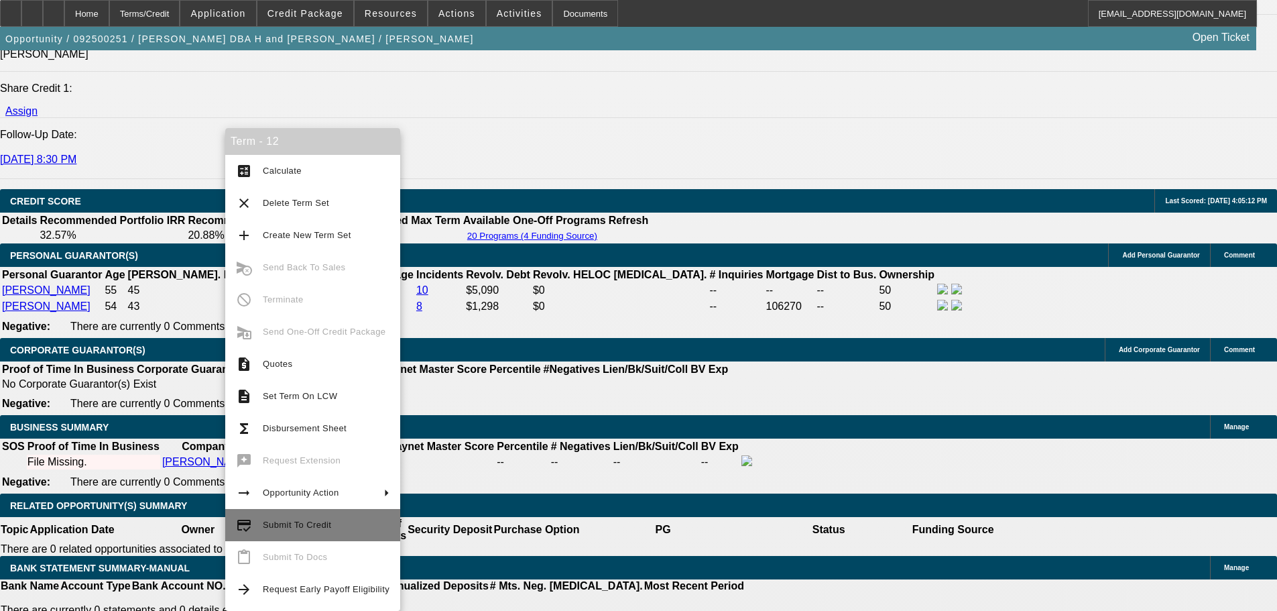
click at [307, 517] on span "Submit To Credit" at bounding box center [326, 525] width 127 height 16
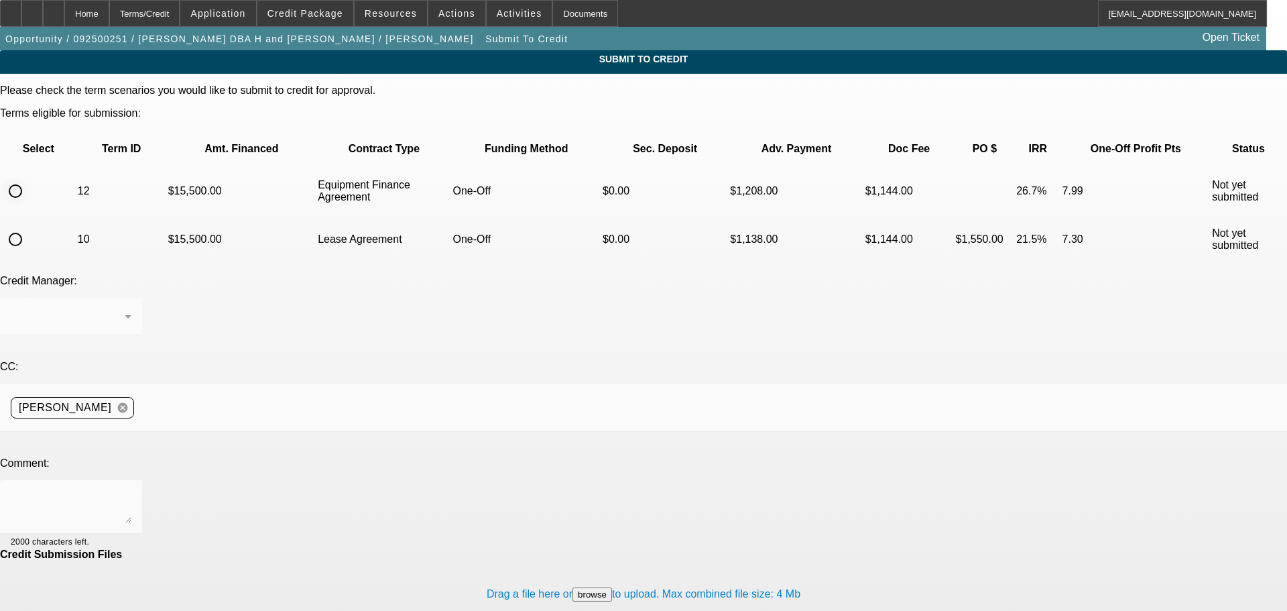
click at [29, 178] on input "radio" at bounding box center [15, 191] width 27 height 27
radio input "true"
click at [131, 491] on textarea at bounding box center [71, 507] width 121 height 32
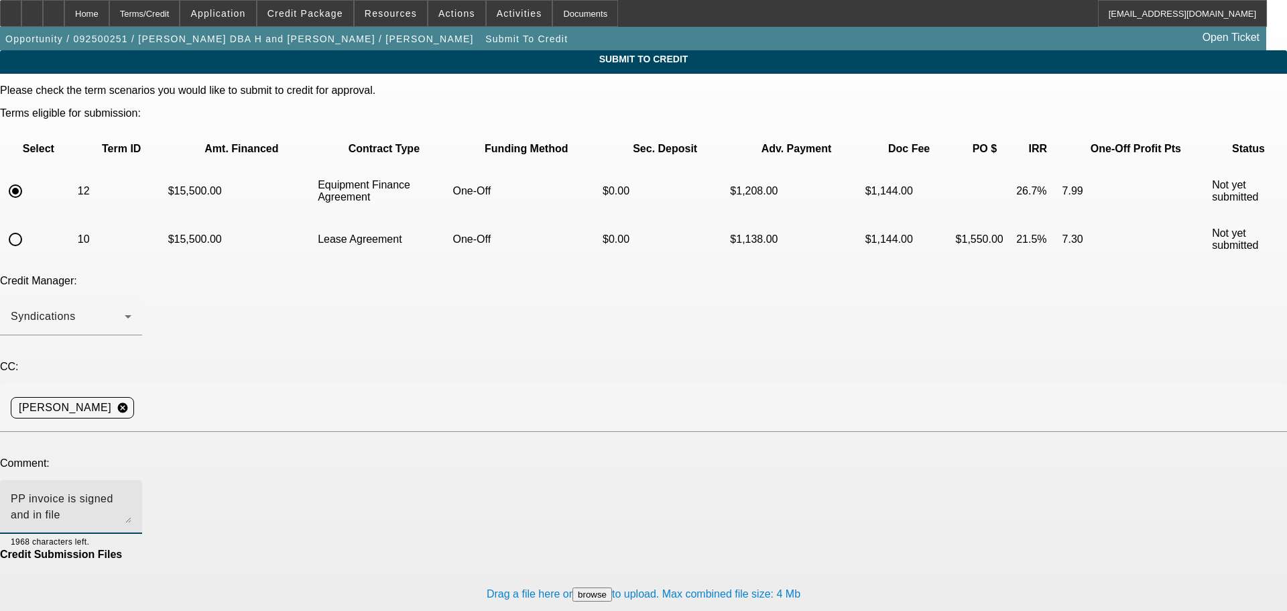
click at [131, 491] on textarea "PP invoice is signed and in file" at bounding box center [71, 507] width 121 height 32
type textarea "PP invoice is signed and in file. Thank you"
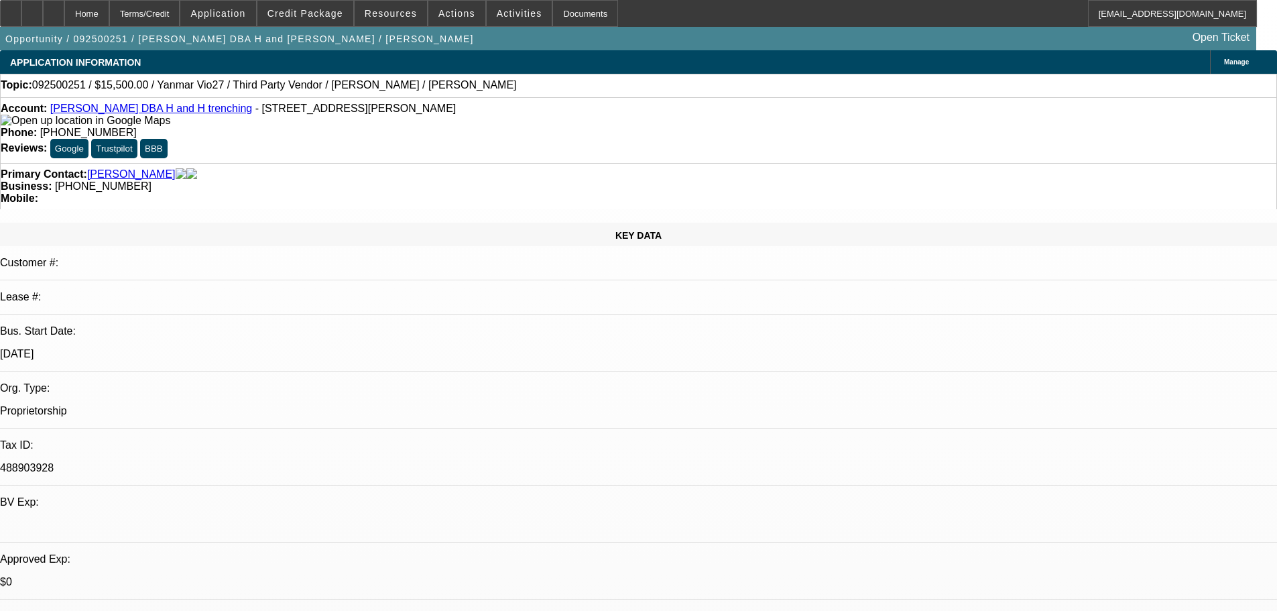
select select "0"
select select "6"
select select "0"
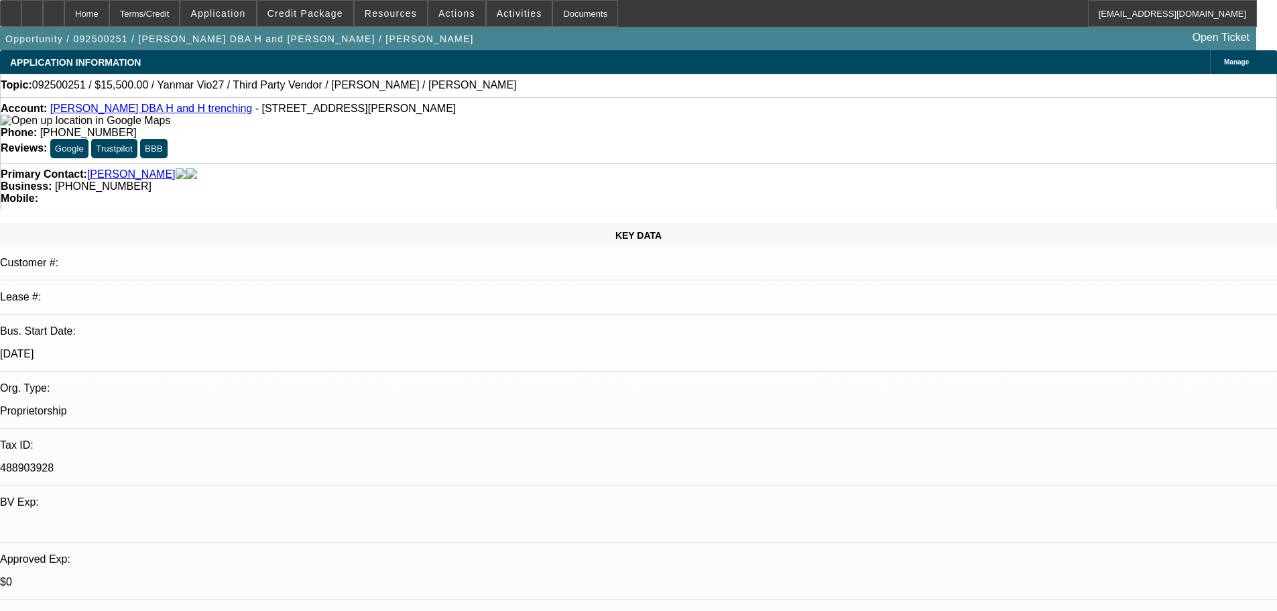
select select "0"
select select "6"
select select "0"
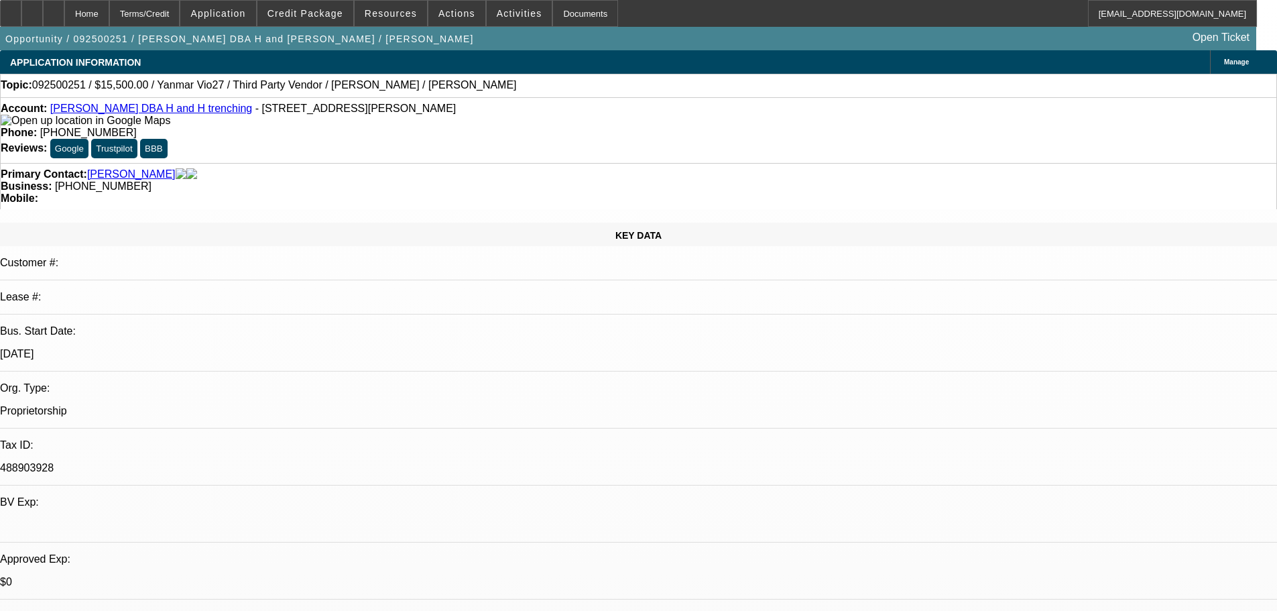
select select "0.1"
select select "4"
select select "0"
select select "0.1"
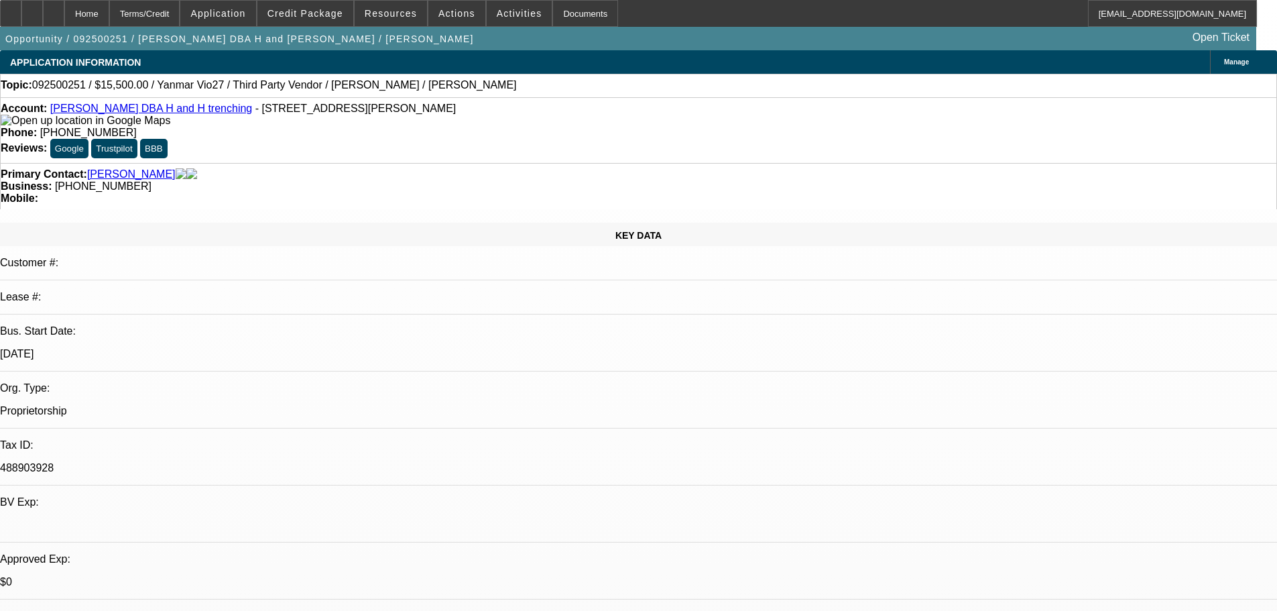
select select "4"
click at [557, 87] on div "Topic: 092500251 / $15,500.00 / Yanmar Vio27 / Third Party Vendor / [PERSON_NAM…" at bounding box center [639, 85] width 1276 height 12
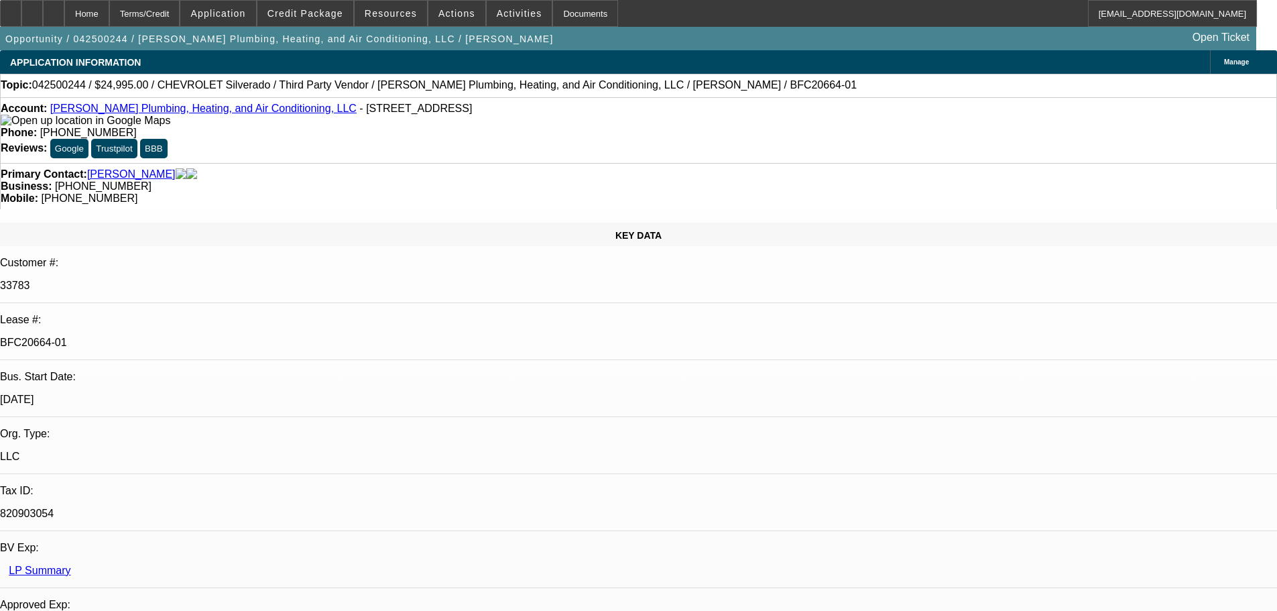
select select "0"
select select "3"
select select "0"
select select "6"
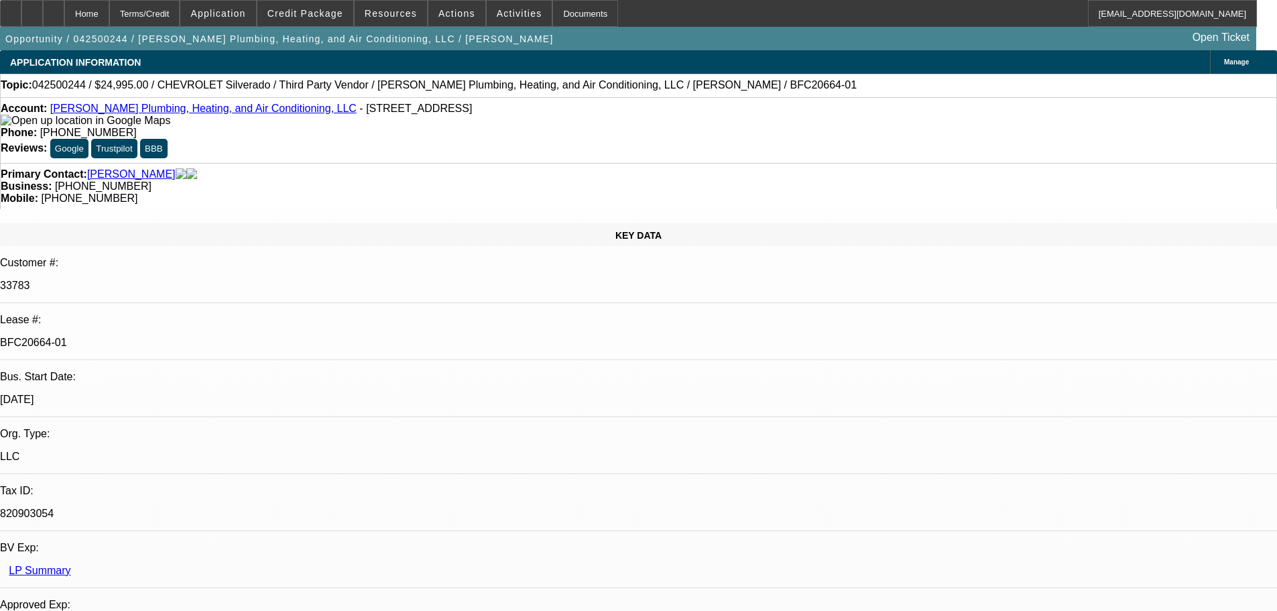
select select "0"
select select "3"
select select "0"
select select "6"
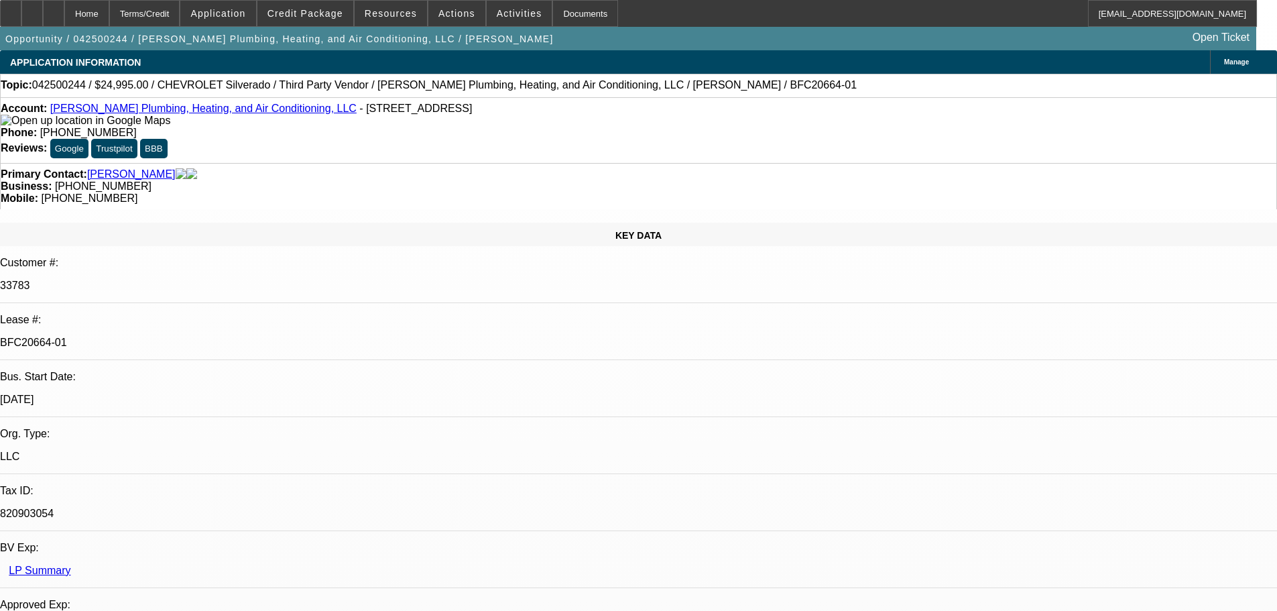
select select "0"
select select "2"
select select "0"
select select "6"
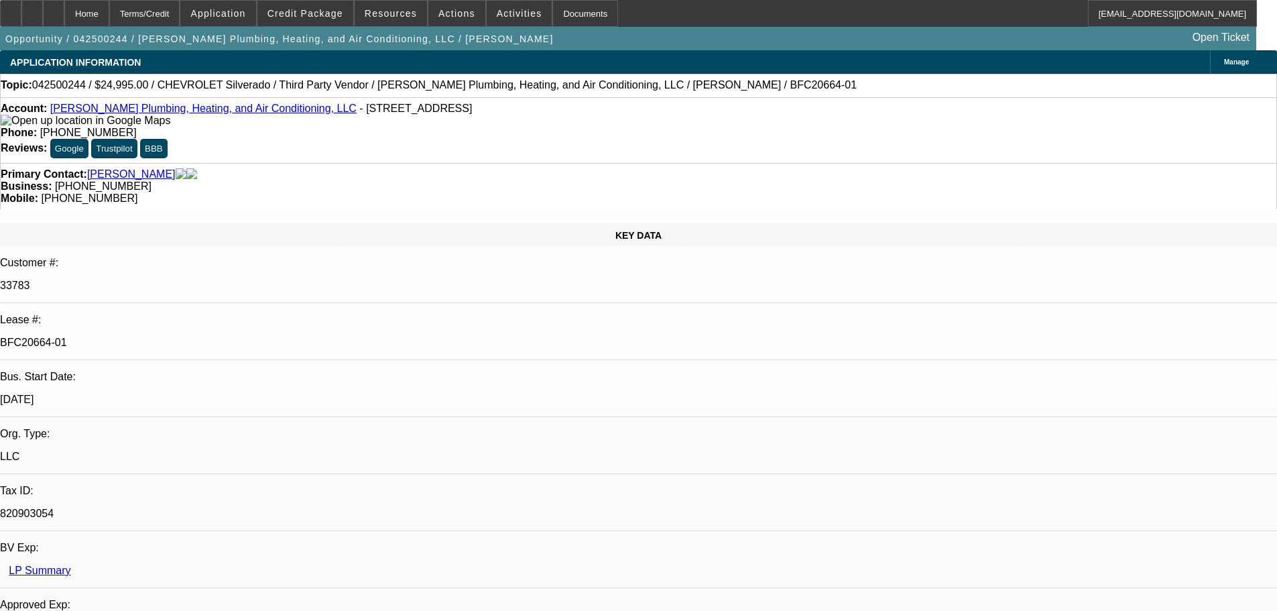
select select "0"
select select "3"
select select "0"
select select "6"
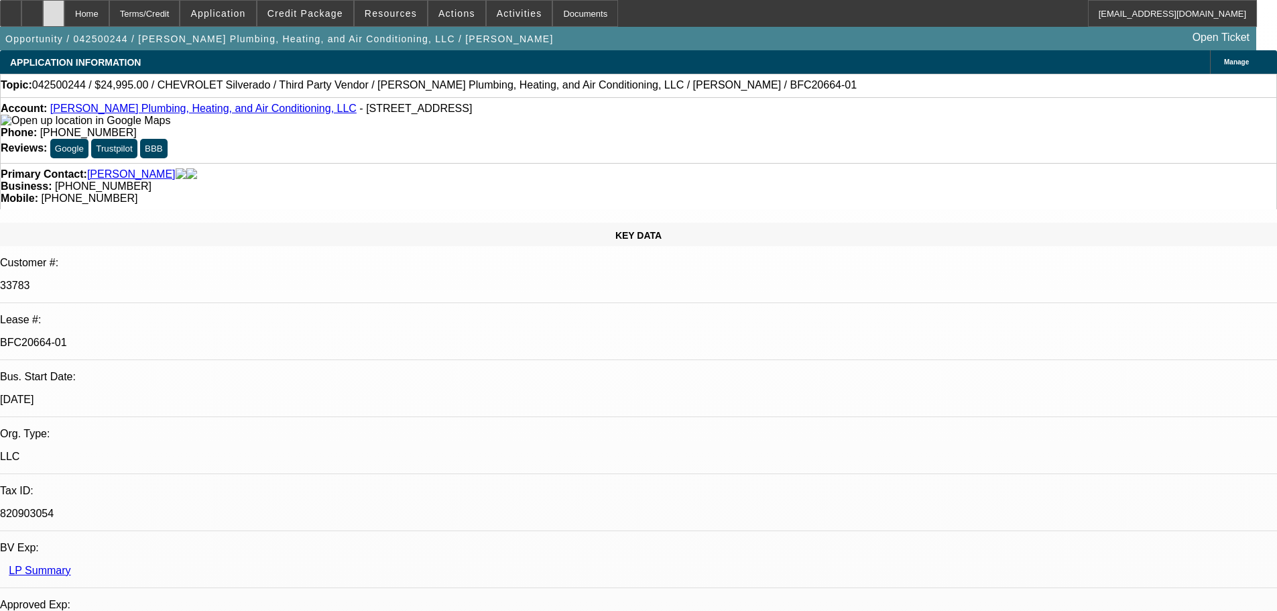
click at [64, 19] on div at bounding box center [53, 13] width 21 height 27
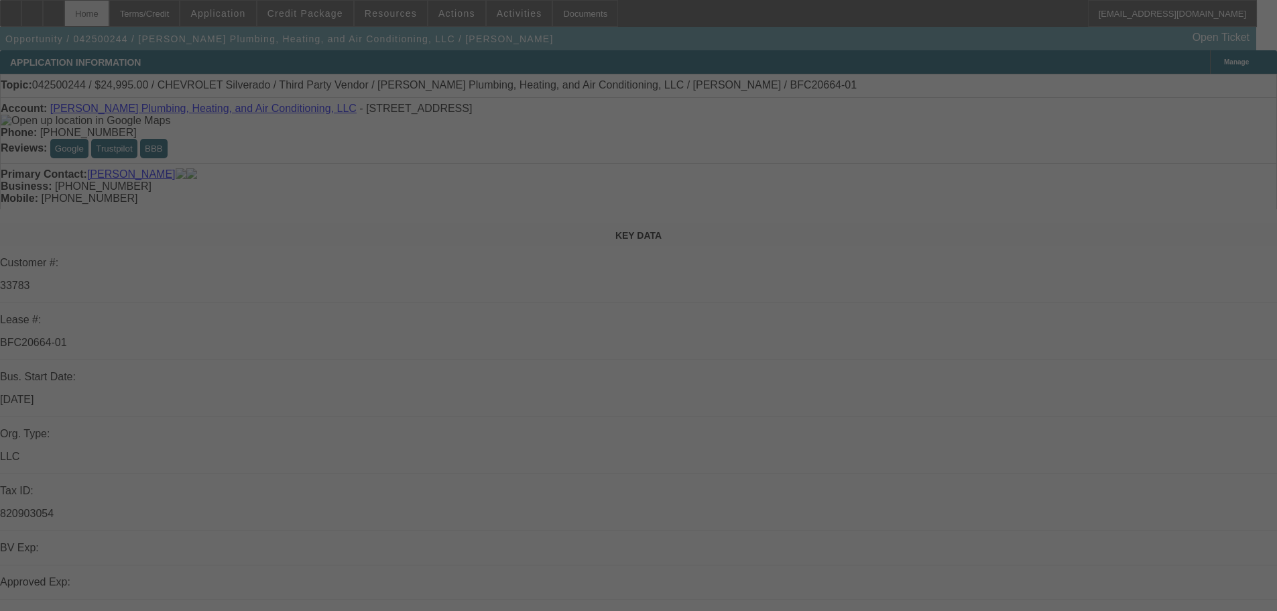
select select "0"
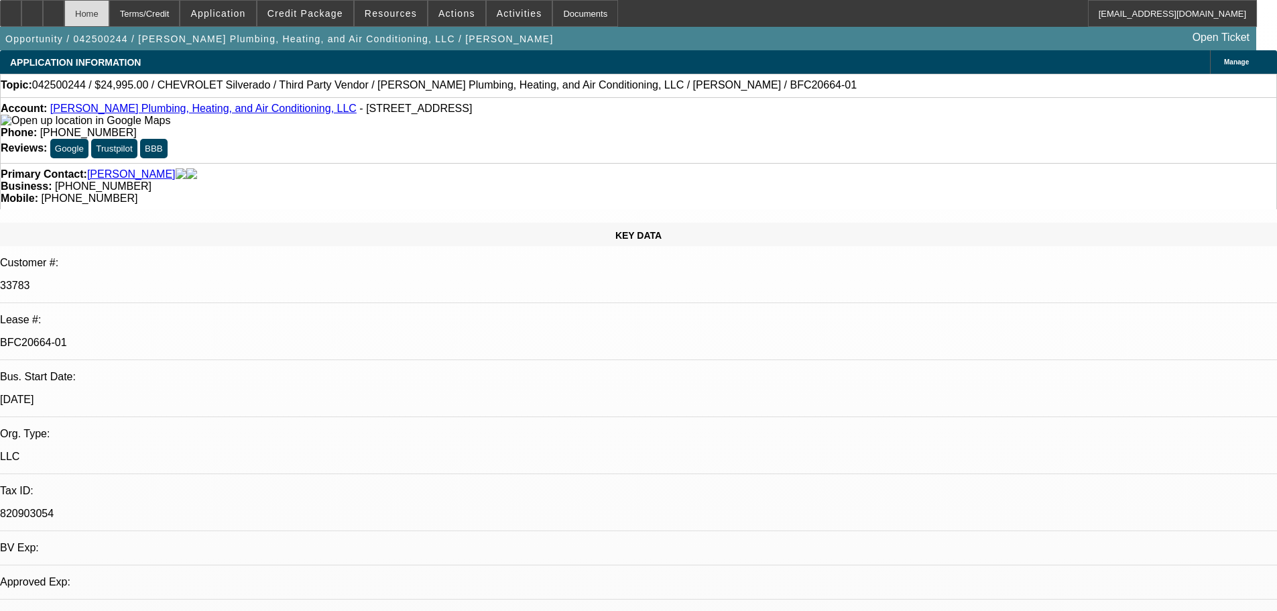
select select "0"
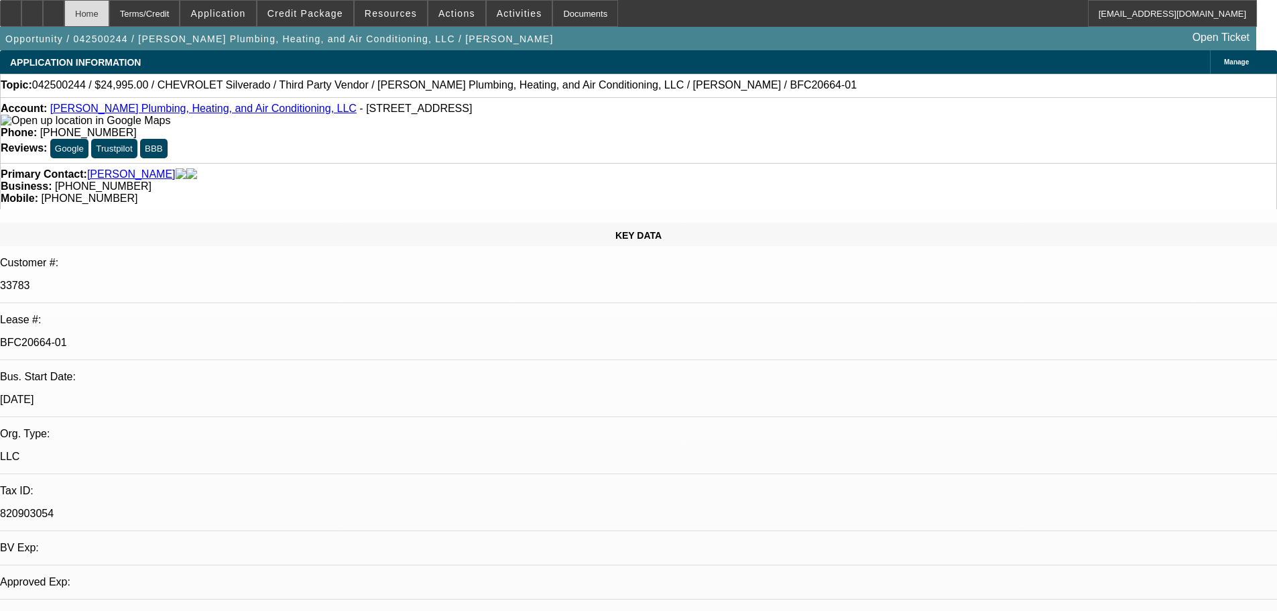
select select "0"
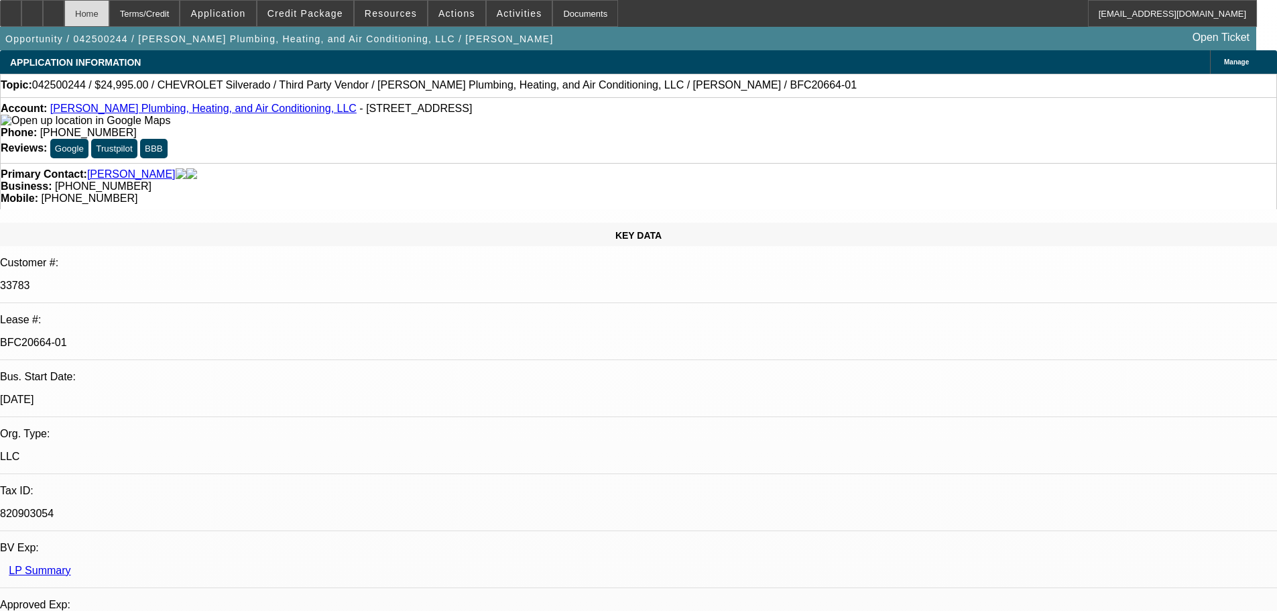
select select "1"
select select "3"
select select "6"
select select "1"
select select "3"
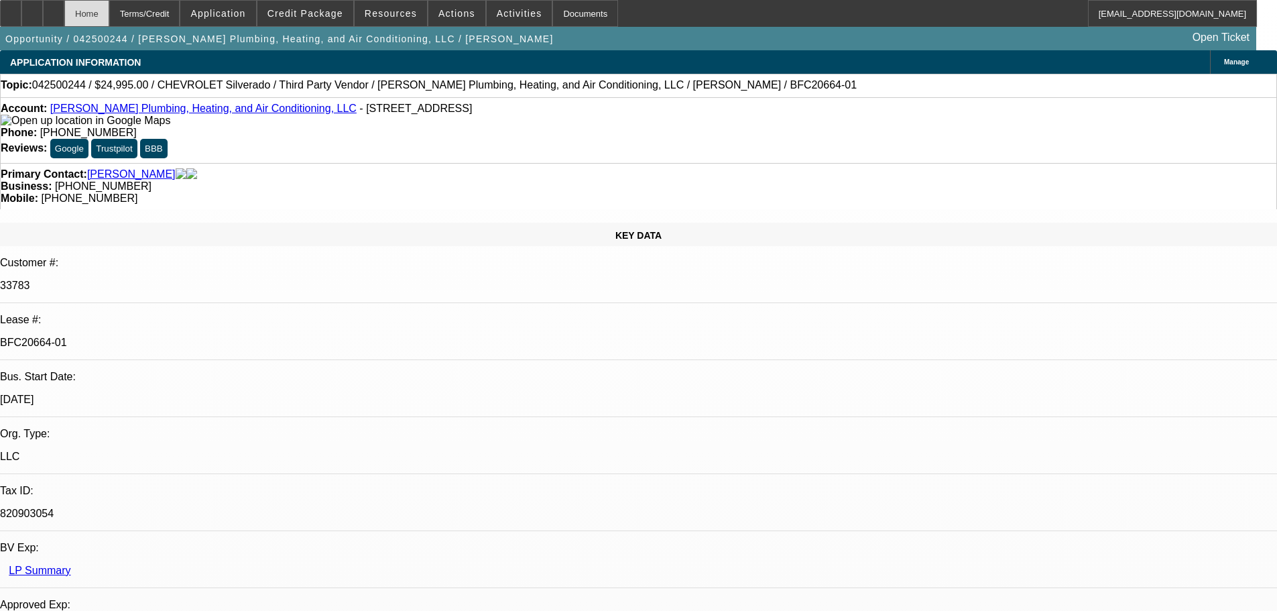
select select "6"
select select "1"
select select "2"
select select "6"
select select "1"
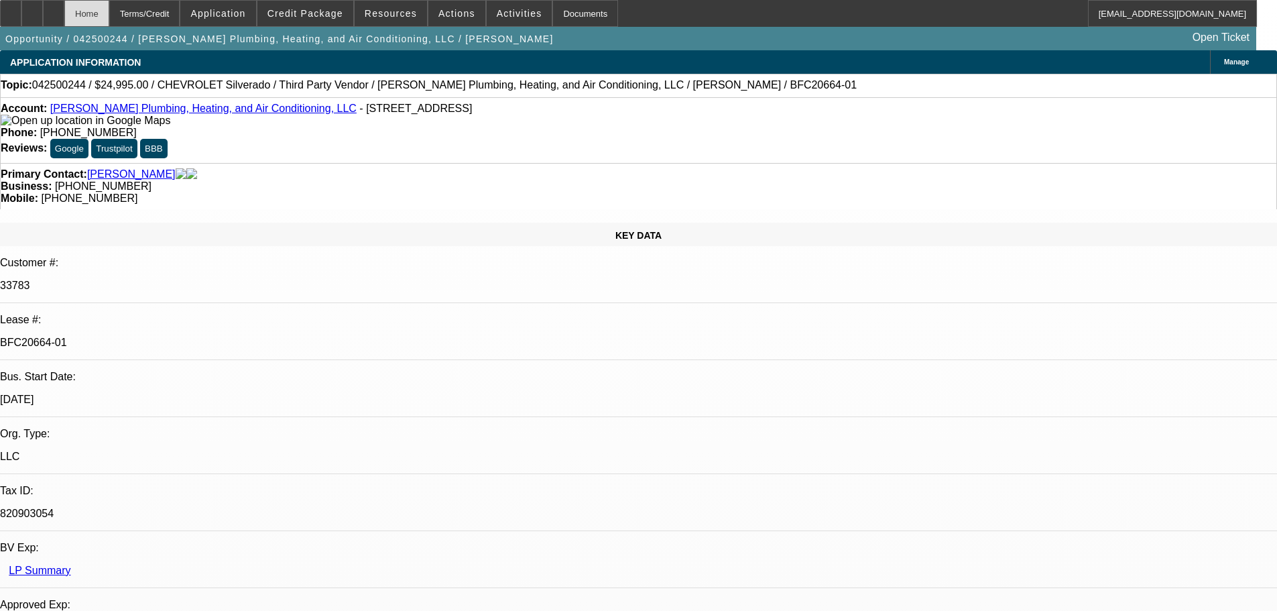
select select "3"
select select "6"
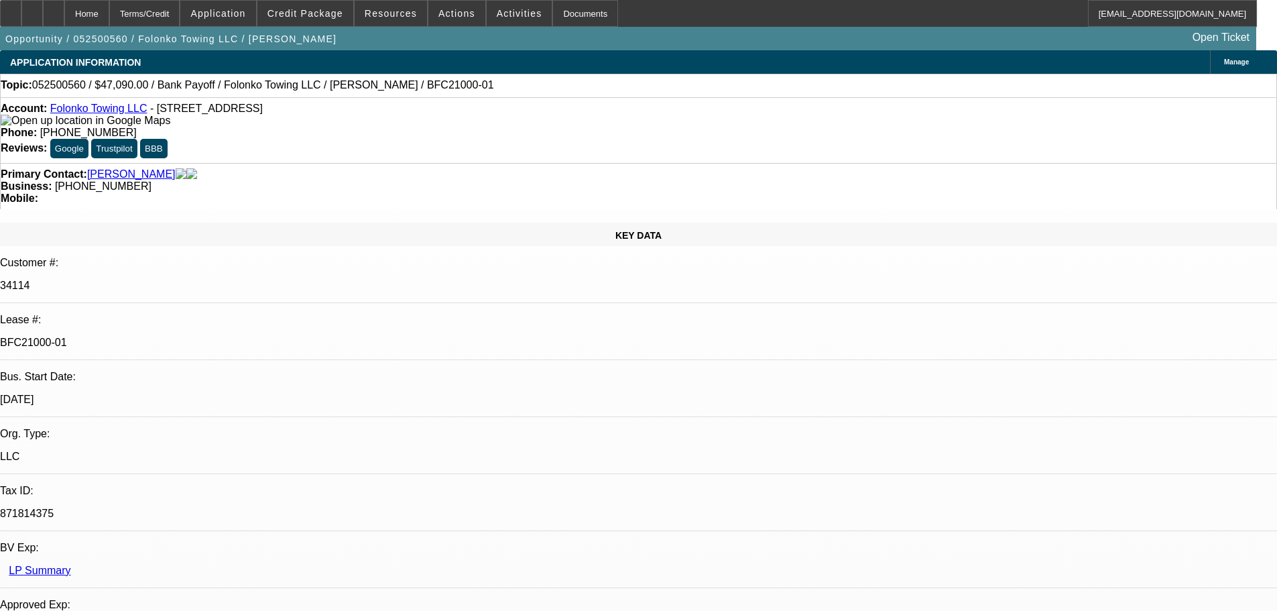
select select "0"
select select "2"
select select "0.1"
select select "4"
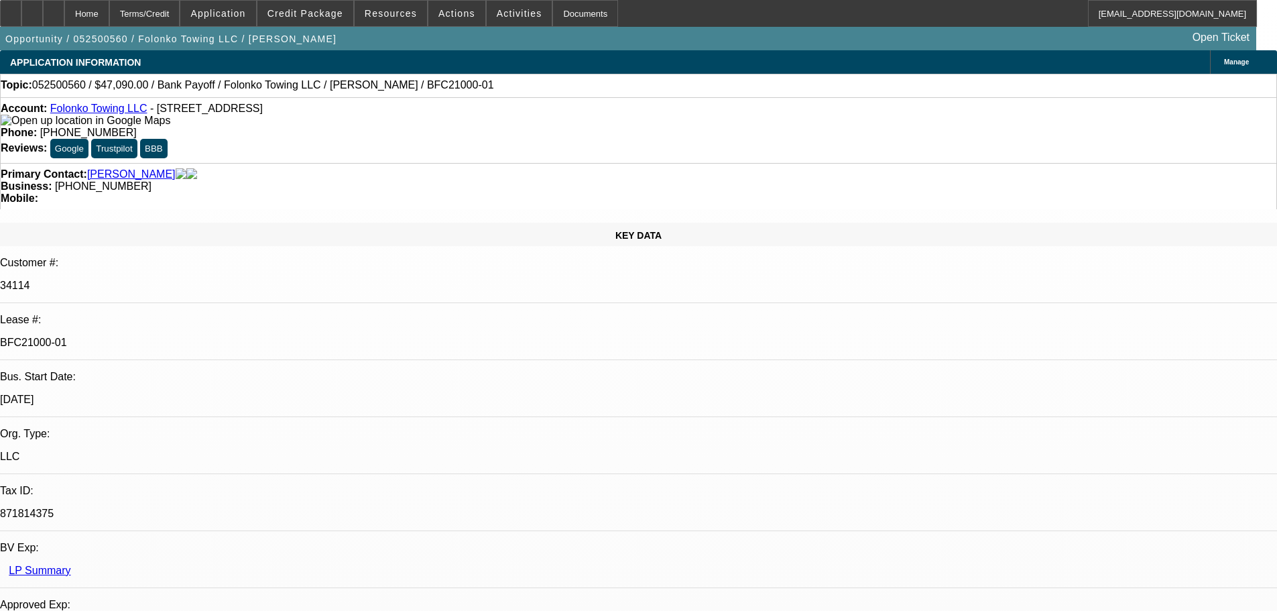
select select "0"
select select "2"
select select "0.1"
select select "4"
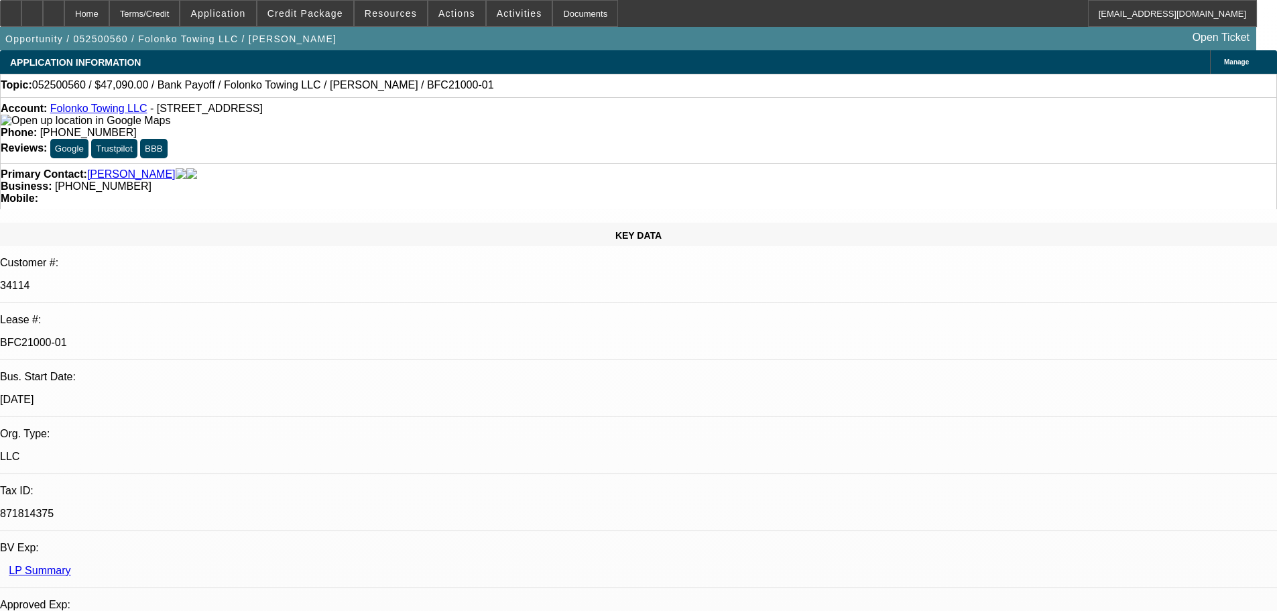
select select "0"
select select "2"
select select "0.1"
select select "4"
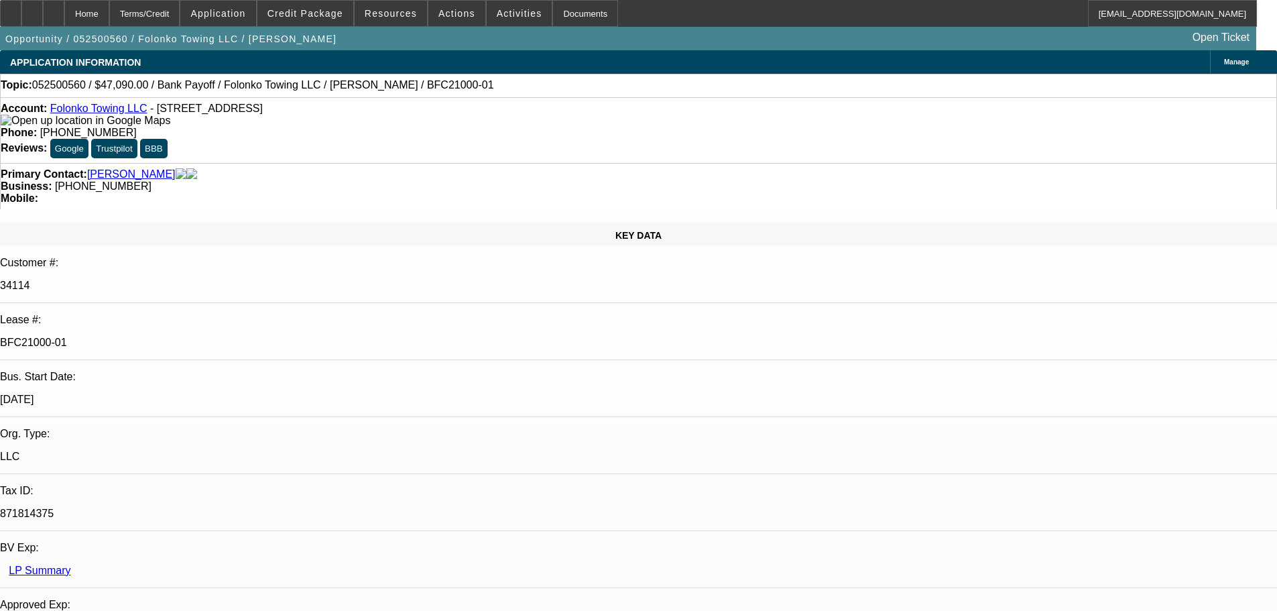
select select "0"
select select "2"
select select "0.1"
select select "4"
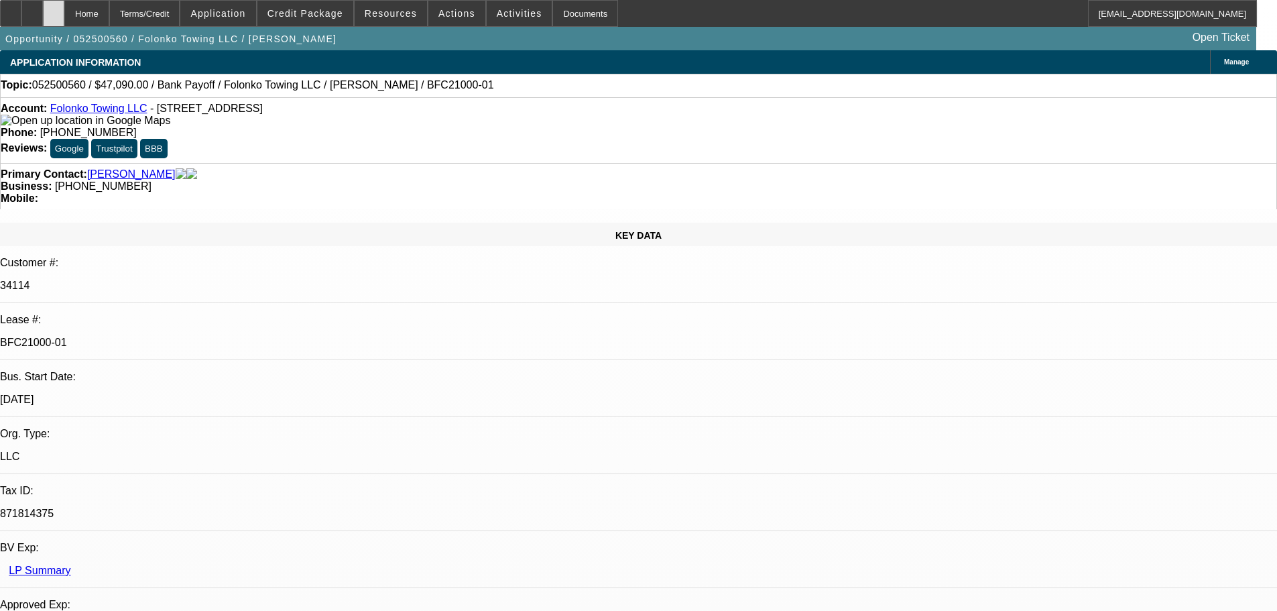
click at [64, 8] on div at bounding box center [53, 13] width 21 height 27
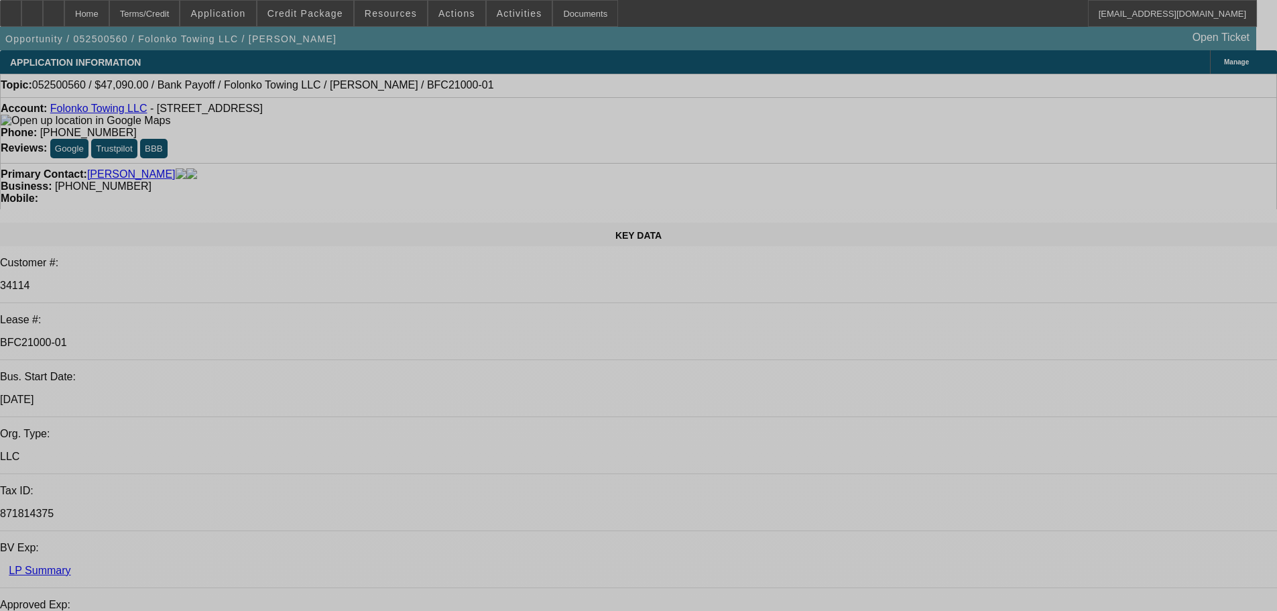
select select "0"
select select "2"
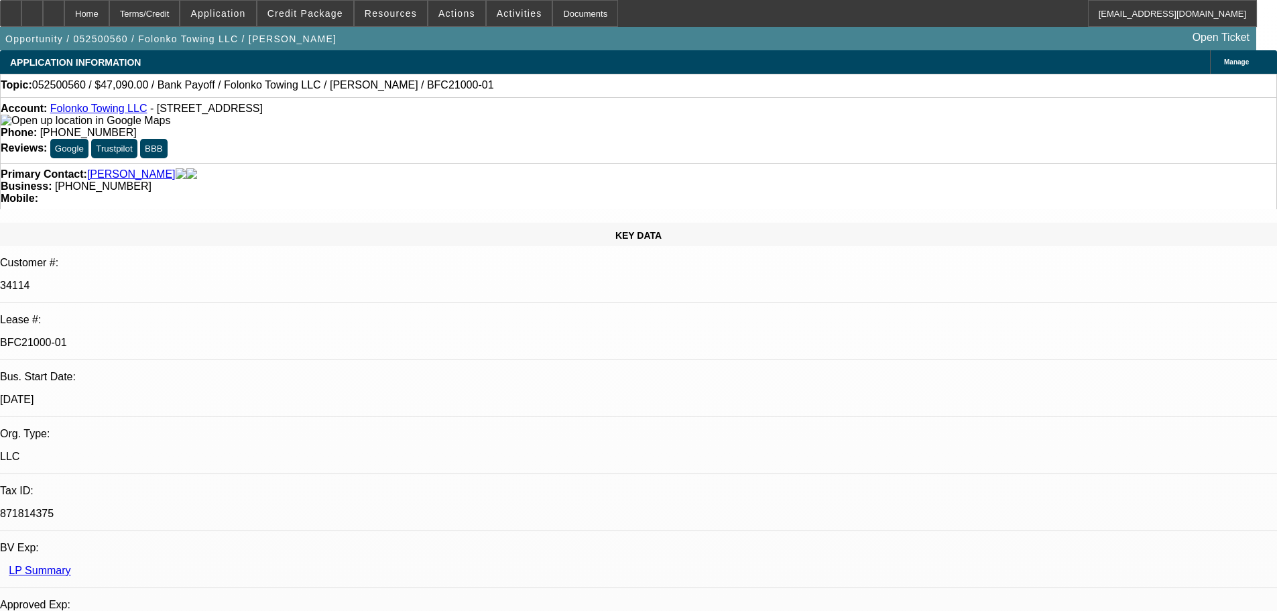
select select "2"
select select "0.1"
select select "4"
select select "0"
select select "2"
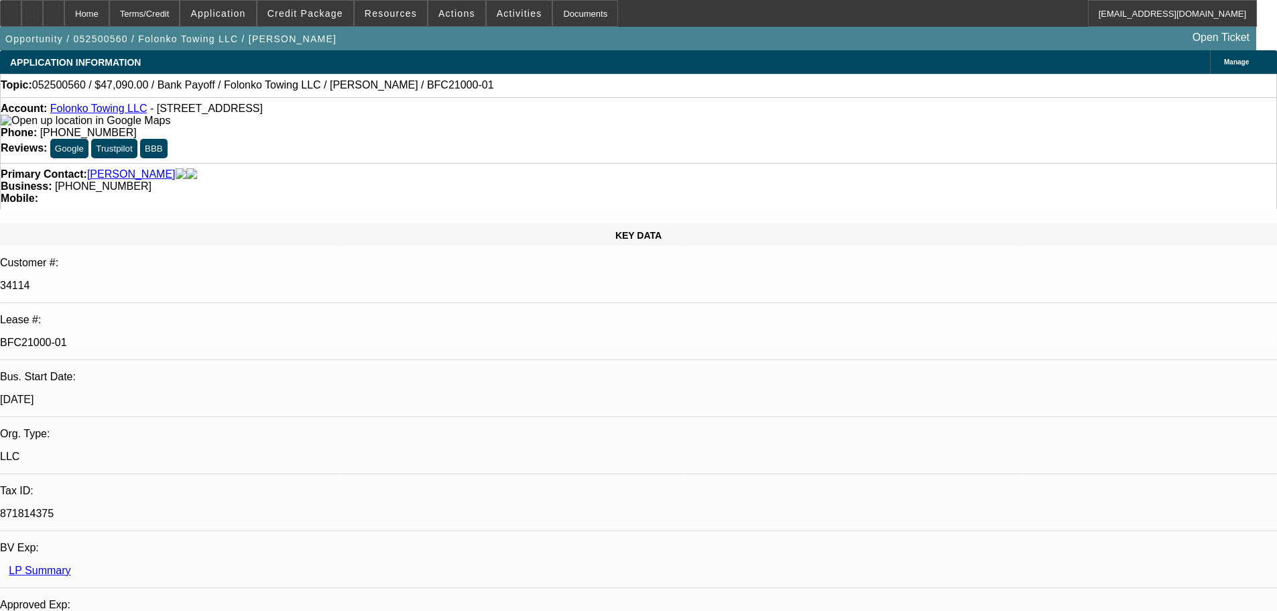
select select "2"
select select "0.1"
select select "4"
select select "0"
select select "2"
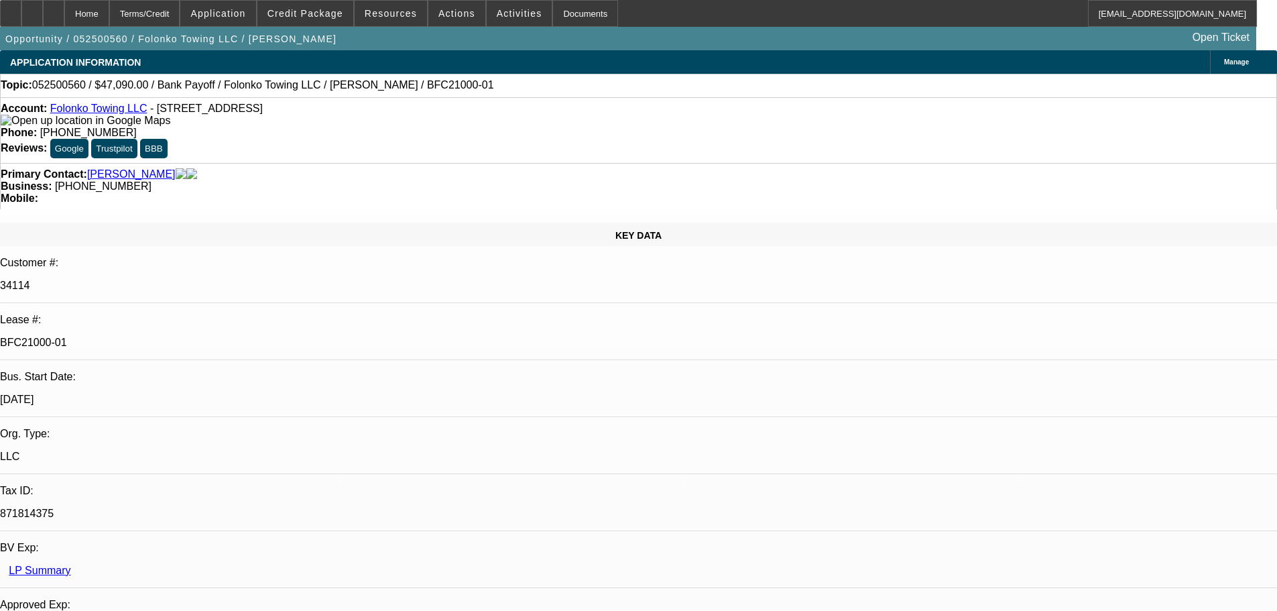
select select "2"
select select "0.1"
select select "4"
select select "0"
select select "2"
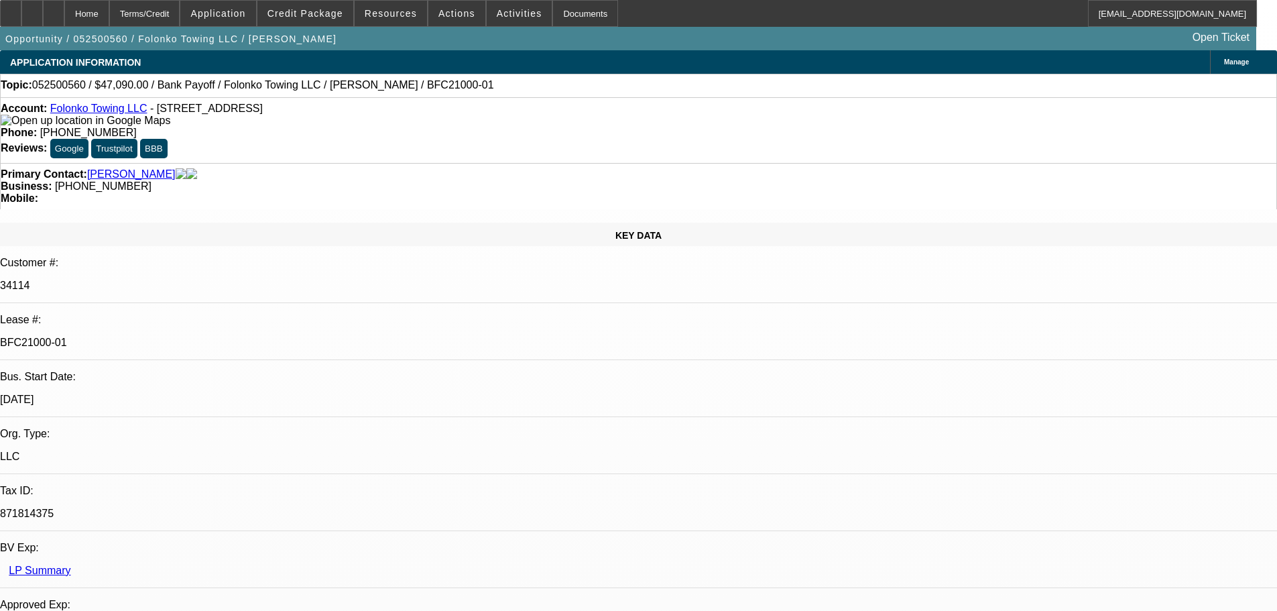
select select "2"
select select "0.1"
select select "4"
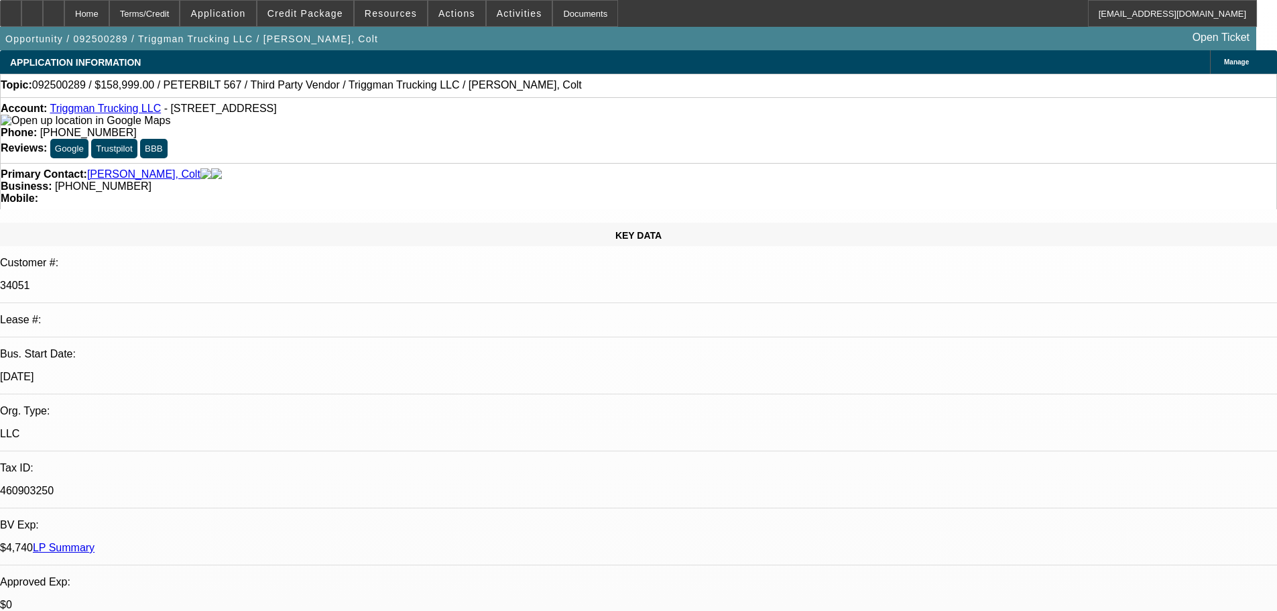
select select "0"
select select "2"
select select "0.1"
select select "4"
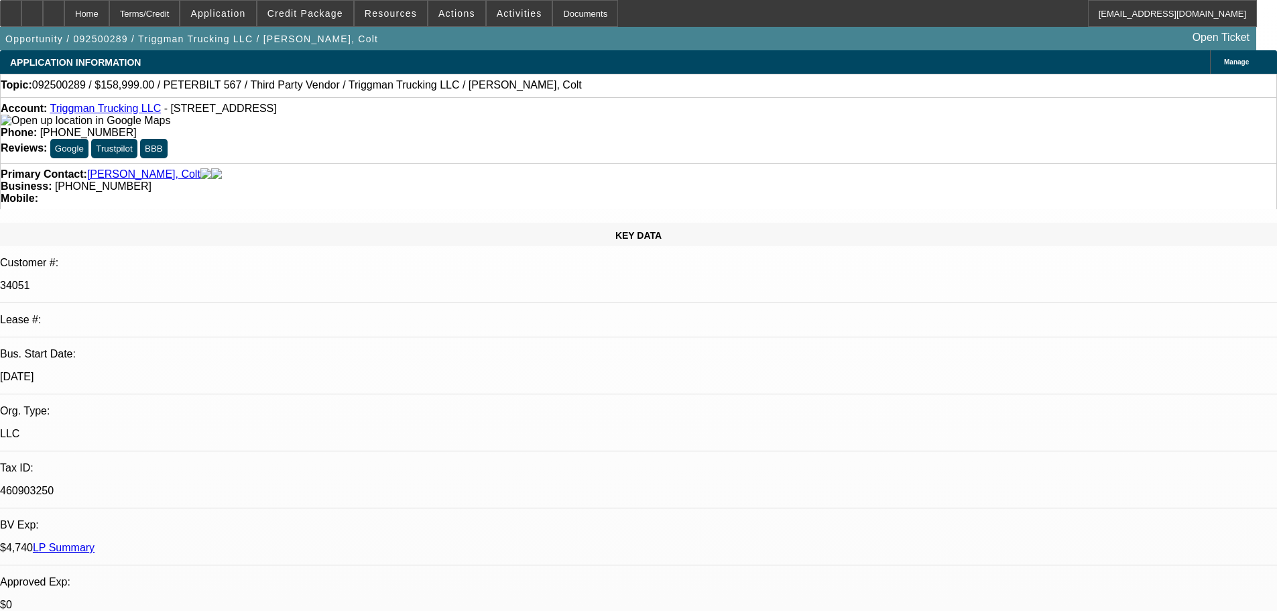
select select "0"
select select "2"
select select "0.1"
select select "4"
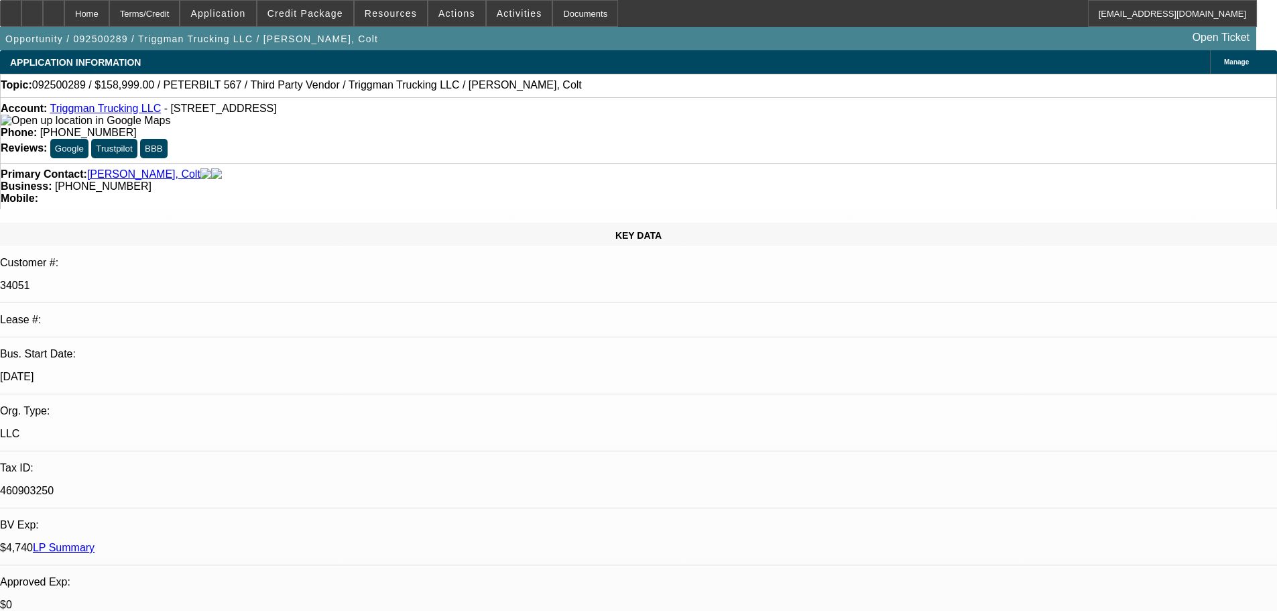
scroll to position [1944, 0]
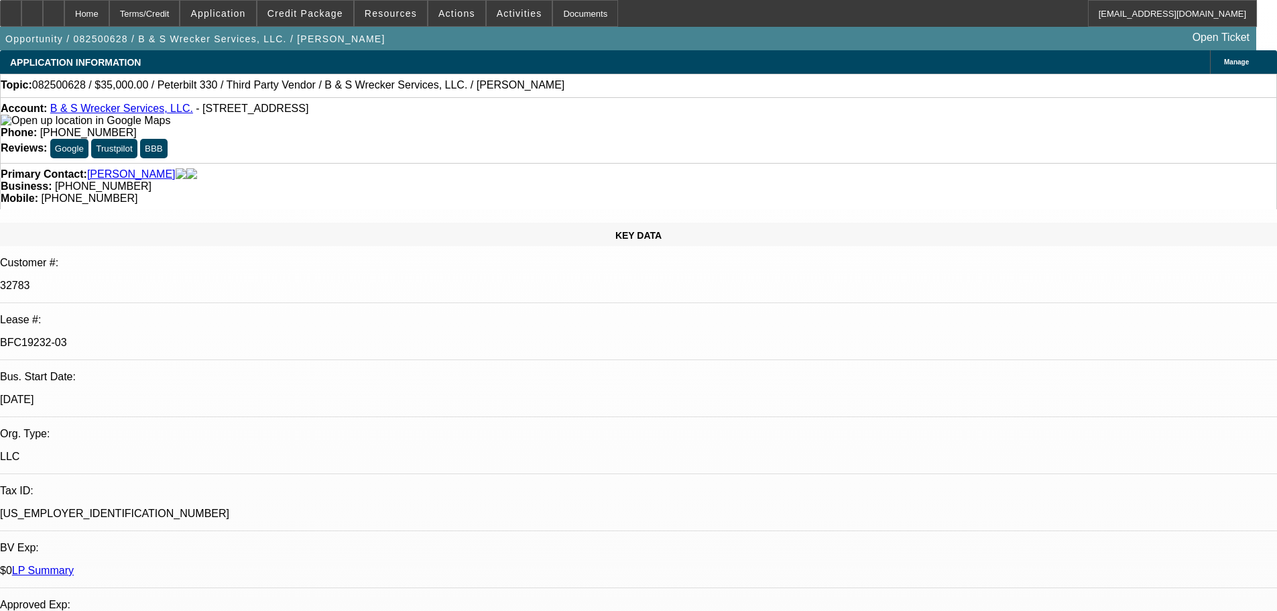
select select "0"
select select "6"
select select "0"
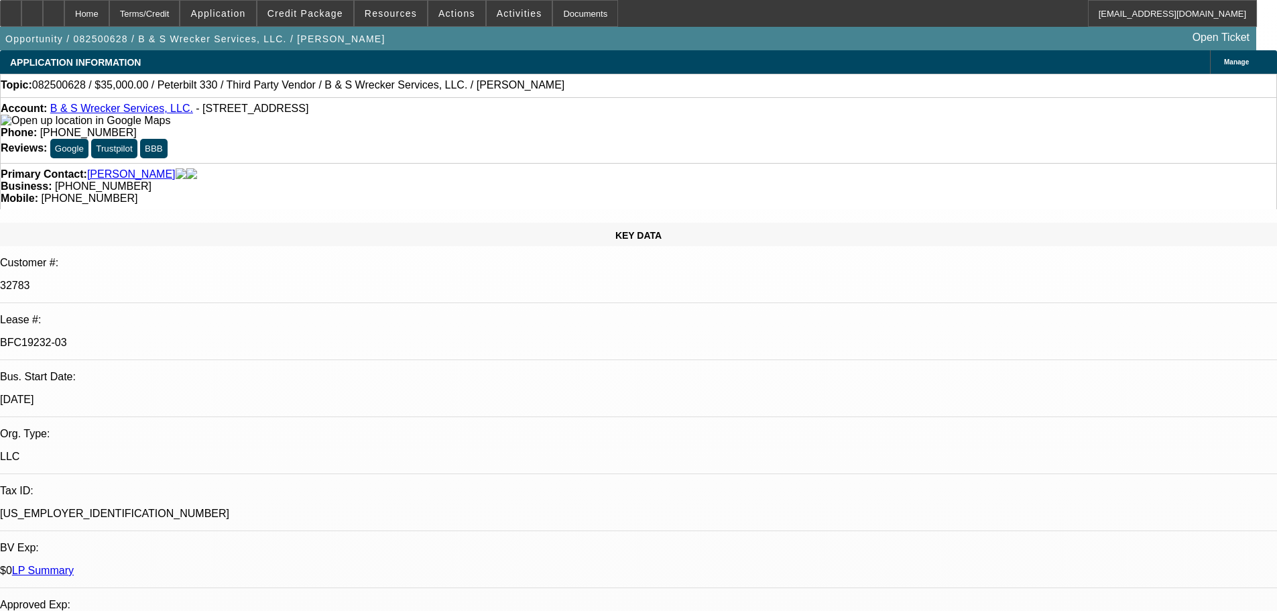
select select "0"
select select "6"
select select "0"
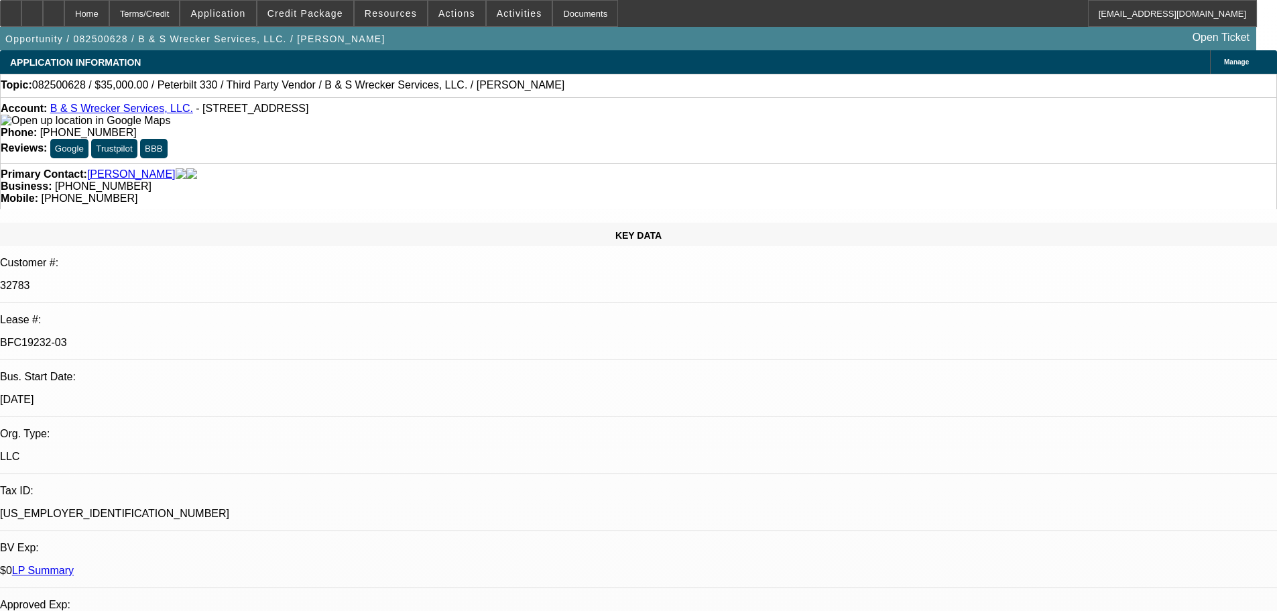
select select "0"
select select "6"
click at [54, 9] on icon at bounding box center [54, 9] width 0 height 0
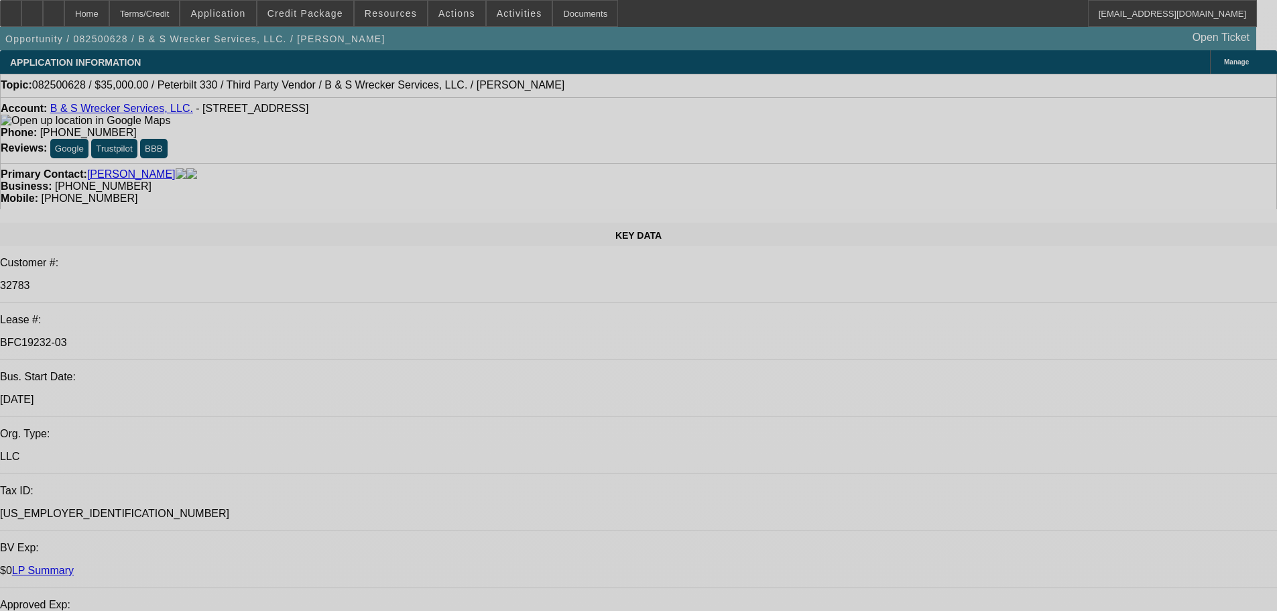
select select "0"
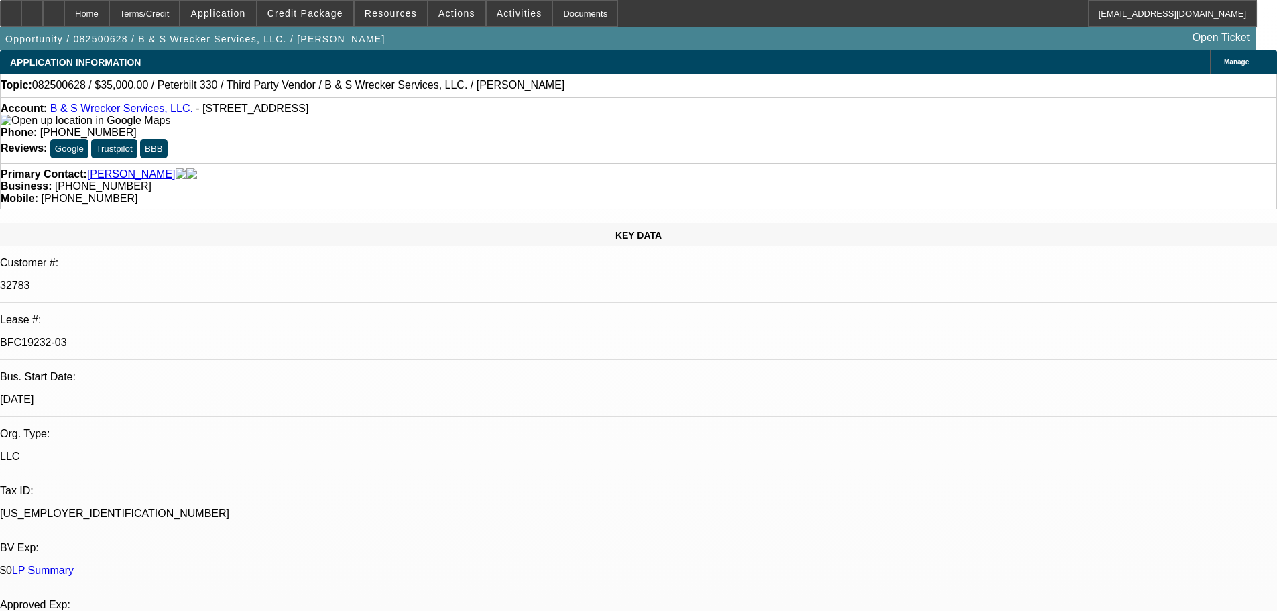
select select "0"
select select "6"
select select "0"
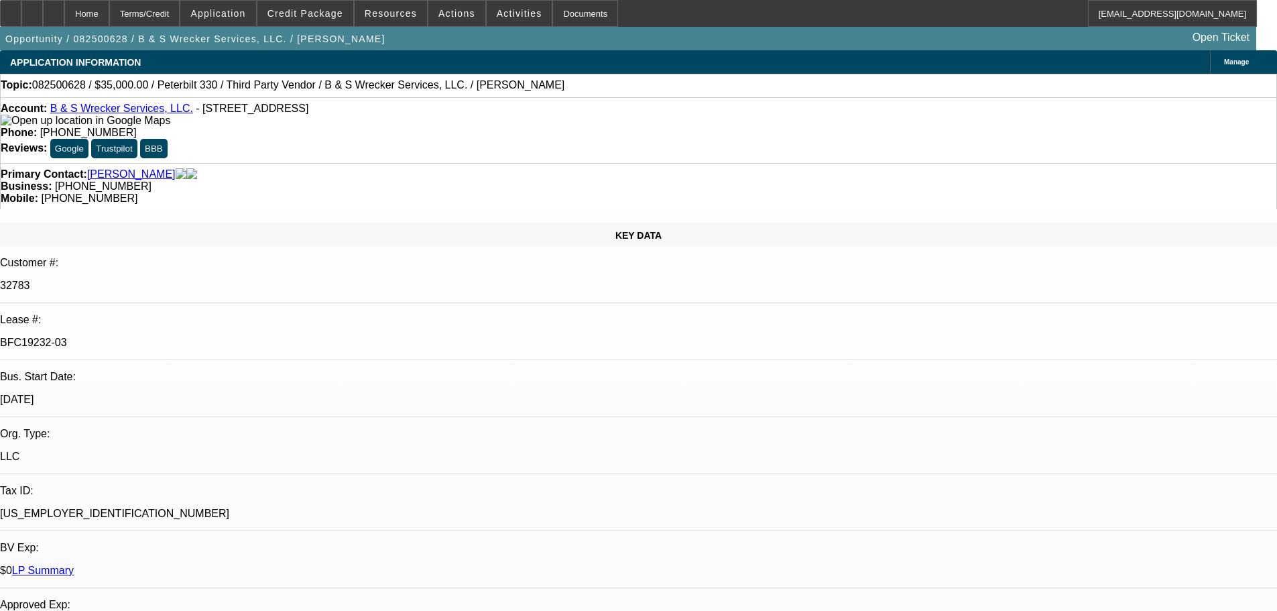
select select "0"
select select "6"
select select "0"
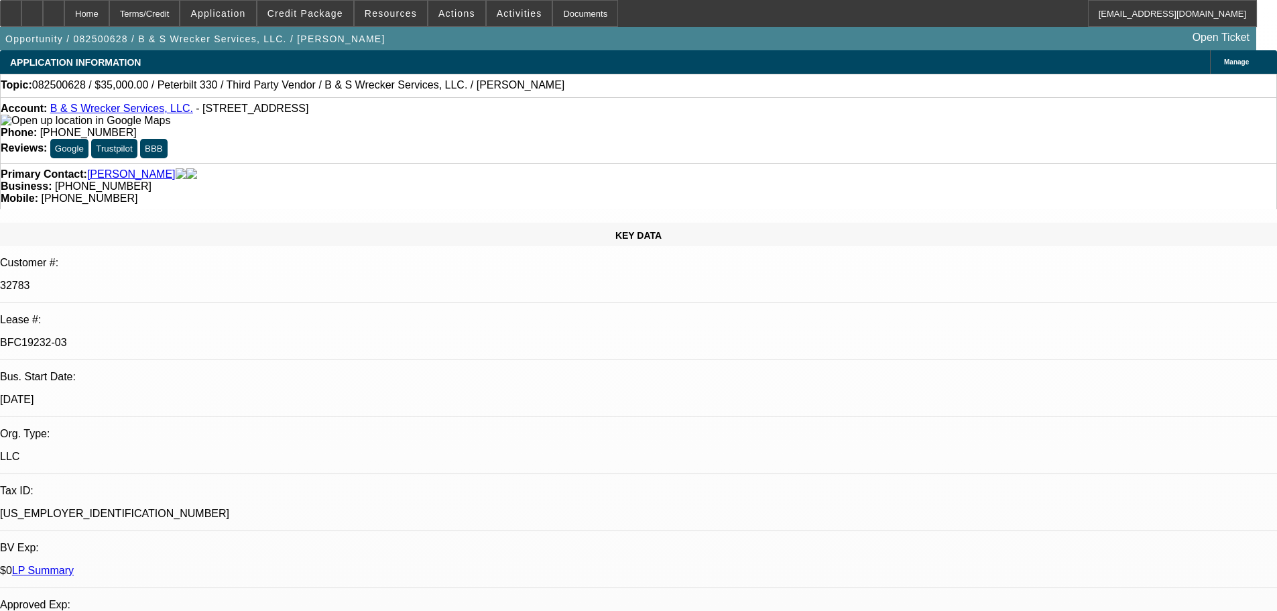
select select "6"
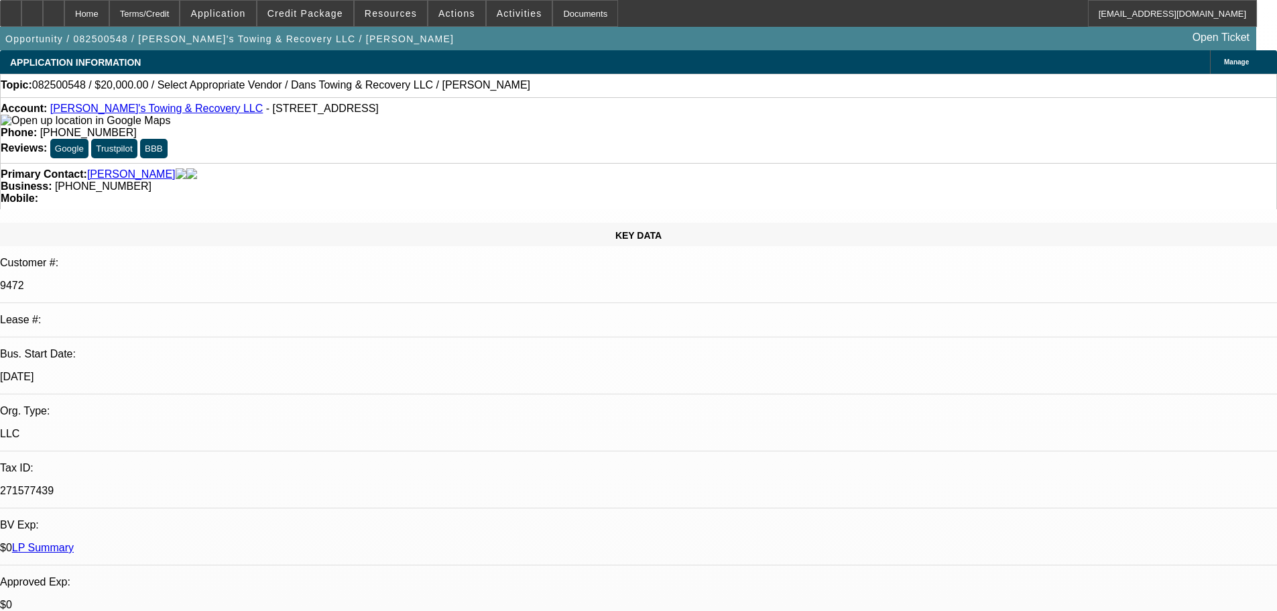
select select "0"
select select "2"
select select "0"
select select "6"
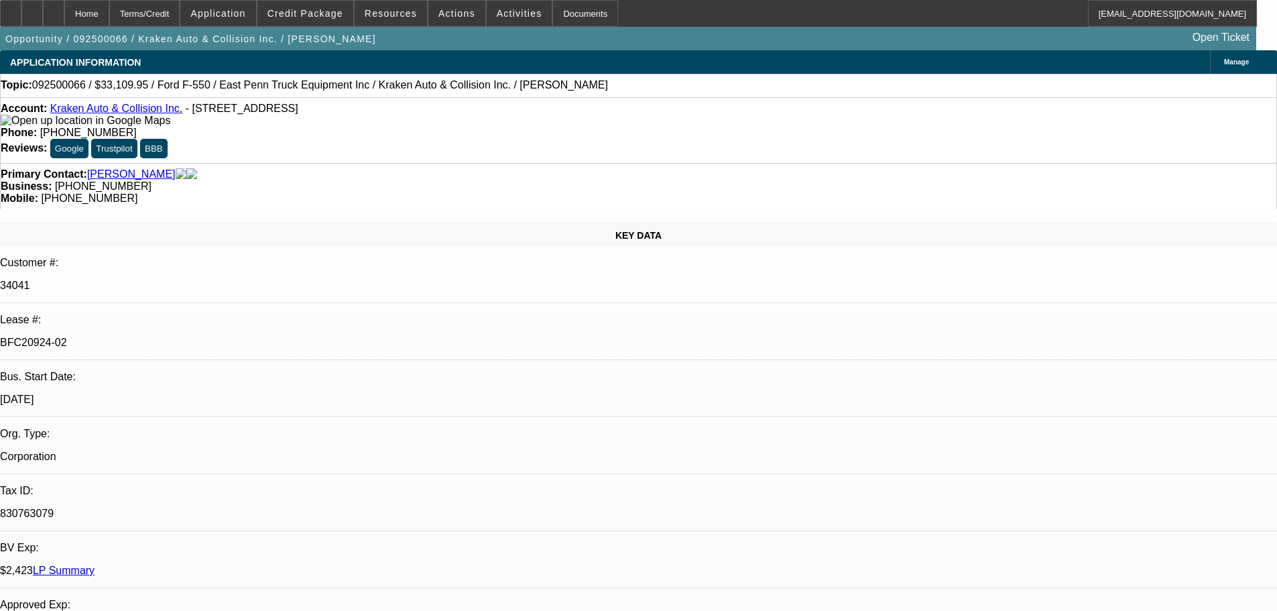
select select "0"
select select "0.1"
select select "4"
select select "0"
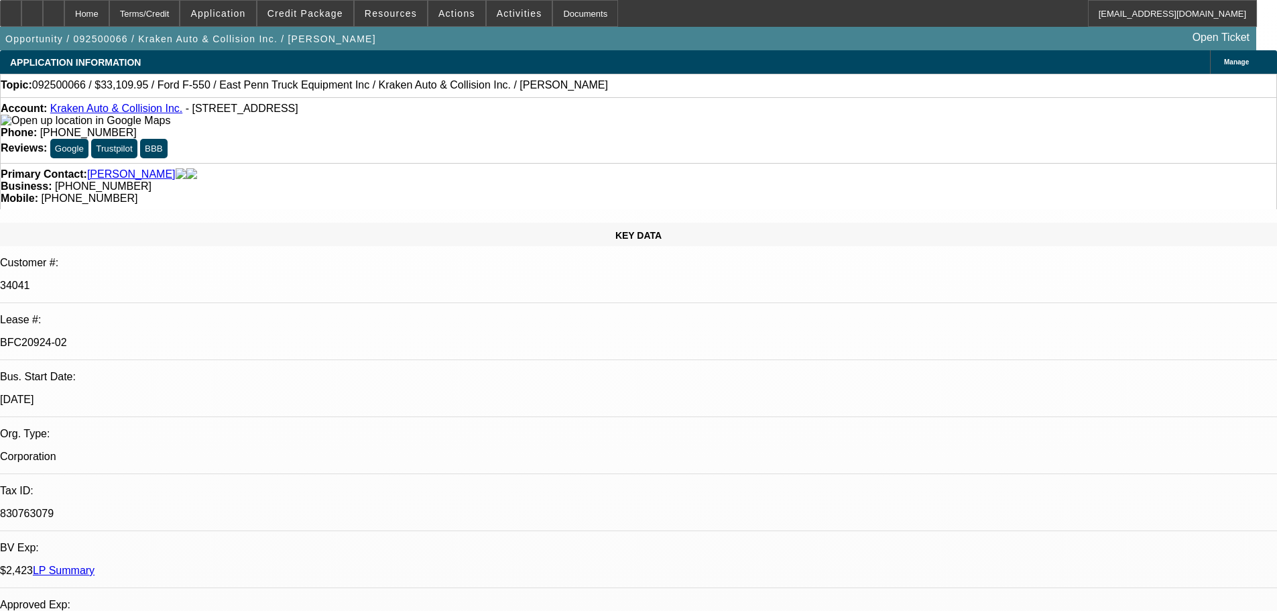
select select "0"
select select "0.1"
select select "4"
select select "0"
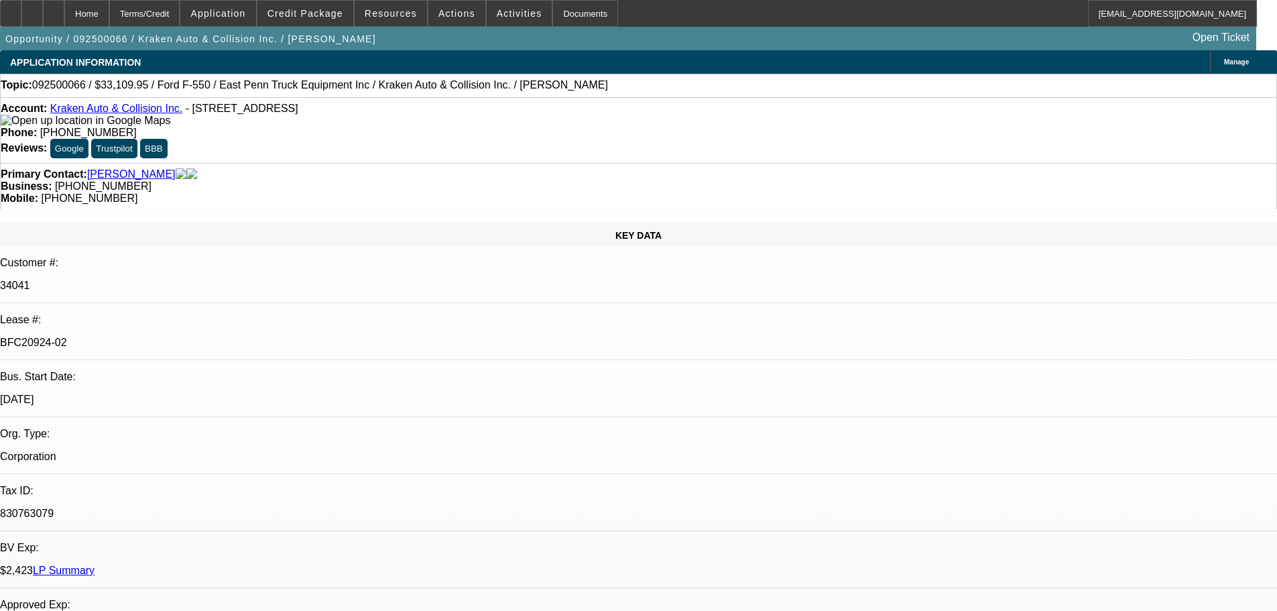
select select "0.1"
select select "4"
select select "0"
select select "0.1"
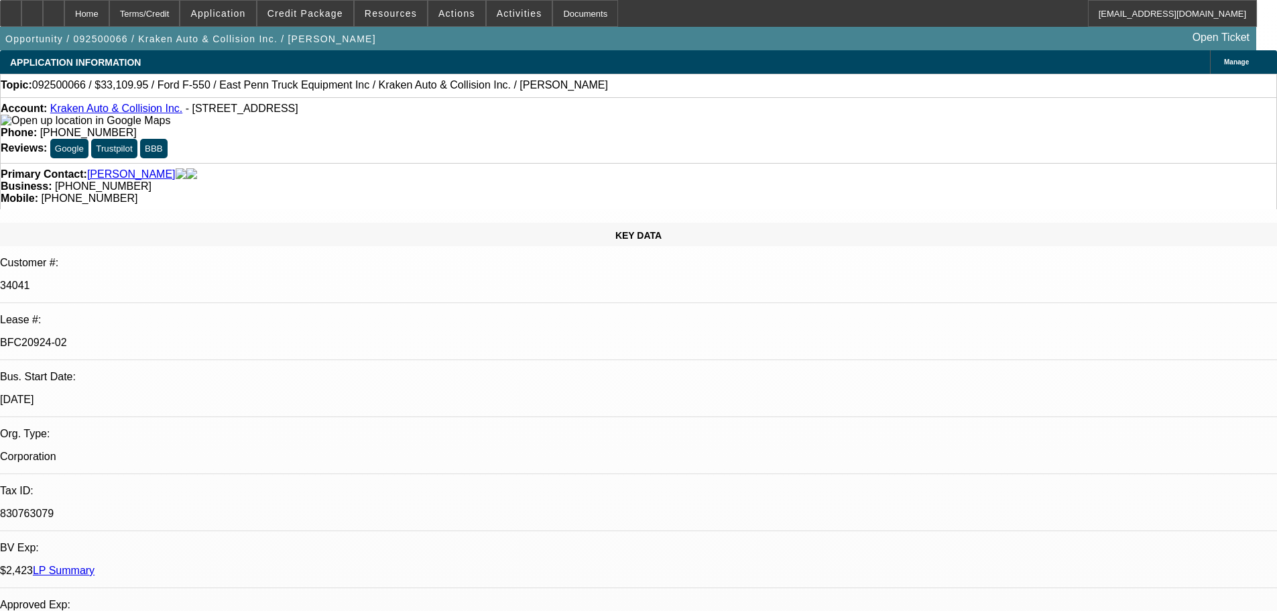
select select "4"
click at [54, 9] on icon at bounding box center [54, 9] width 0 height 0
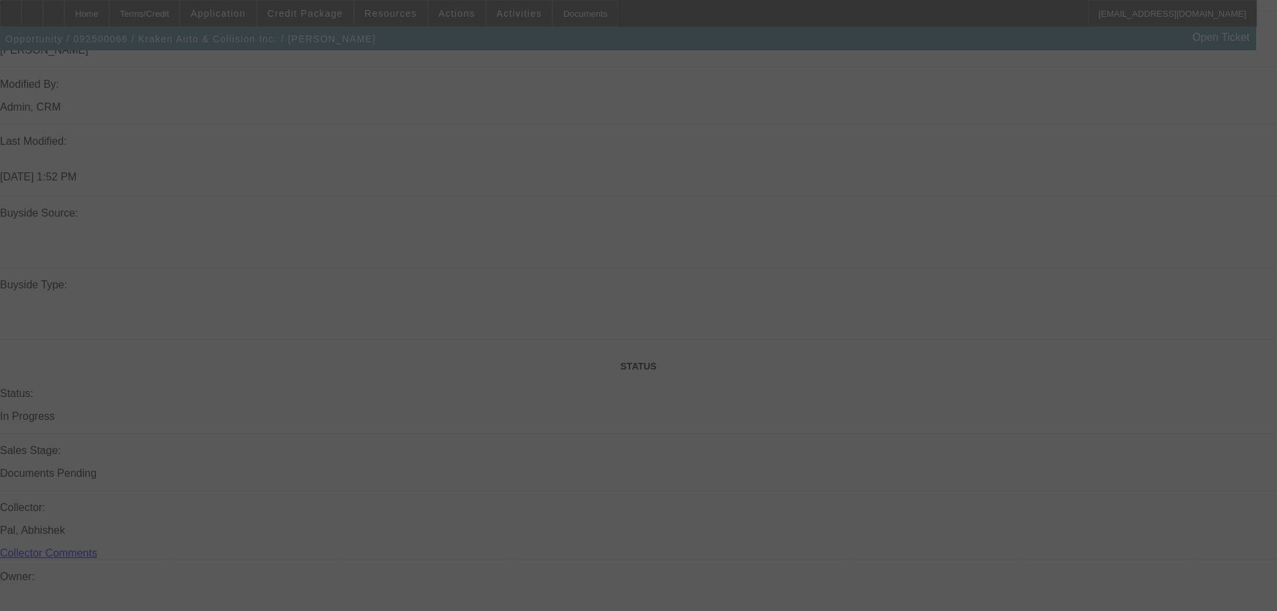
scroll to position [1268, 0]
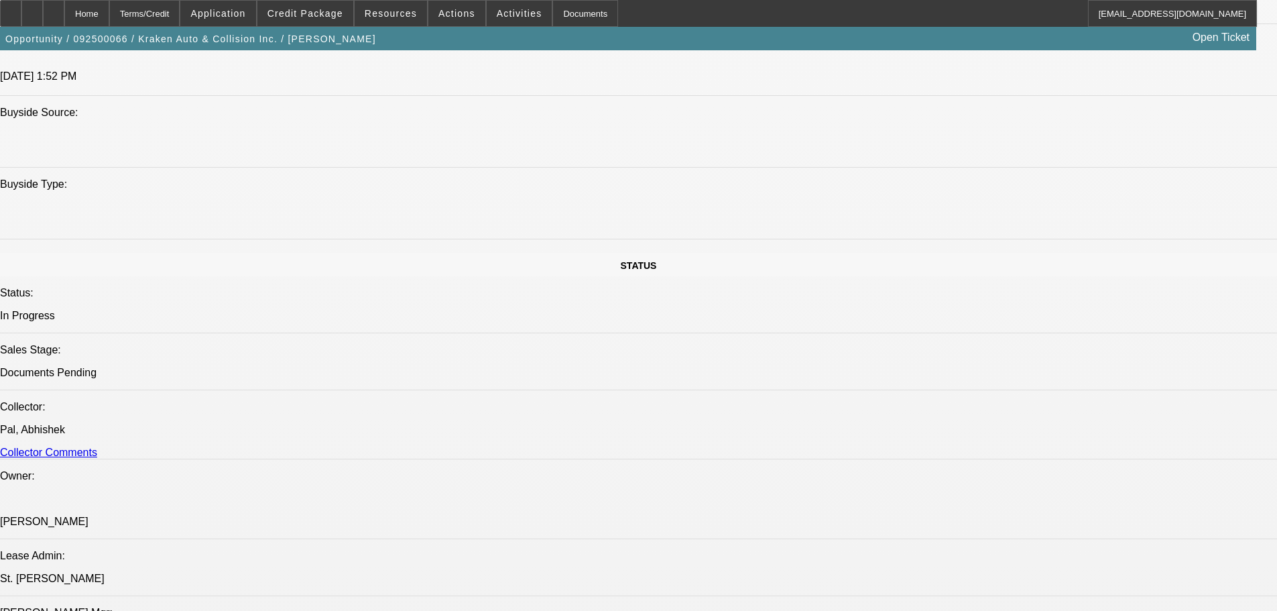
select select "0"
select select "0.1"
select select "4"
select select "0"
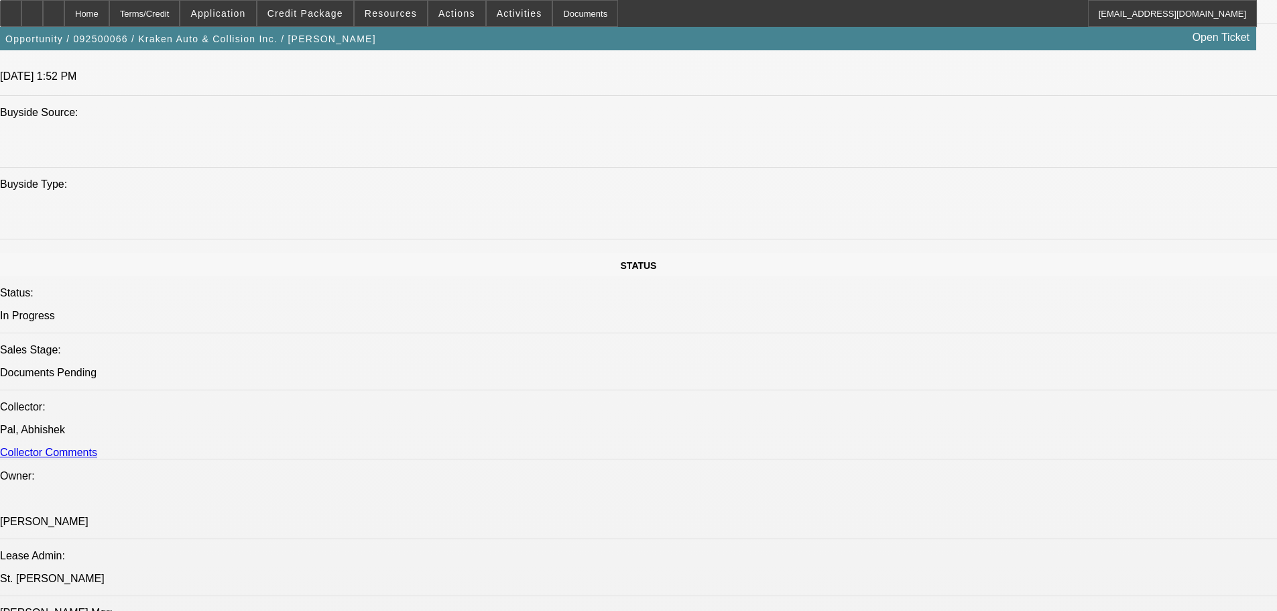
select select "0"
select select "0.1"
select select "4"
select select "0"
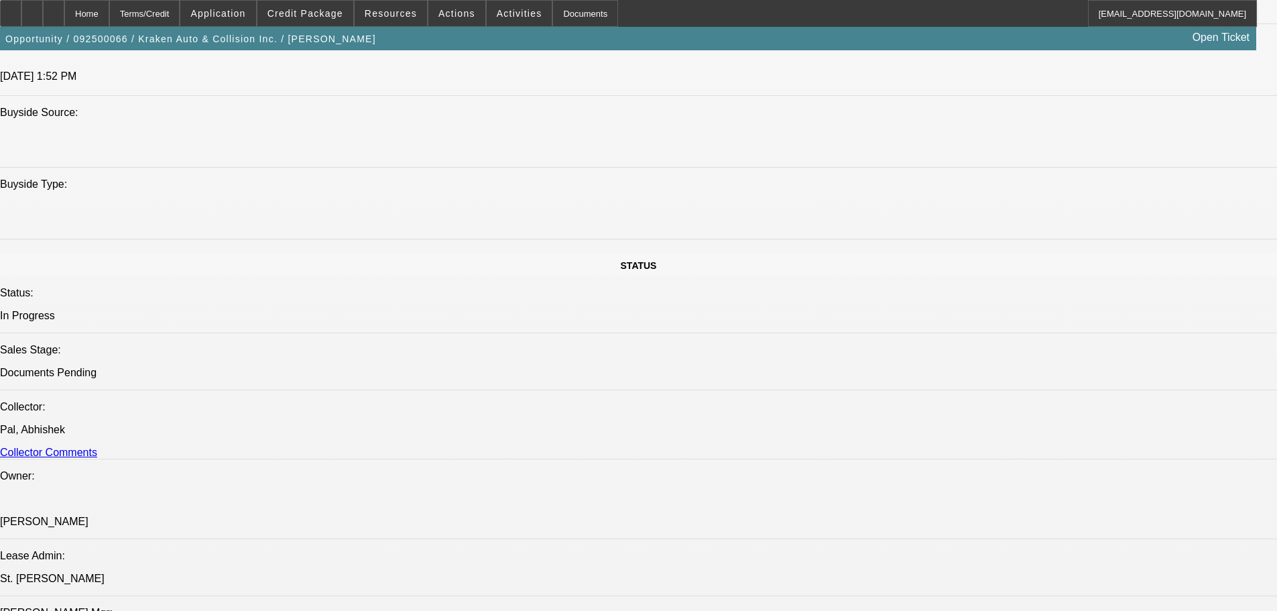
select select "0.1"
select select "4"
select select "0"
select select "0.1"
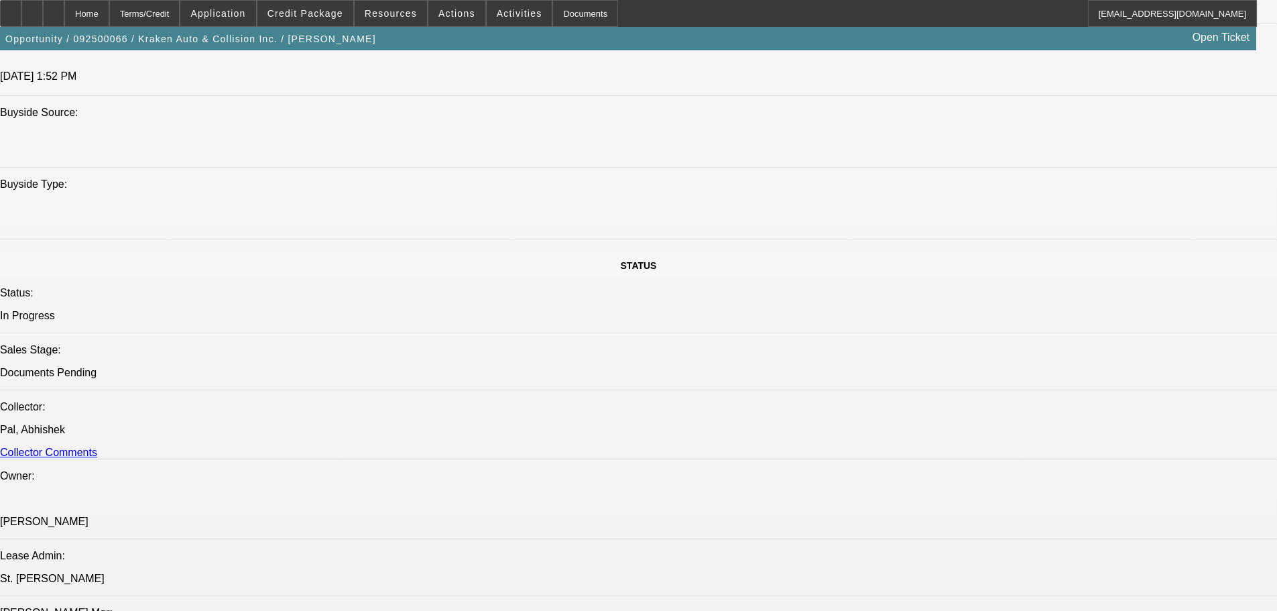
select select "4"
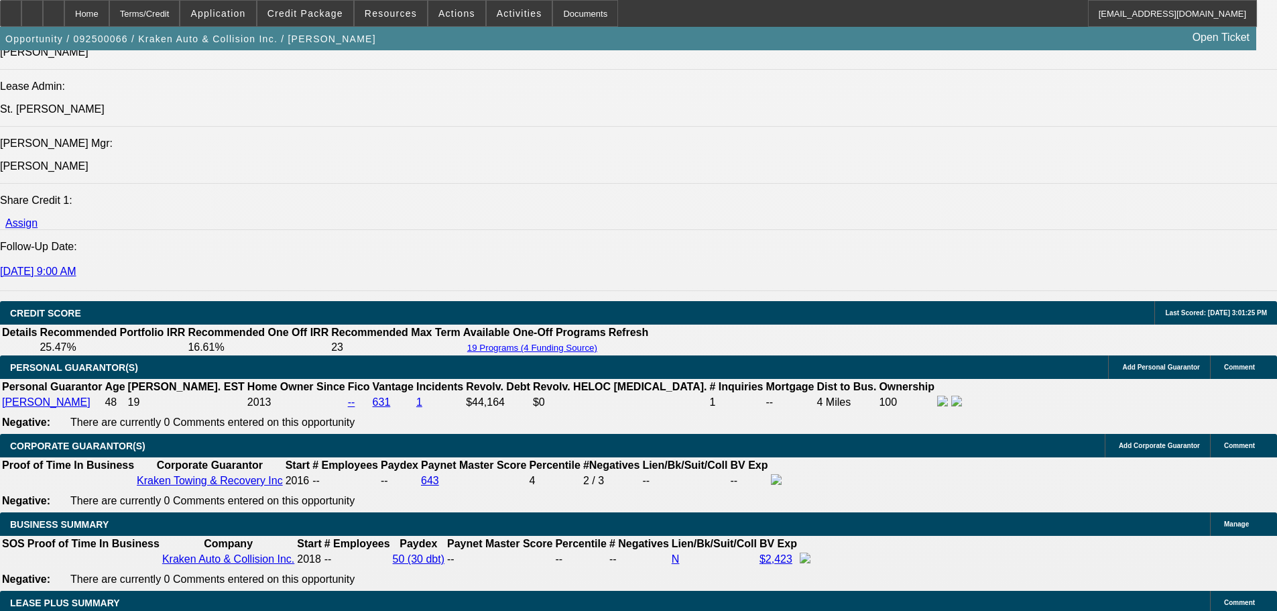
scroll to position [2140, 0]
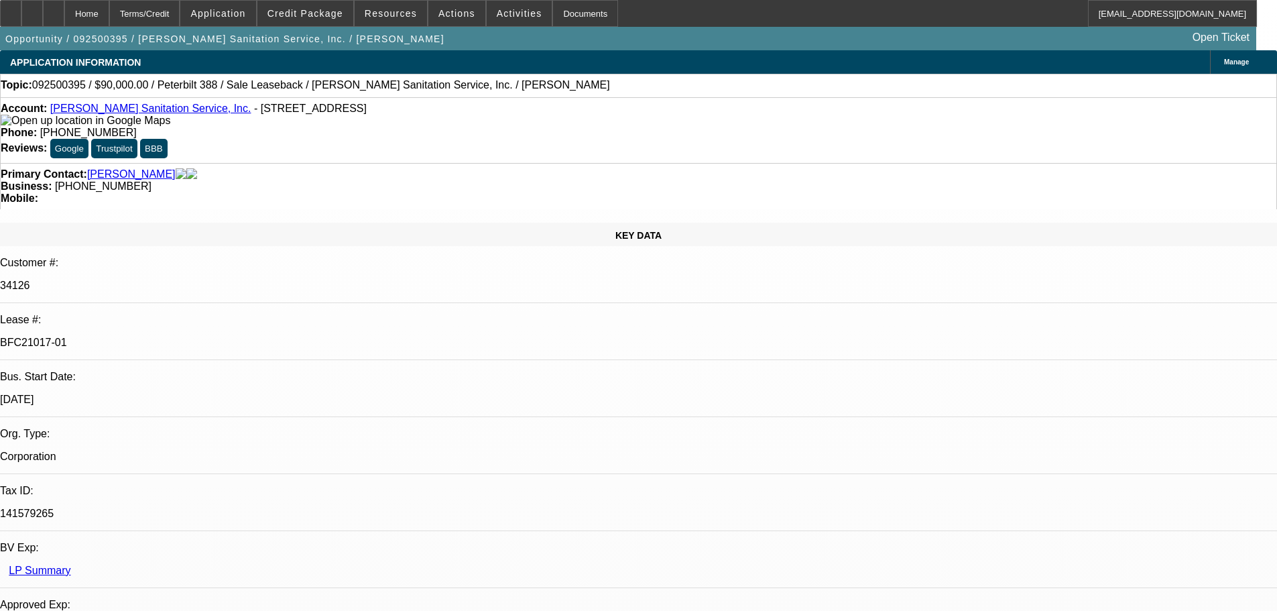
select select "0"
select select "2"
select select "0"
select select "6"
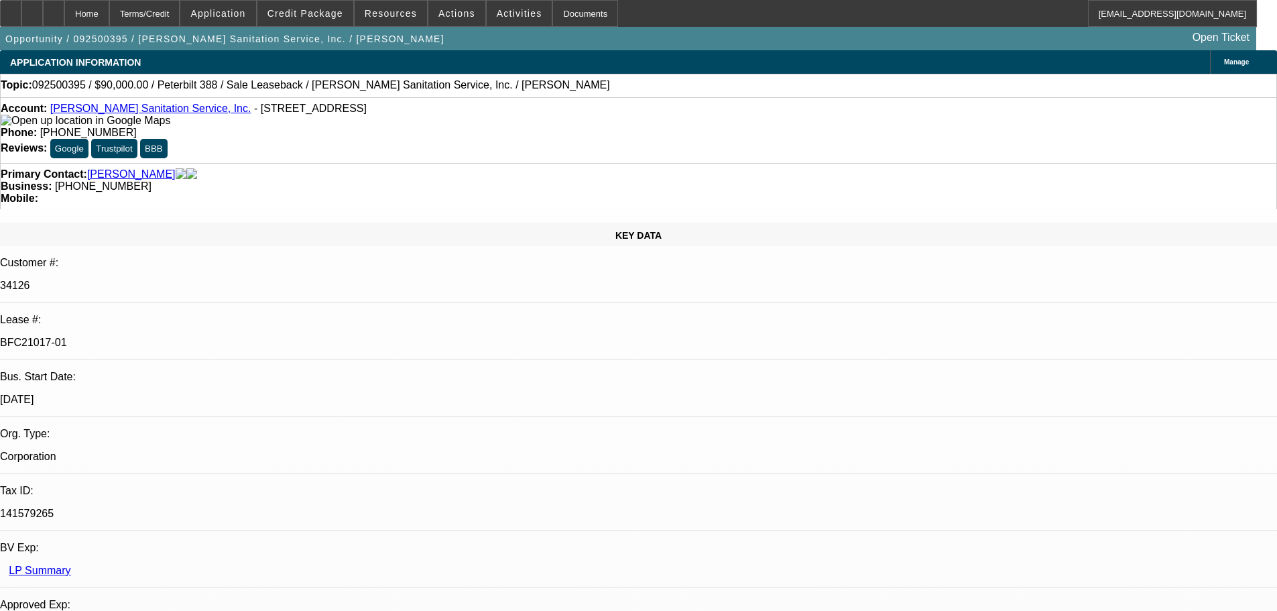
select select "0"
select select "2"
select select "0"
select select "6"
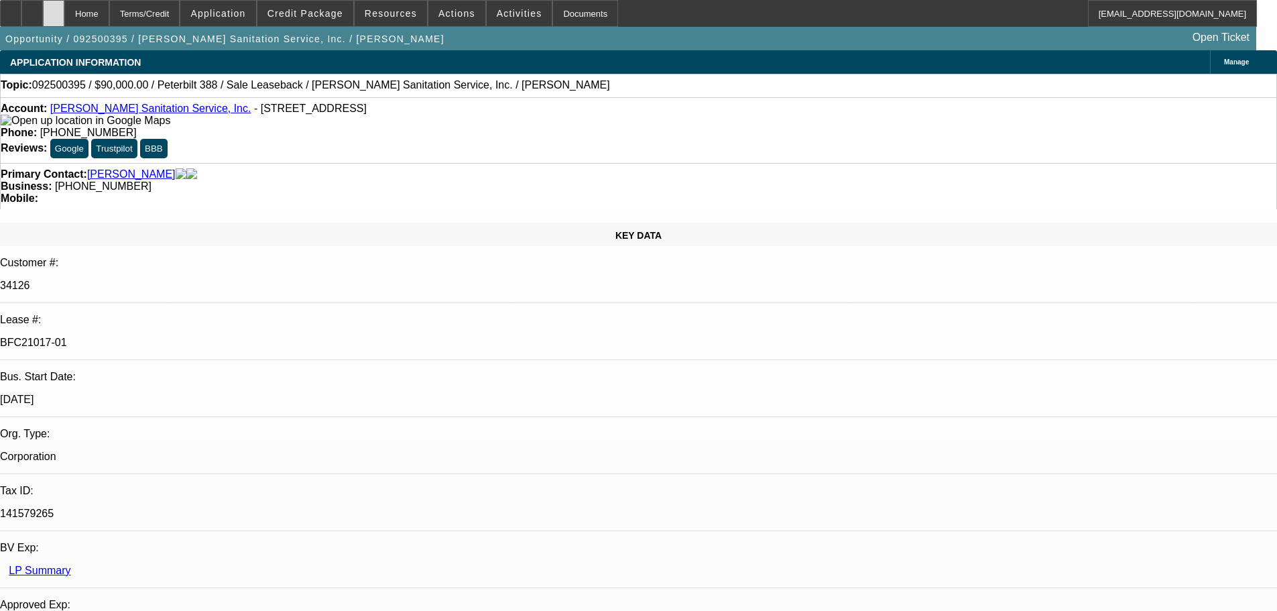
scroll to position [201, 0]
click at [64, 13] on div at bounding box center [53, 13] width 21 height 27
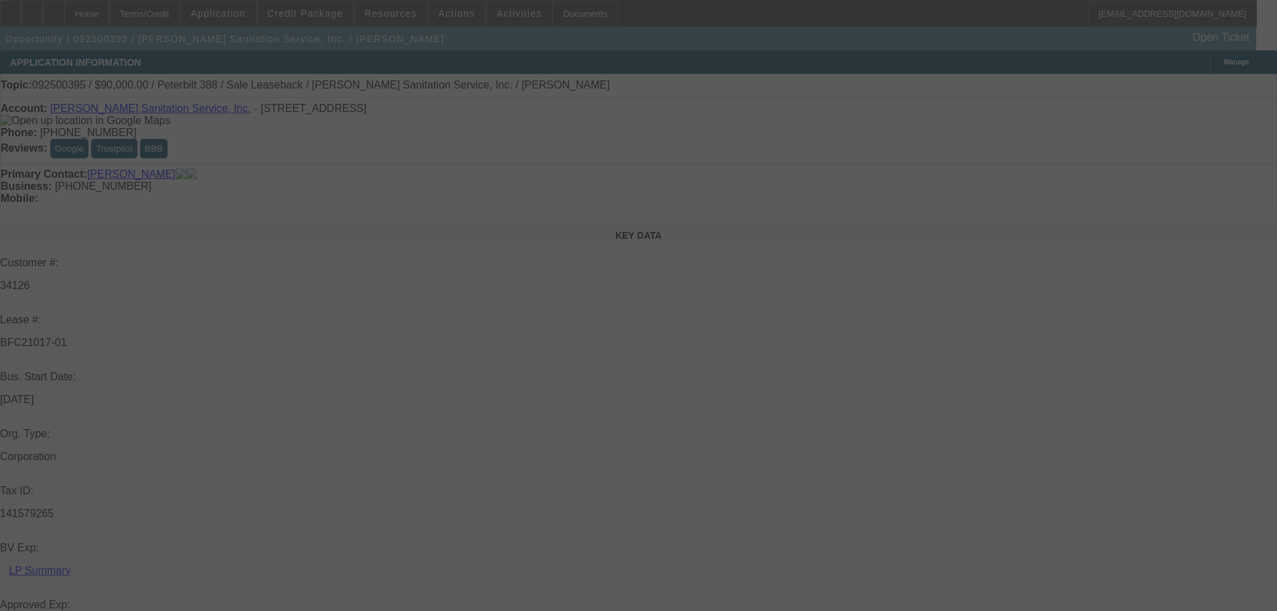
select select "0"
select select "2"
select select "0"
select select "6"
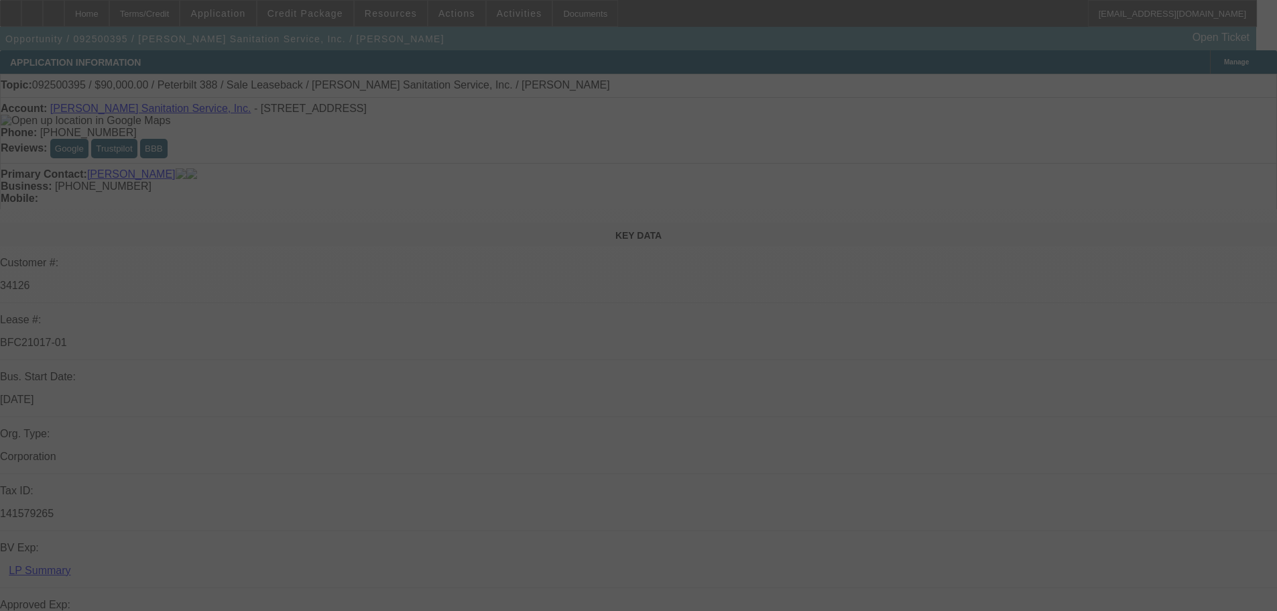
select select "0"
select select "2"
select select "0"
select select "6"
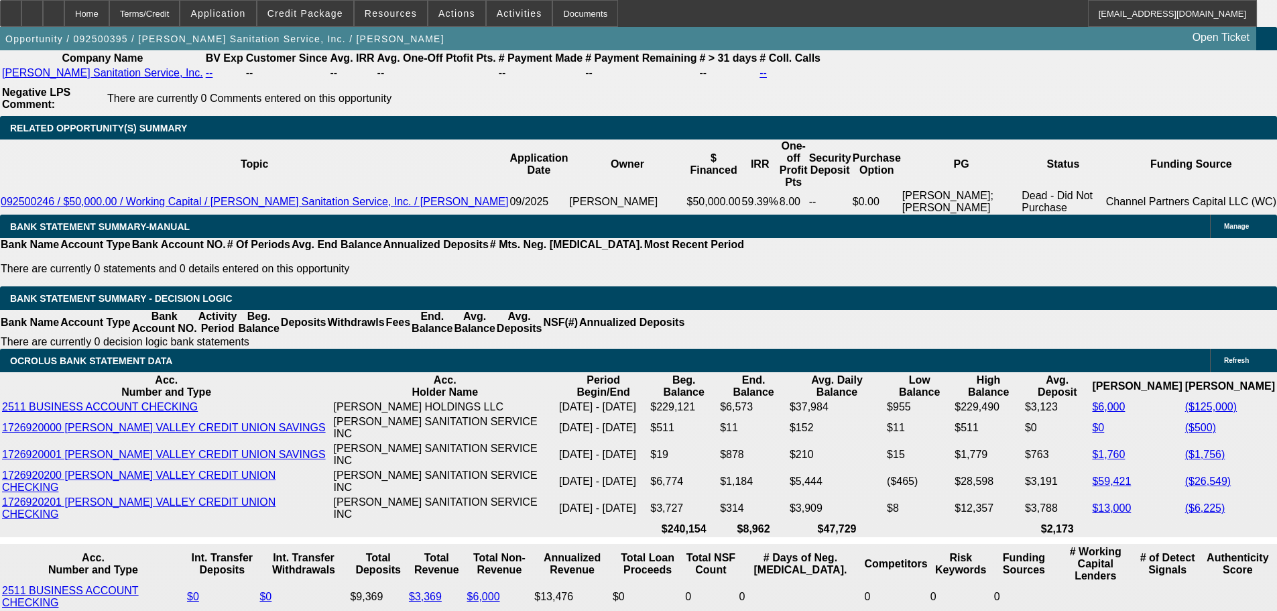
scroll to position [2413, 0]
